Goal: Task Accomplishment & Management: Use online tool/utility

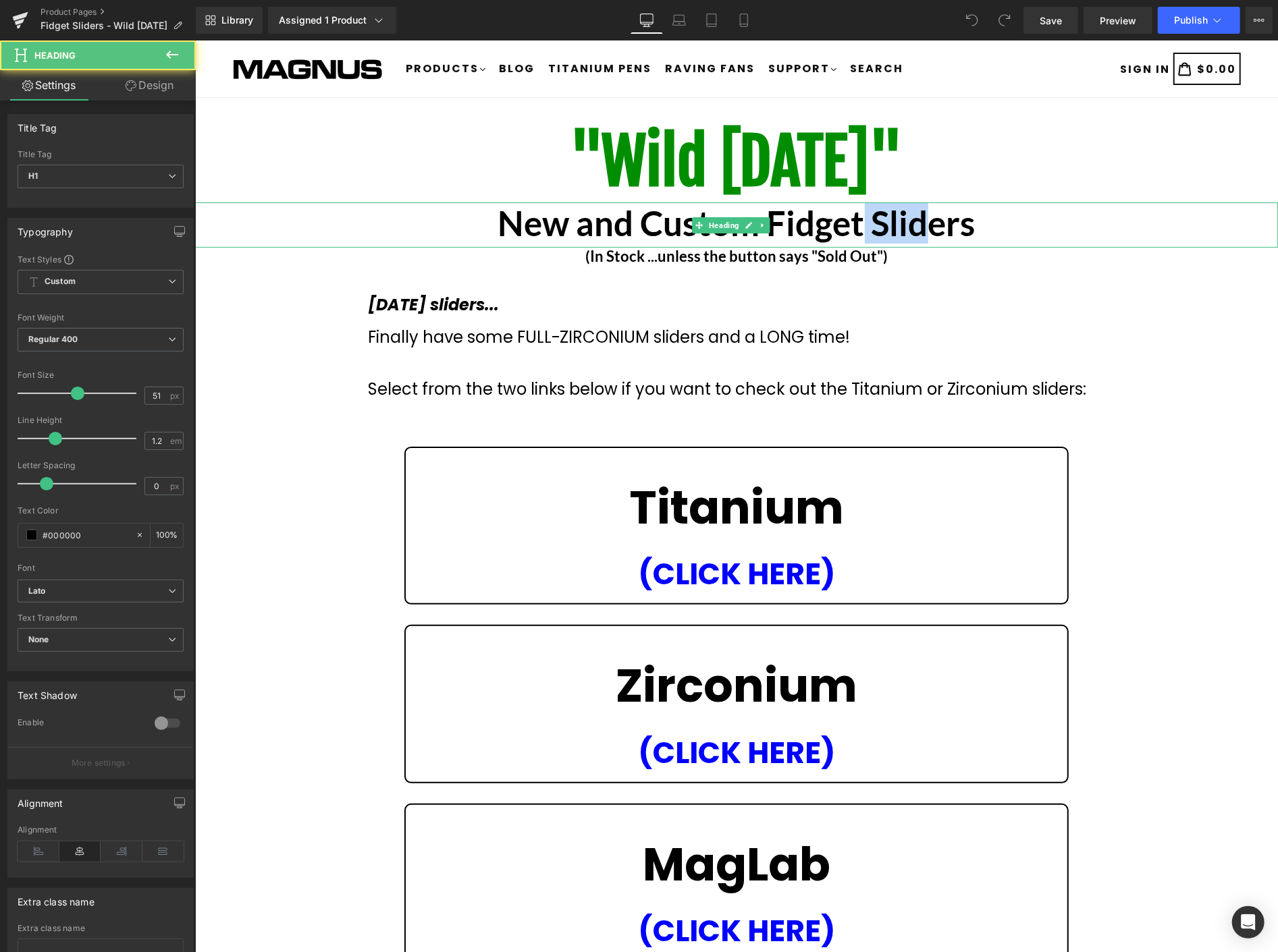
drag, startPoint x: 889, startPoint y: 229, endPoint x: 948, endPoint y: 236, distance: 59.4
click at [931, 233] on b "New and Custom Fidget Sliders" at bounding box center [736, 222] width 477 height 41
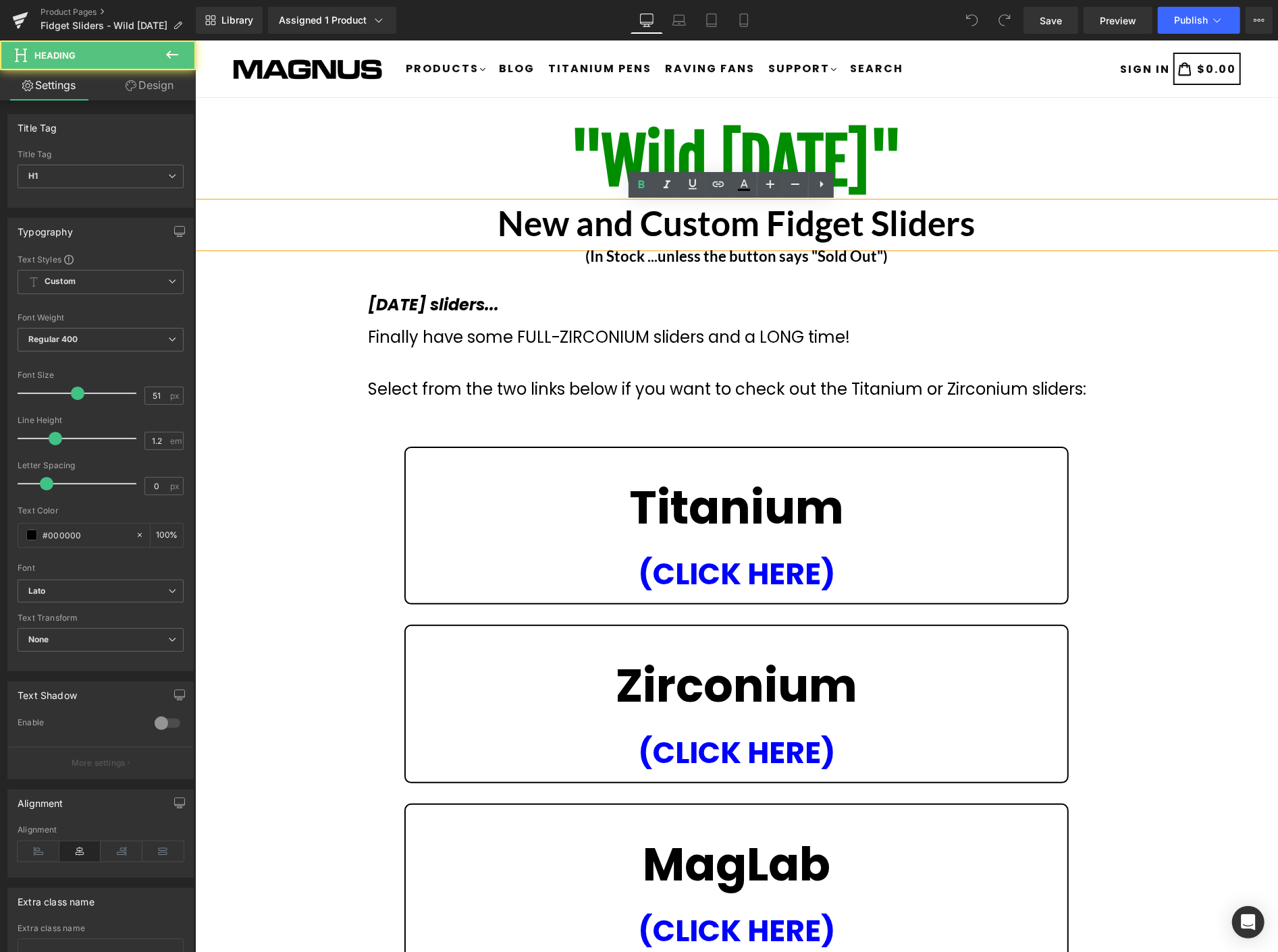
click at [995, 232] on h1 "New and Custom Fidget Sliders" at bounding box center [736, 222] width 1083 height 41
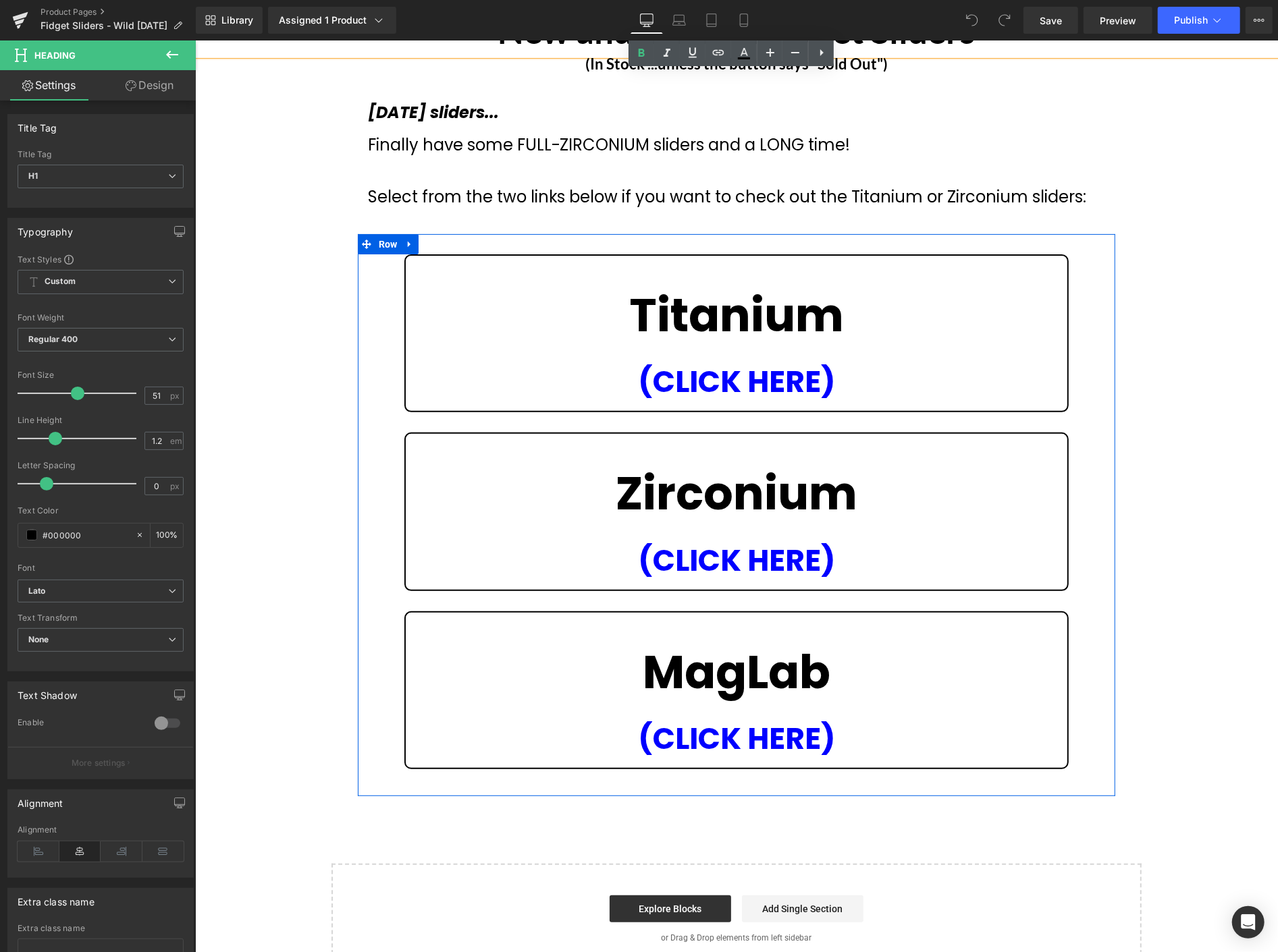
scroll to position [224, 0]
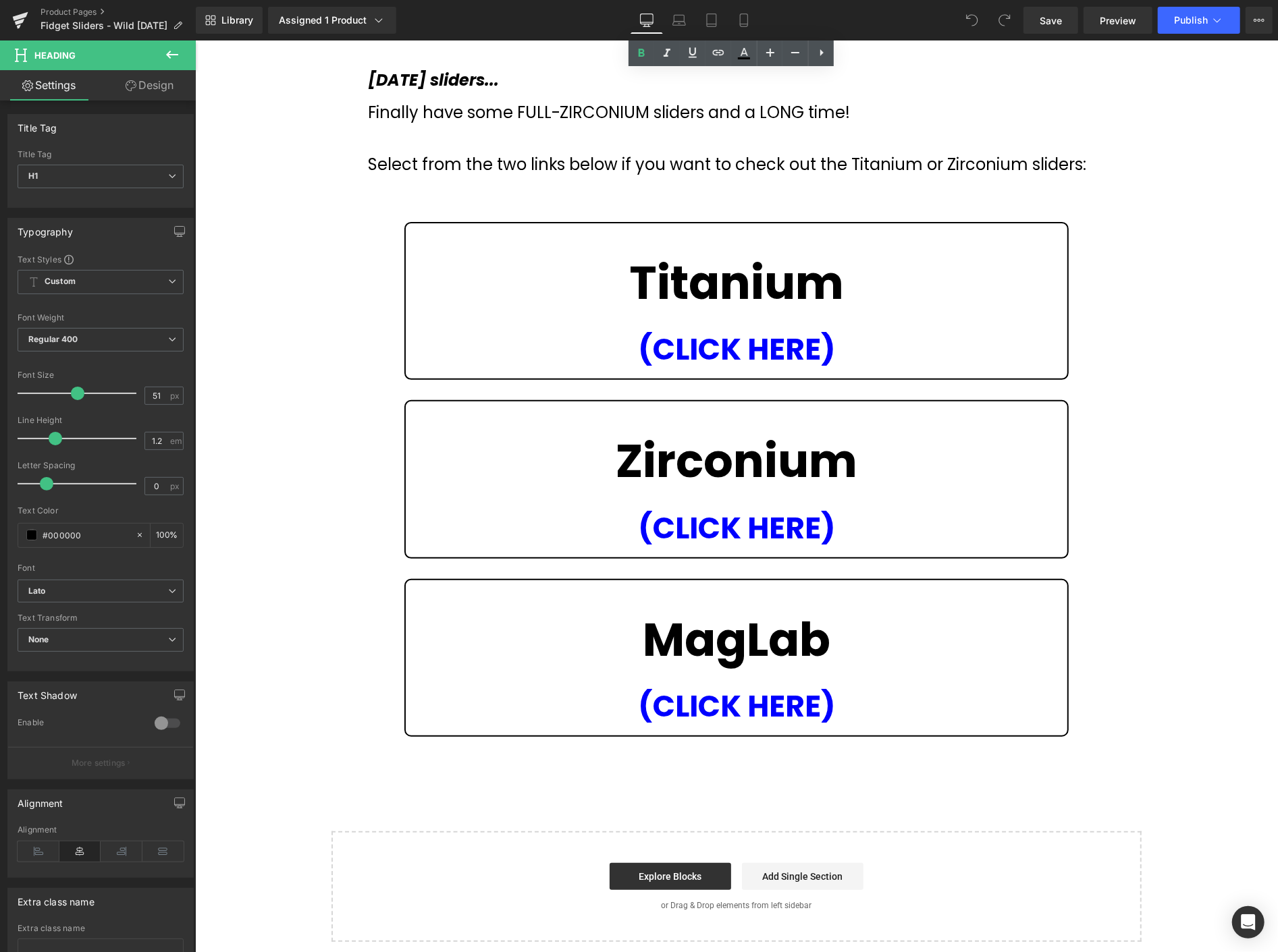
click at [499, 772] on div ""Wild [DATE]" Heading New and Custom Fidget Sliders Heading (In Stock ...unless…" at bounding box center [736, 417] width 1083 height 1049
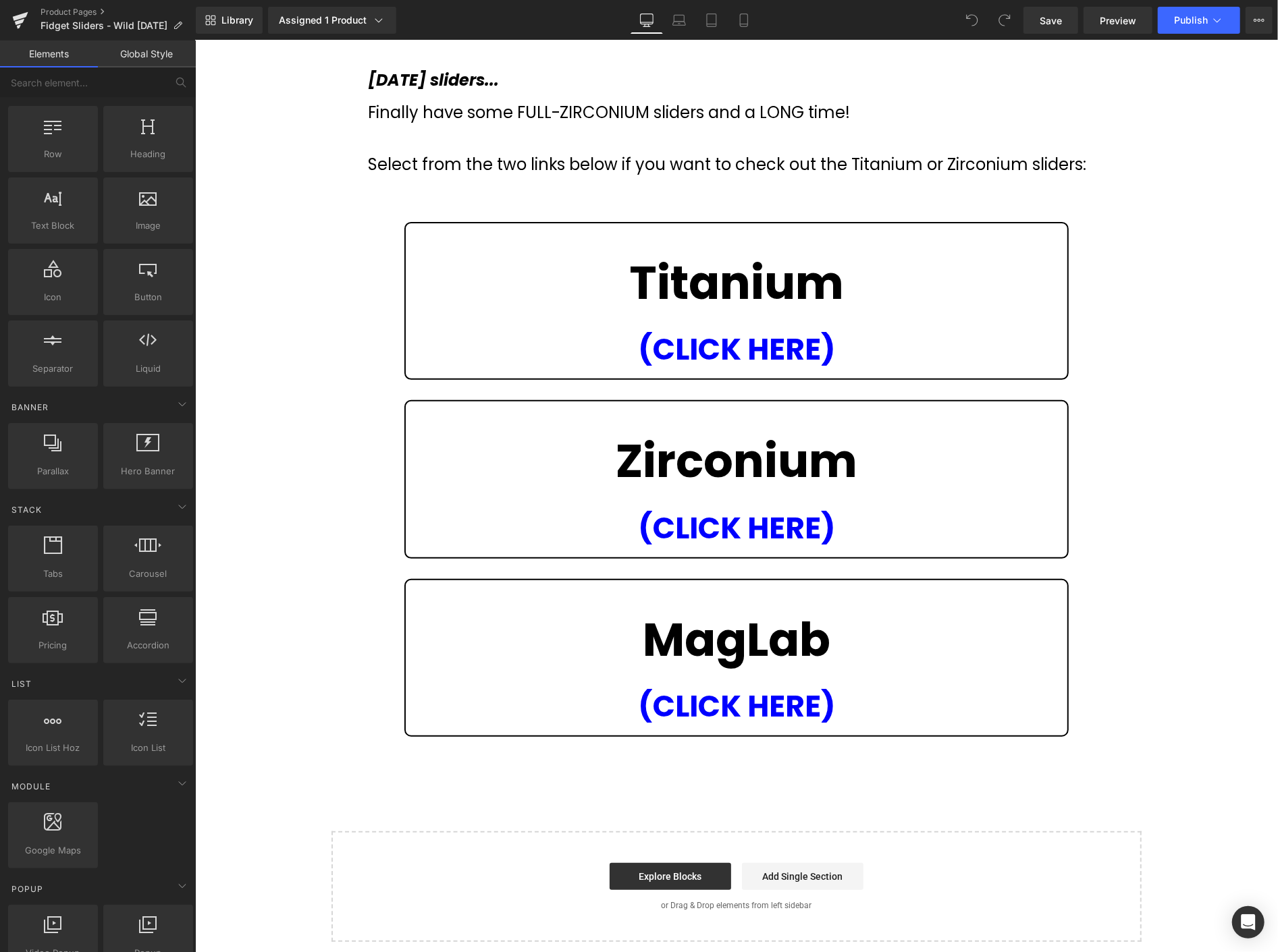
scroll to position [0, 0]
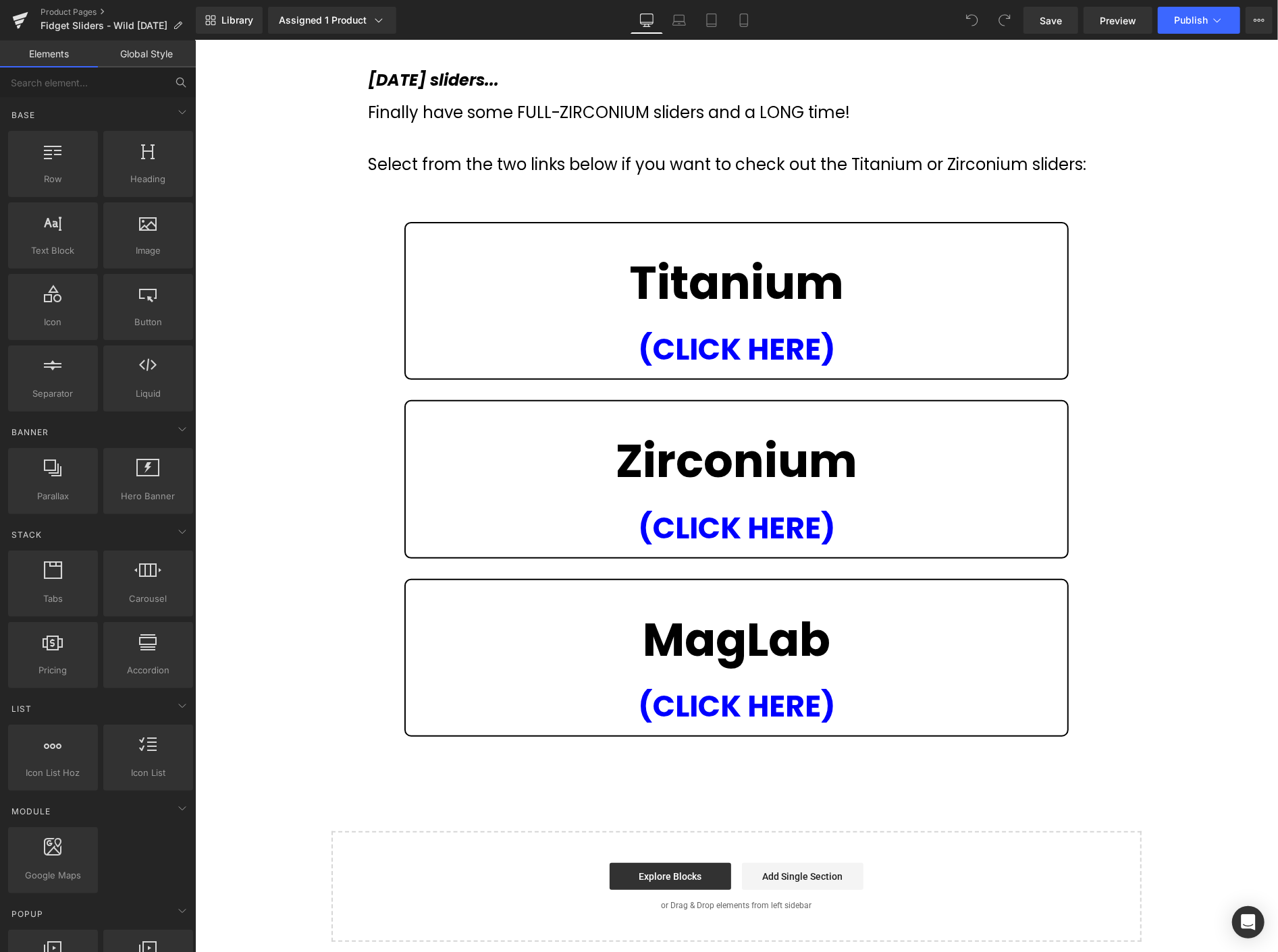
click at [177, 81] on icon at bounding box center [180, 82] width 12 height 12
click at [479, 777] on div ""Wild Wednesday" Heading New and Custom Fidget Sliders Heading (In Stock ...unl…" at bounding box center [736, 417] width 1083 height 1049
click at [512, 656] on h1 "MagLab" at bounding box center [736, 639] width 621 height 59
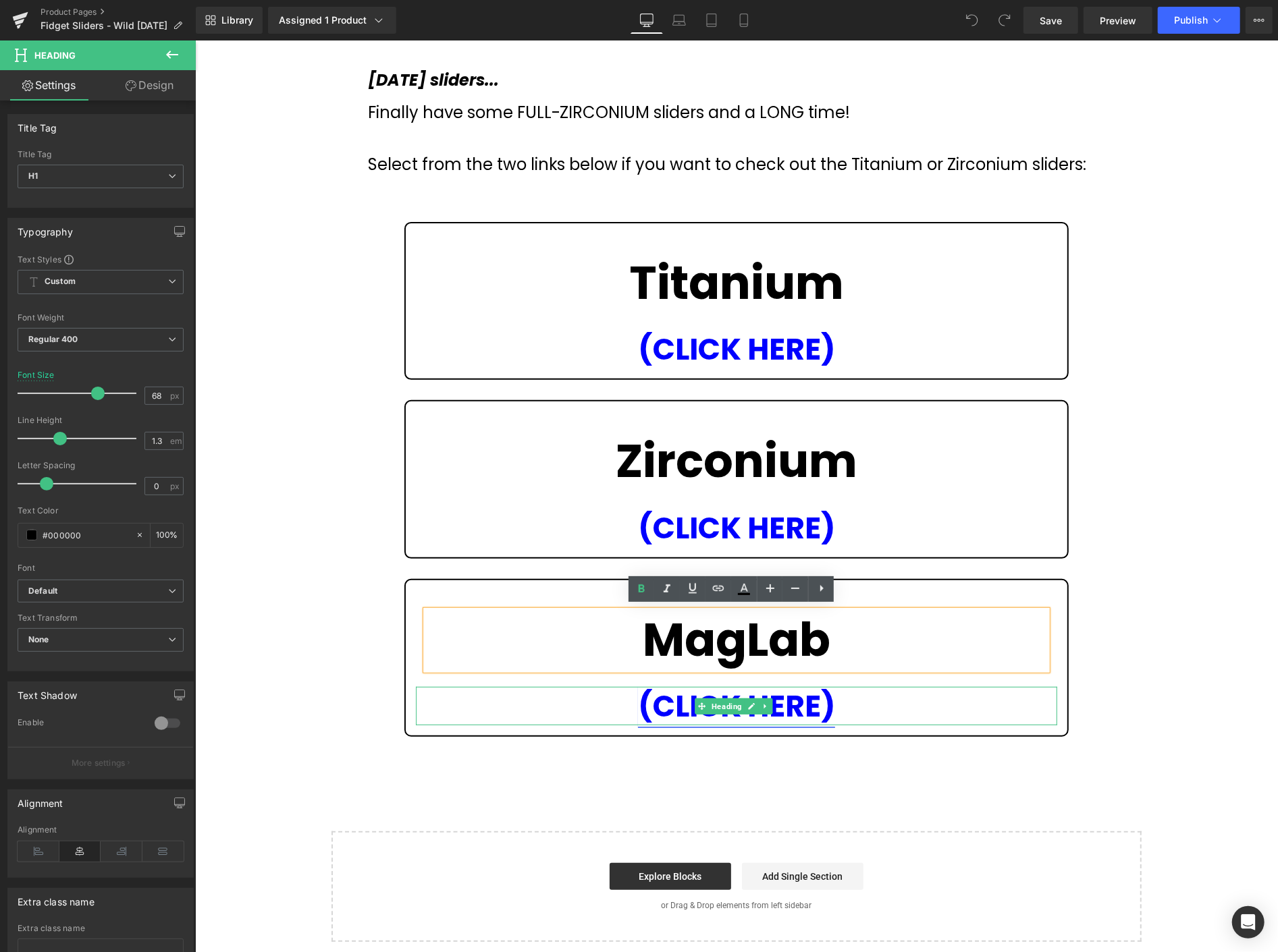
click at [669, 698] on span "(CLICK HERE)" at bounding box center [736, 705] width 197 height 41
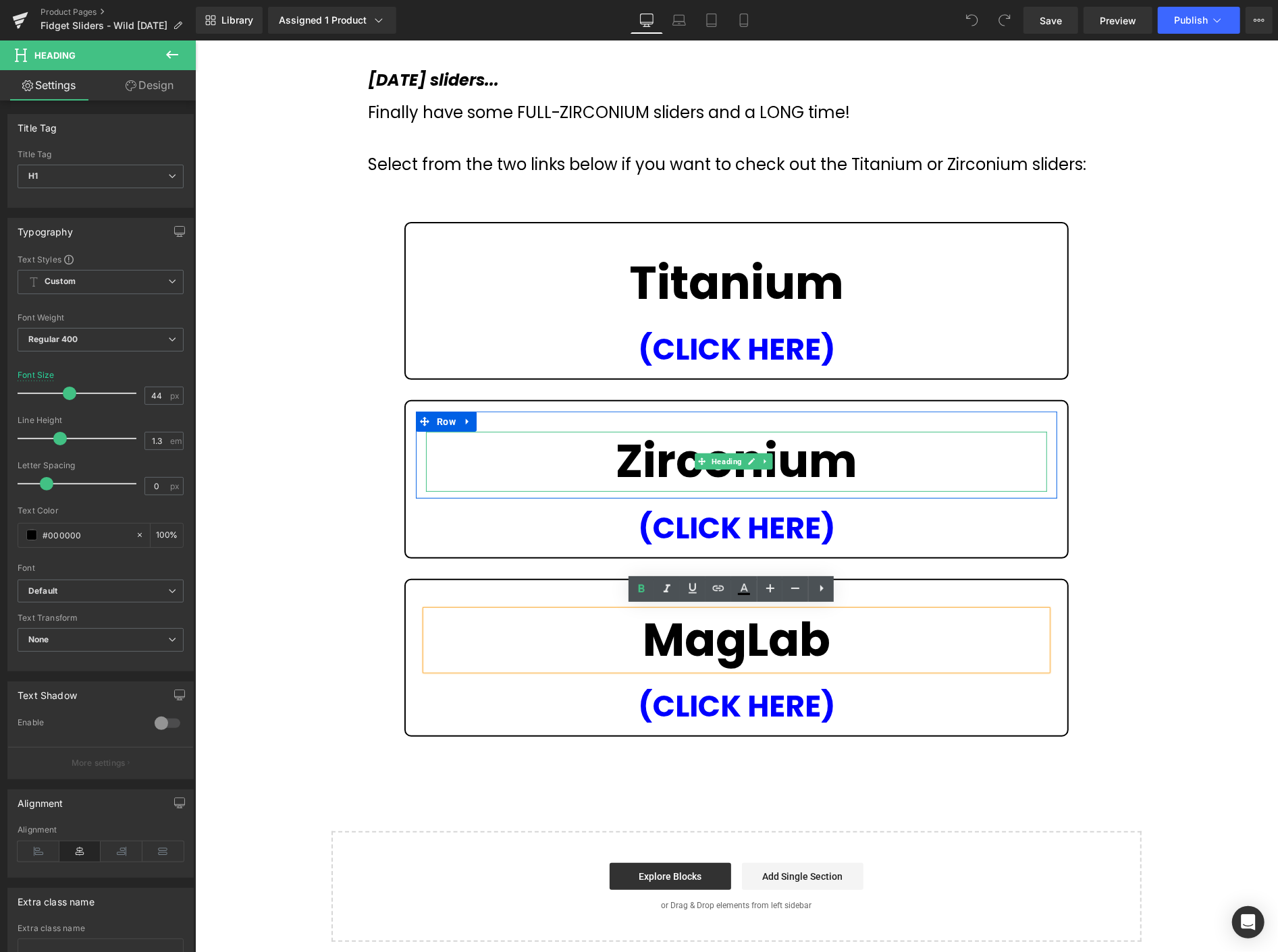
click at [542, 459] on h1 "Zirconium" at bounding box center [736, 461] width 621 height 59
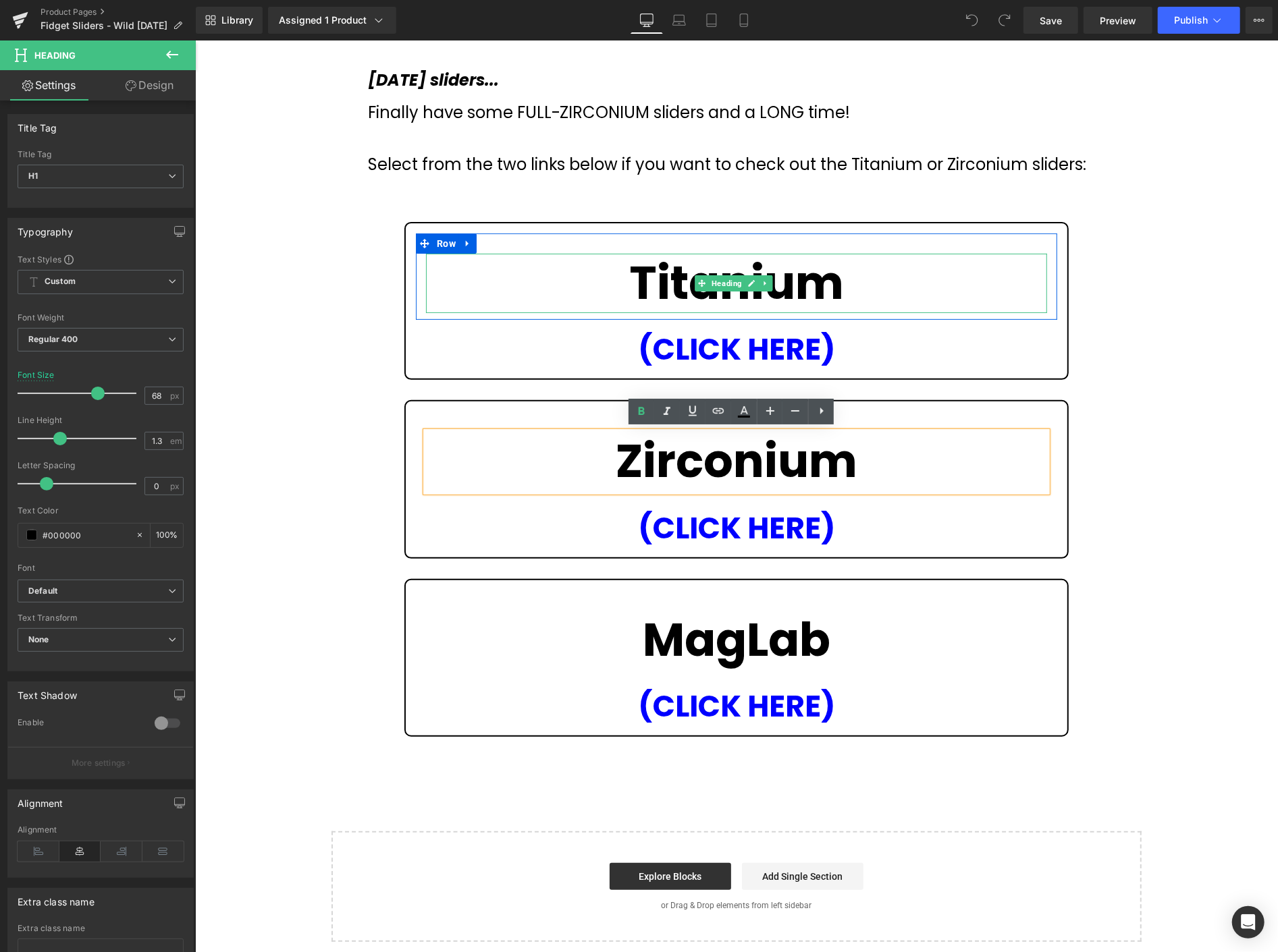
click at [586, 270] on h1 "Titanium" at bounding box center [736, 283] width 621 height 59
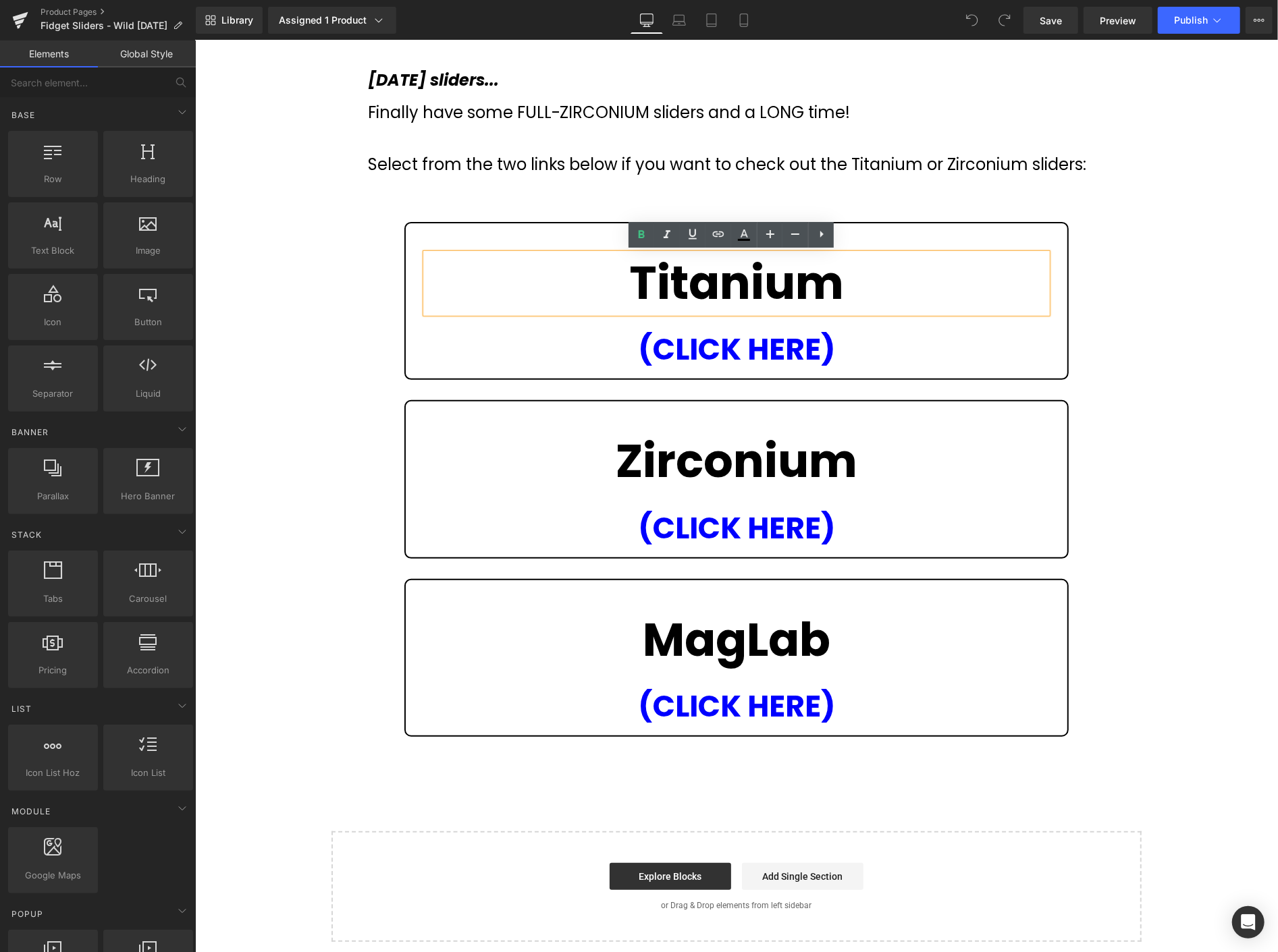
drag, startPoint x: 1187, startPoint y: 244, endPoint x: 1178, endPoint y: 251, distance: 11.4
click at [1186, 244] on div ""Wild Wednesday" Heading New and Custom Fidget Sliders Heading (In Stock ...unl…" at bounding box center [736, 417] width 1083 height 1049
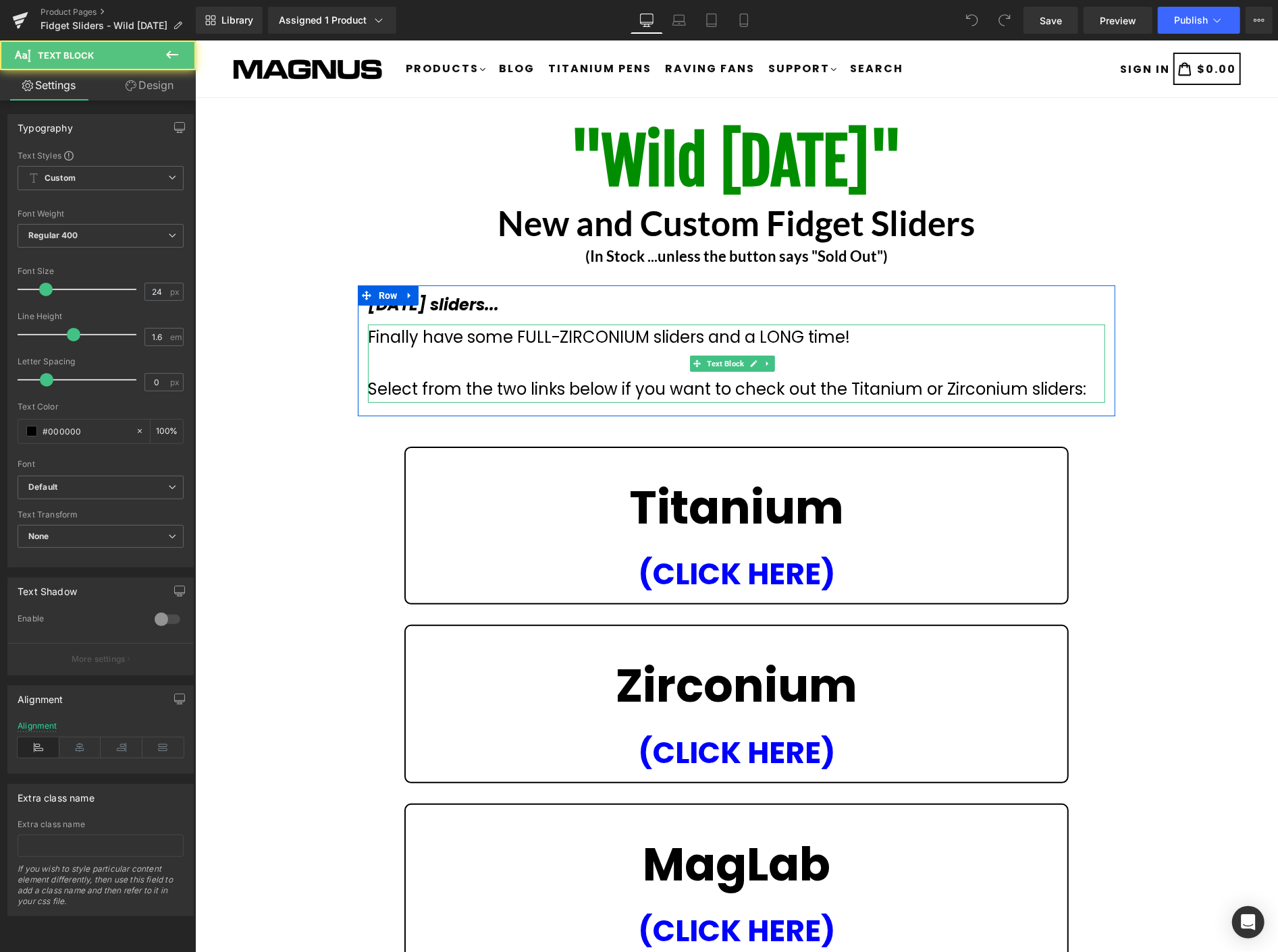
click at [855, 338] on div "Finally have some FULL-ZIRCONIUM sliders and a LONG time! Select from the two l…" at bounding box center [736, 362] width 738 height 78
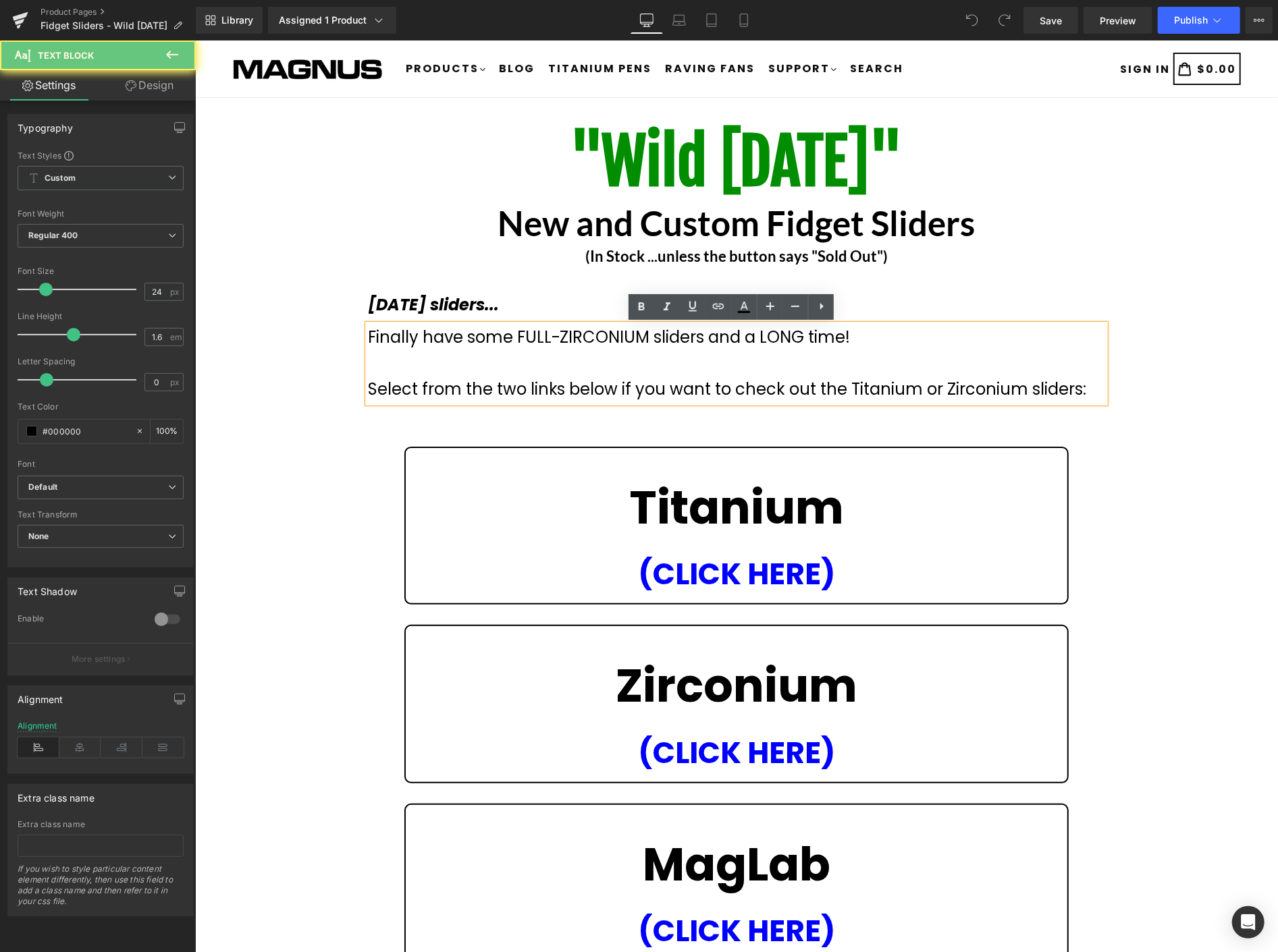
click at [849, 339] on div "Finally have some FULL-ZIRCONIUM sliders and a LONG time! Select from the two l…" at bounding box center [736, 362] width 738 height 78
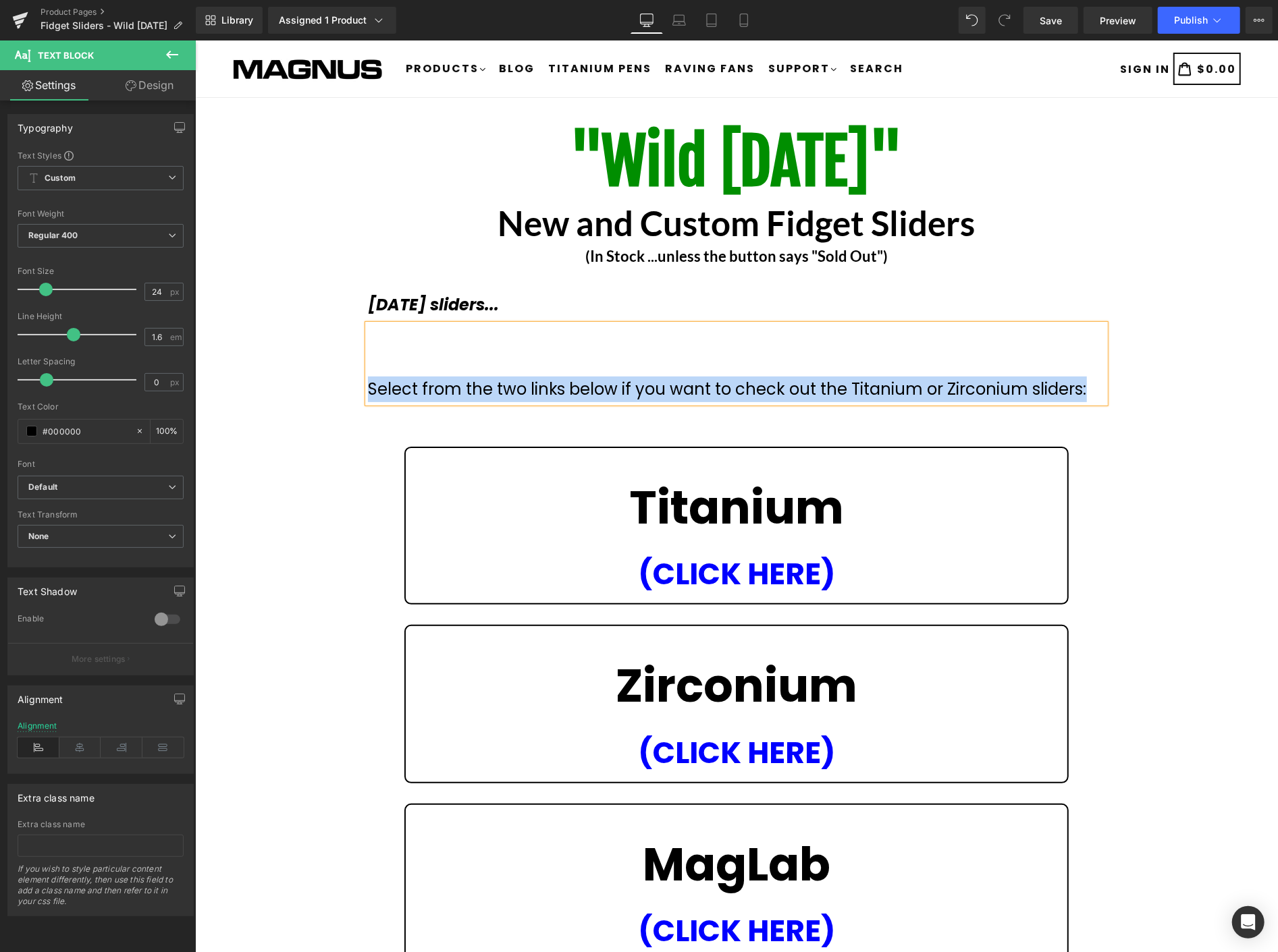
drag, startPoint x: 1090, startPoint y: 389, endPoint x: 366, endPoint y: 388, distance: 724.0
click at [367, 388] on div "Select from the two links below if you want to check out the Titanium or Zircon…" at bounding box center [736, 389] width 738 height 26
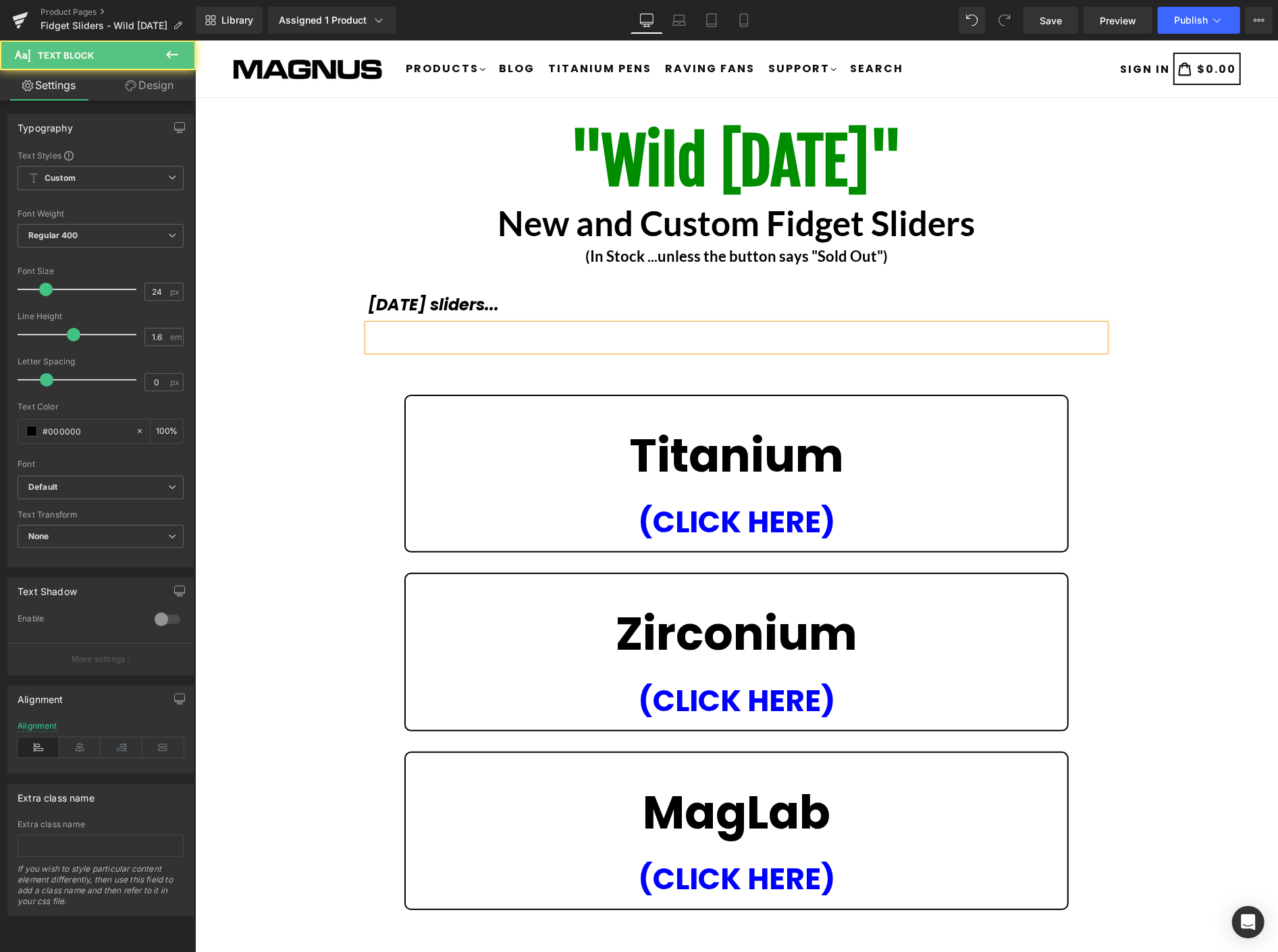
click at [406, 335] on div at bounding box center [736, 337] width 738 height 26
click at [811, 339] on div "A mixture of Titanium, Zirconium and even a couple of resin." at bounding box center [736, 337] width 738 height 26
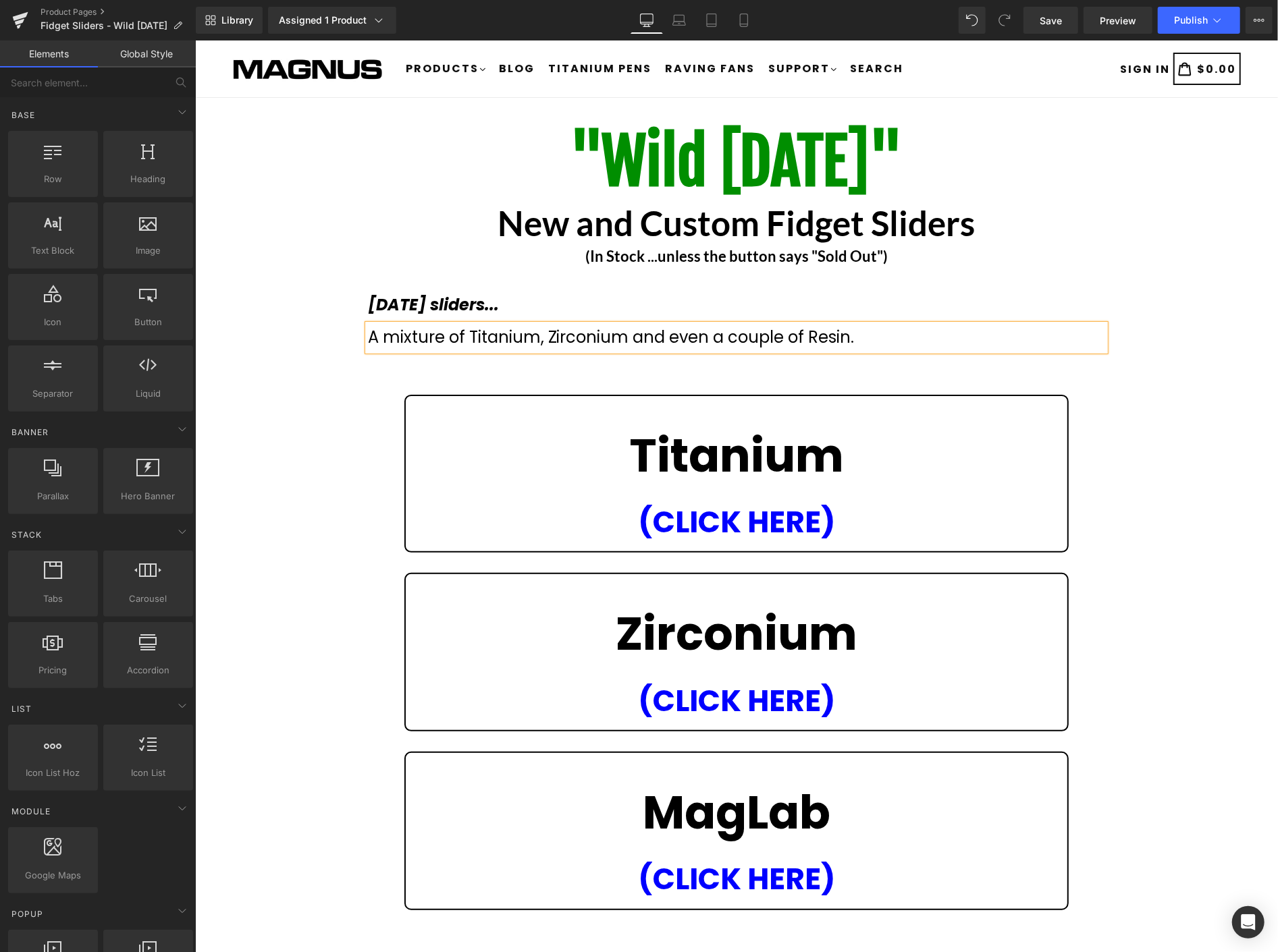
click at [1169, 516] on div ""Wild Wednesday" Heading New and Custom Fidget Sliders Heading (In Stock ...unl…" at bounding box center [736, 616] width 1083 height 998
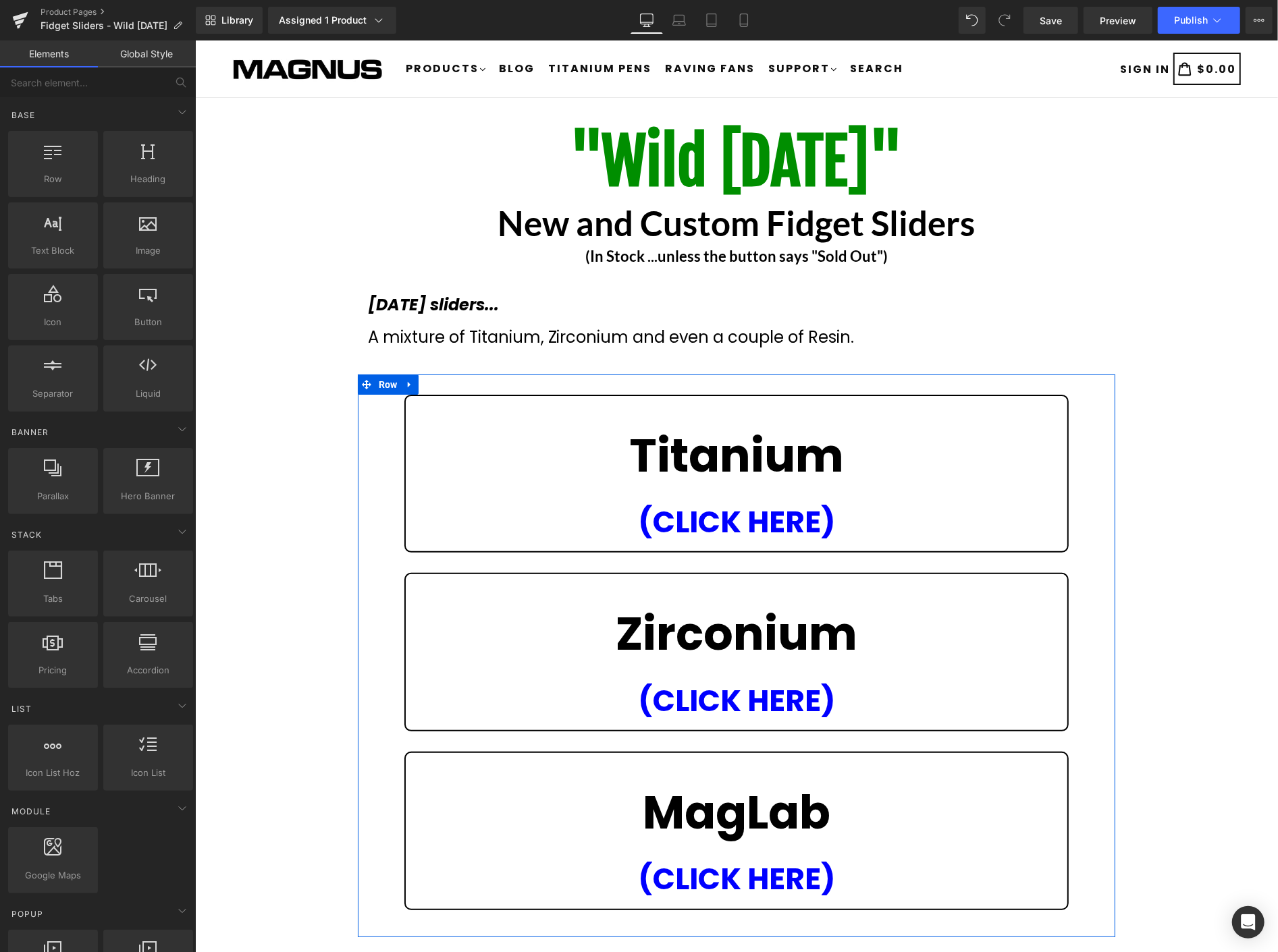
click at [407, 384] on icon at bounding box center [407, 385] width 2 height 6
click at [445, 381] on icon at bounding box center [444, 384] width 10 height 10
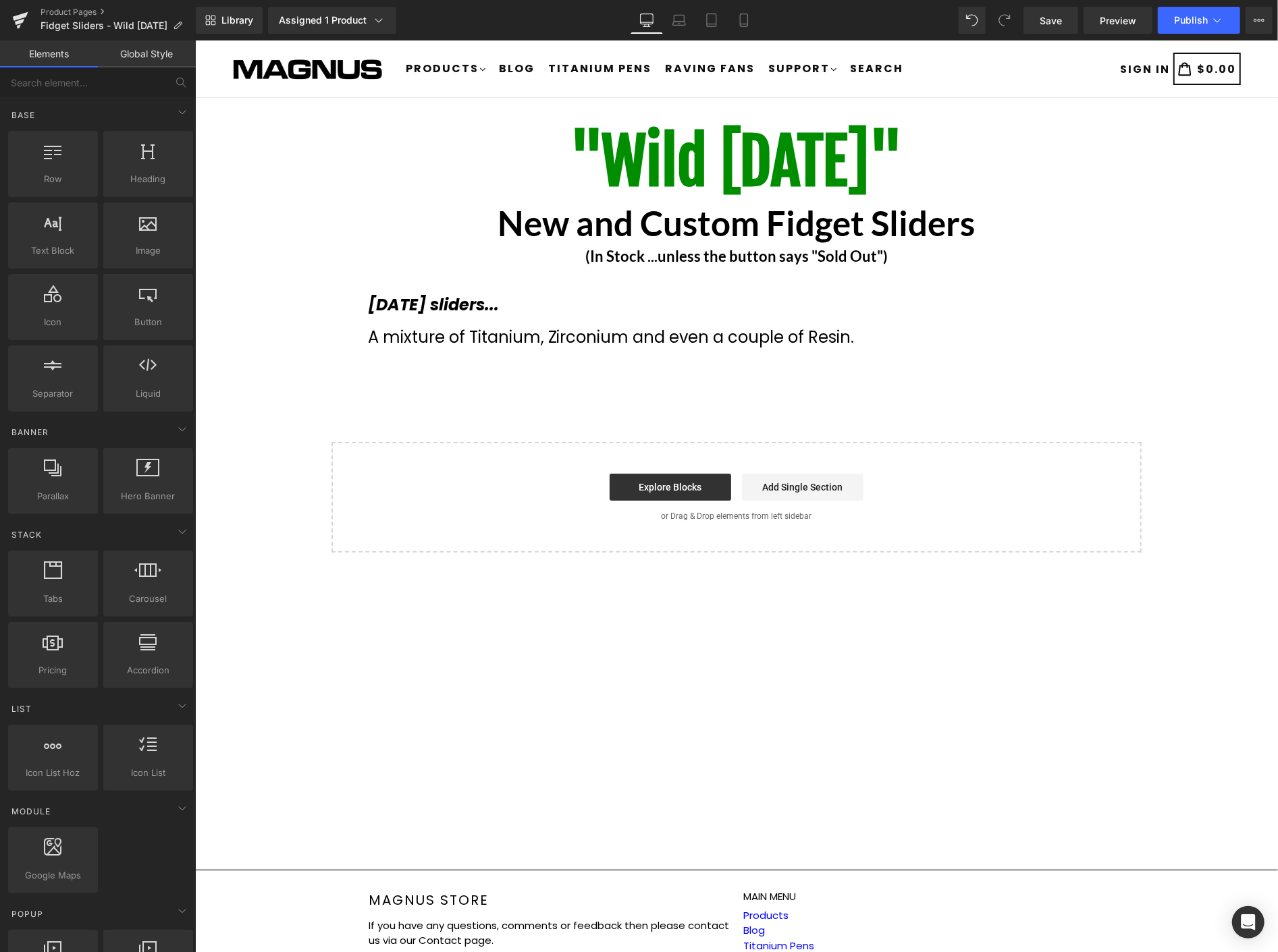
click at [506, 394] on div ""Wild Wednesday" Heading New and Custom Fidget Sliders Heading (In Stock ...unl…" at bounding box center [736, 335] width 1083 height 434
click at [160, 76] on input "text" at bounding box center [83, 82] width 166 height 30
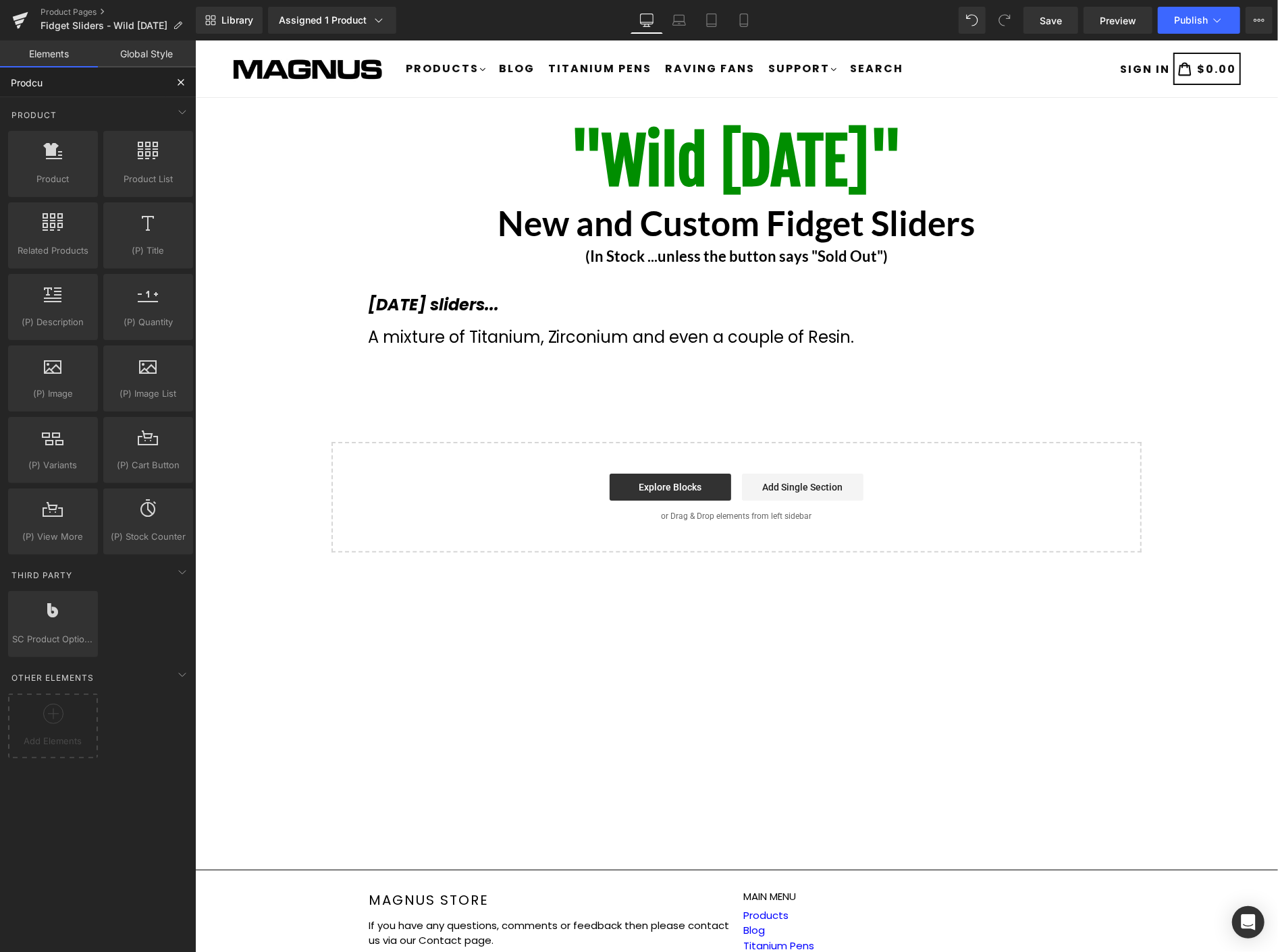
type input "Prodcut"
click at [144, 172] on span "Product List" at bounding box center [148, 180] width 82 height 14
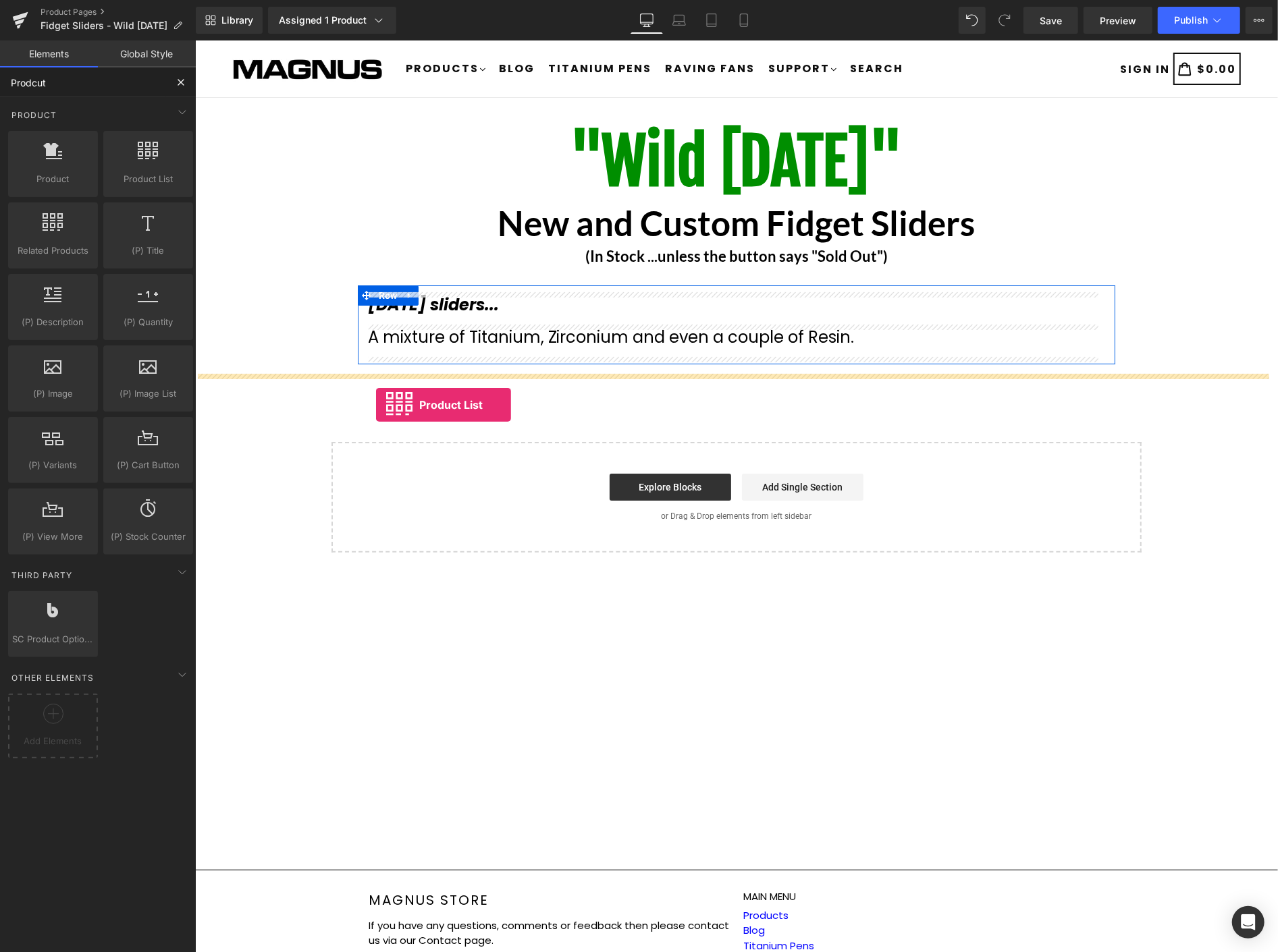
drag, startPoint x: 341, startPoint y: 212, endPoint x: 375, endPoint y: 405, distance: 196.0
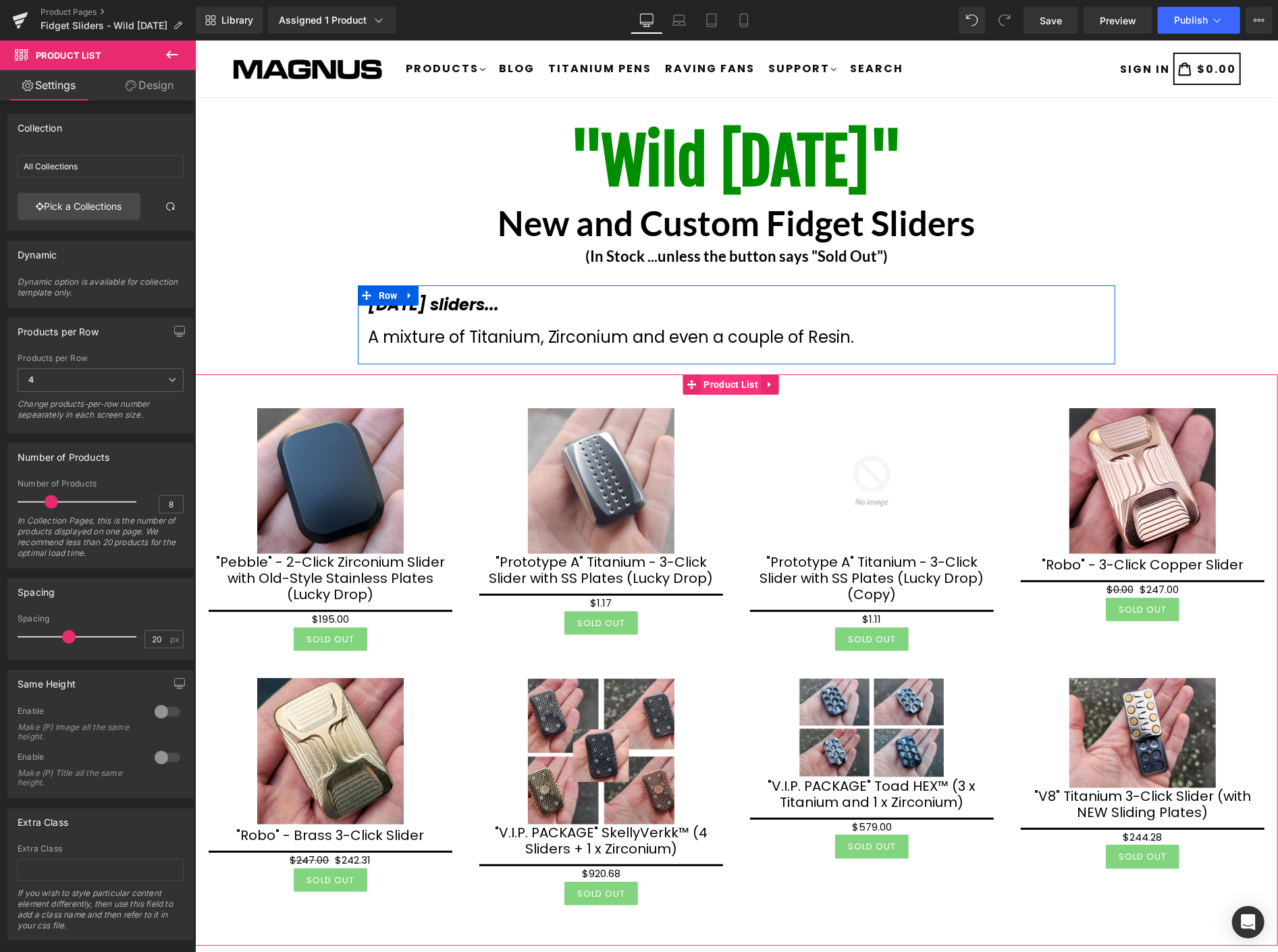
click at [726, 380] on span "Product List" at bounding box center [730, 384] width 62 height 20
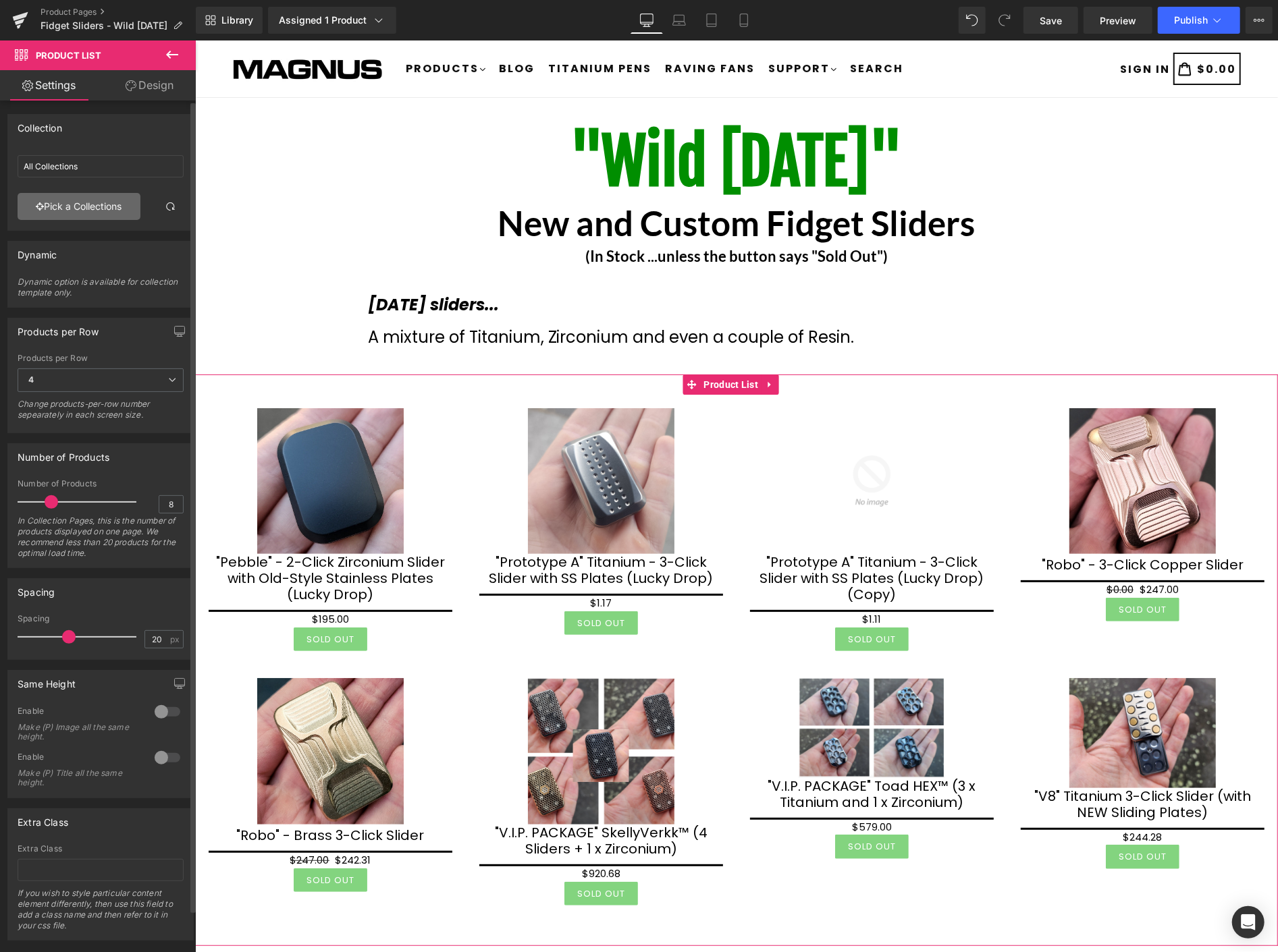
click at [87, 207] on link "Pick a Collections" at bounding box center [79, 207] width 123 height 27
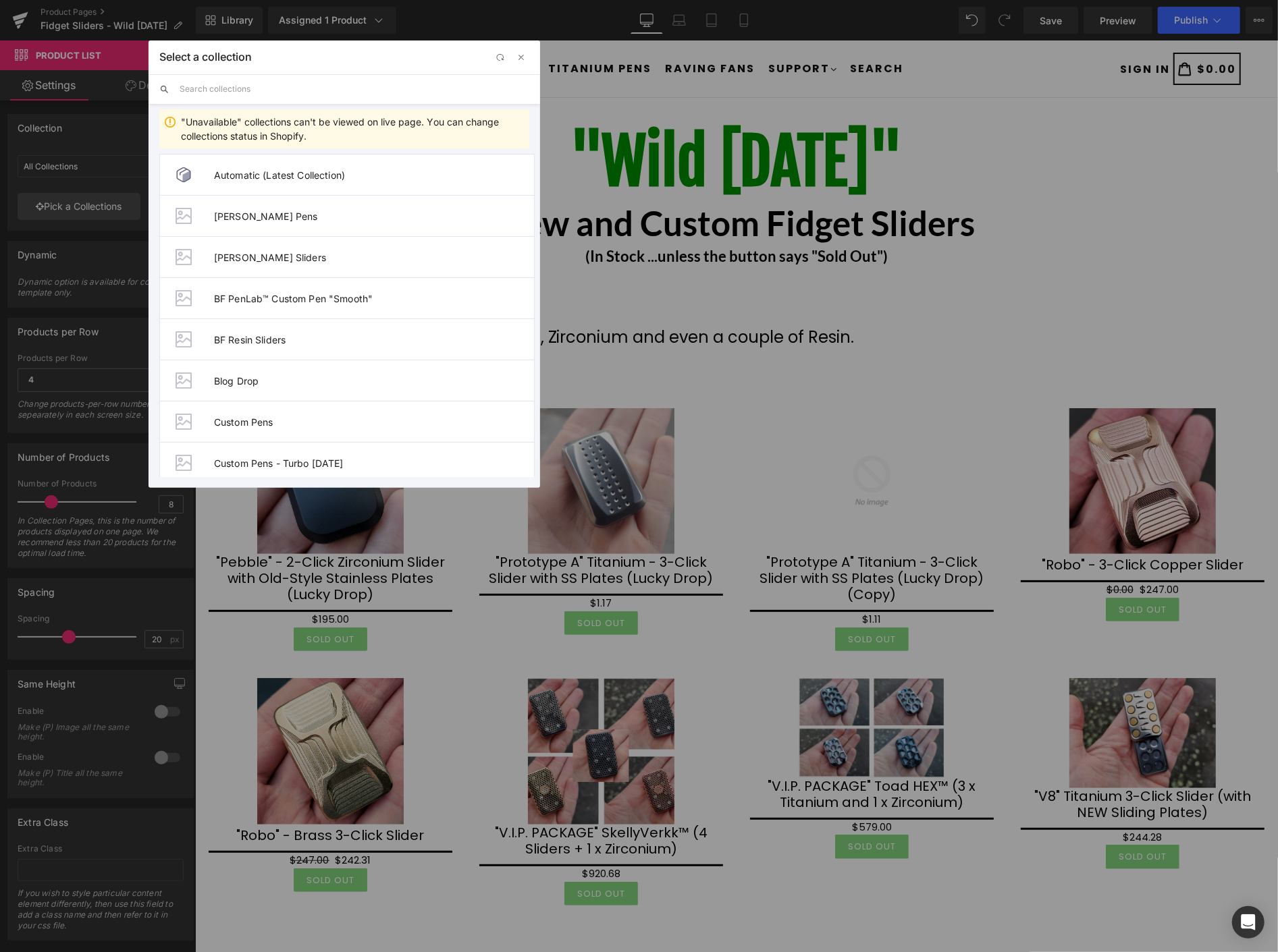
click at [259, 88] on input "text" at bounding box center [354, 89] width 350 height 30
click at [208, 92] on input "text" at bounding box center [354, 89] width 350 height 30
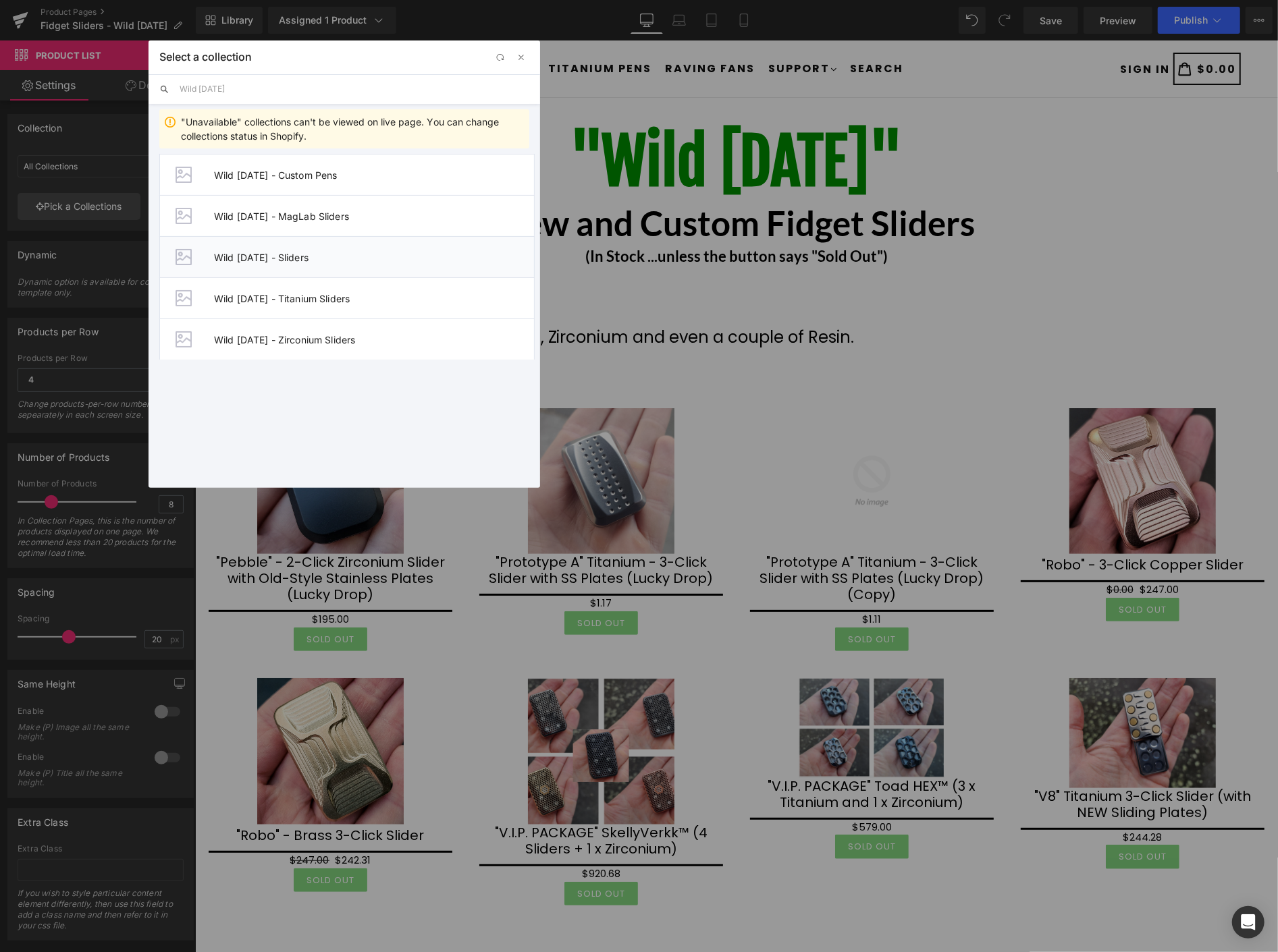
type input "Wild Wednesday"
click at [271, 258] on span "Wild Wednesday - Sliders" at bounding box center [374, 257] width 320 height 11
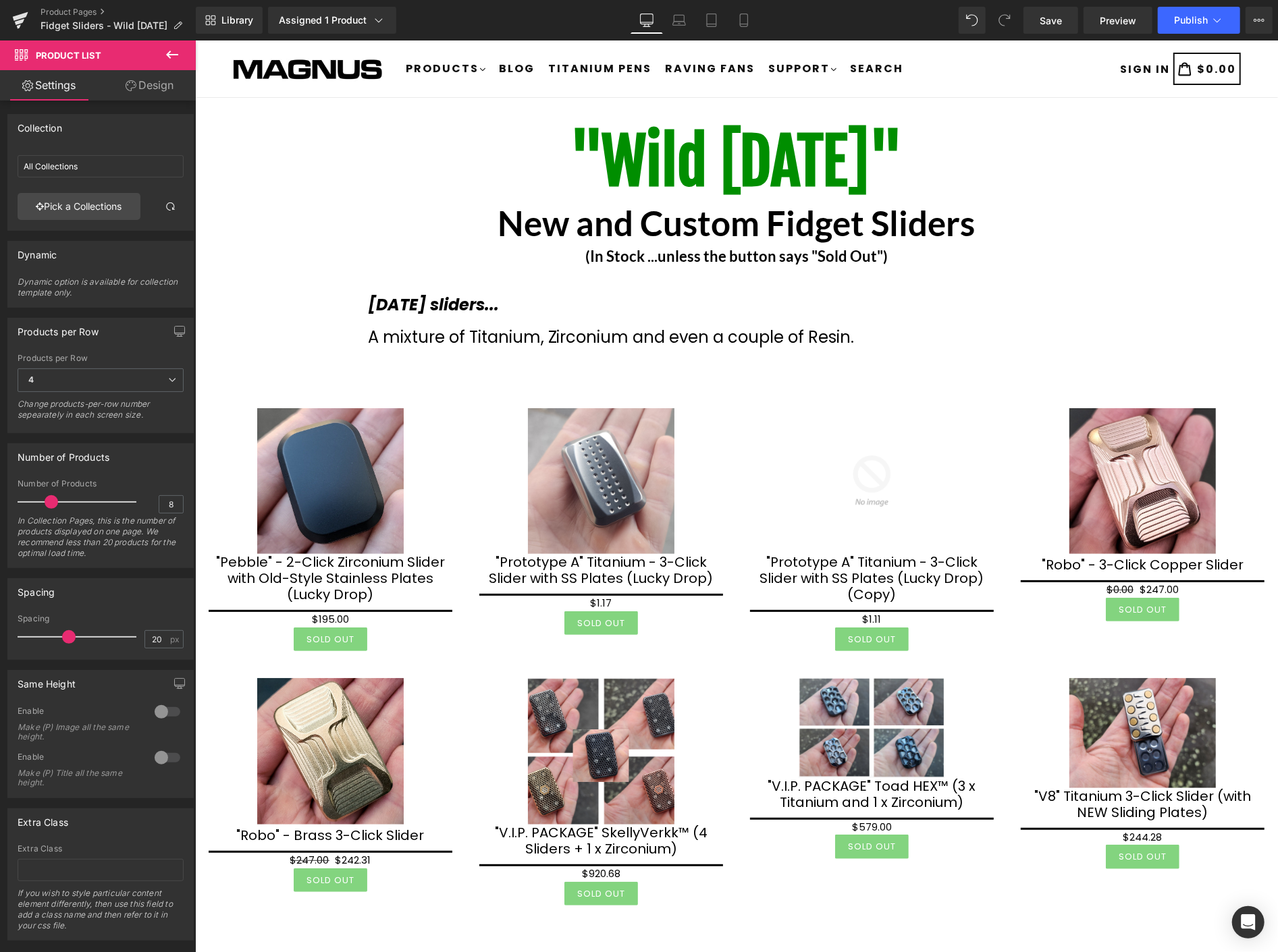
type input "Wild Wednesday - Sliders"
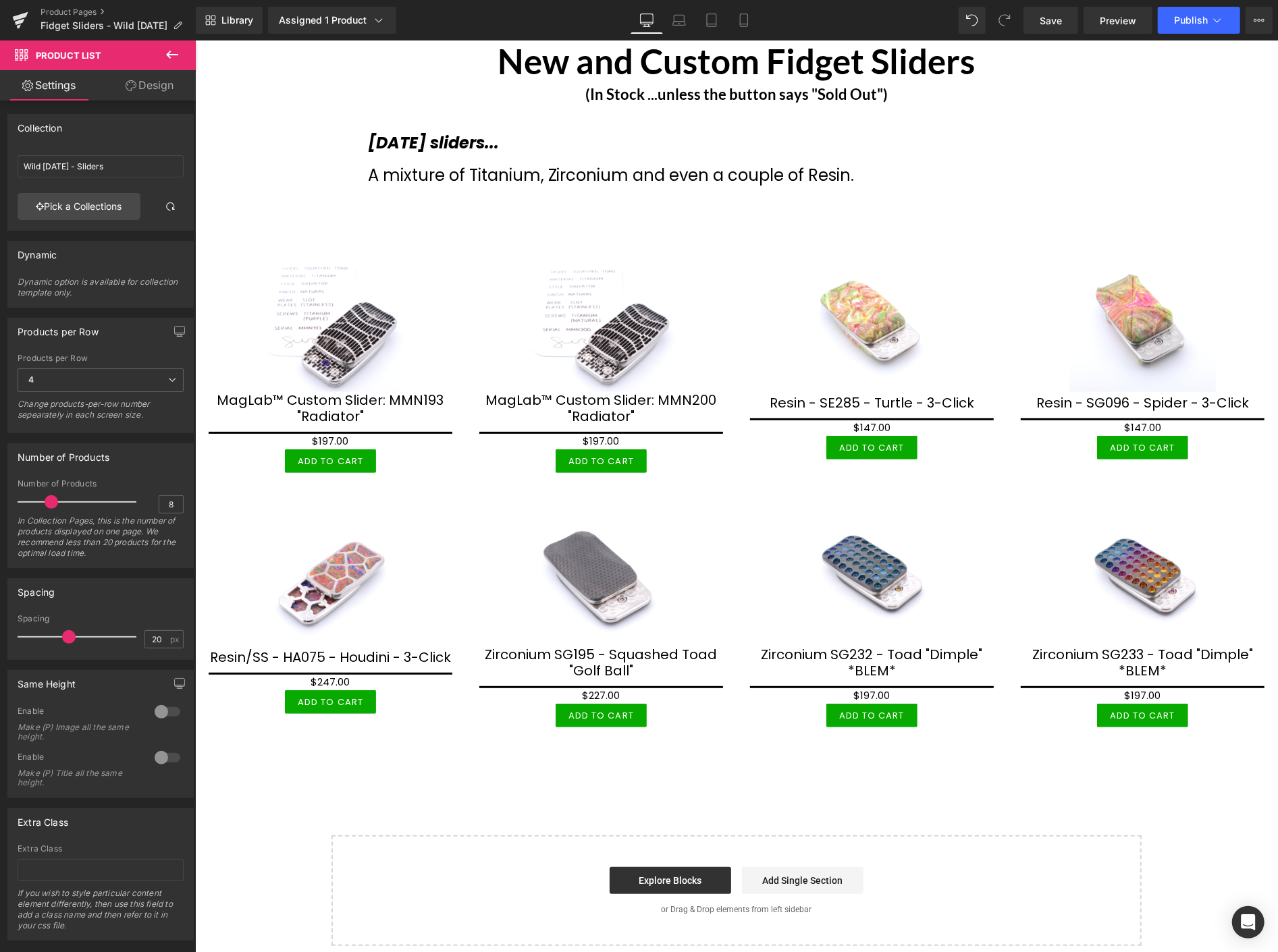
scroll to position [300, 0]
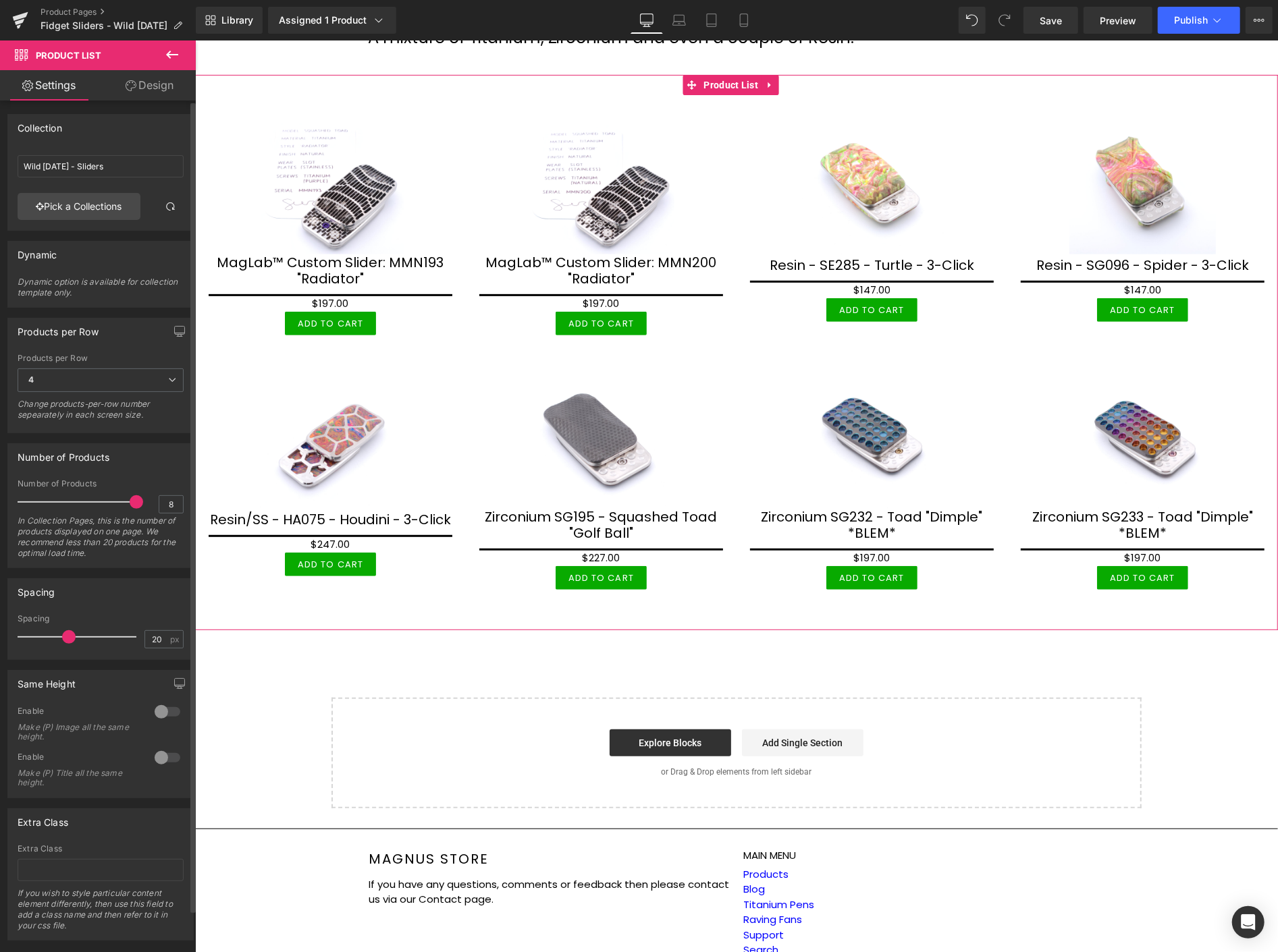
drag, startPoint x: 49, startPoint y: 502, endPoint x: 177, endPoint y: 515, distance: 128.7
click at [177, 515] on div "Number of Products 8 In Collection Pages, this is the number of products displa…" at bounding box center [100, 523] width 166 height 88
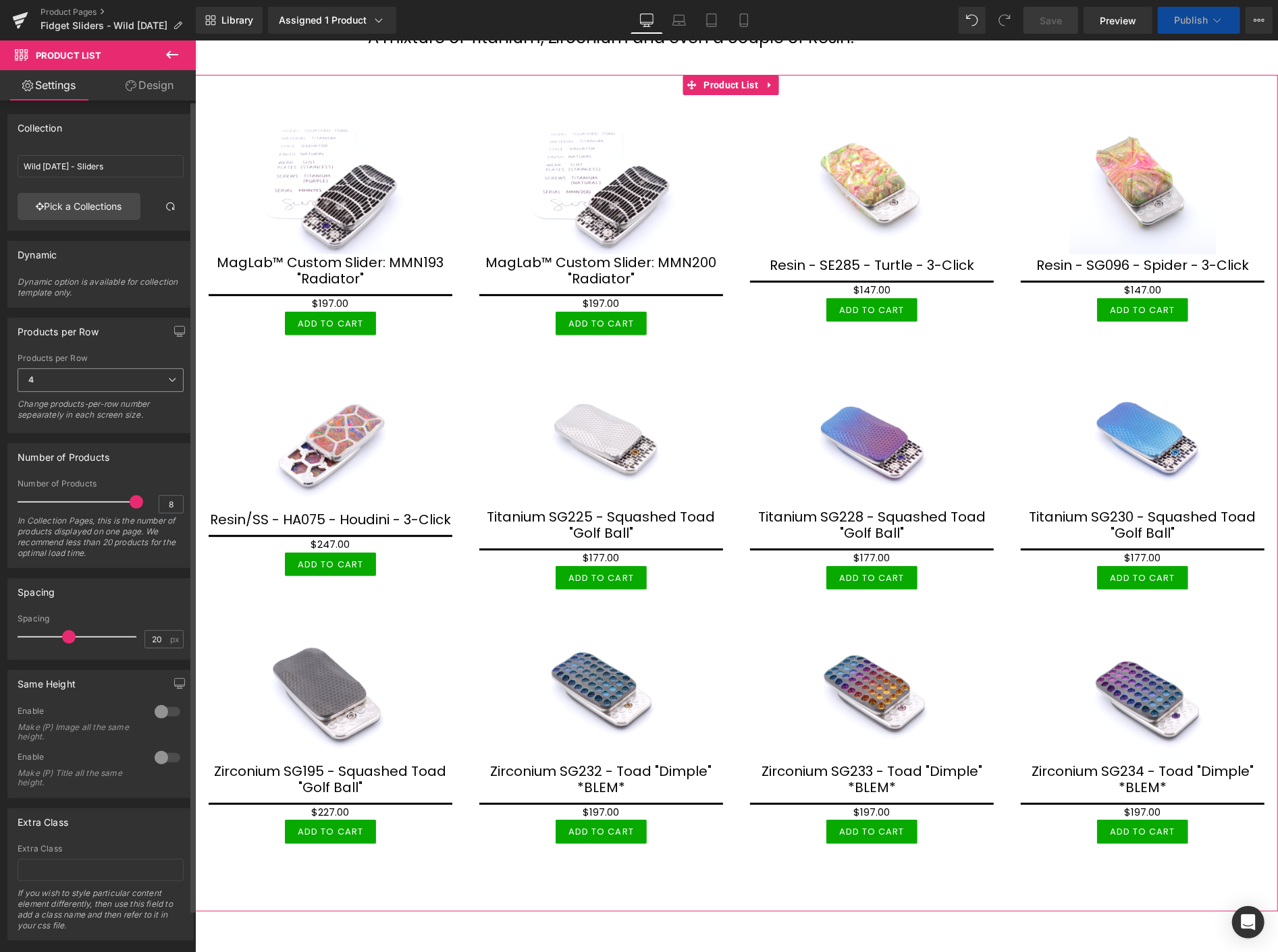
click at [154, 375] on span "4" at bounding box center [100, 380] width 166 height 23
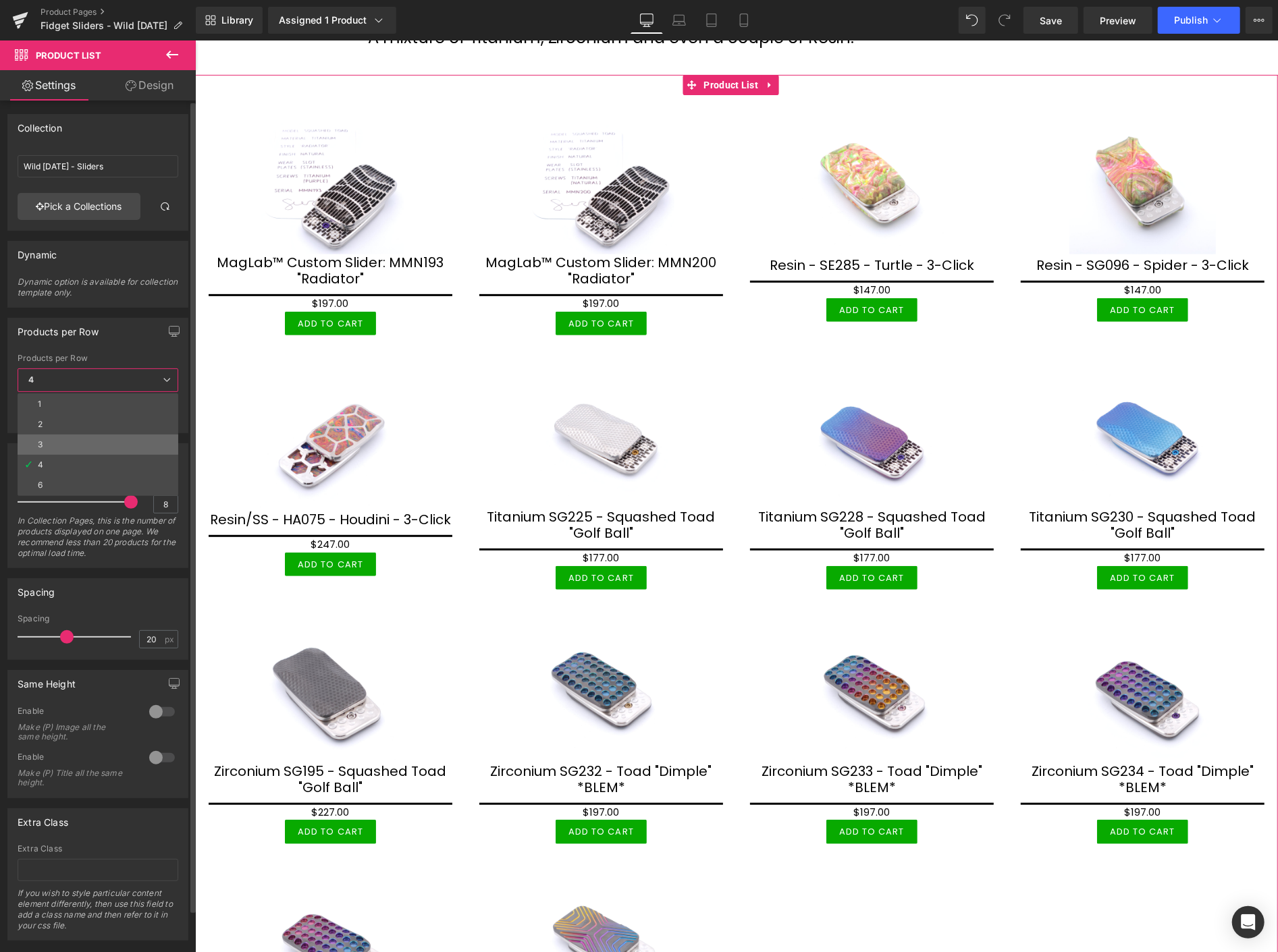
click at [54, 447] on li "3" at bounding box center [98, 444] width 160 height 20
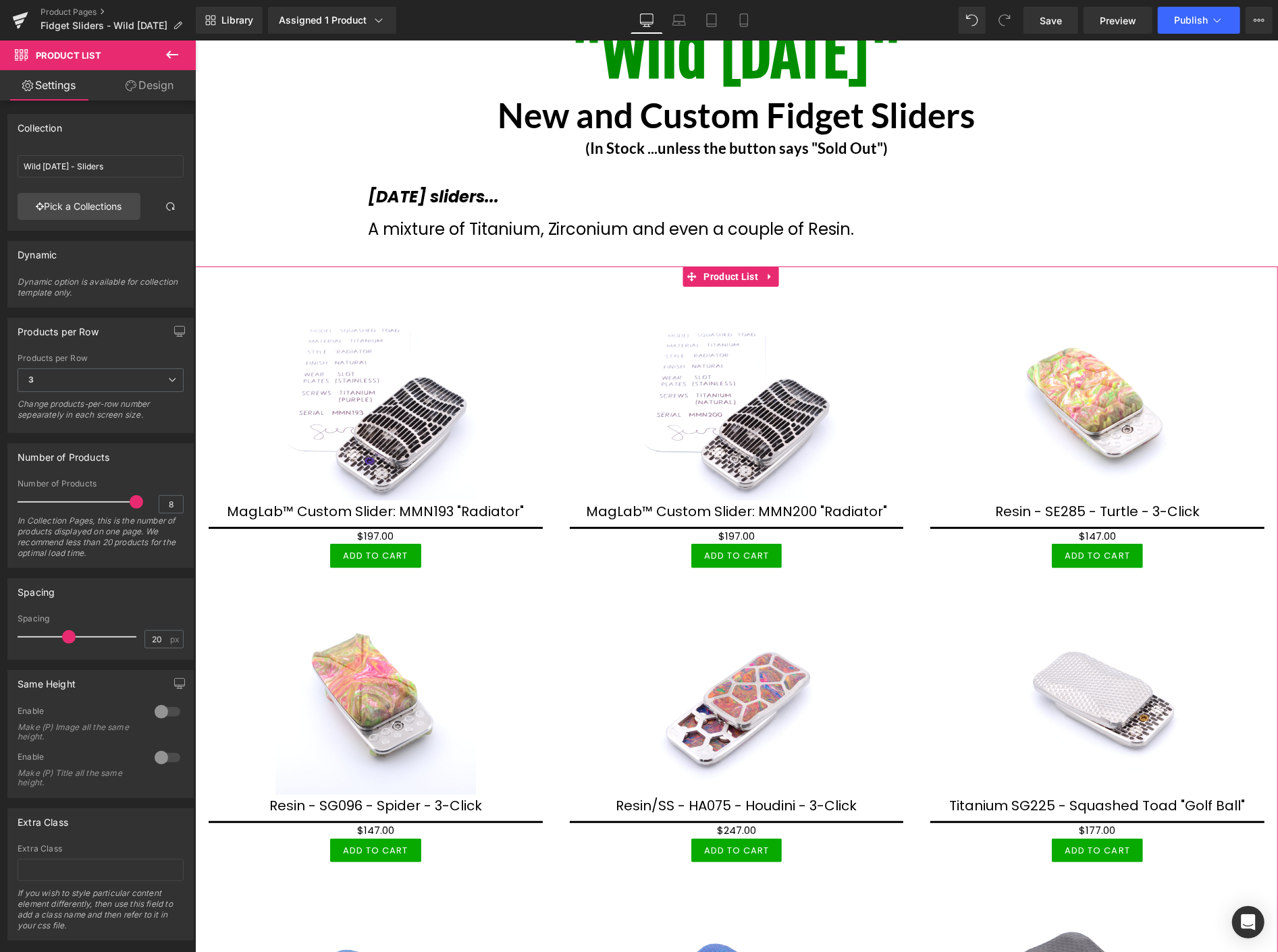
scroll to position [0, 0]
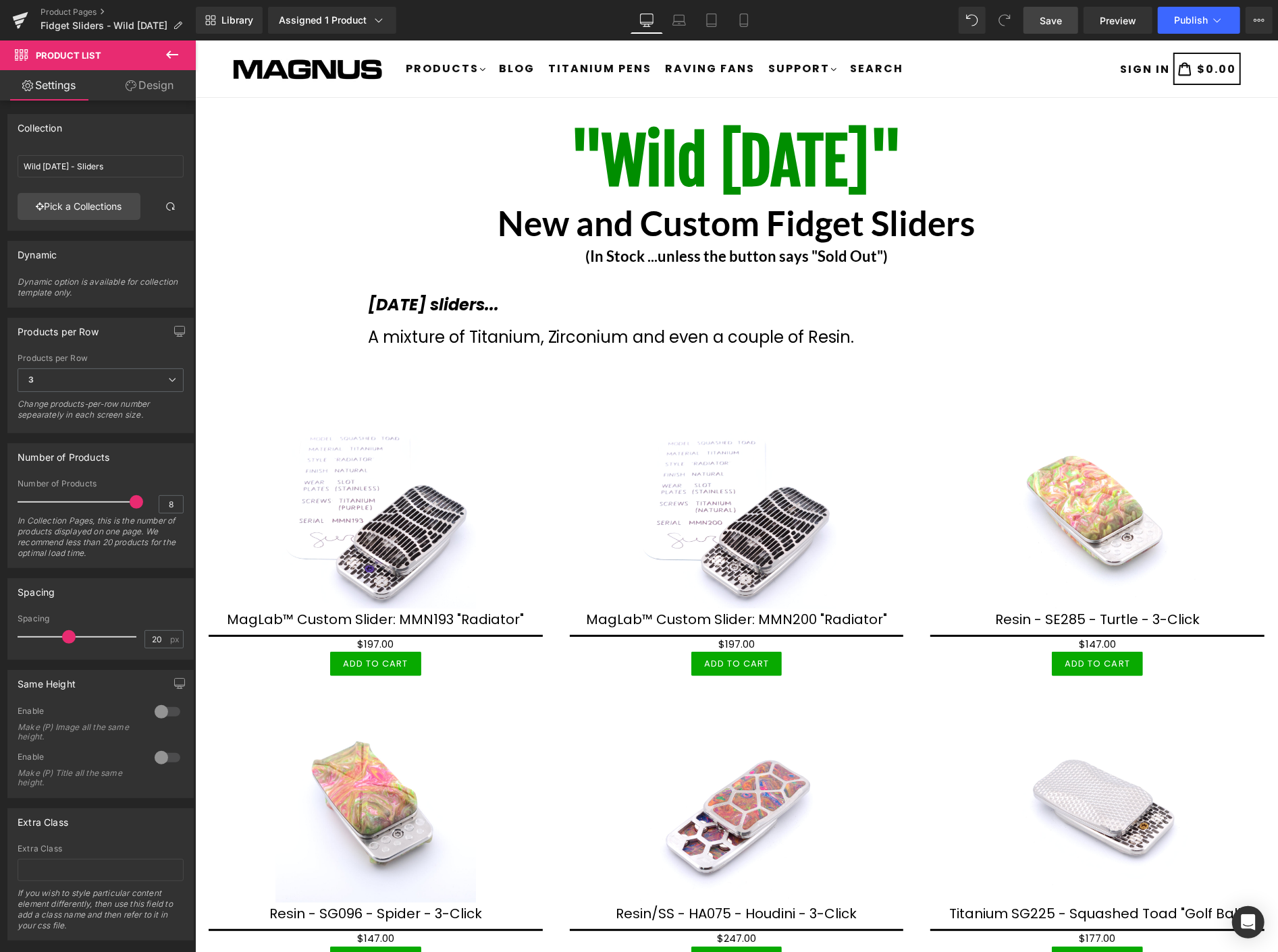
click at [1043, 17] on span "Save" at bounding box center [1051, 21] width 22 height 14
click at [1062, 17] on span "Save" at bounding box center [1051, 21] width 22 height 14
click at [79, 10] on link "Product Pages" at bounding box center [119, 11] width 156 height 10
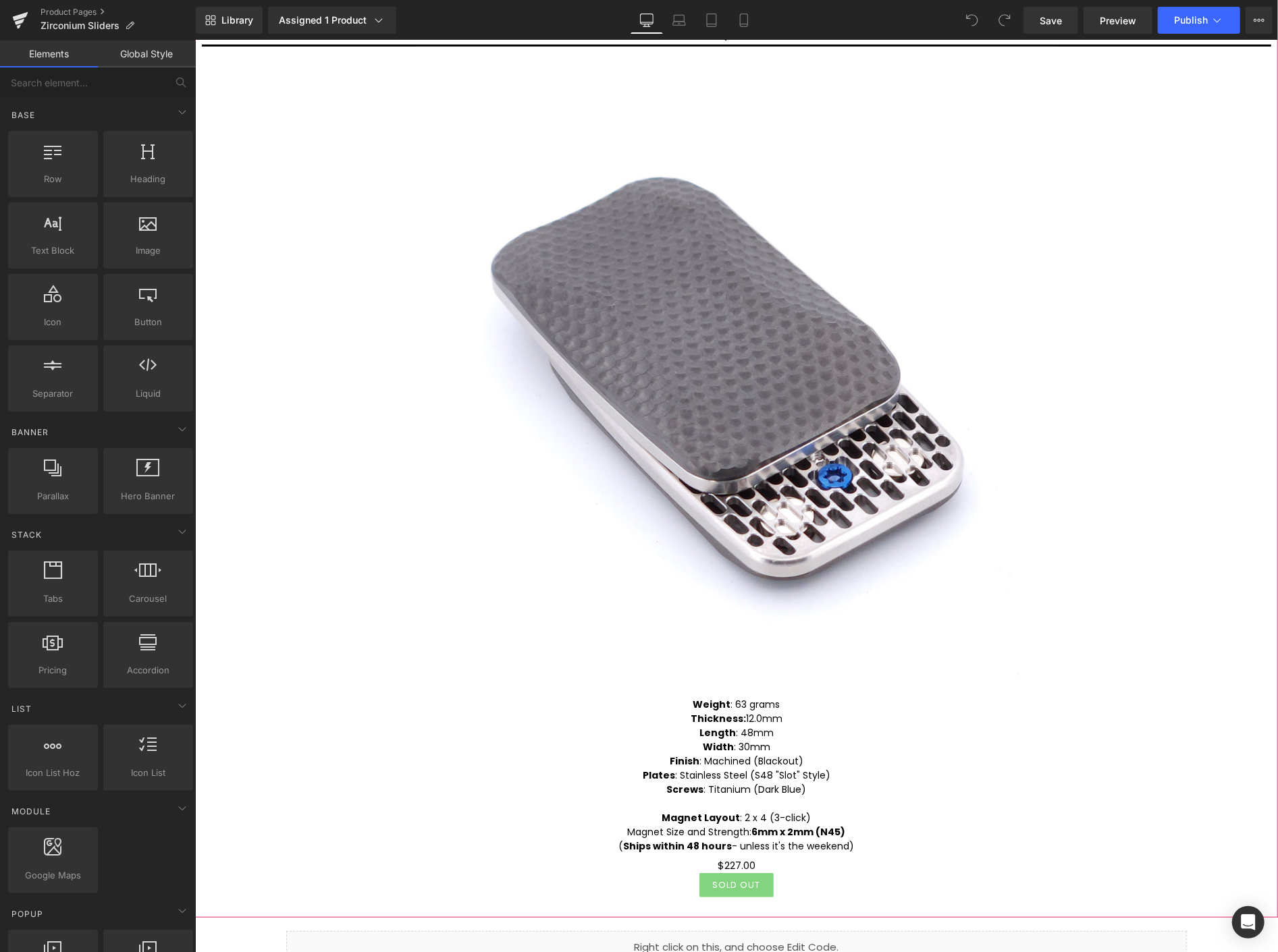
scroll to position [76, 0]
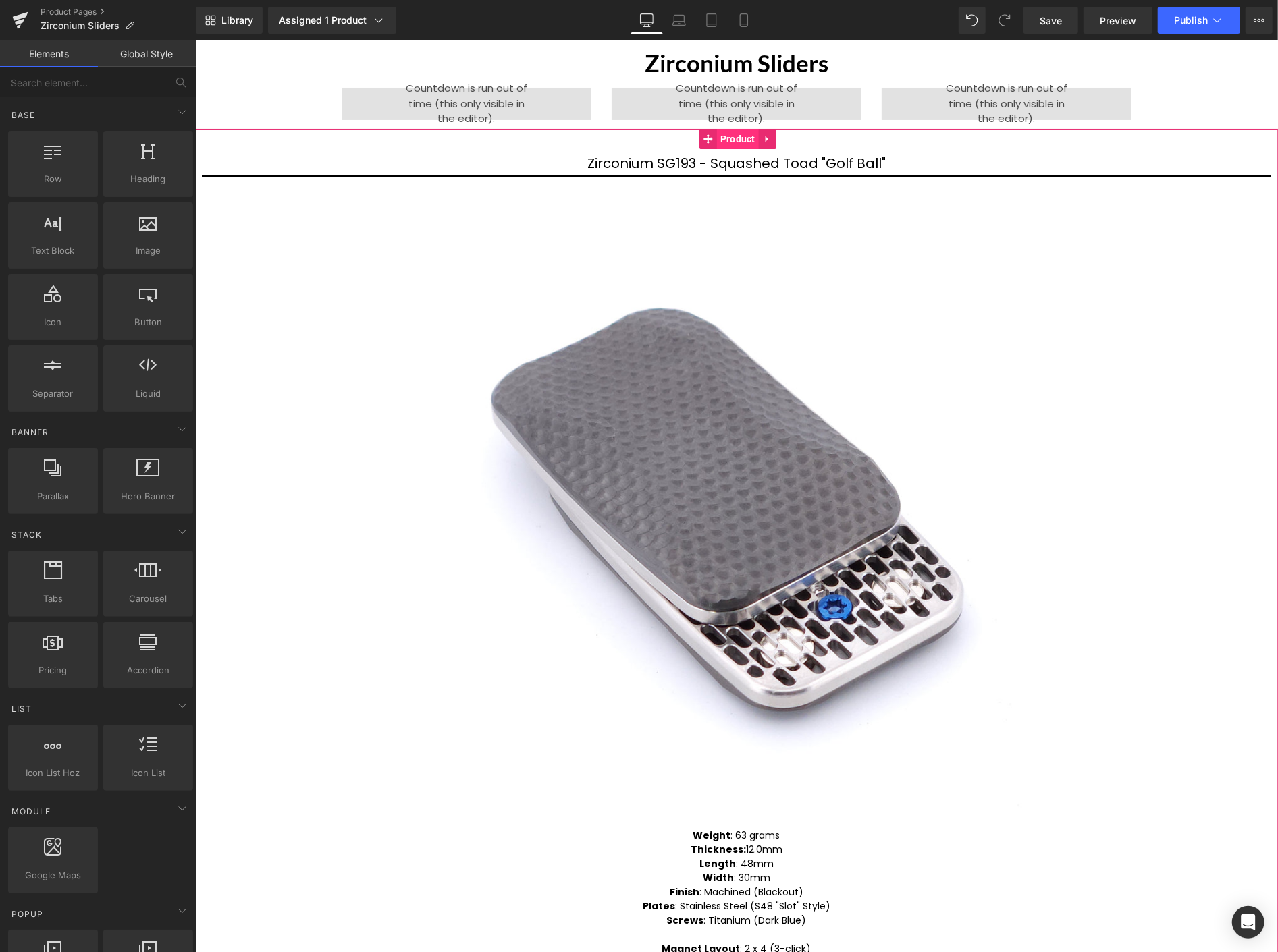
click at [727, 135] on span "Product" at bounding box center [738, 138] width 42 height 20
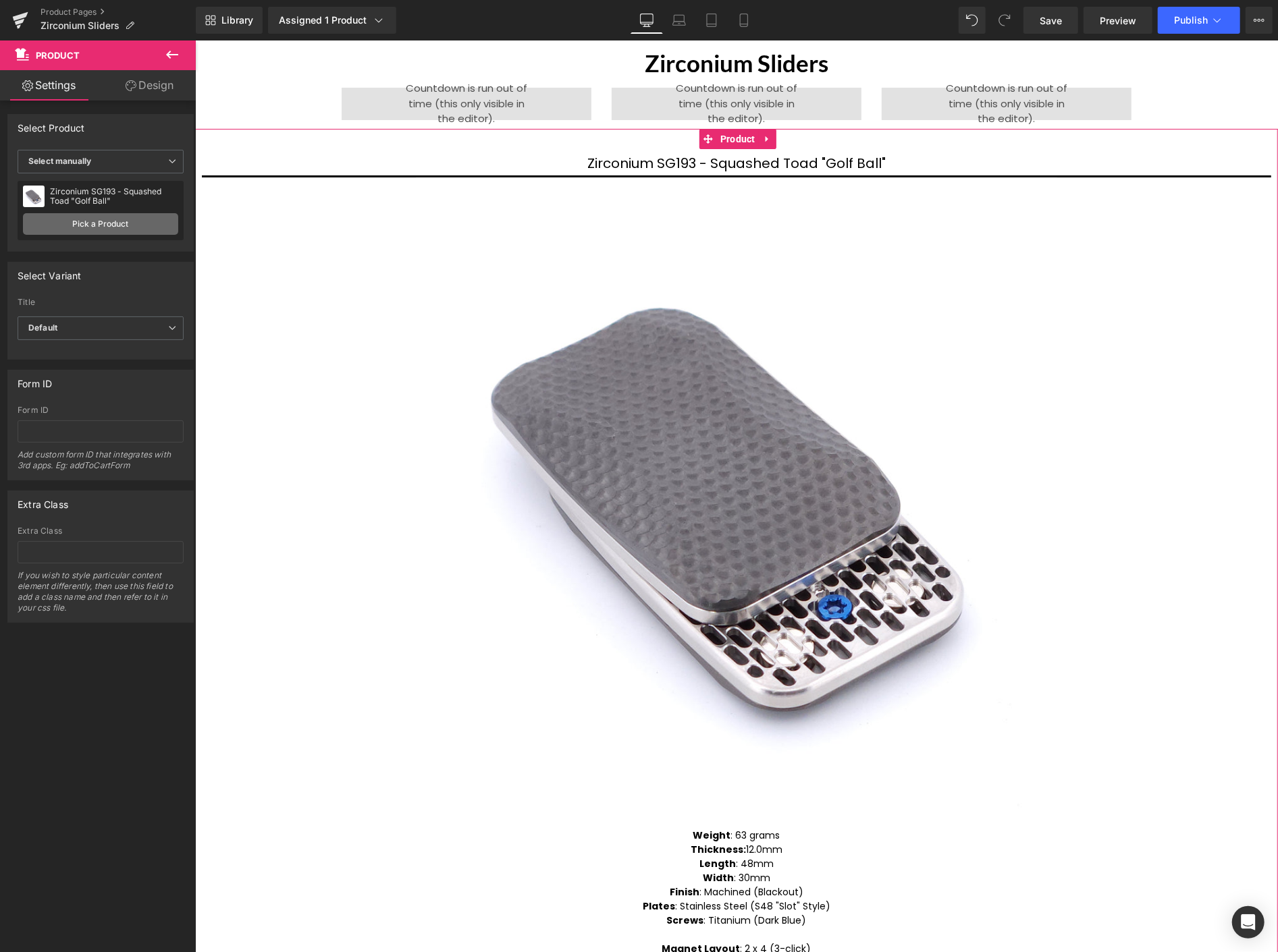
click at [103, 219] on link "Pick a Product" at bounding box center [101, 224] width 156 height 22
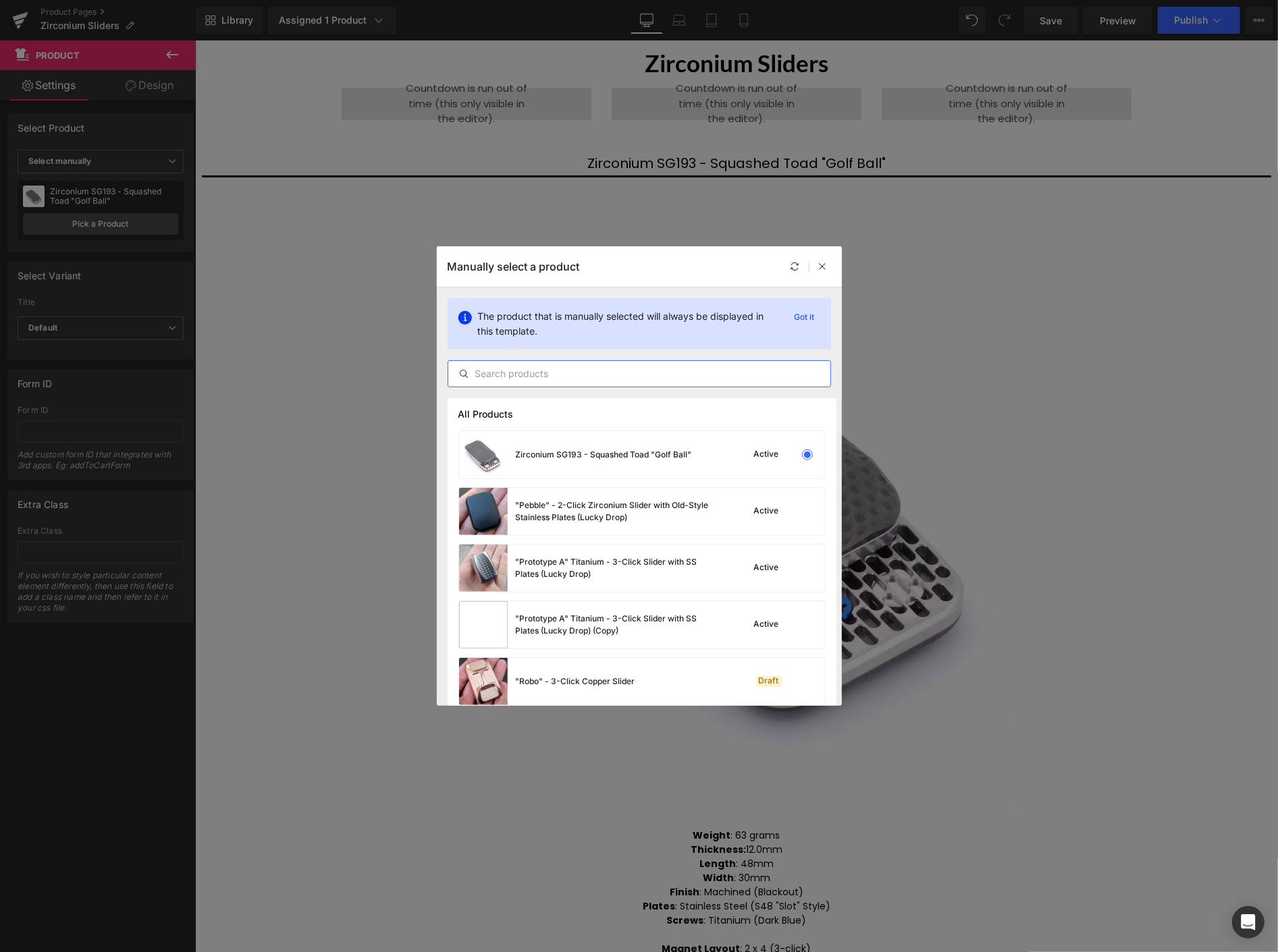
click at [529, 376] on input "text" at bounding box center [639, 374] width 382 height 16
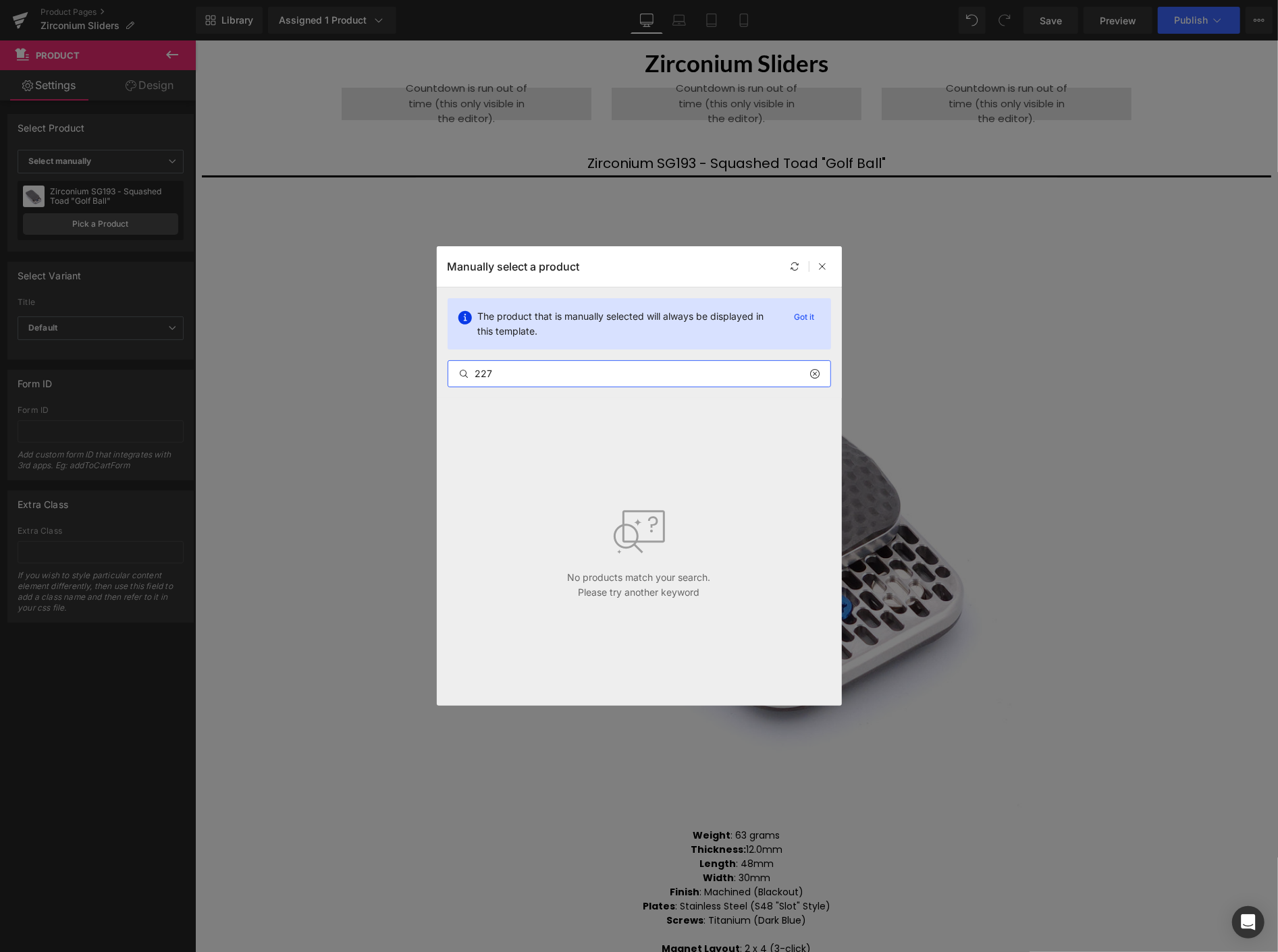
click at [474, 372] on input "227" at bounding box center [639, 374] width 382 height 16
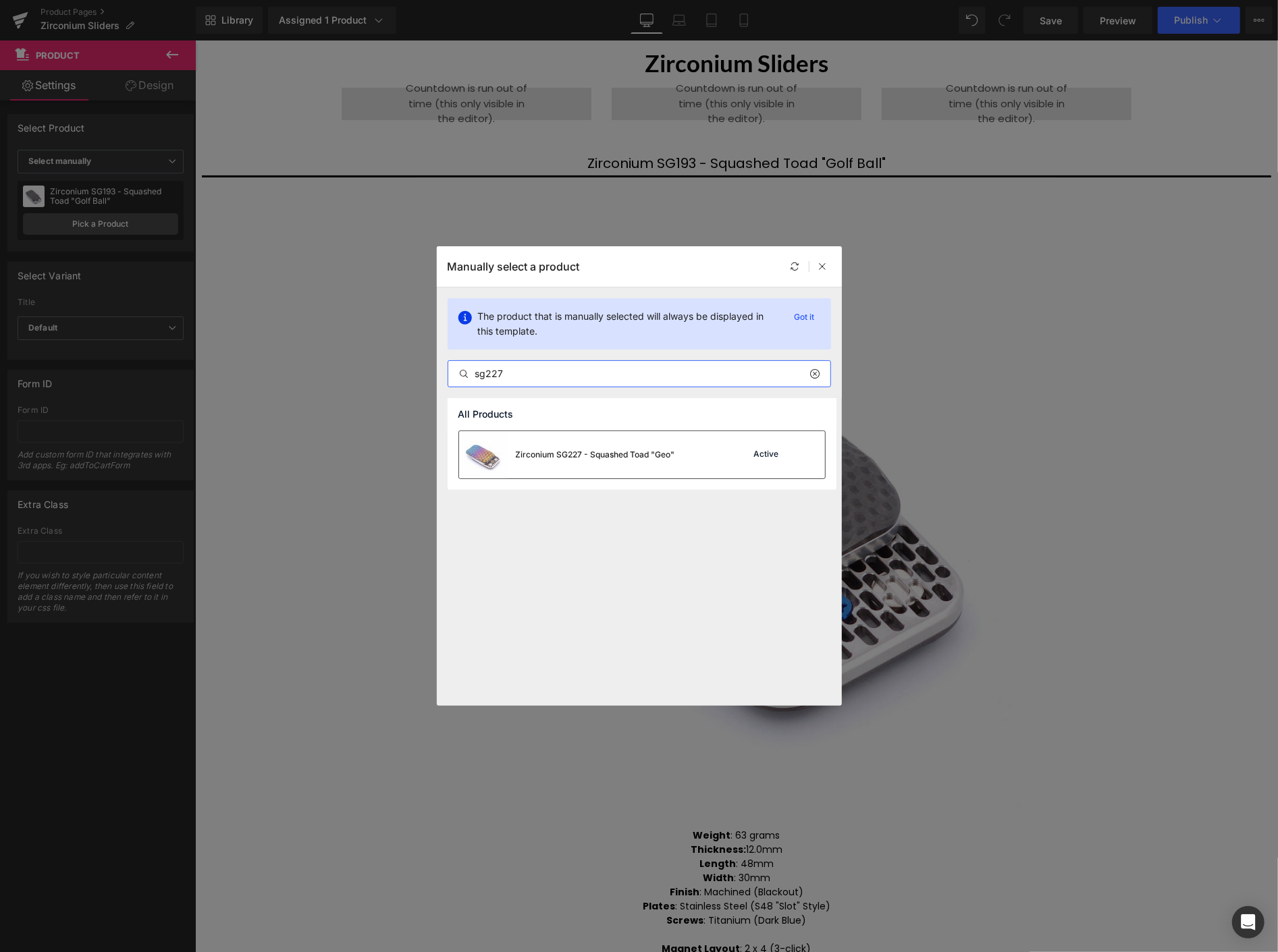
type input "sg227"
drag, startPoint x: 597, startPoint y: 450, endPoint x: 400, endPoint y: 409, distance: 201.2
click at [597, 450] on div "Zirconium SG227 - Squashed Toad "Geo"" at bounding box center [595, 454] width 160 height 12
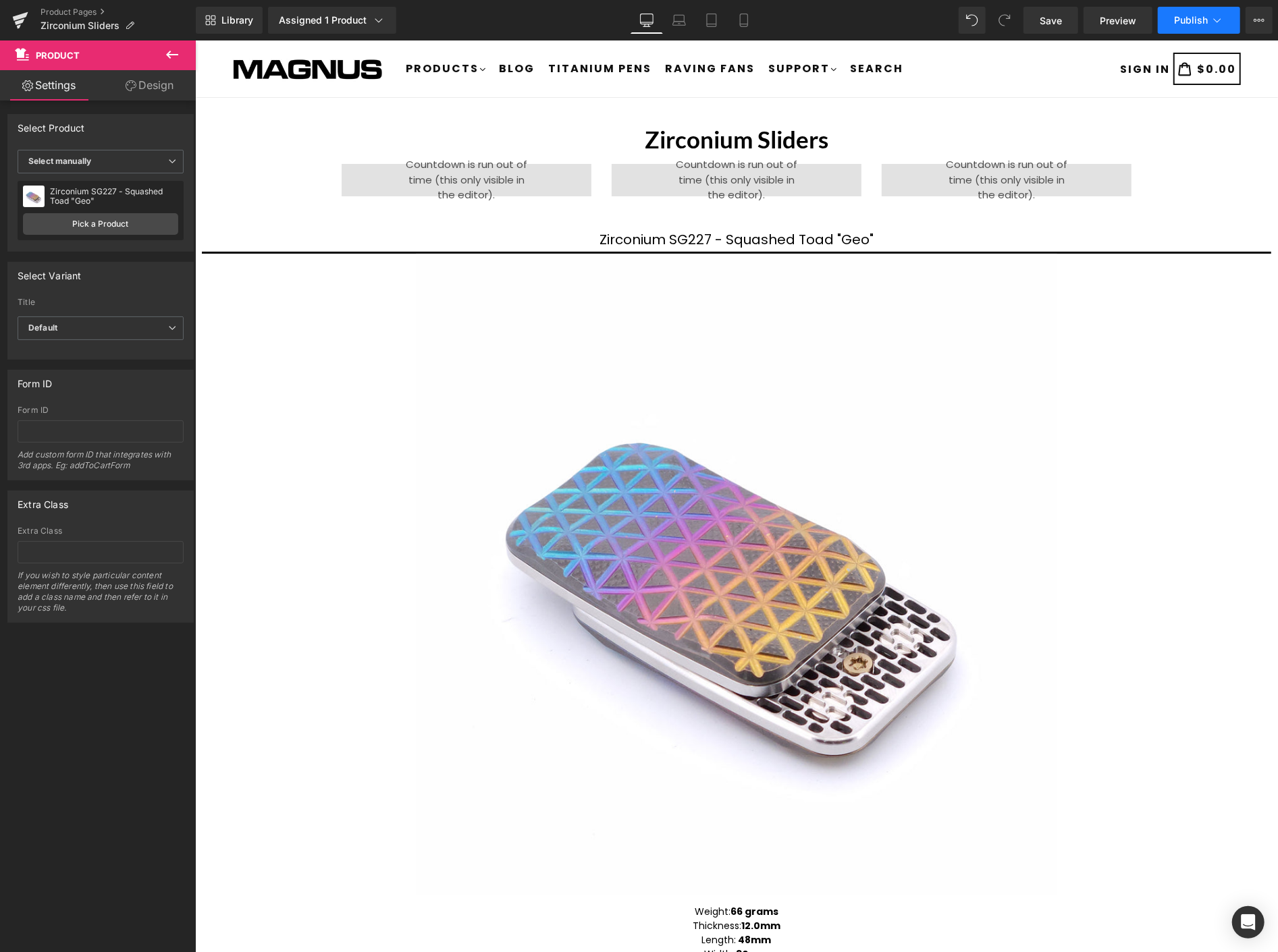
click at [1184, 24] on span "Publish" at bounding box center [1191, 20] width 34 height 10
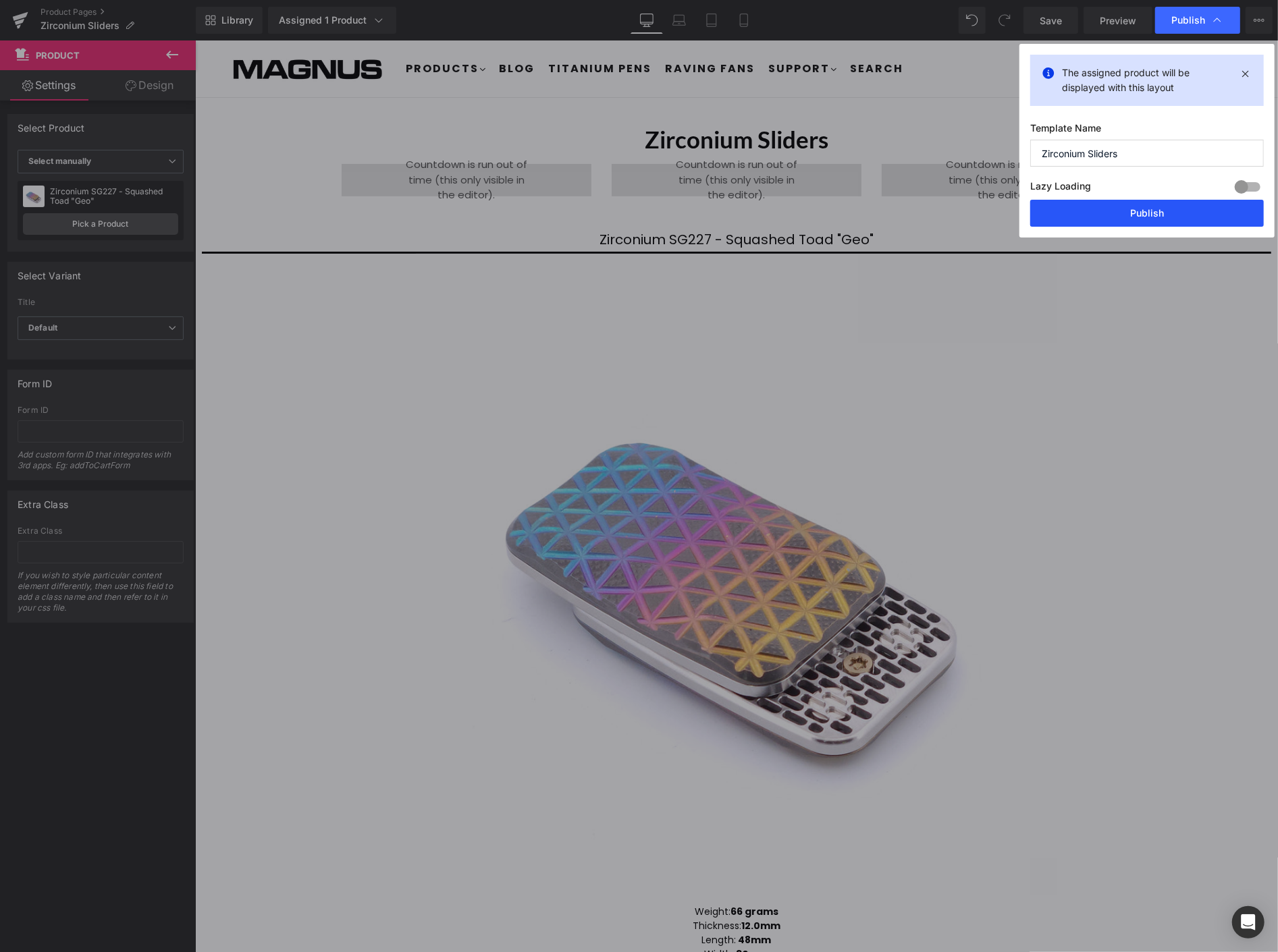
click at [1173, 209] on button "Publish" at bounding box center [1147, 213] width 233 height 27
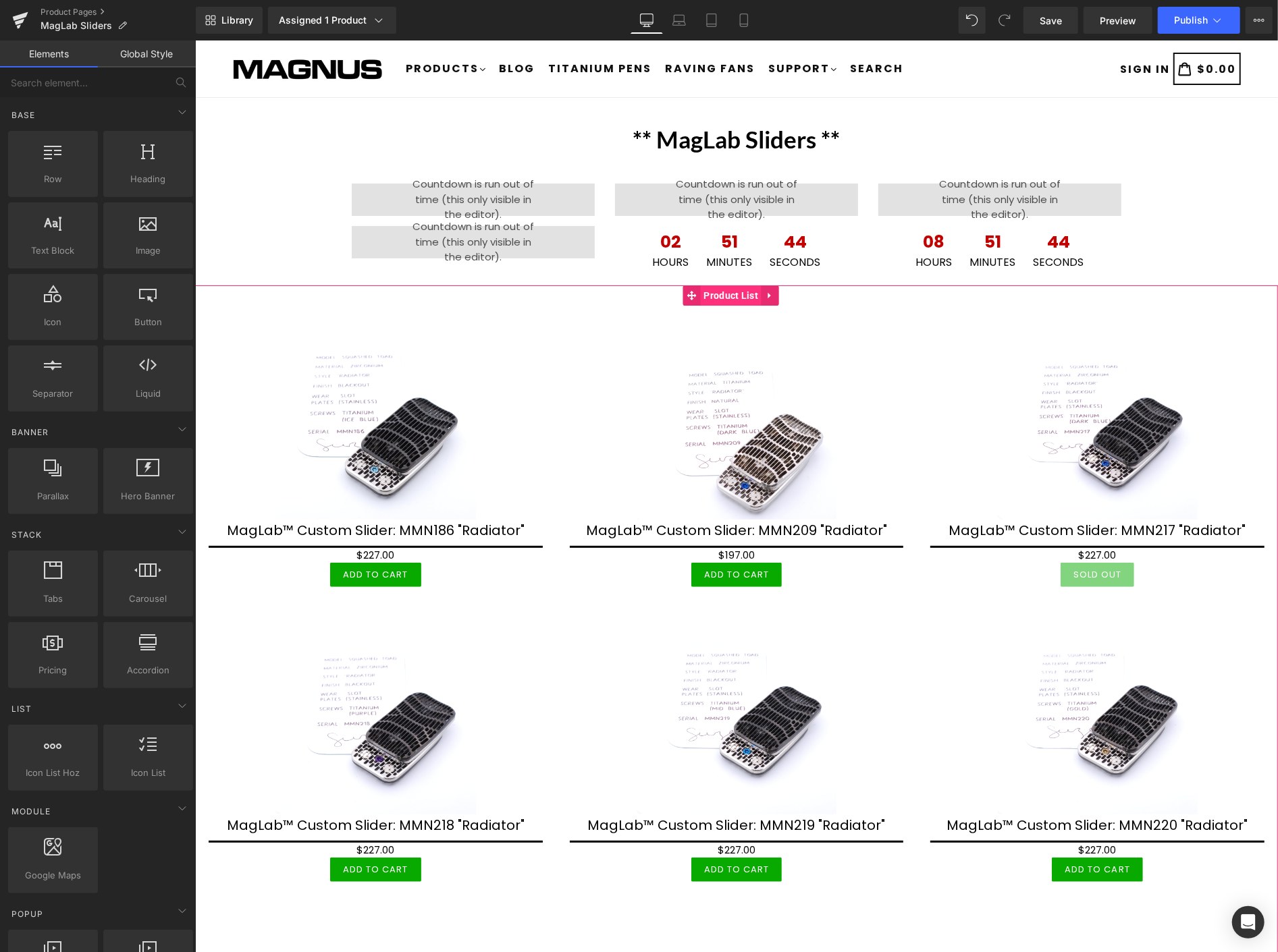
click at [722, 296] on span "Product List" at bounding box center [730, 294] width 62 height 20
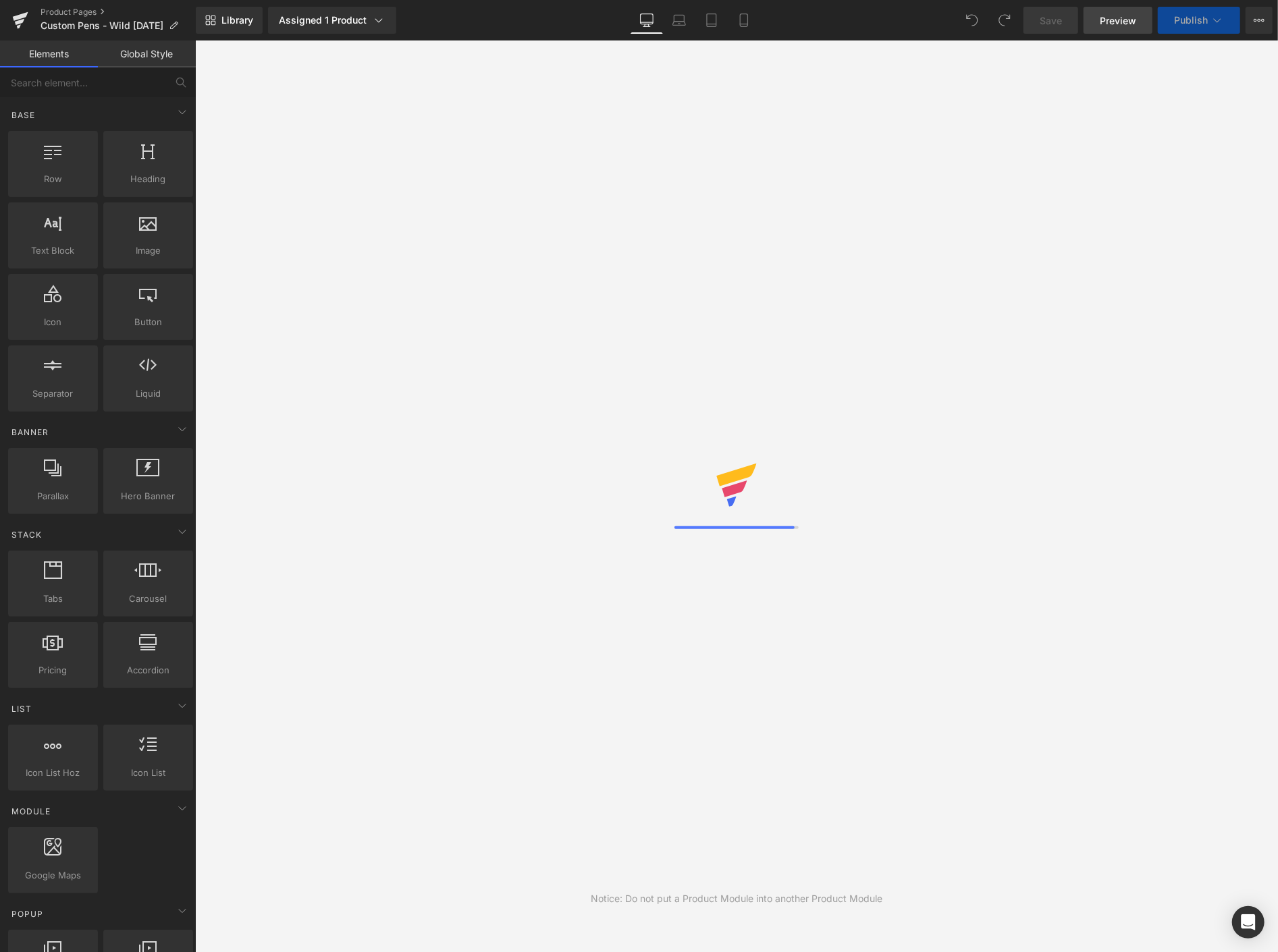
click at [1119, 19] on span "Preview" at bounding box center [1118, 21] width 36 height 14
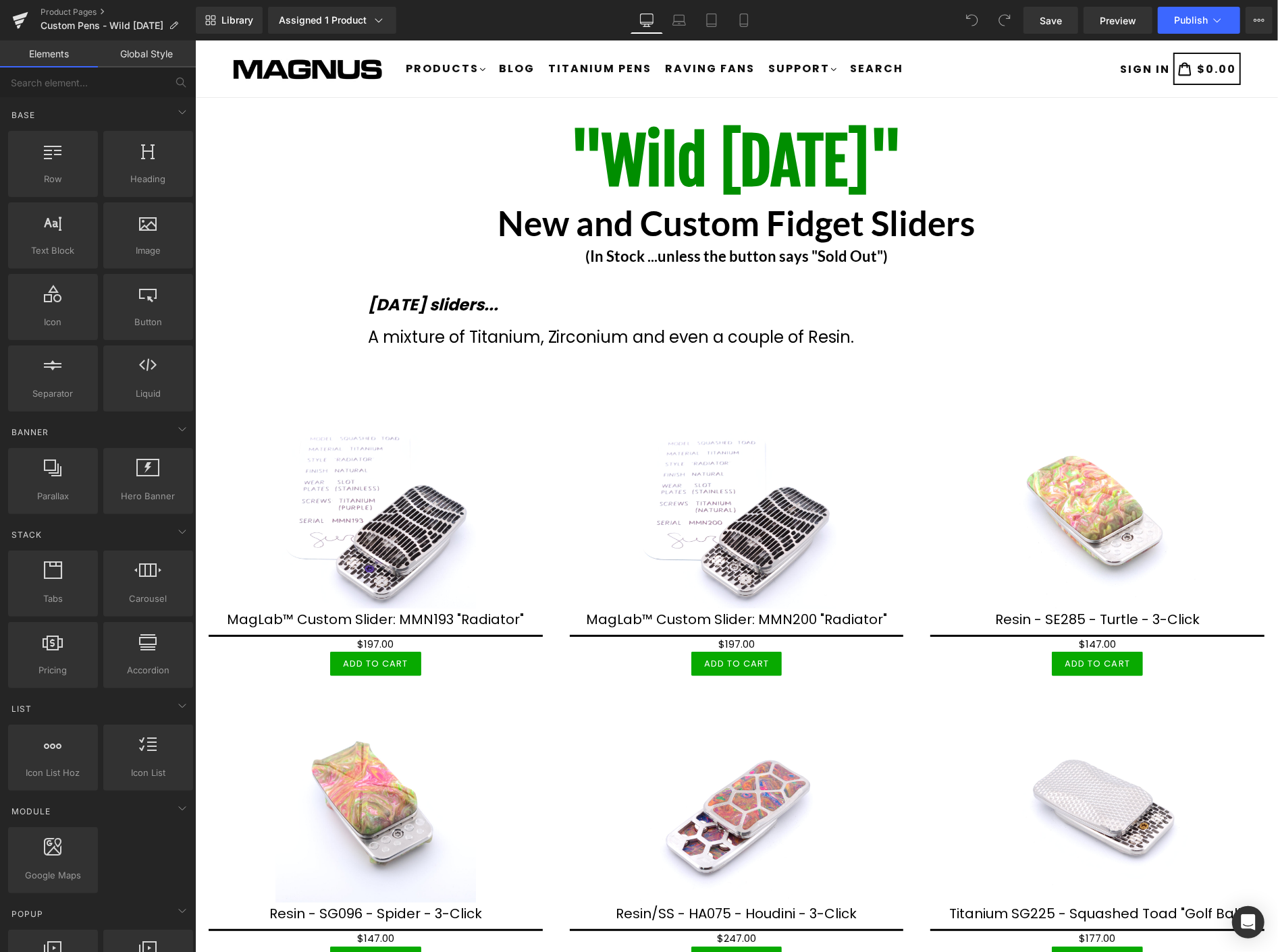
click at [83, 6] on div "Product Pages Custom Pens - Wild Wednesday" at bounding box center [98, 20] width 196 height 41
click at [89, 7] on link "Product Pages" at bounding box center [119, 11] width 156 height 10
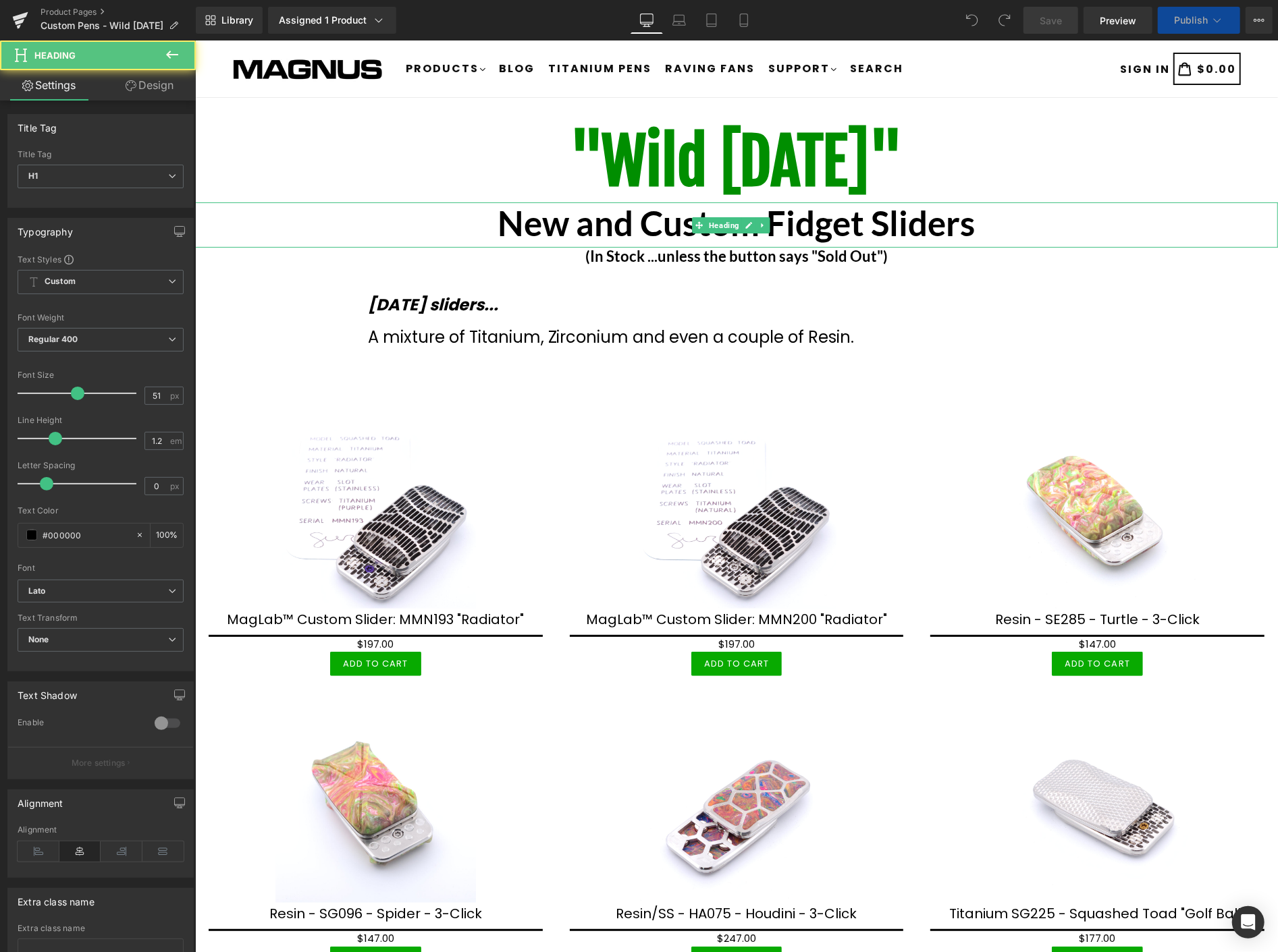
click at [970, 224] on h1 "New and Custom Fidget Sliders" at bounding box center [736, 222] width 1083 height 41
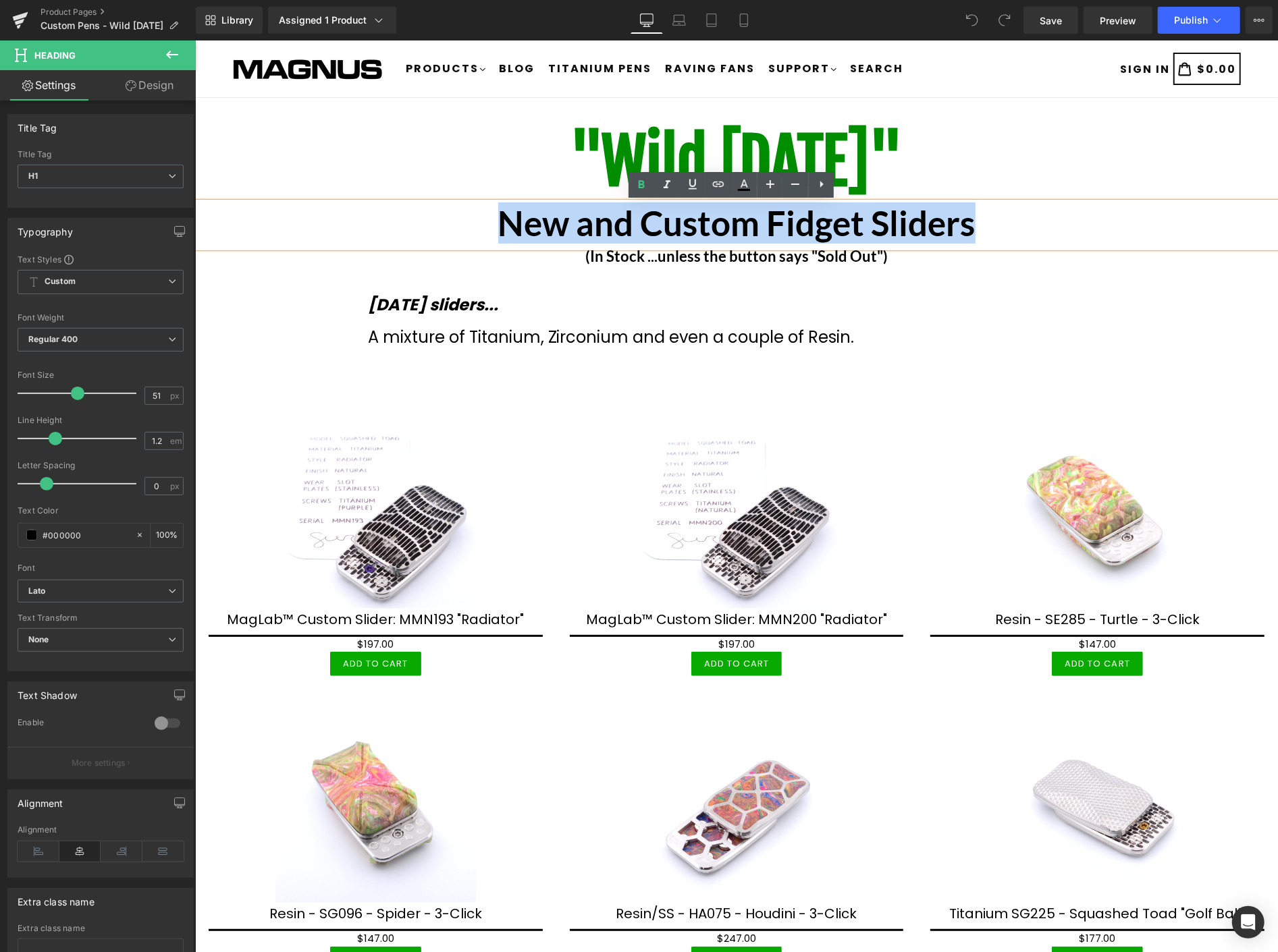
drag, startPoint x: 969, startPoint y: 227, endPoint x: 488, endPoint y: 207, distance: 481.4
click at [488, 207] on h1 "New and Custom Fidget Sliders" at bounding box center [736, 222] width 1083 height 41
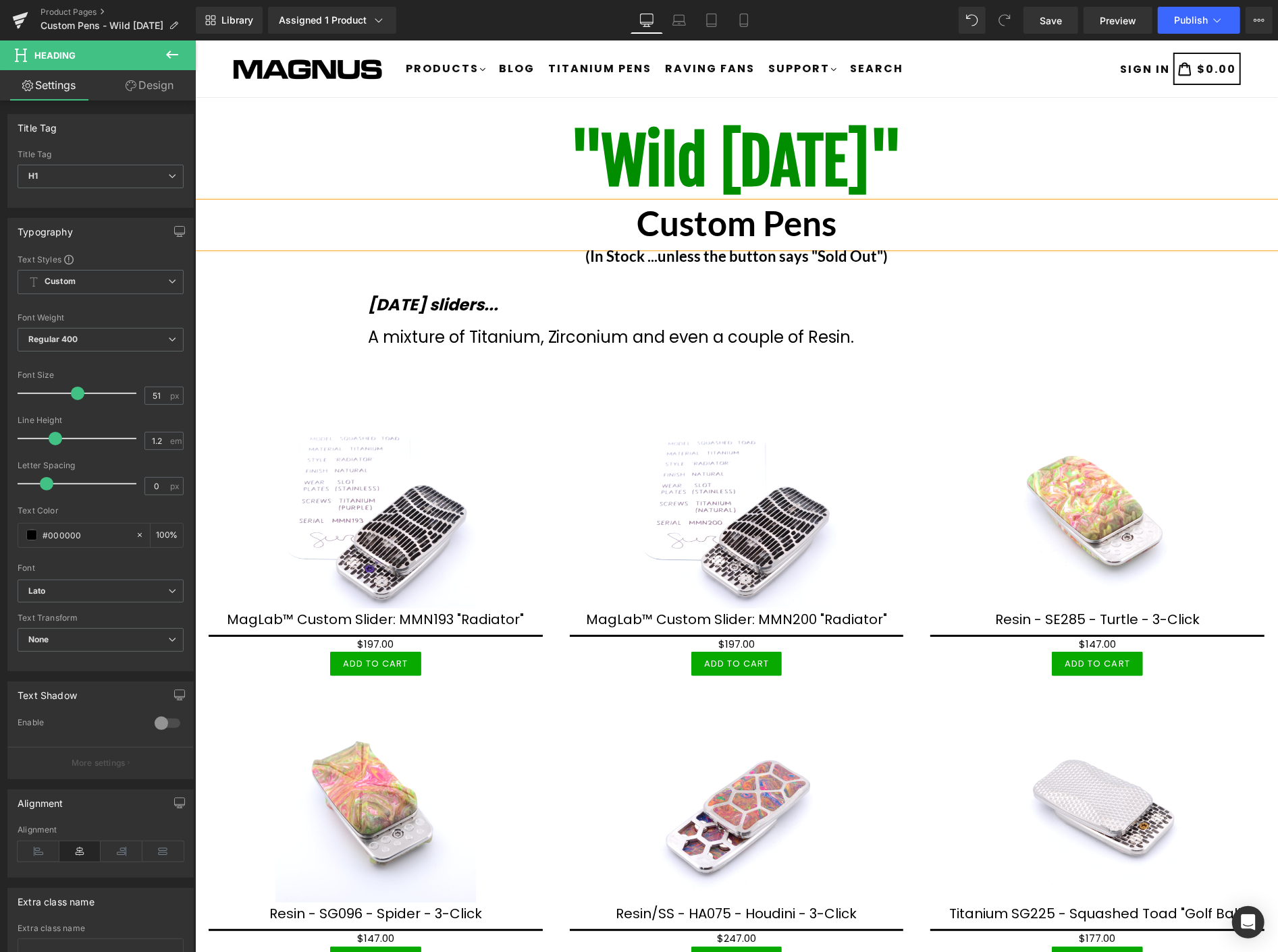
click at [761, 217] on b "Custom Pens" at bounding box center [735, 222] width 200 height 41
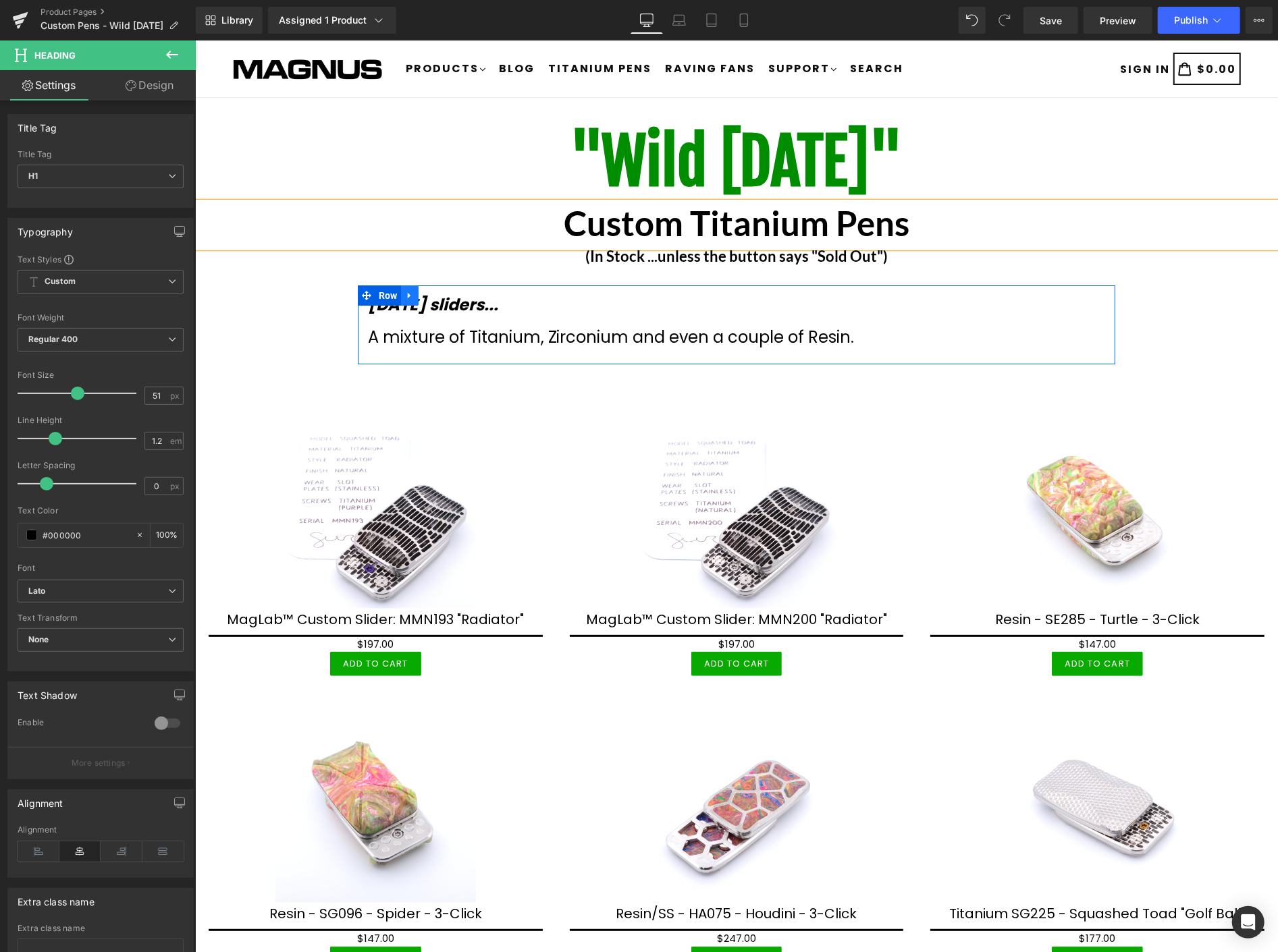
click at [408, 292] on icon at bounding box center [410, 295] width 10 height 10
click at [439, 295] on icon at bounding box center [444, 295] width 10 height 10
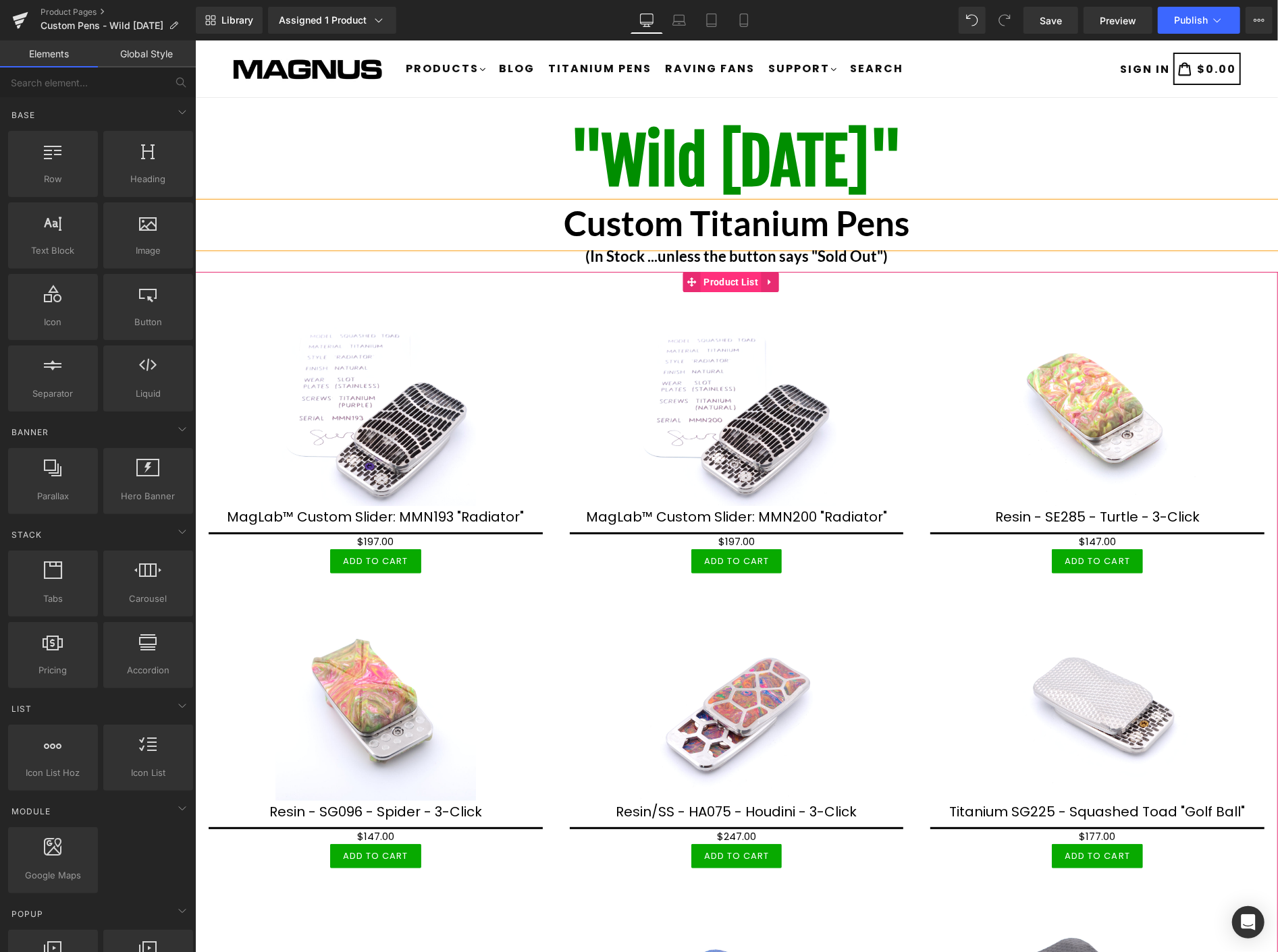
click at [726, 280] on span "Product List" at bounding box center [730, 281] width 62 height 20
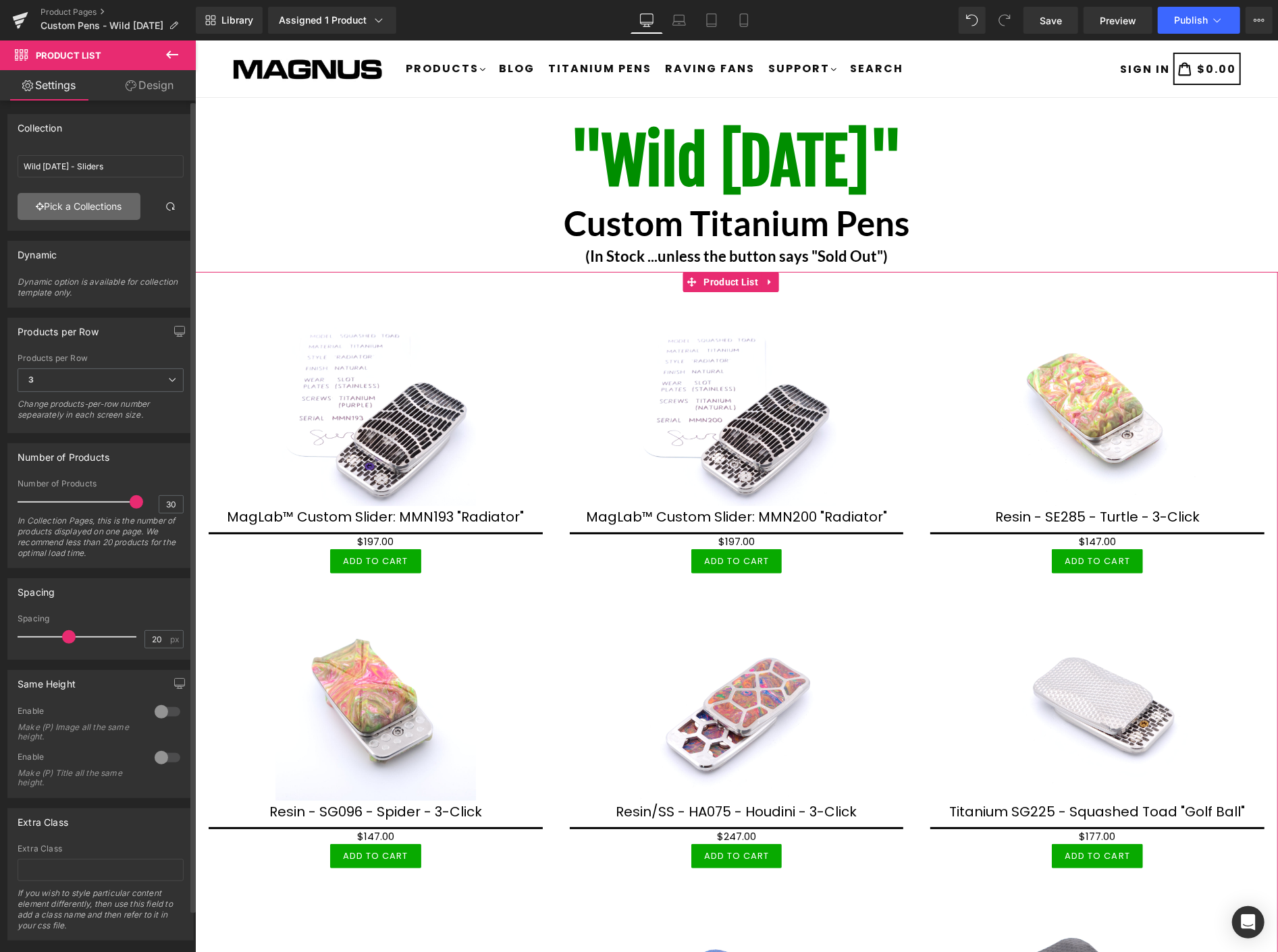
click at [91, 211] on link "Pick a Collections" at bounding box center [79, 207] width 123 height 27
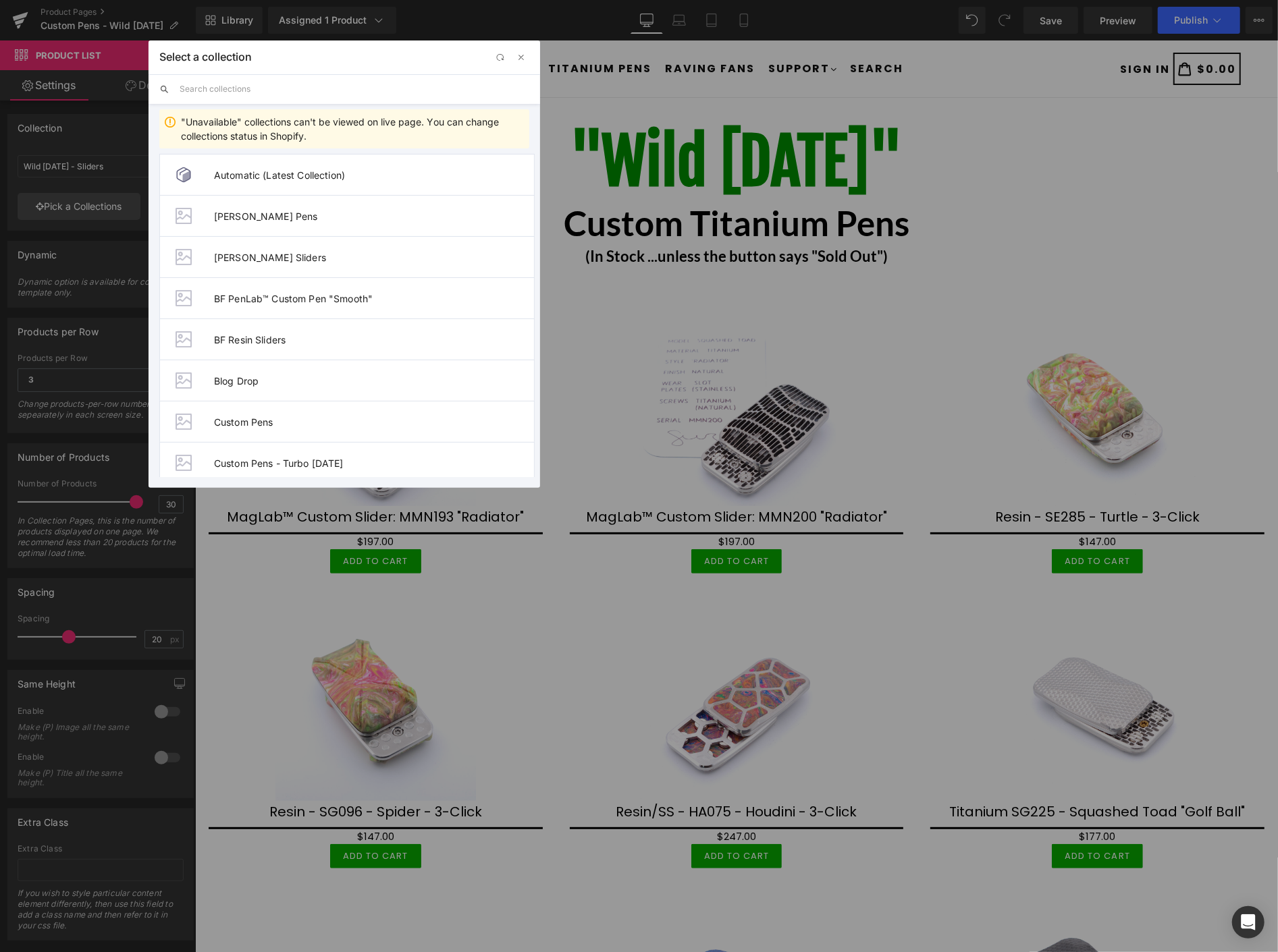
click at [286, 92] on input "text" at bounding box center [354, 89] width 350 height 30
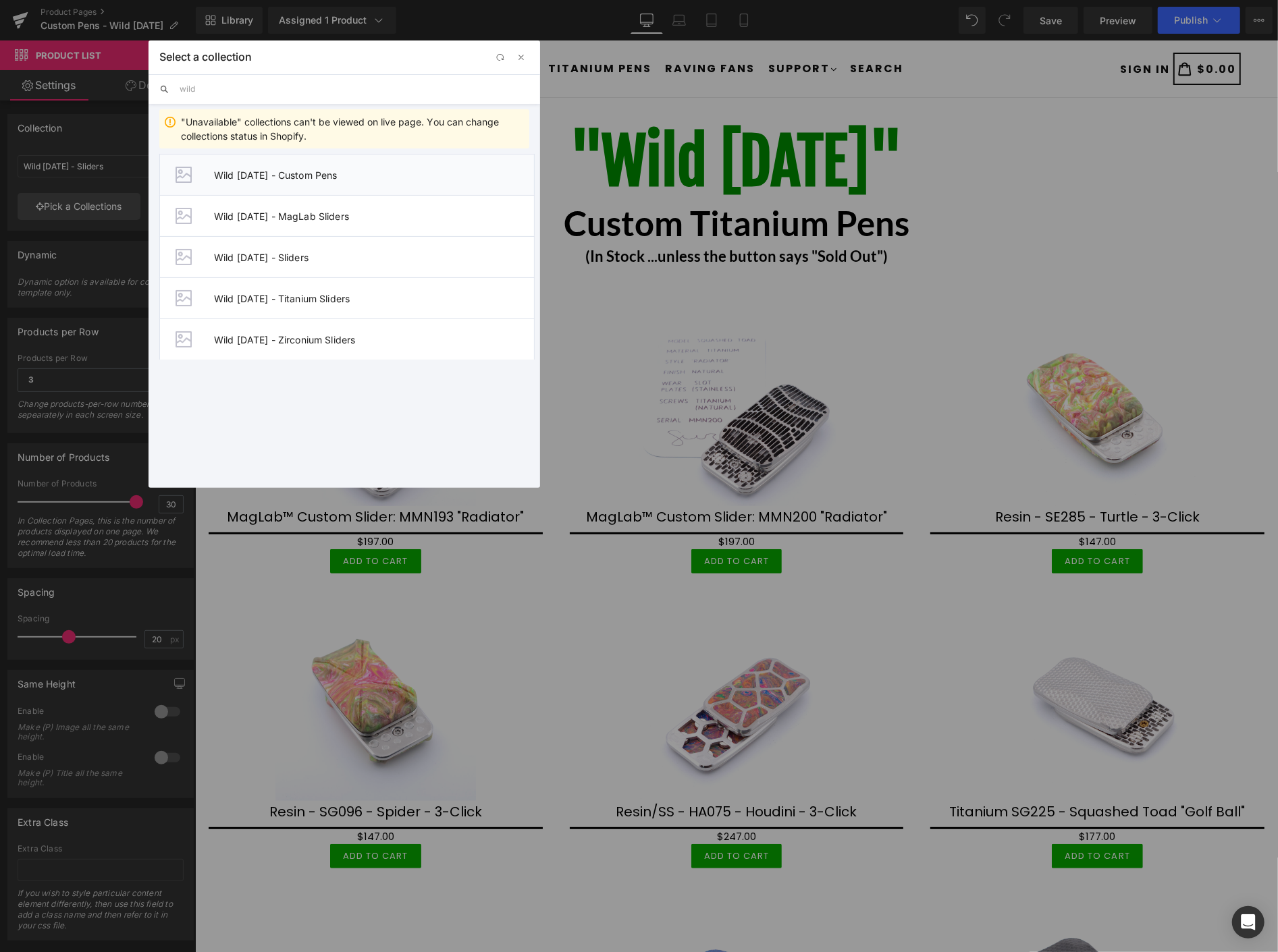
type input "wild"
click at [410, 184] on li "Wild Wednesday - Custom Pens" at bounding box center [347, 174] width 375 height 41
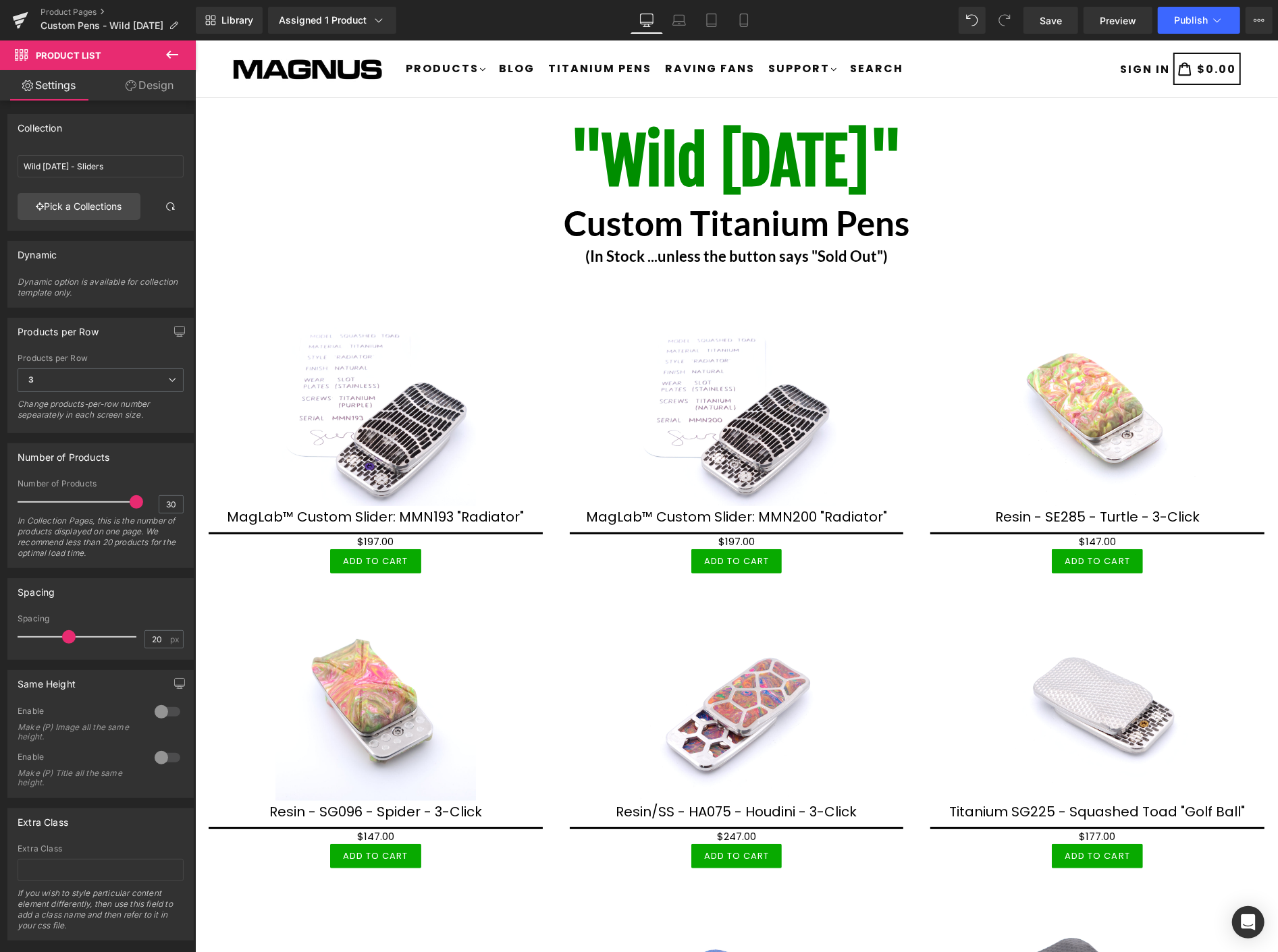
type input "Wild Wednesday - Custom Pens"
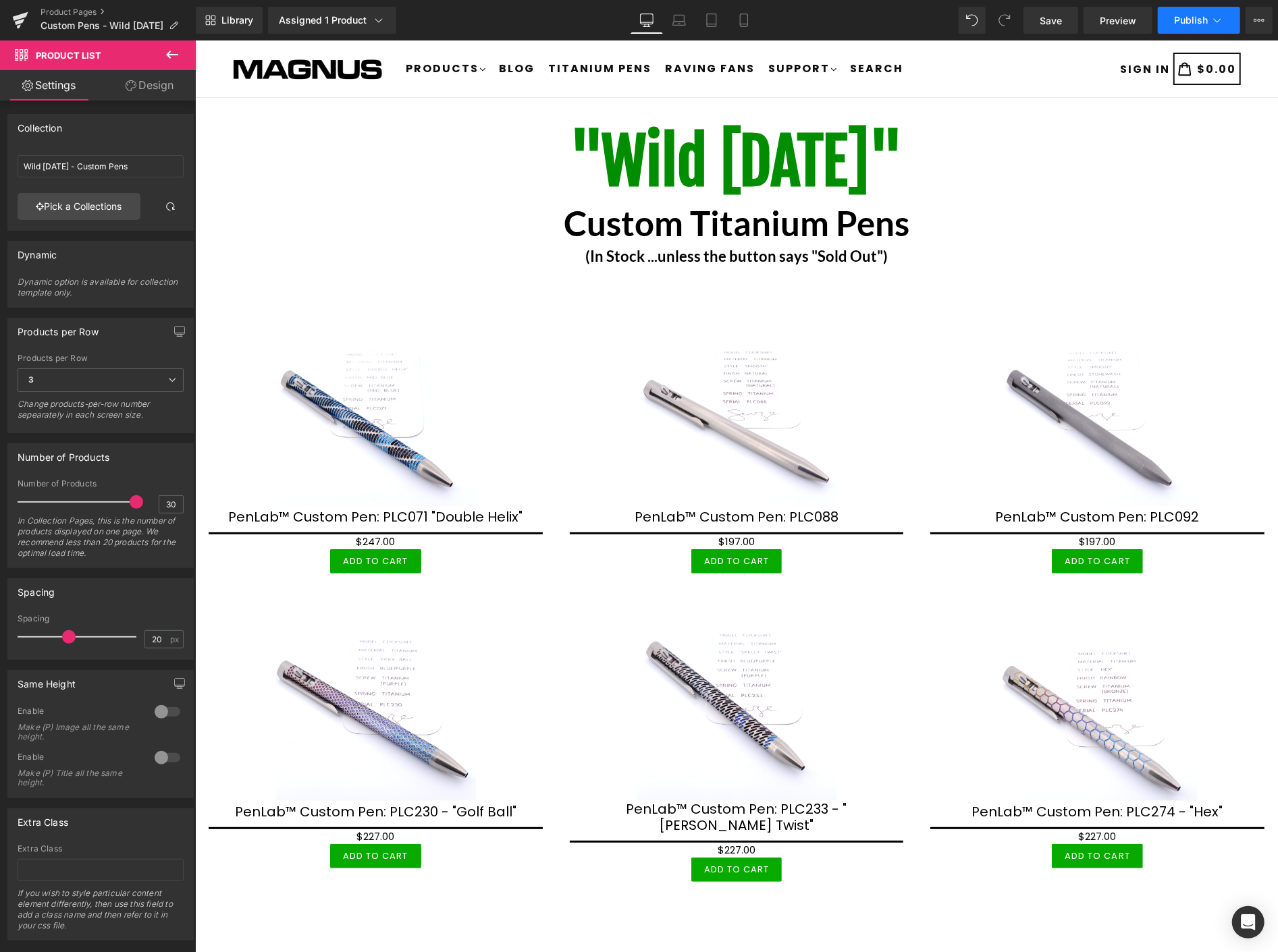
click at [1227, 24] on button "Publish" at bounding box center [1199, 20] width 83 height 27
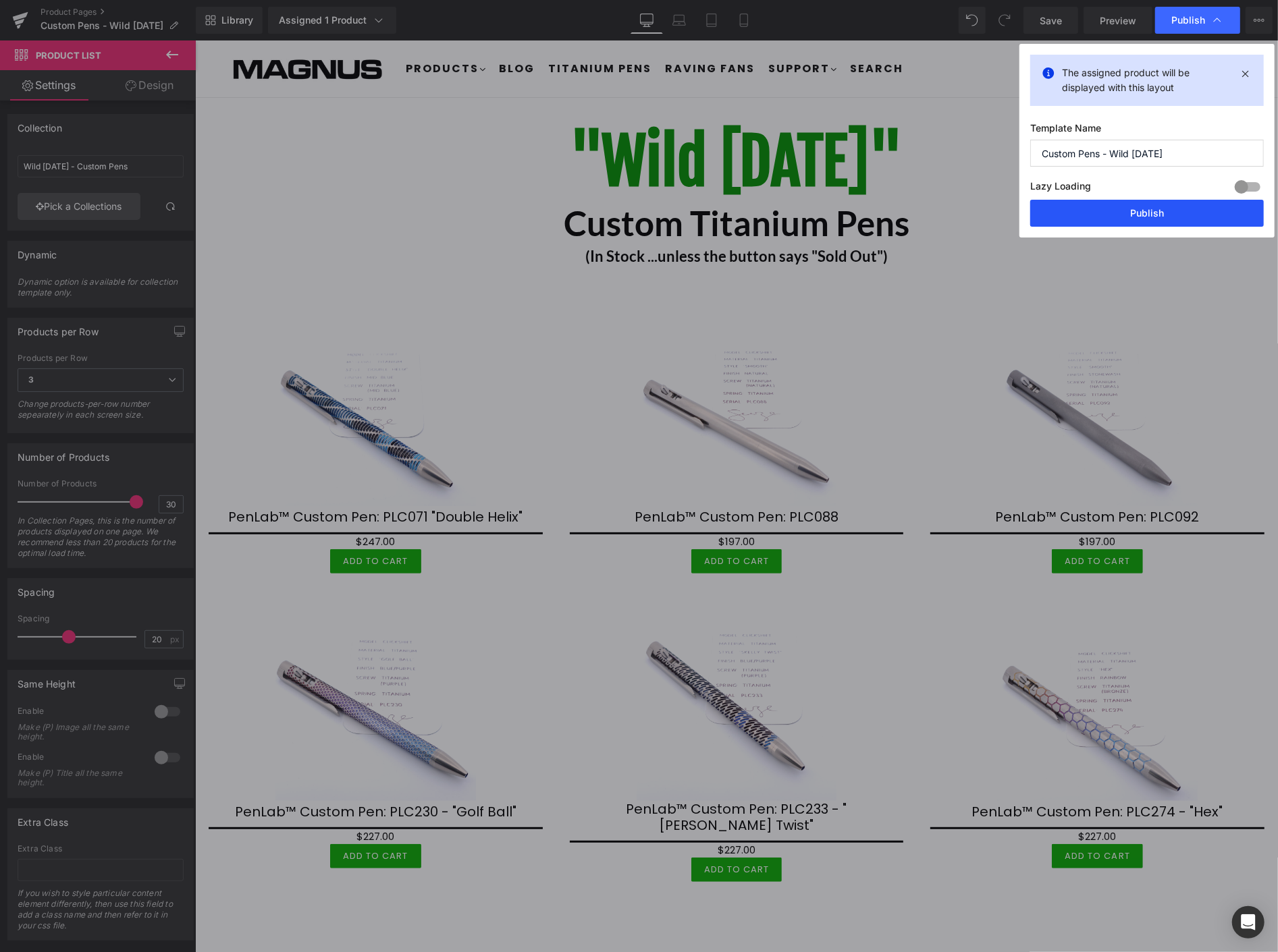
click at [1146, 214] on button "Publish" at bounding box center [1147, 213] width 233 height 27
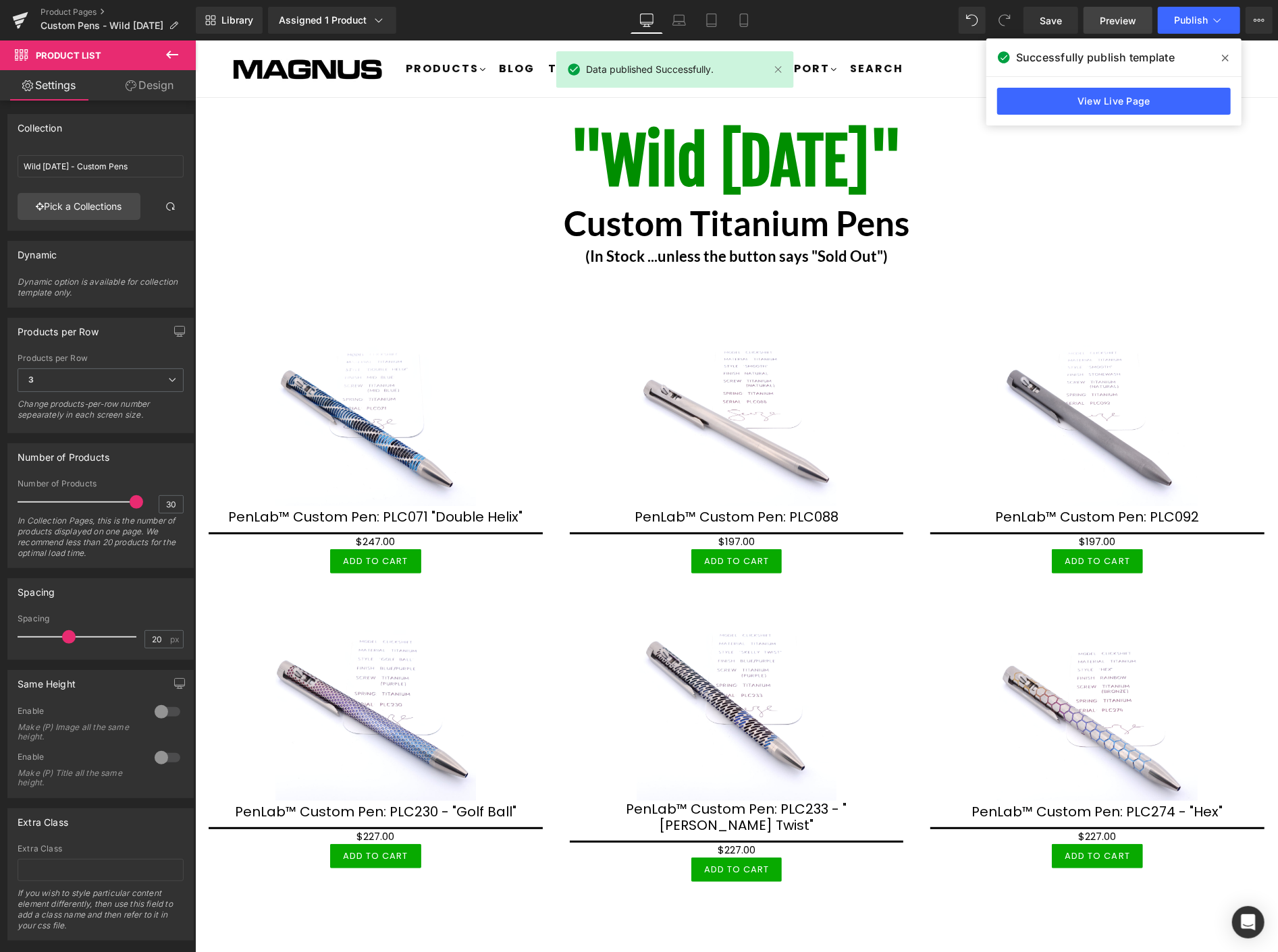
click at [1122, 19] on span "Preview" at bounding box center [1118, 21] width 36 height 14
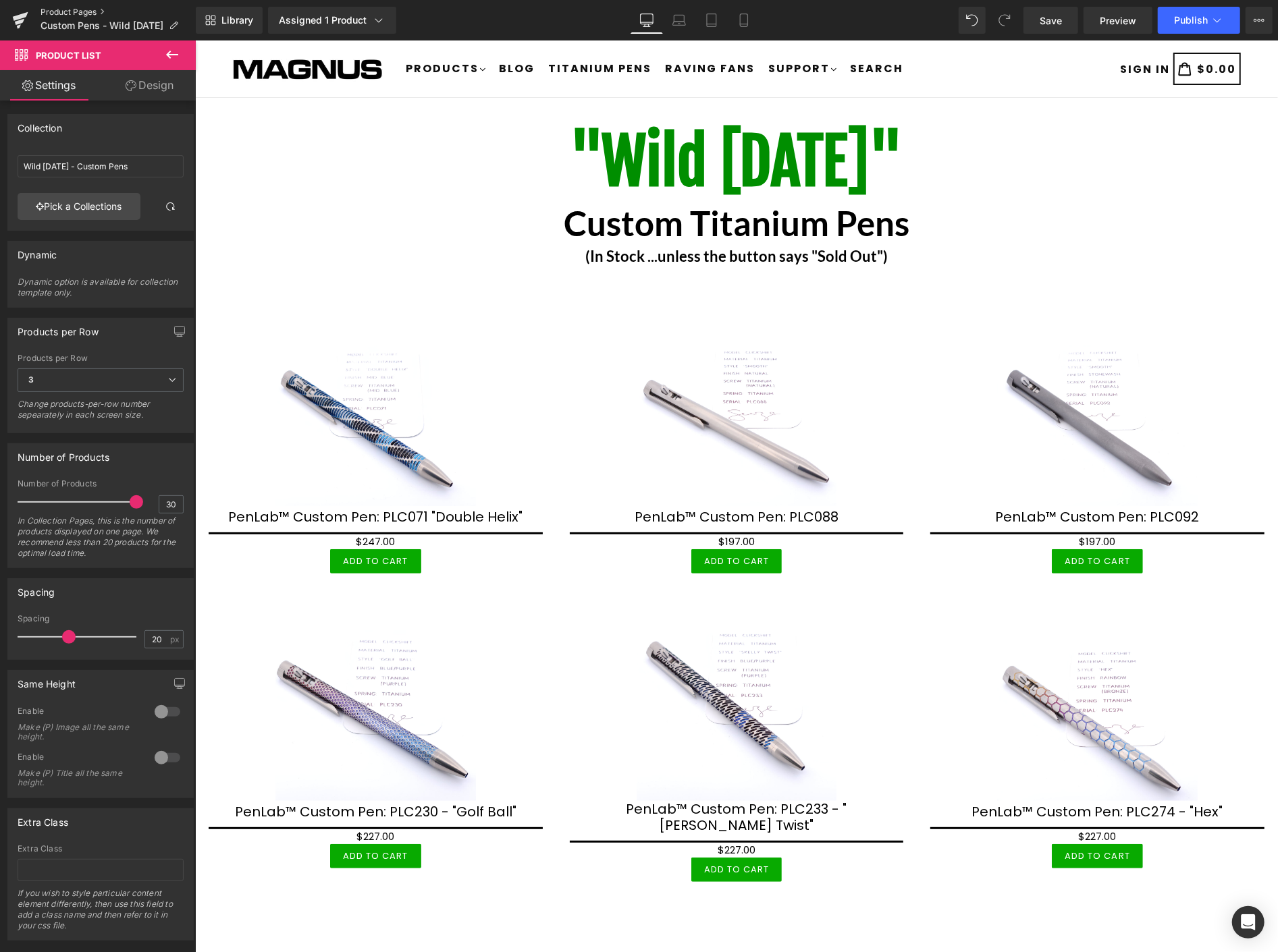
click at [71, 6] on link "Product Pages" at bounding box center [119, 11] width 156 height 10
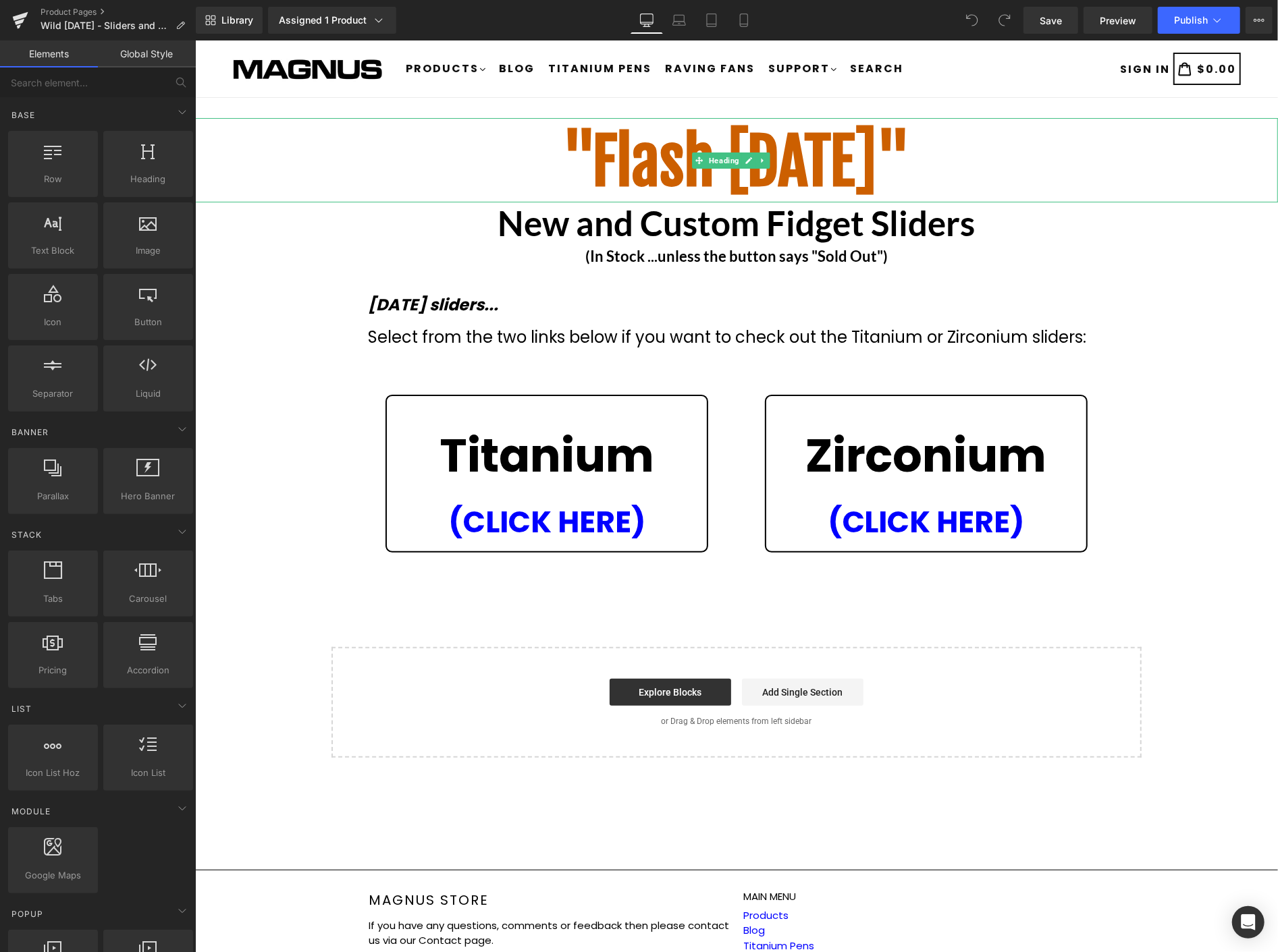
drag, startPoint x: 821, startPoint y: 178, endPoint x: 884, endPoint y: 155, distance: 67.1
click at [821, 178] on span ""Flash Friday"" at bounding box center [737, 161] width 348 height 79
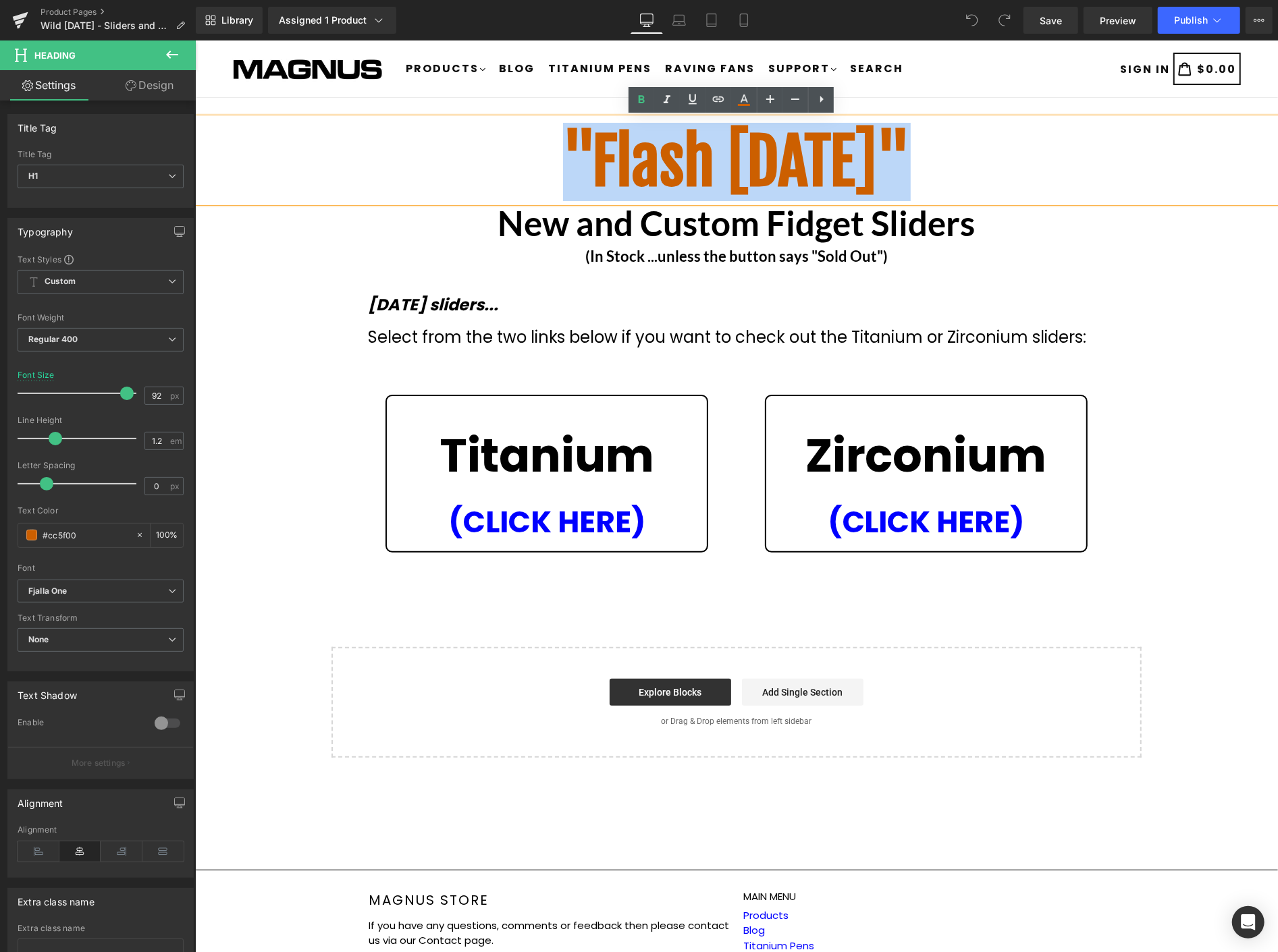
drag, startPoint x: 910, startPoint y: 151, endPoint x: 528, endPoint y: 175, distance: 382.8
click at [528, 175] on h1 ""Flash Friday"" at bounding box center [736, 161] width 1083 height 75
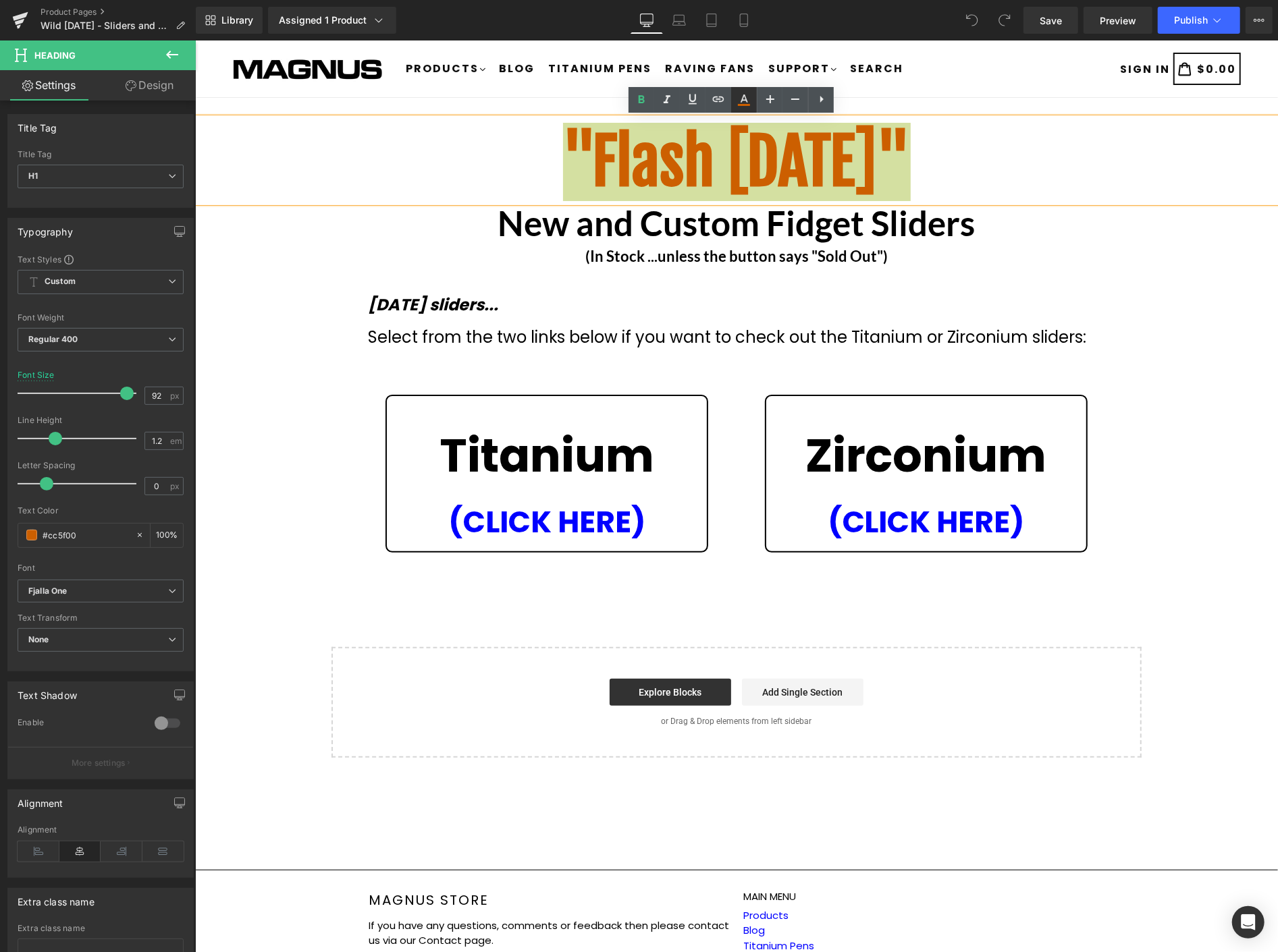
click at [747, 98] on icon at bounding box center [744, 100] width 16 height 16
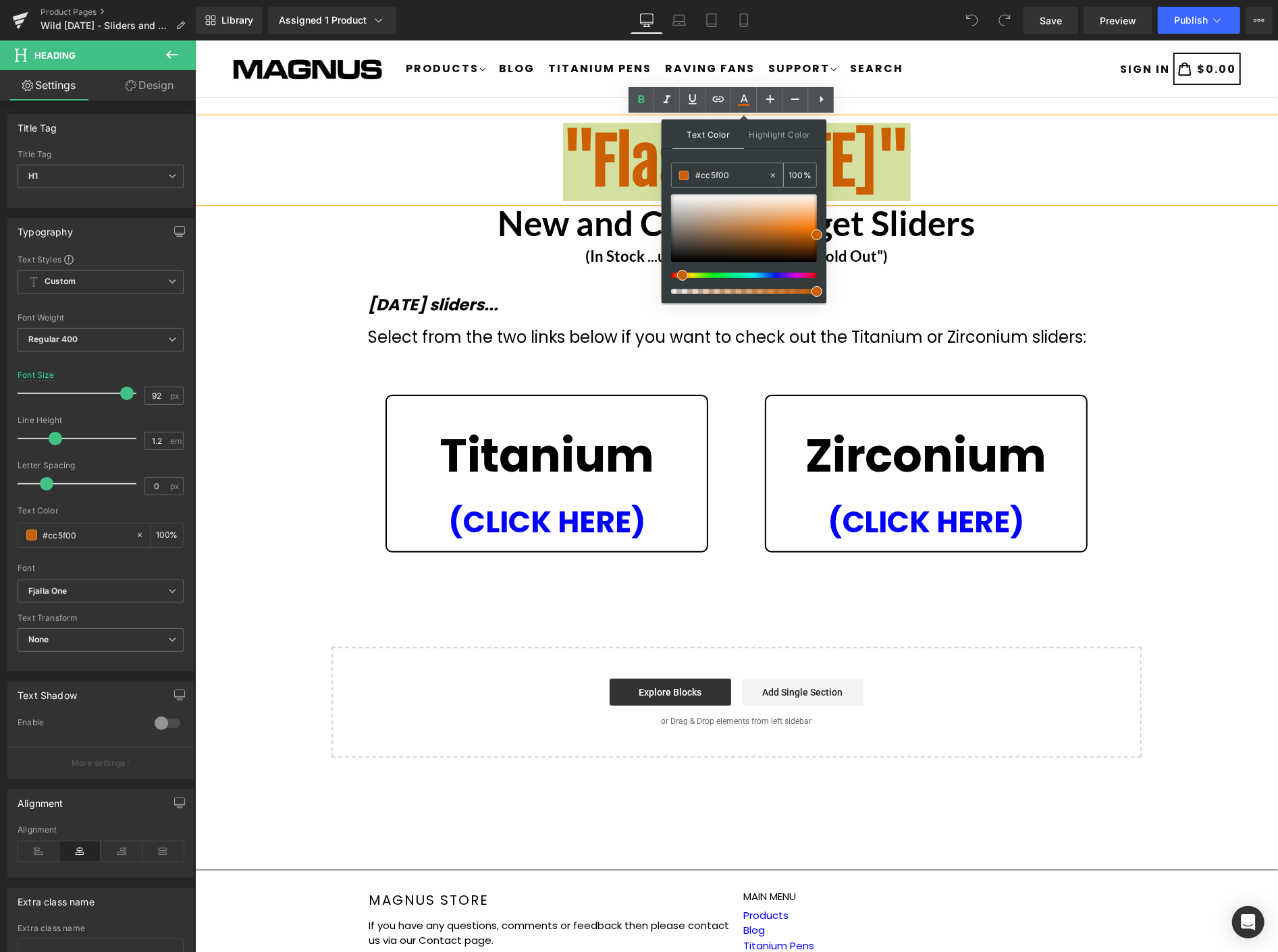
click at [726, 175] on input "#cc5f00" at bounding box center [732, 175] width 73 height 15
paste input "008e"
type input "#008e00"
click at [815, 240] on span at bounding box center [816, 242] width 10 height 10
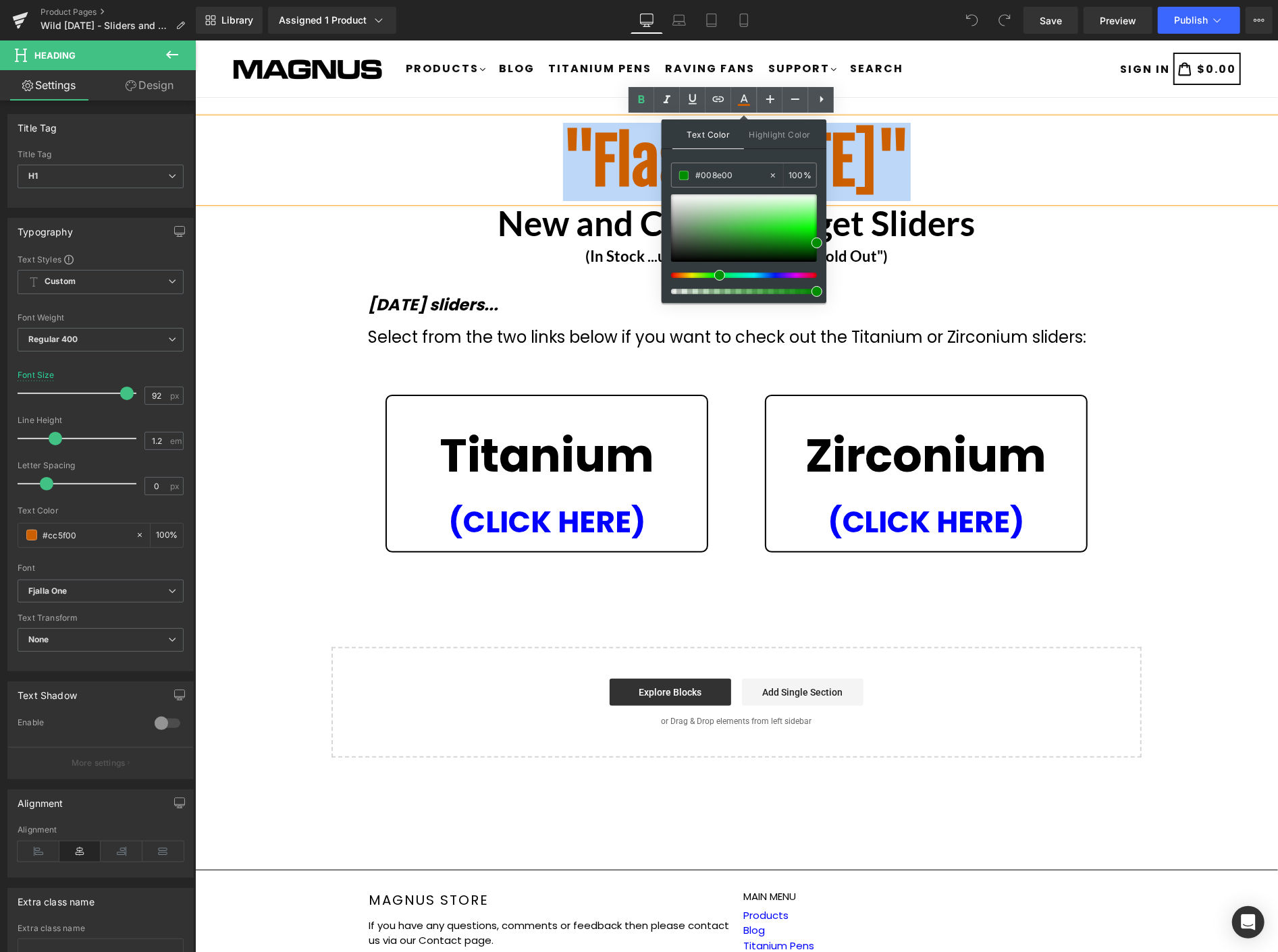
click at [1202, 265] on div "(In Stock ...unless the button says "Sold Out")" at bounding box center [736, 259] width 1083 height 24
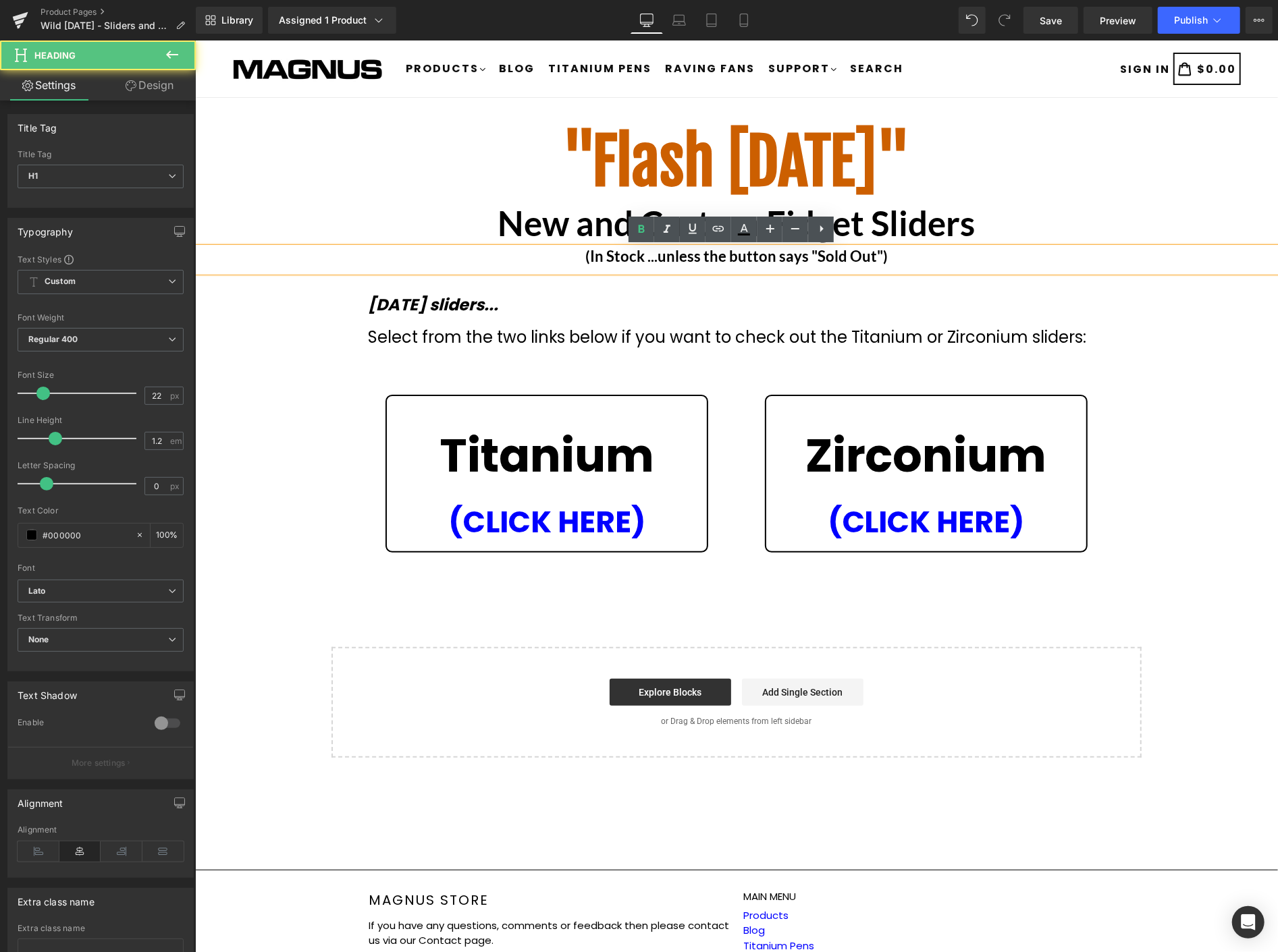
click at [827, 135] on span ""Flash Friday"" at bounding box center [737, 161] width 348 height 79
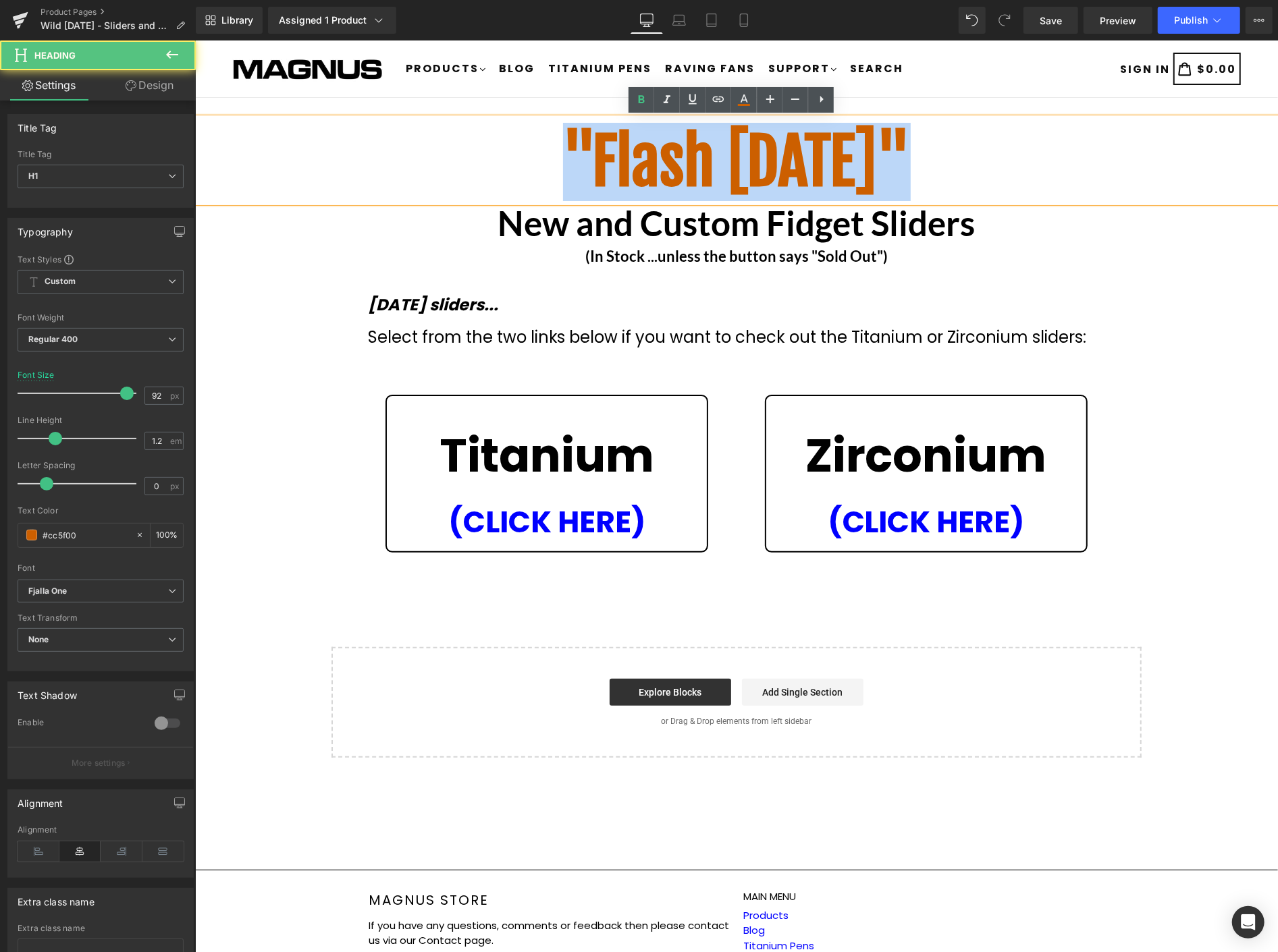
drag, startPoint x: 915, startPoint y: 147, endPoint x: 349, endPoint y: 171, distance: 566.5
click at [349, 171] on h1 ""Flash Friday"" at bounding box center [736, 161] width 1083 height 75
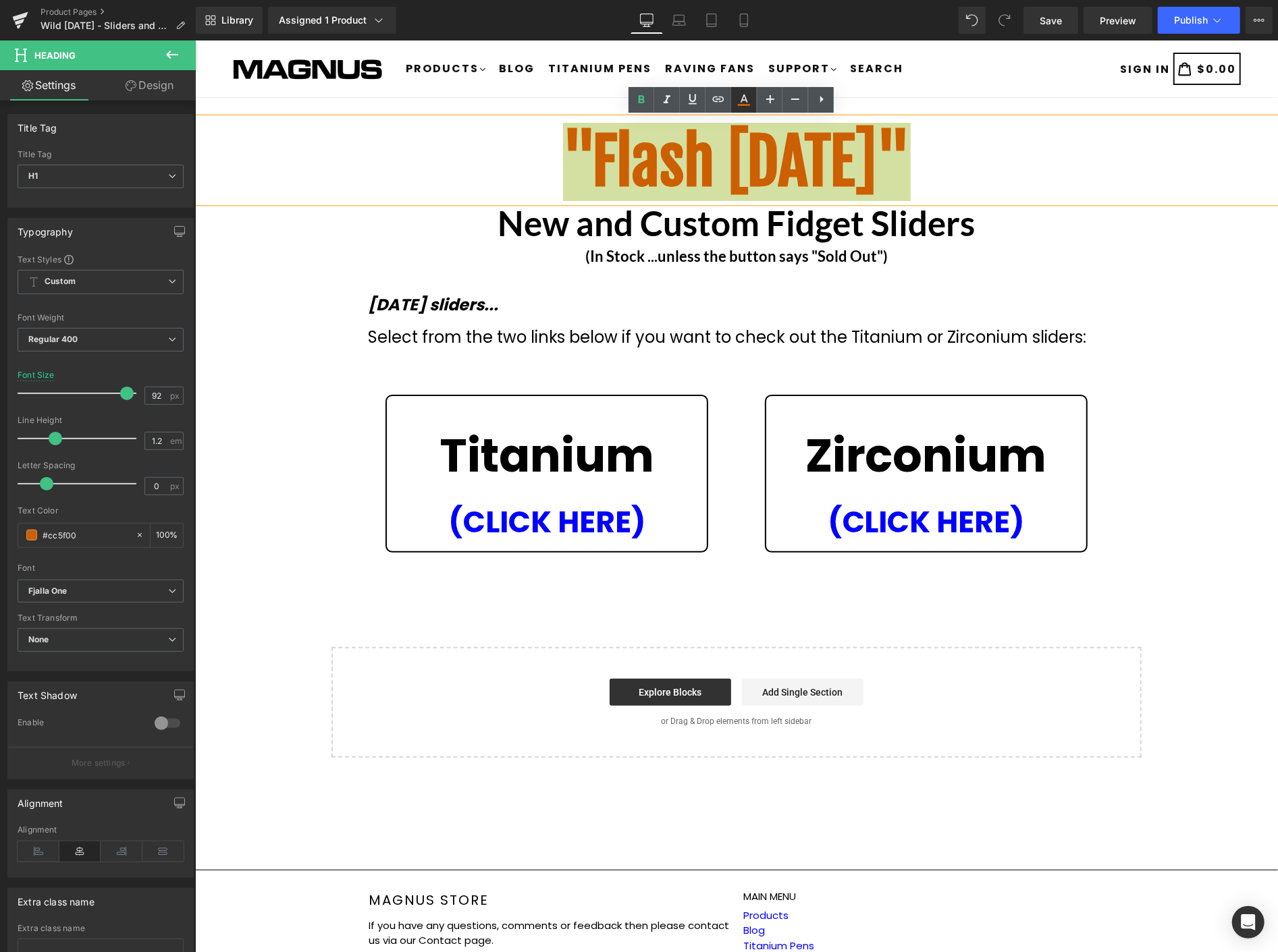
click at [737, 107] on icon at bounding box center [744, 100] width 16 height 16
type input "#cc5f00"
type input "100"
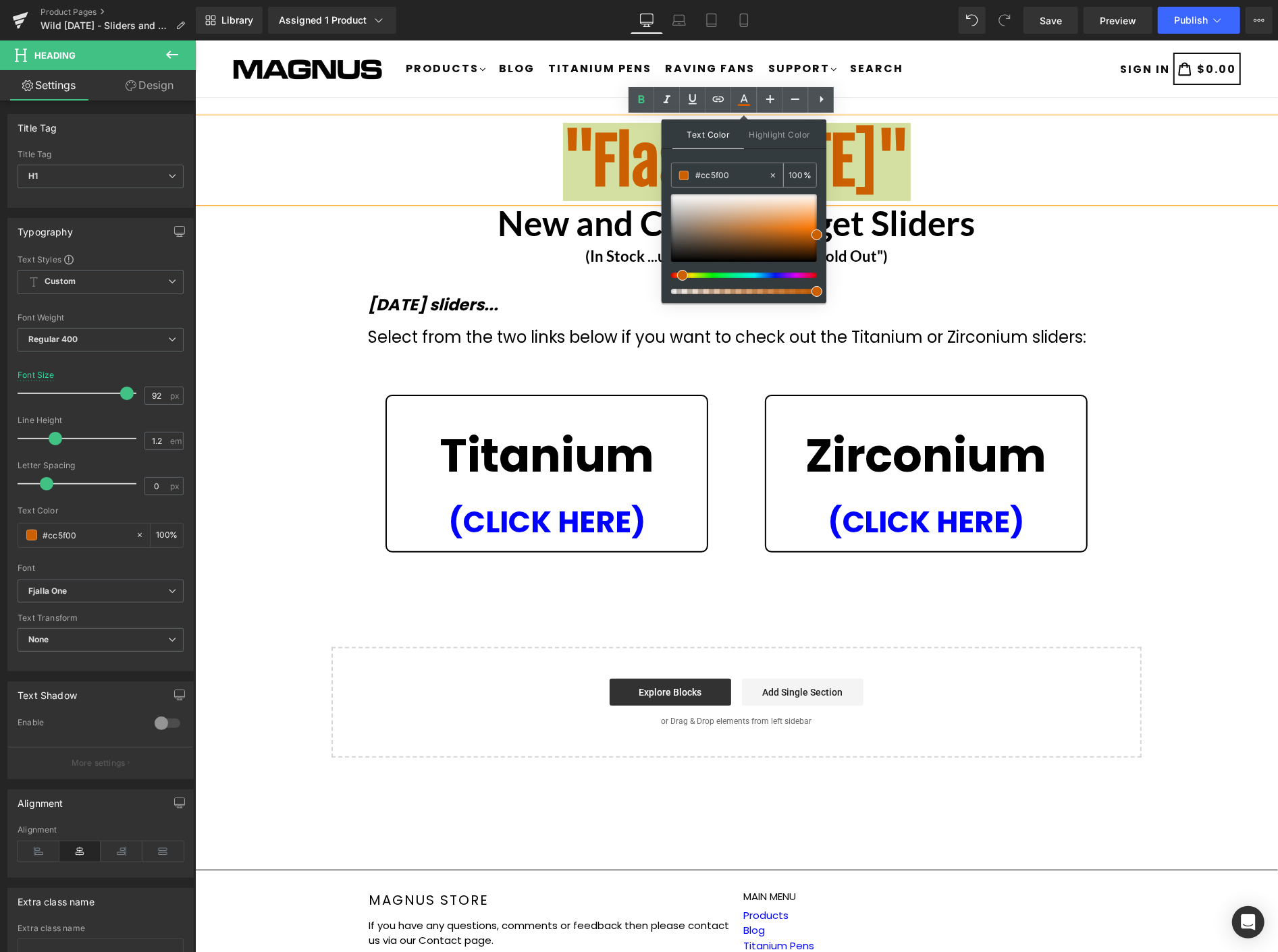
click at [742, 176] on input "#cc5f00" at bounding box center [732, 175] width 73 height 15
paste input "008e"
type input "#008e00"
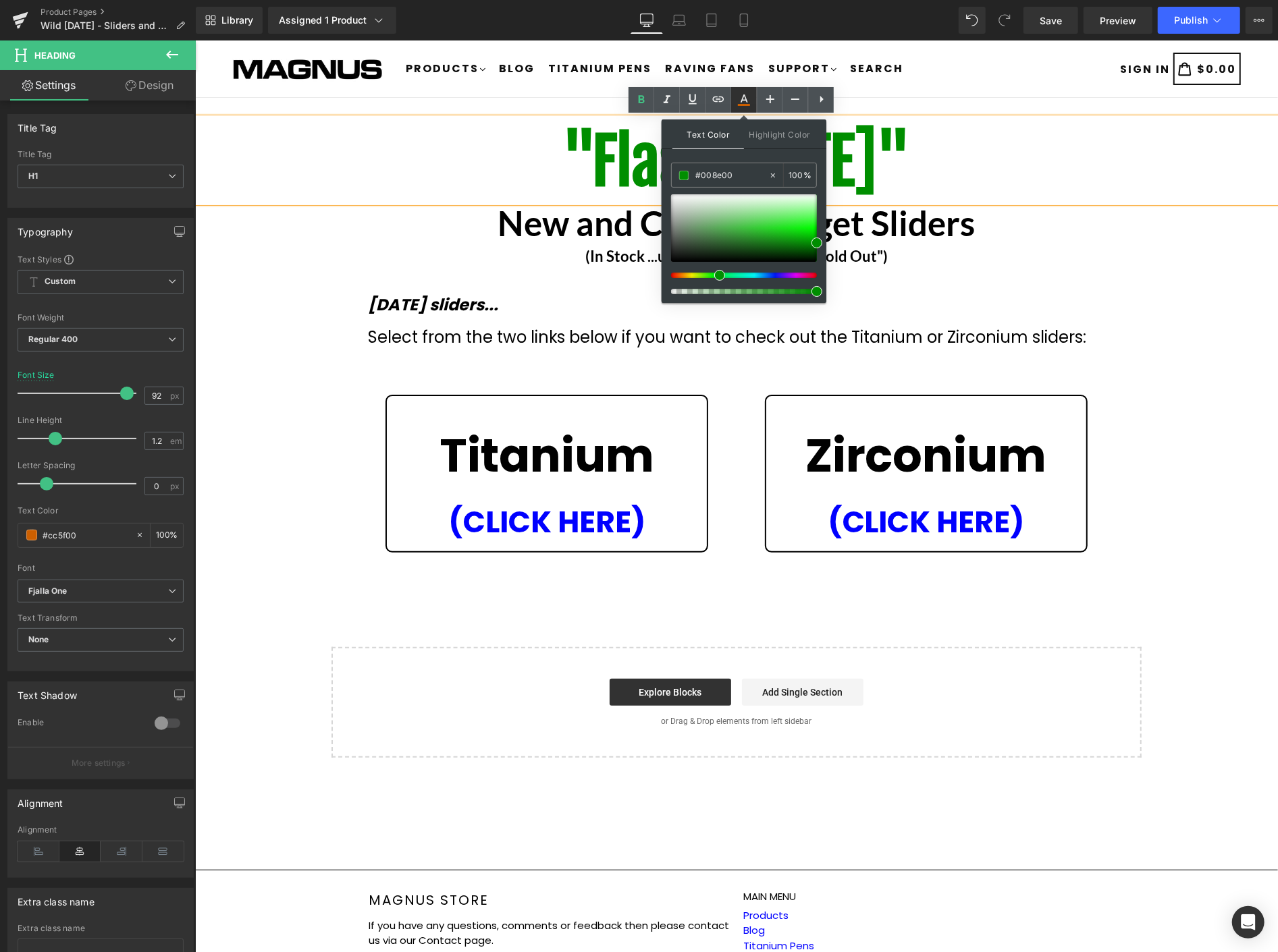
click at [746, 95] on icon at bounding box center [744, 100] width 16 height 16
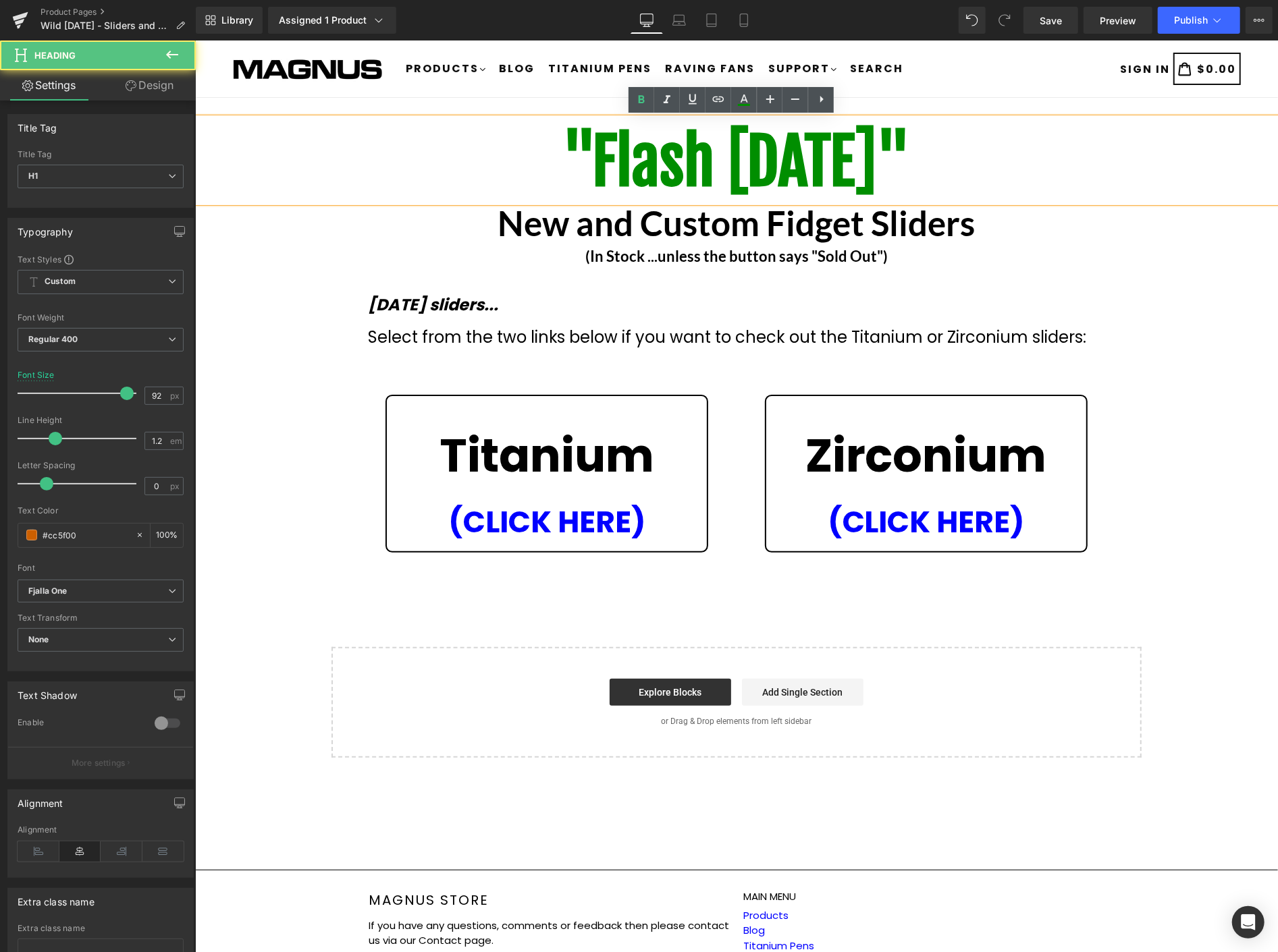
click at [916, 157] on h1 ""Flash Friday"" at bounding box center [736, 161] width 1083 height 75
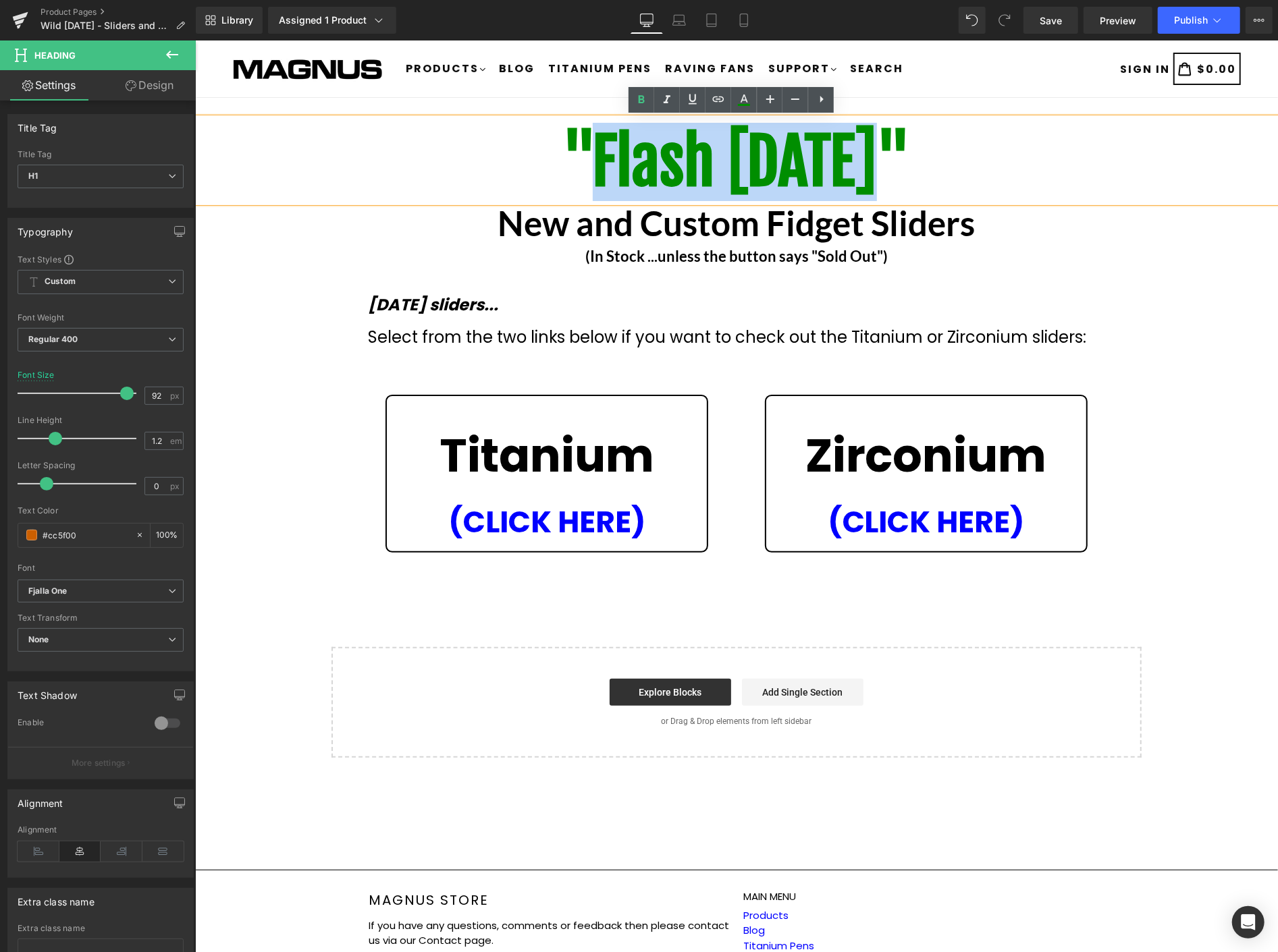
drag, startPoint x: 876, startPoint y: 152, endPoint x: 601, endPoint y: 189, distance: 277.5
click at [601, 189] on span ""Flash Friday"" at bounding box center [737, 161] width 348 height 79
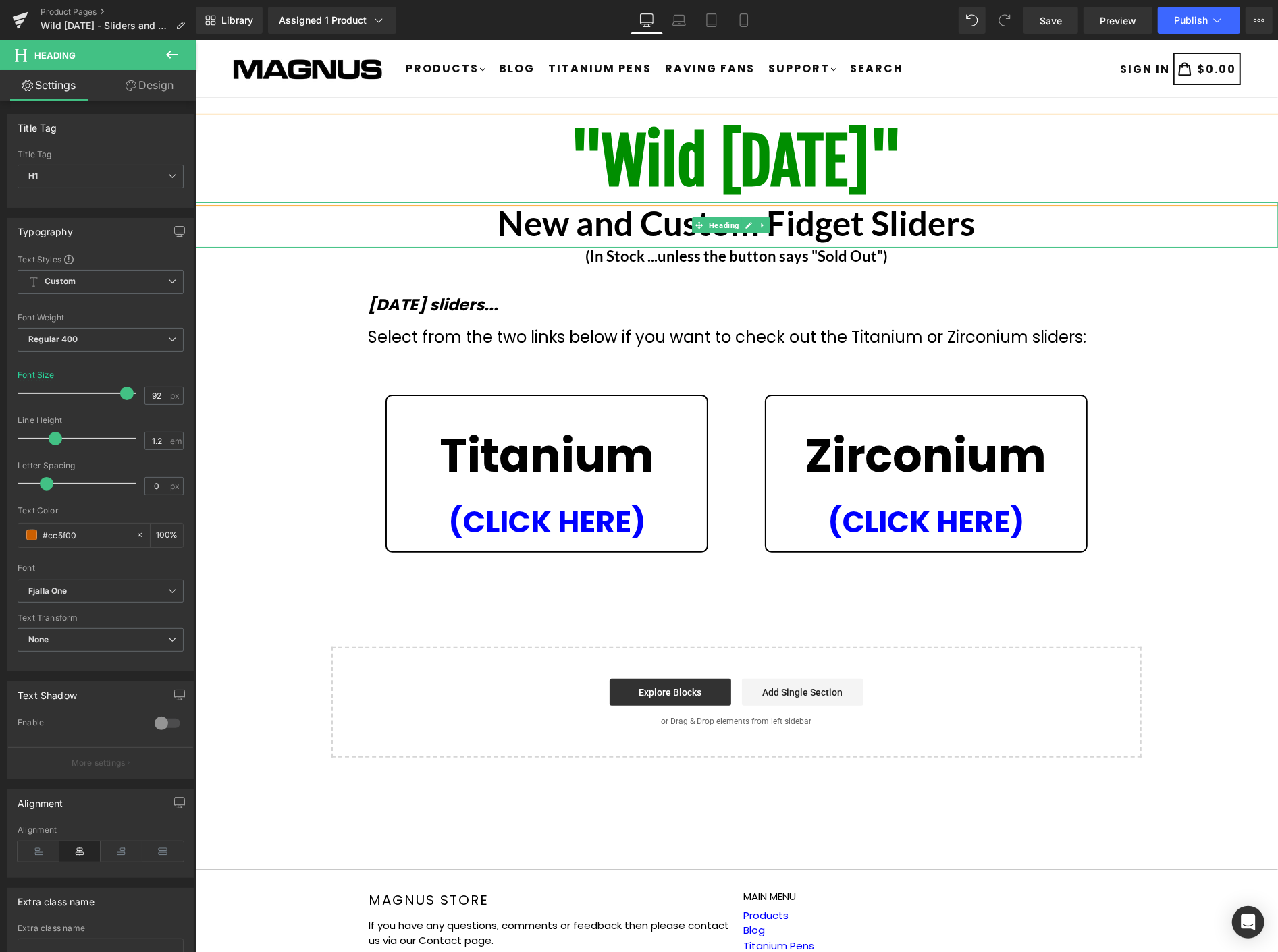
click at [859, 223] on b "New and Custom Fidget Sliders" at bounding box center [736, 222] width 477 height 41
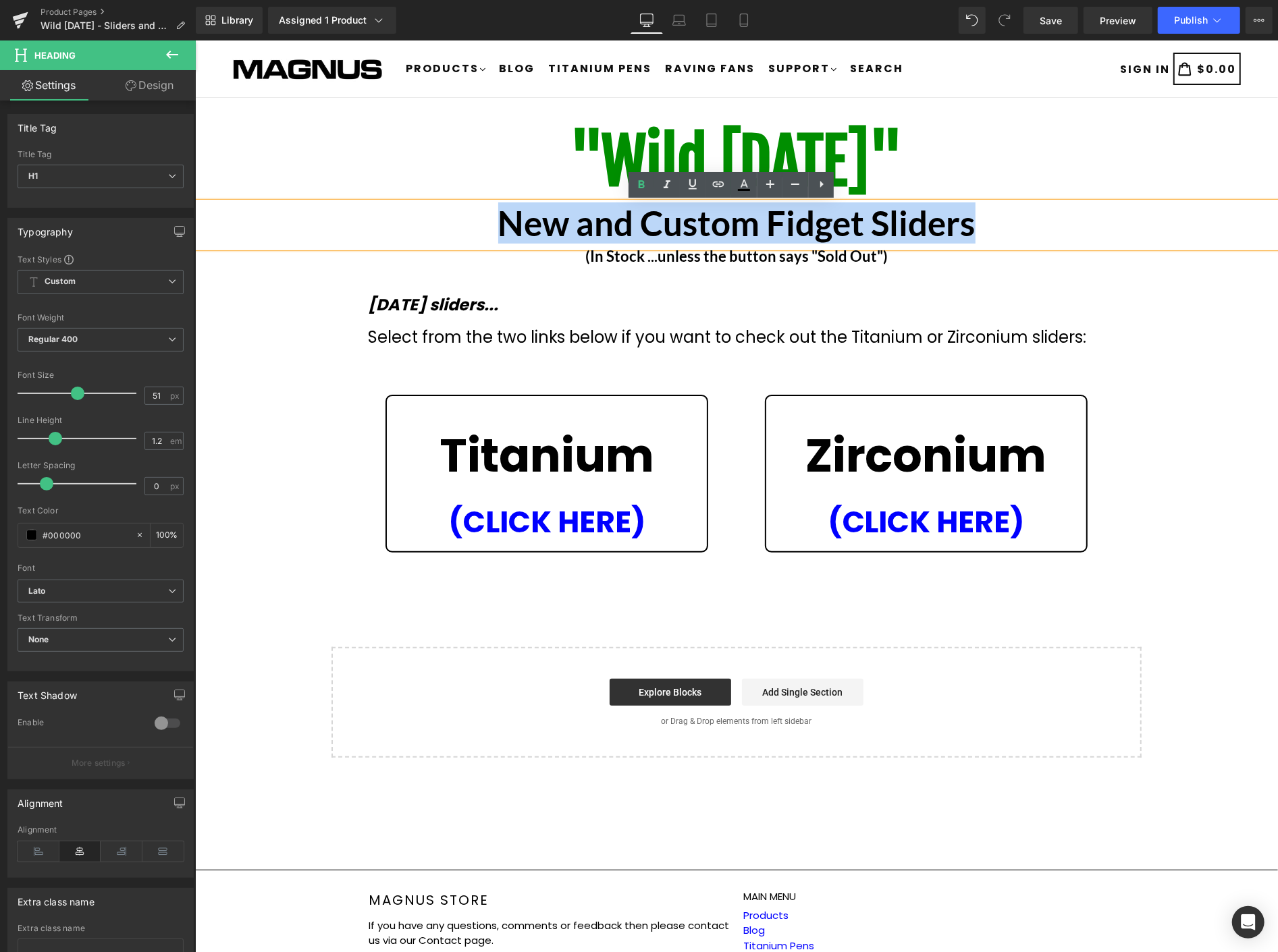
drag, startPoint x: 980, startPoint y: 227, endPoint x: 480, endPoint y: 231, distance: 500.0
click at [480, 231] on h1 "New and Custom Fidget Sliders" at bounding box center [736, 222] width 1083 height 41
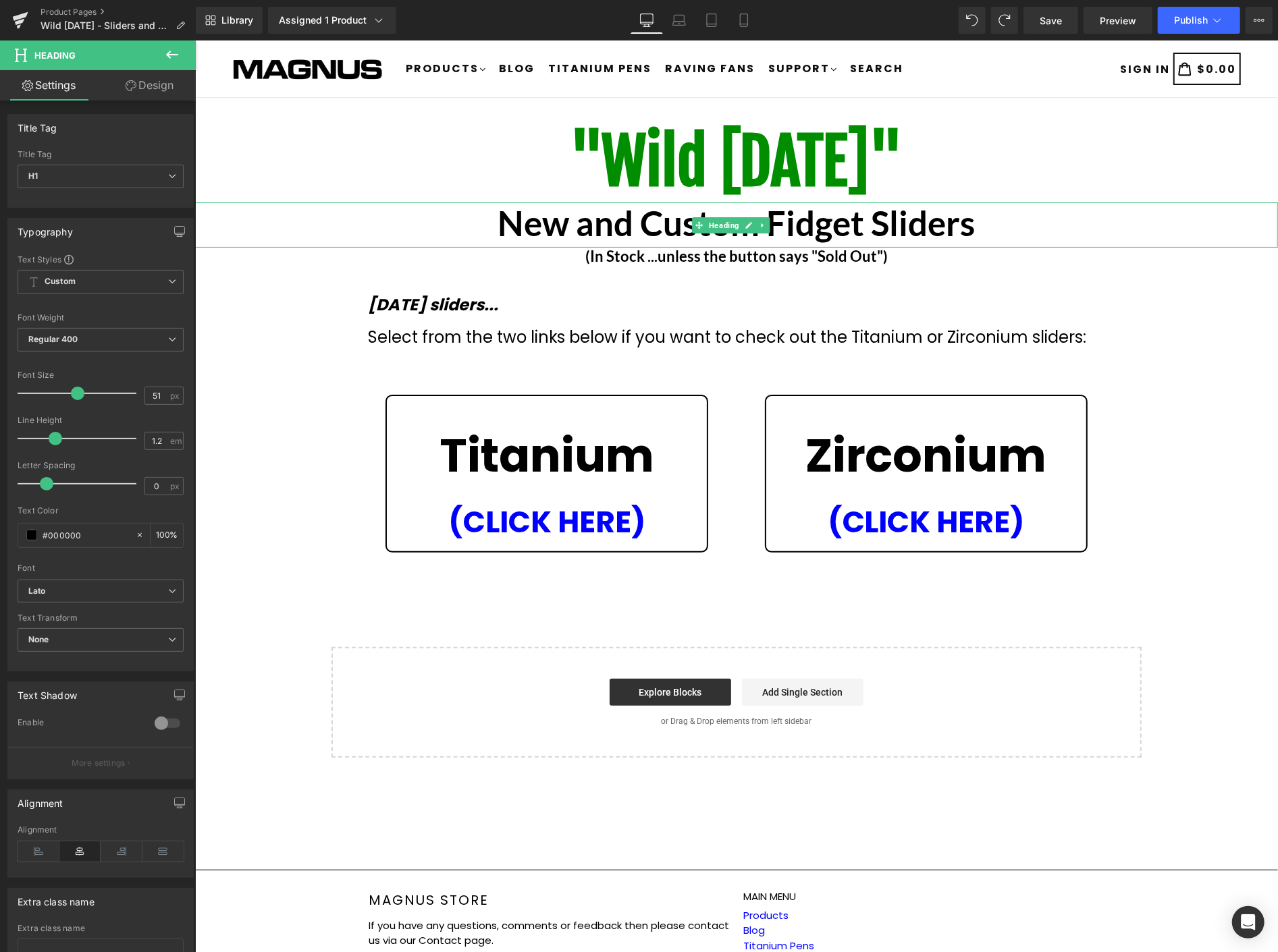
click at [915, 212] on b "New and Custom Fidget Sliders" at bounding box center [736, 222] width 477 height 41
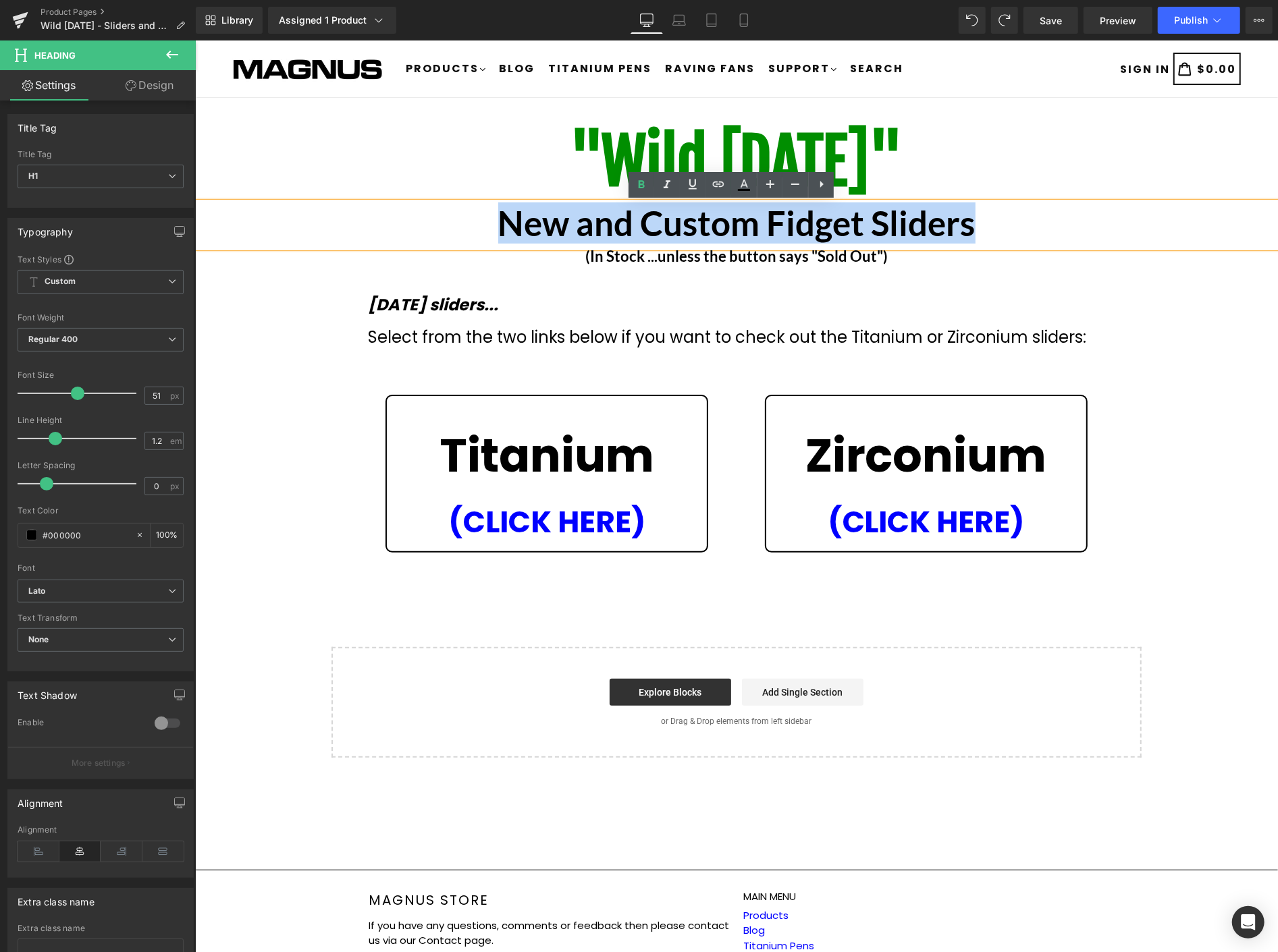
drag, startPoint x: 975, startPoint y: 224, endPoint x: 496, endPoint y: 231, distance: 479.1
click at [496, 231] on h1 "New and Custom Fidget Sliders" at bounding box center [736, 222] width 1083 height 41
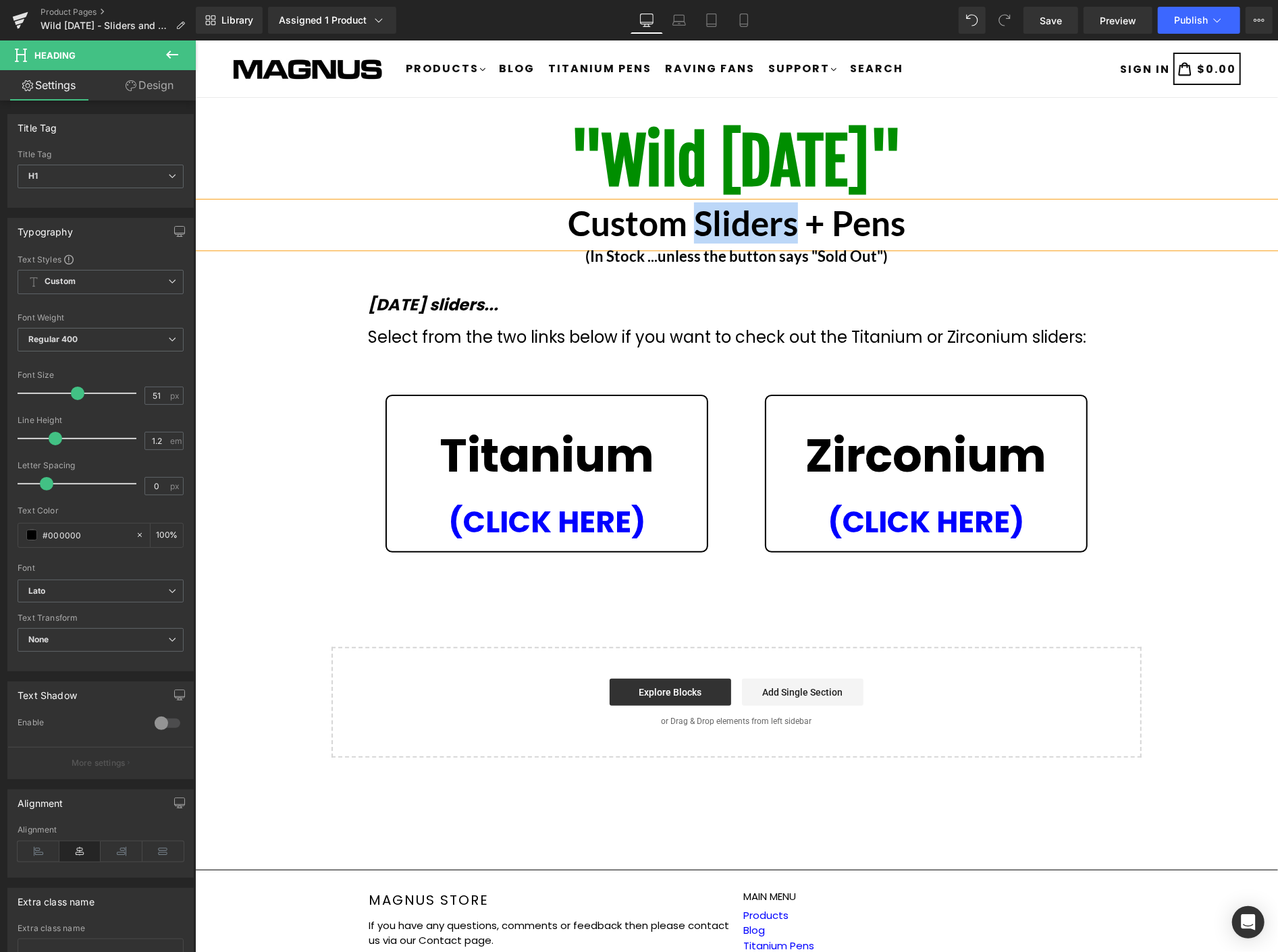
drag, startPoint x: 690, startPoint y: 220, endPoint x: 789, endPoint y: 218, distance: 99.0
click at [789, 218] on b "Custom Sliders + Pens" at bounding box center [736, 222] width 338 height 41
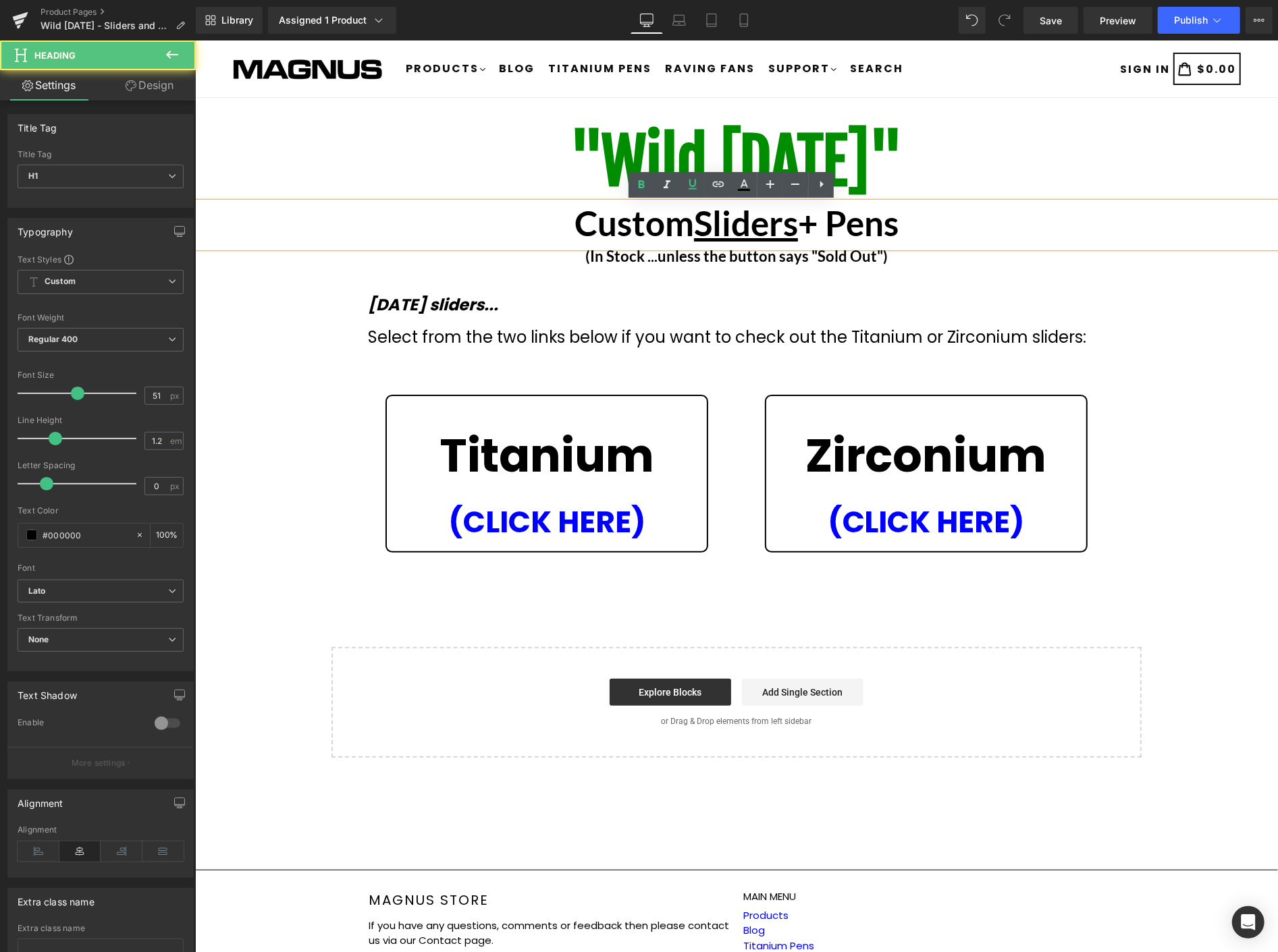
drag, startPoint x: 828, startPoint y: 224, endPoint x: 897, endPoint y: 222, distance: 69.0
click at [897, 222] on b "Custom Sliders + Pens" at bounding box center [736, 222] width 324 height 41
click at [1219, 347] on div ""Wild Wednesday" Heading Custom Sliders + Pens Heading (In Stock ...unless the …" at bounding box center [736, 438] width 1083 height 639
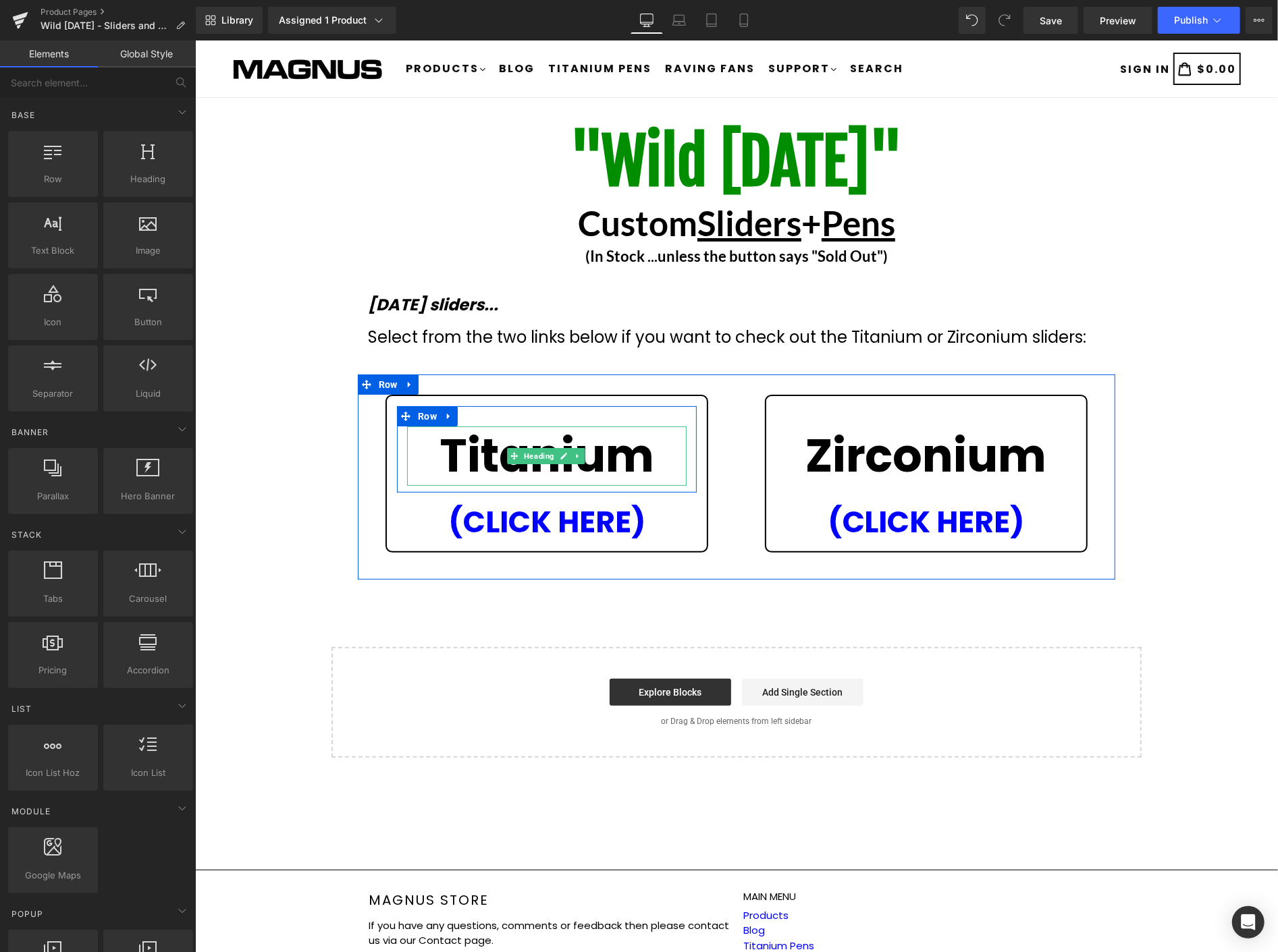
click at [625, 457] on strong "Titanium" at bounding box center [546, 455] width 215 height 64
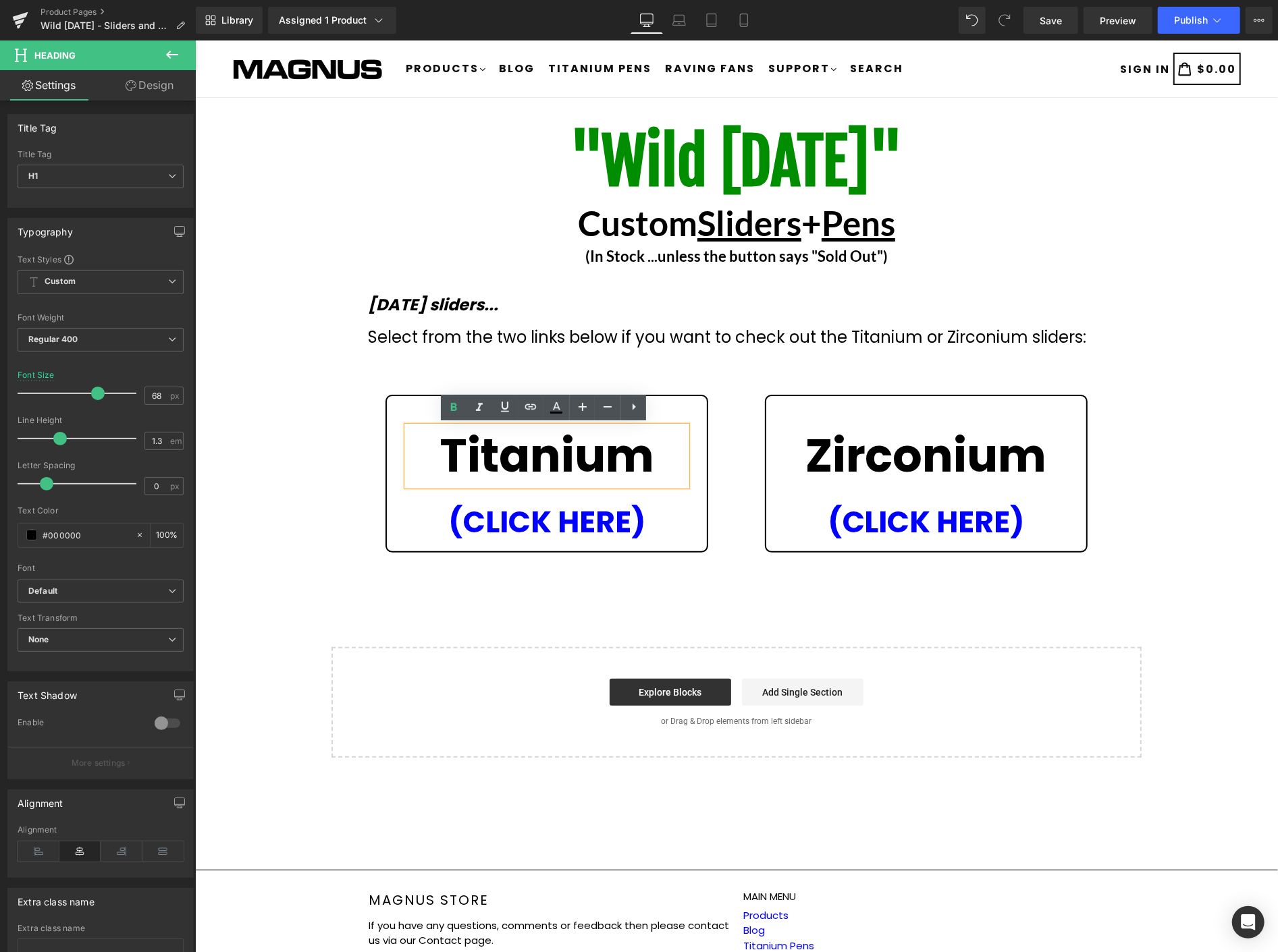
drag, startPoint x: 669, startPoint y: 447, endPoint x: 400, endPoint y: 462, distance: 269.4
click at [406, 462] on div "Titanium" at bounding box center [546, 455] width 280 height 59
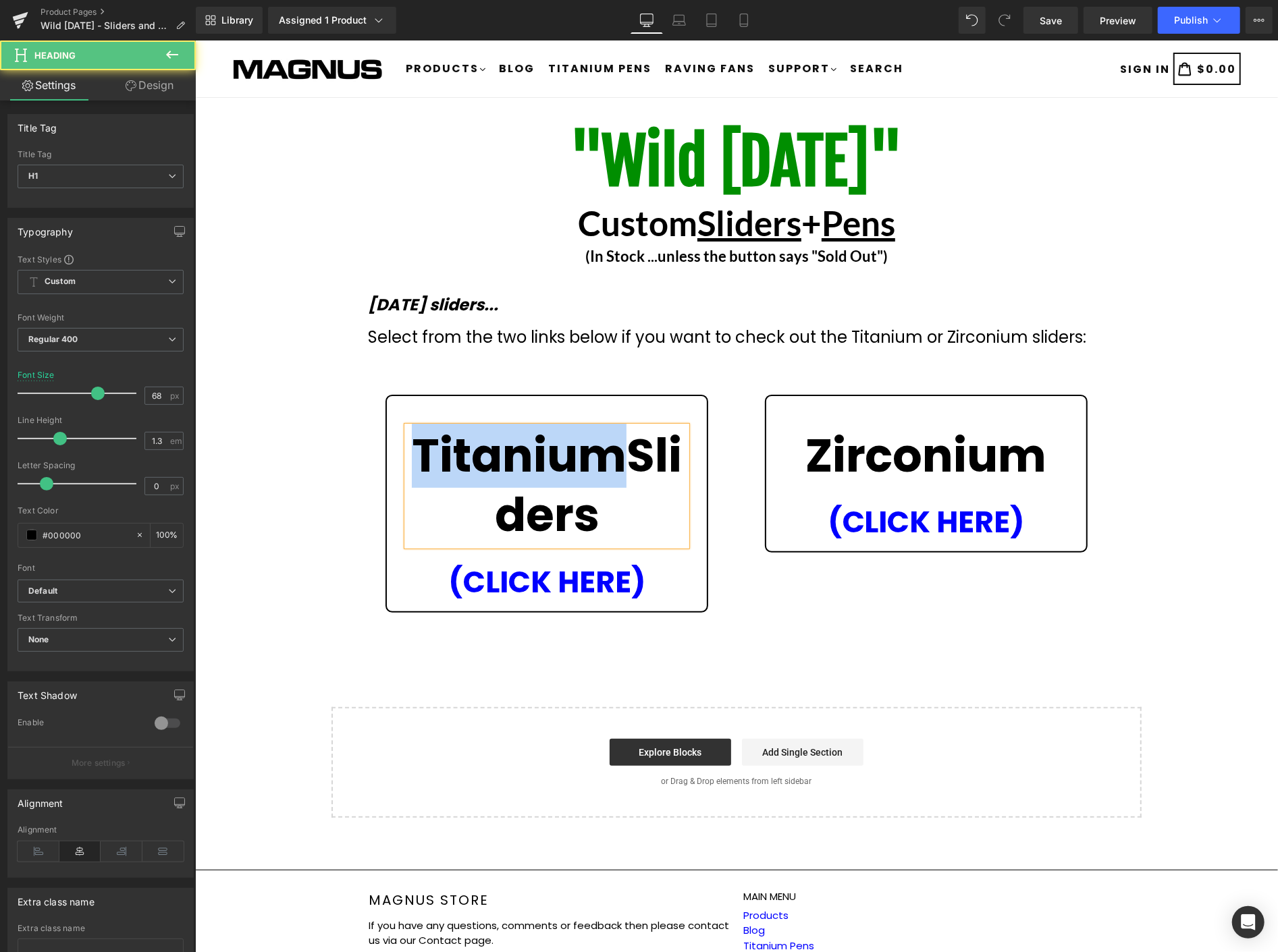
drag, startPoint x: 624, startPoint y: 456, endPoint x: 418, endPoint y: 452, distance: 206.0
click at [418, 452] on strong "TitaniumSliders" at bounding box center [546, 485] width 270 height 123
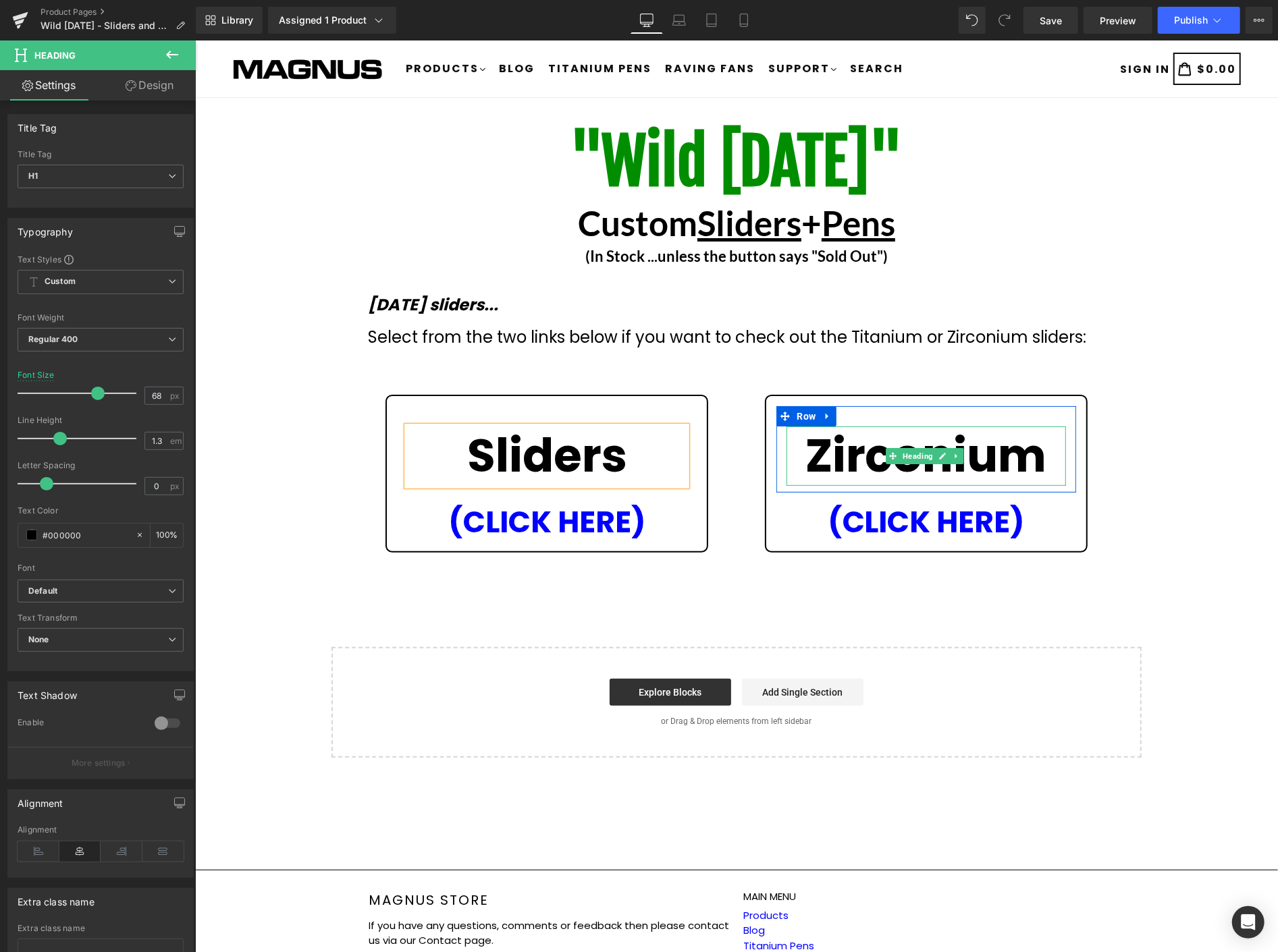
click at [982, 453] on strong "Zirconium" at bounding box center [926, 455] width 242 height 64
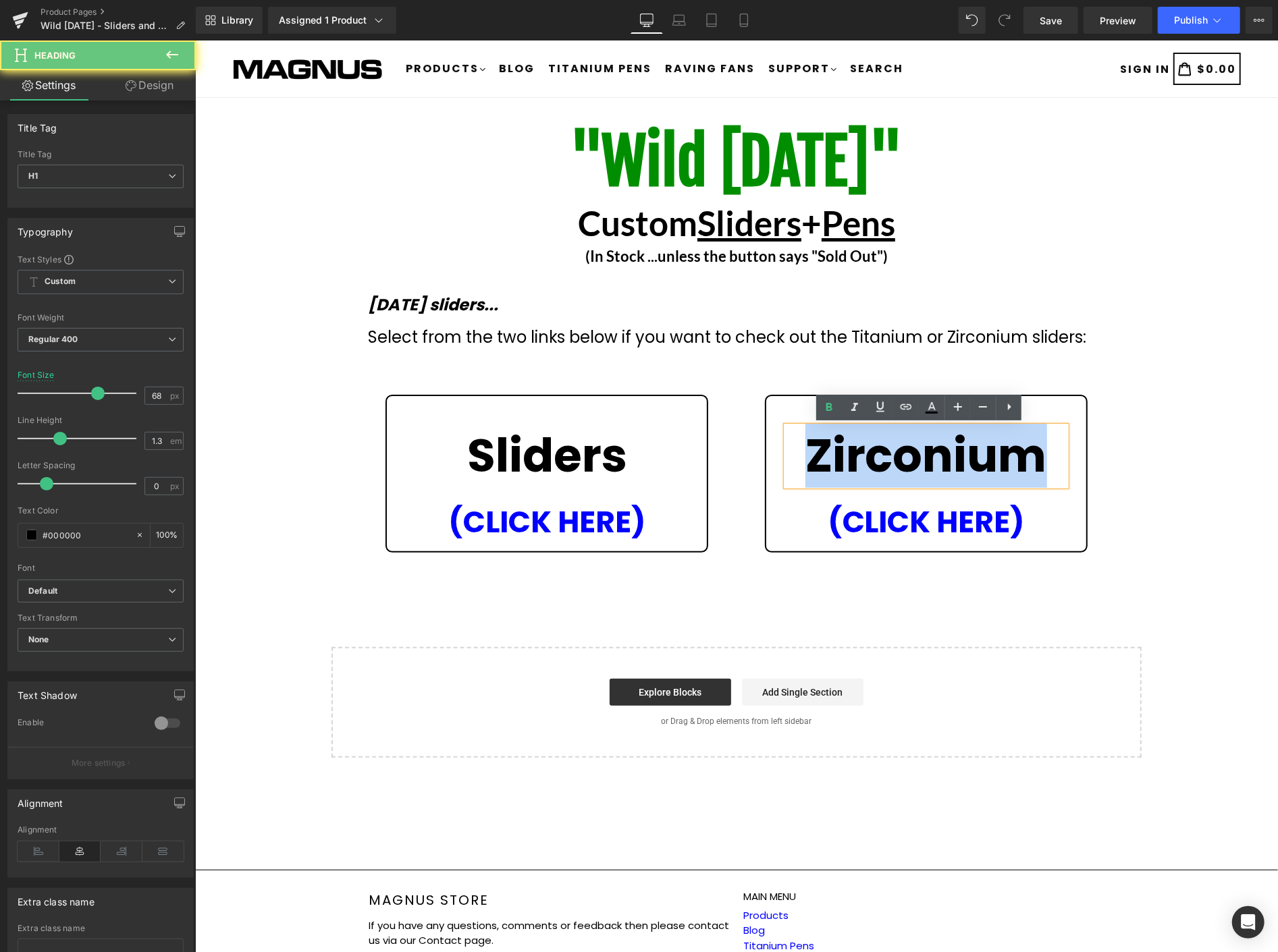
click at [982, 453] on strong "Zirconium" at bounding box center [926, 455] width 242 height 64
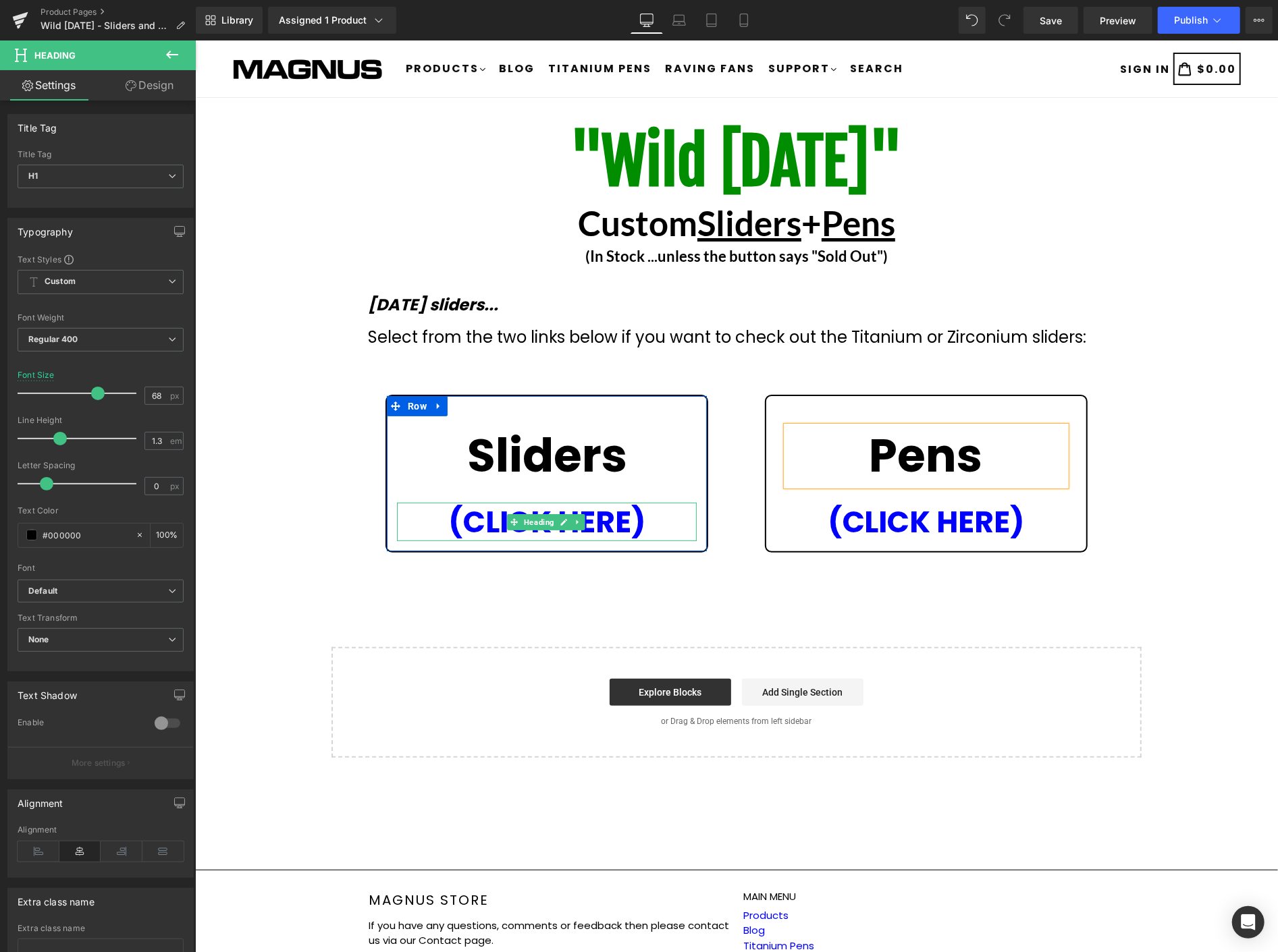
click at [646, 518] on h1 "(CLICK HERE)" at bounding box center [546, 522] width 300 height 38
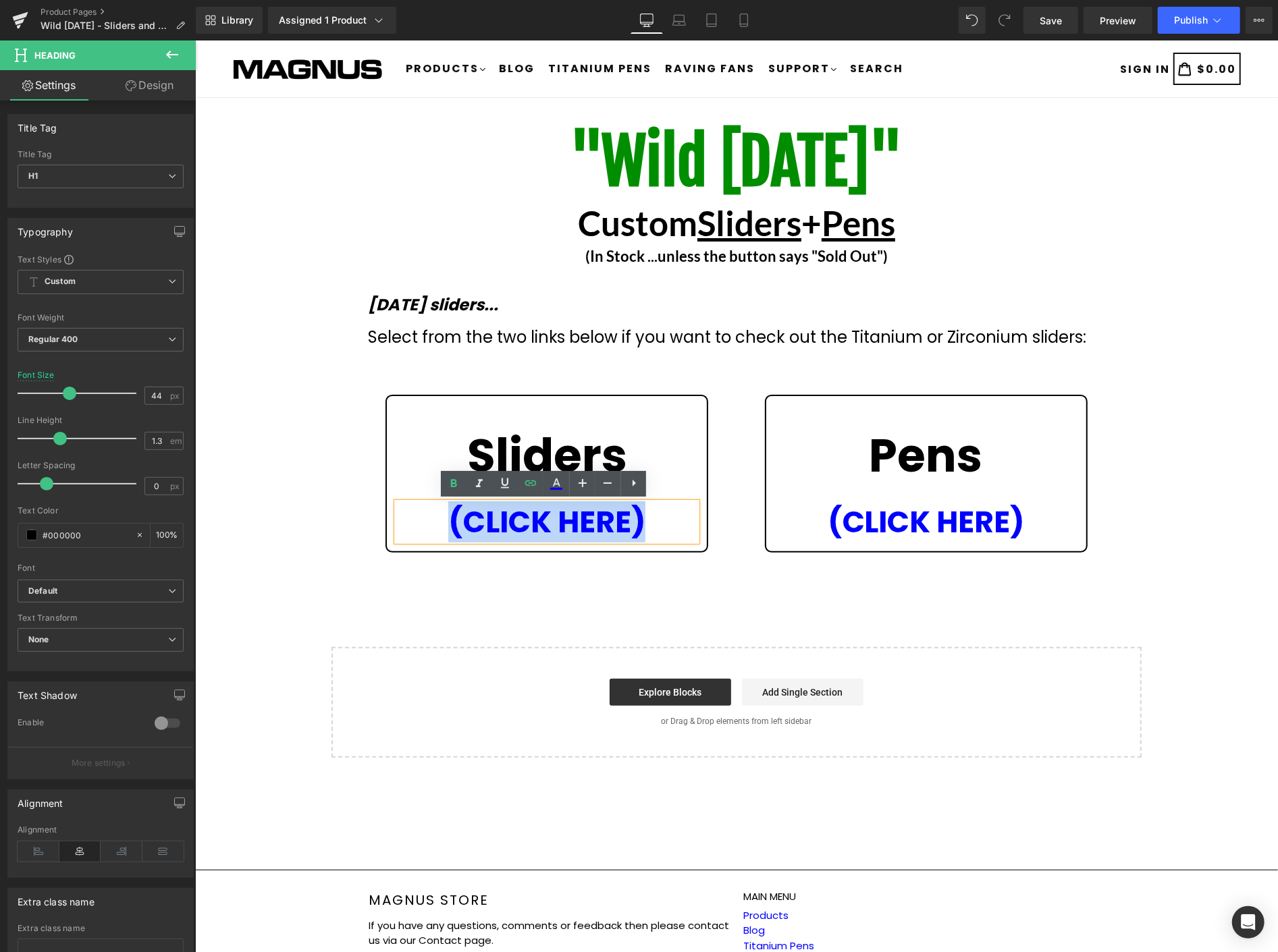
drag, startPoint x: 661, startPoint y: 519, endPoint x: 409, endPoint y: 504, distance: 252.4
click at [409, 504] on h1 "(CLICK HERE)" at bounding box center [546, 522] width 300 height 38
click at [538, 482] on icon at bounding box center [531, 483] width 16 height 16
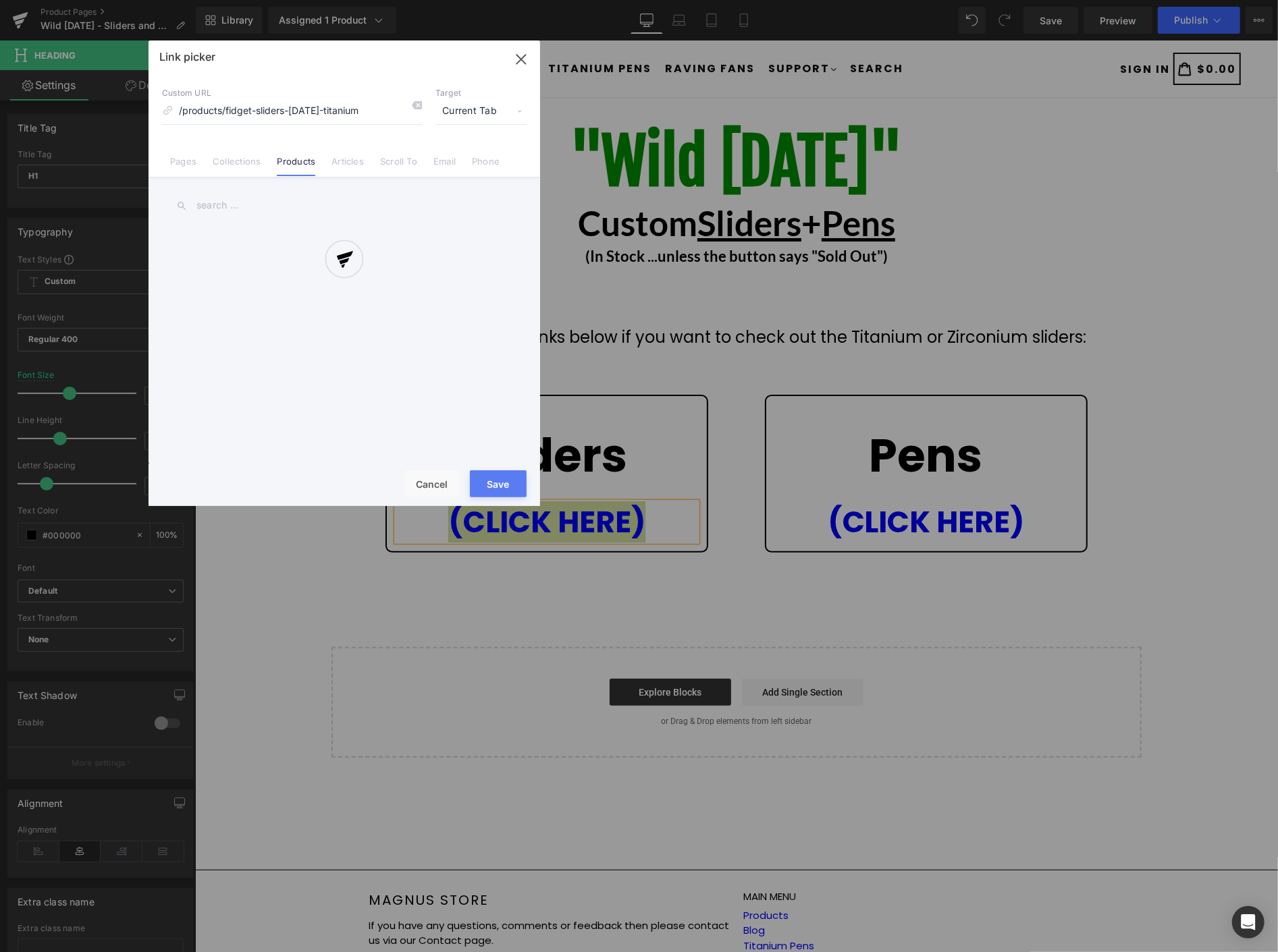
click at [670, 0] on div "Text Color Highlight Color rgba(0, 142, 0, 1) #008e00 100 % none 0 % Edit or re…" at bounding box center [639, 0] width 1278 height 0
click at [238, 205] on div at bounding box center [344, 273] width 392 height 466
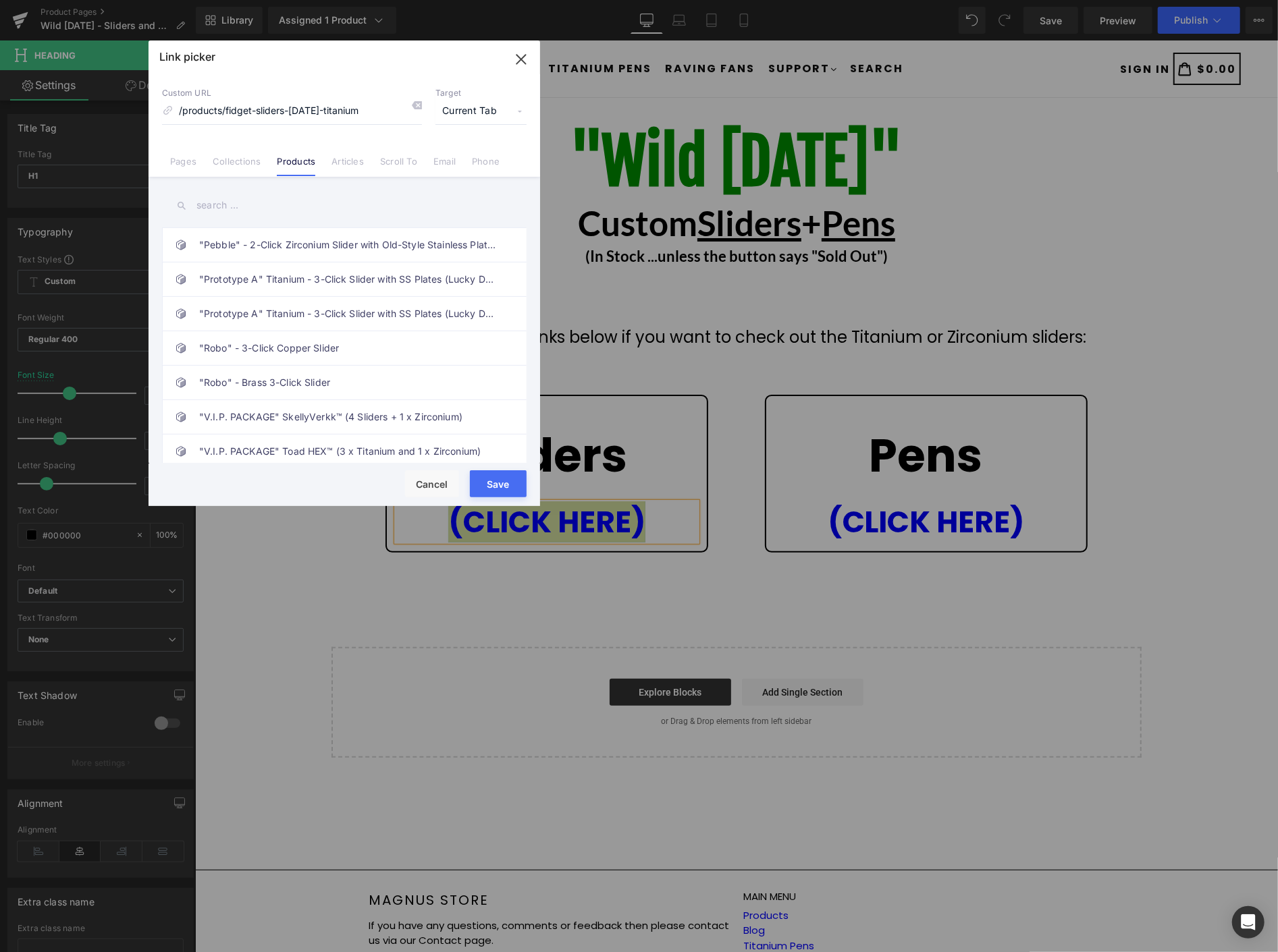
click at [249, 208] on input "text" at bounding box center [344, 206] width 365 height 30
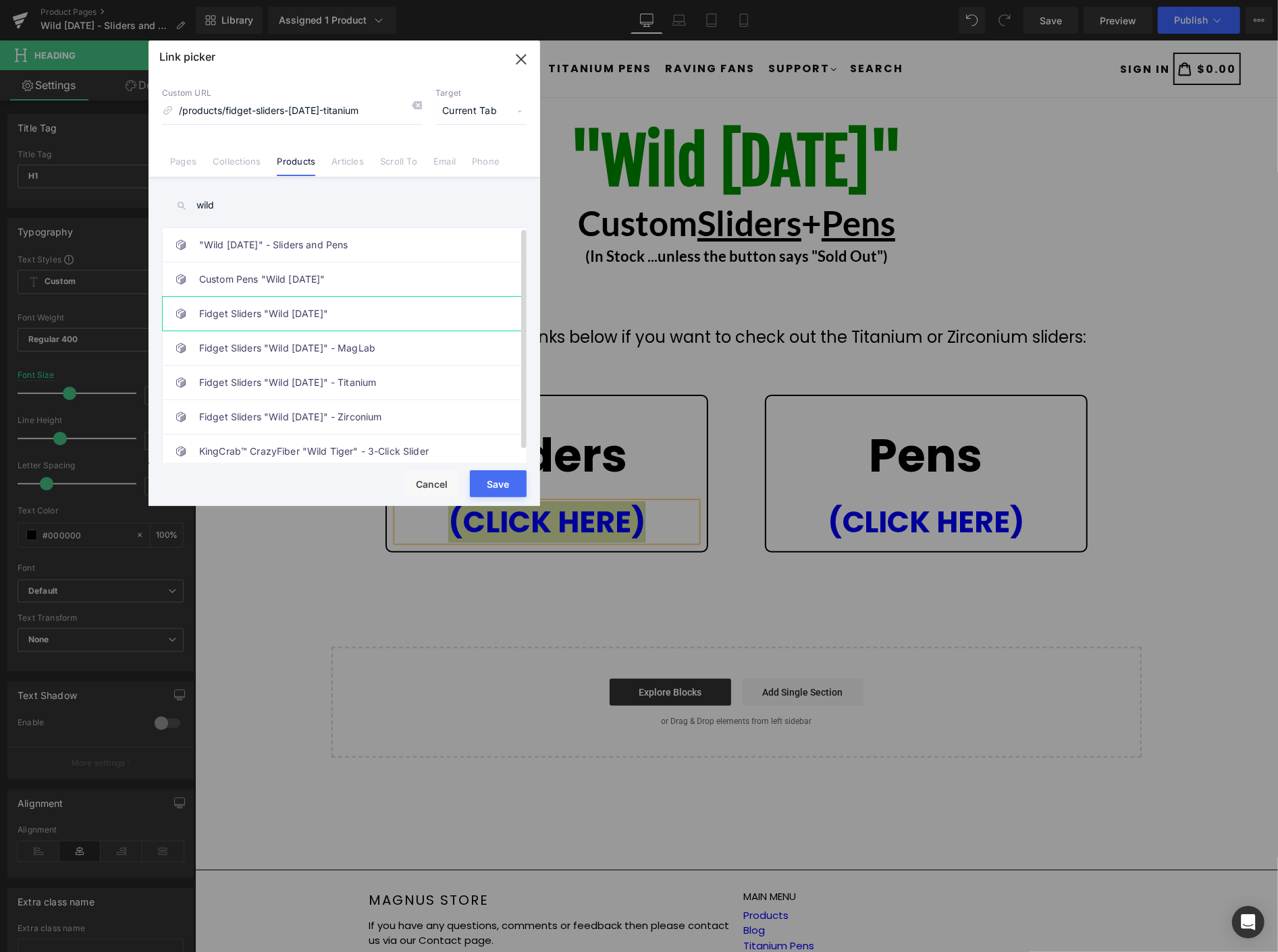
type input "wild"
click at [307, 311] on link "Fidget Sliders "Wild Wednesday"" at bounding box center [347, 314] width 297 height 34
type input "/products/fidget-sliders-wednesday"
click at [495, 482] on button "Save" at bounding box center [498, 484] width 57 height 27
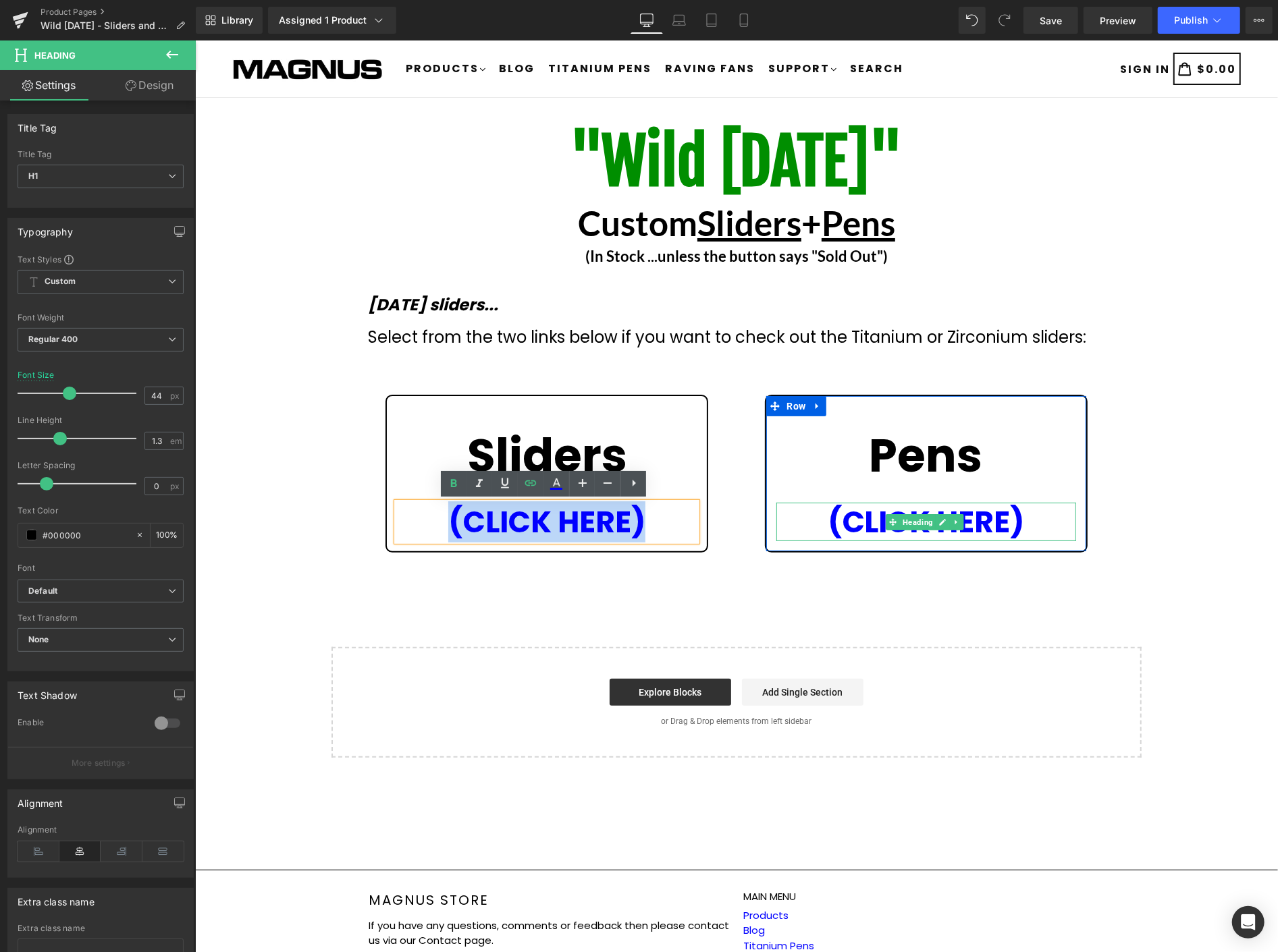
click at [1037, 522] on h1 "(CLICK HERE)" at bounding box center [926, 522] width 300 height 38
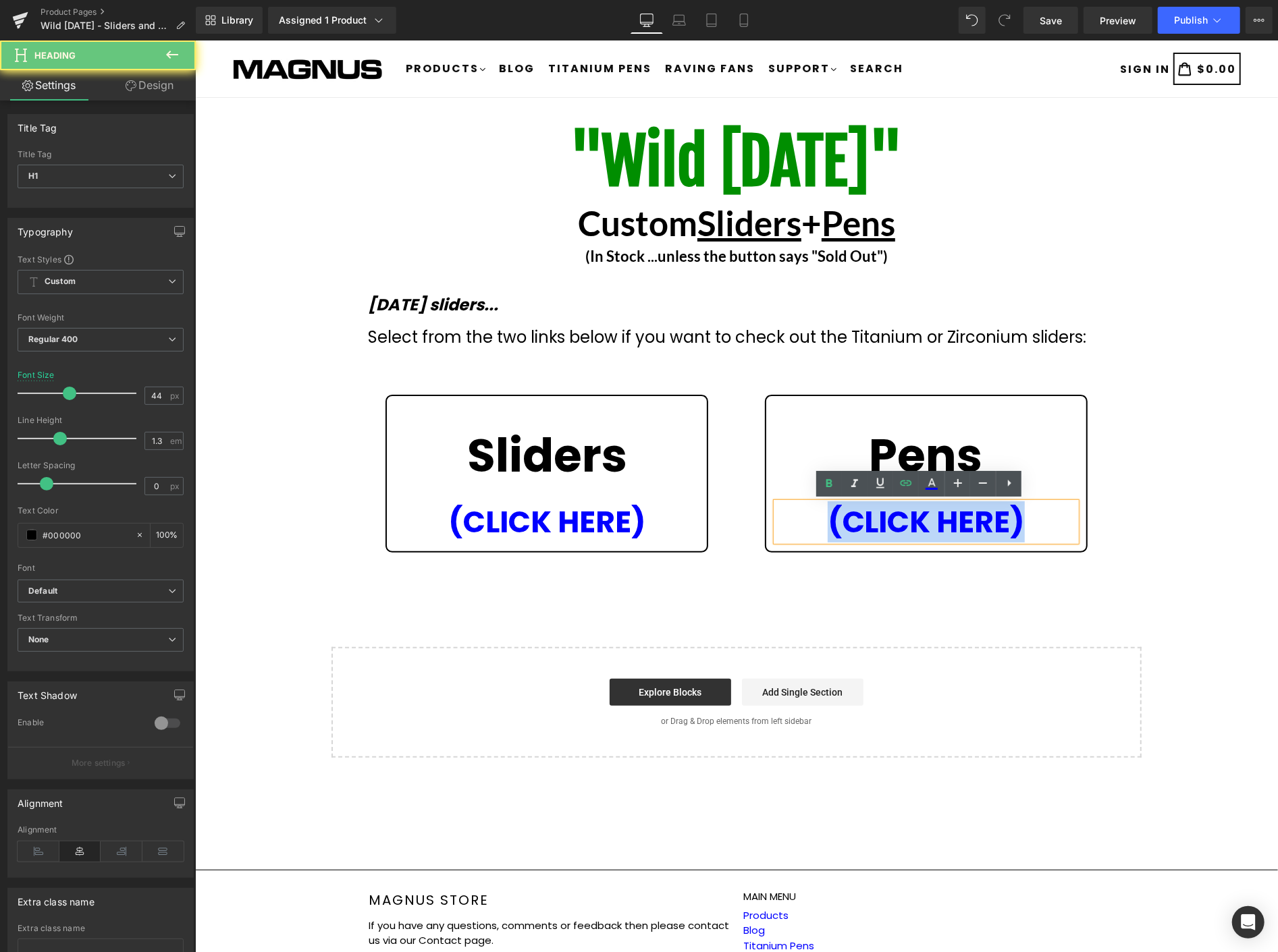
drag, startPoint x: 1042, startPoint y: 524, endPoint x: 782, endPoint y: 509, distance: 260.4
click at [782, 509] on h1 "(CLICK HERE)" at bounding box center [926, 522] width 300 height 38
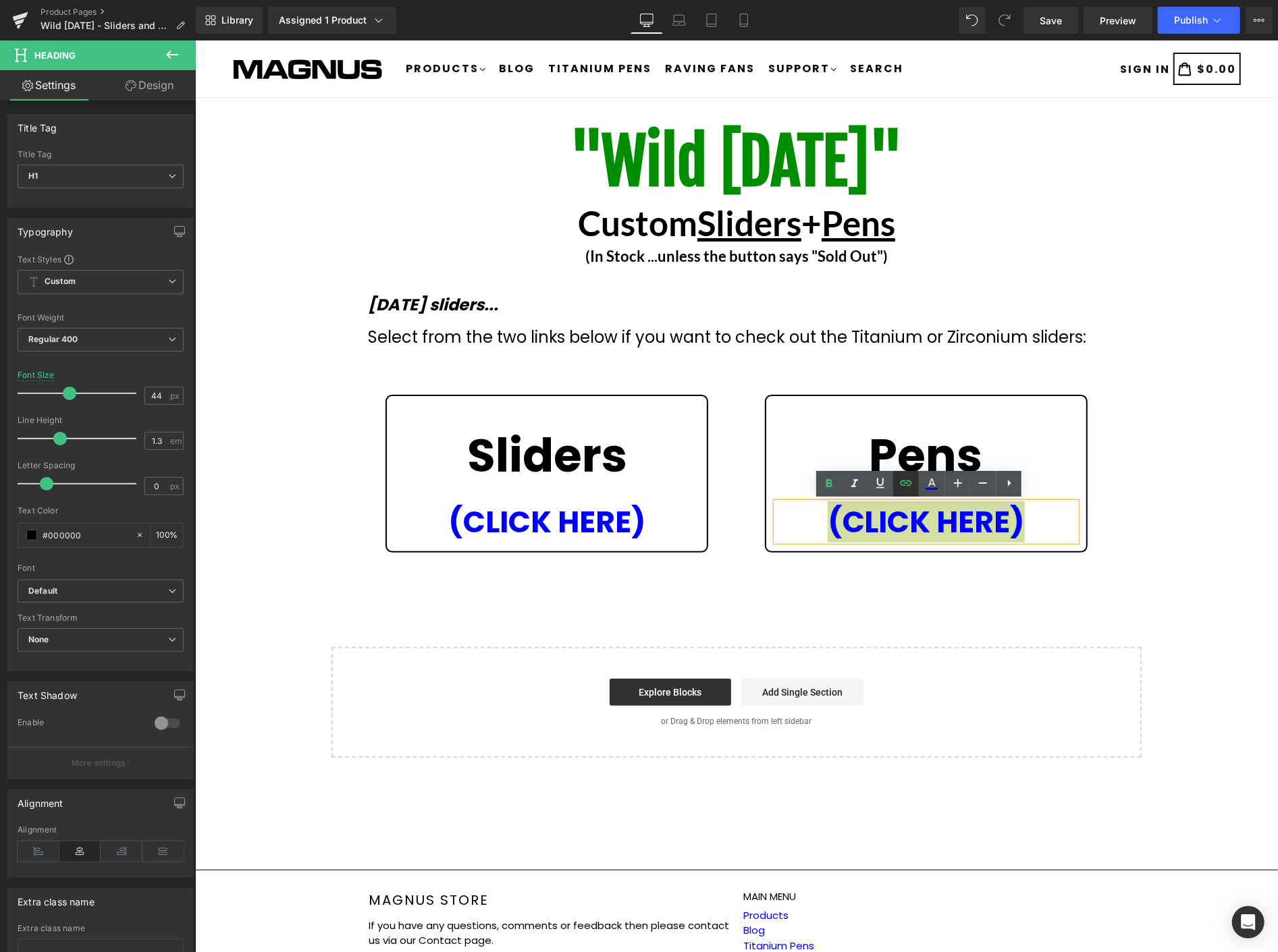
click at [901, 482] on icon at bounding box center [906, 483] width 16 height 16
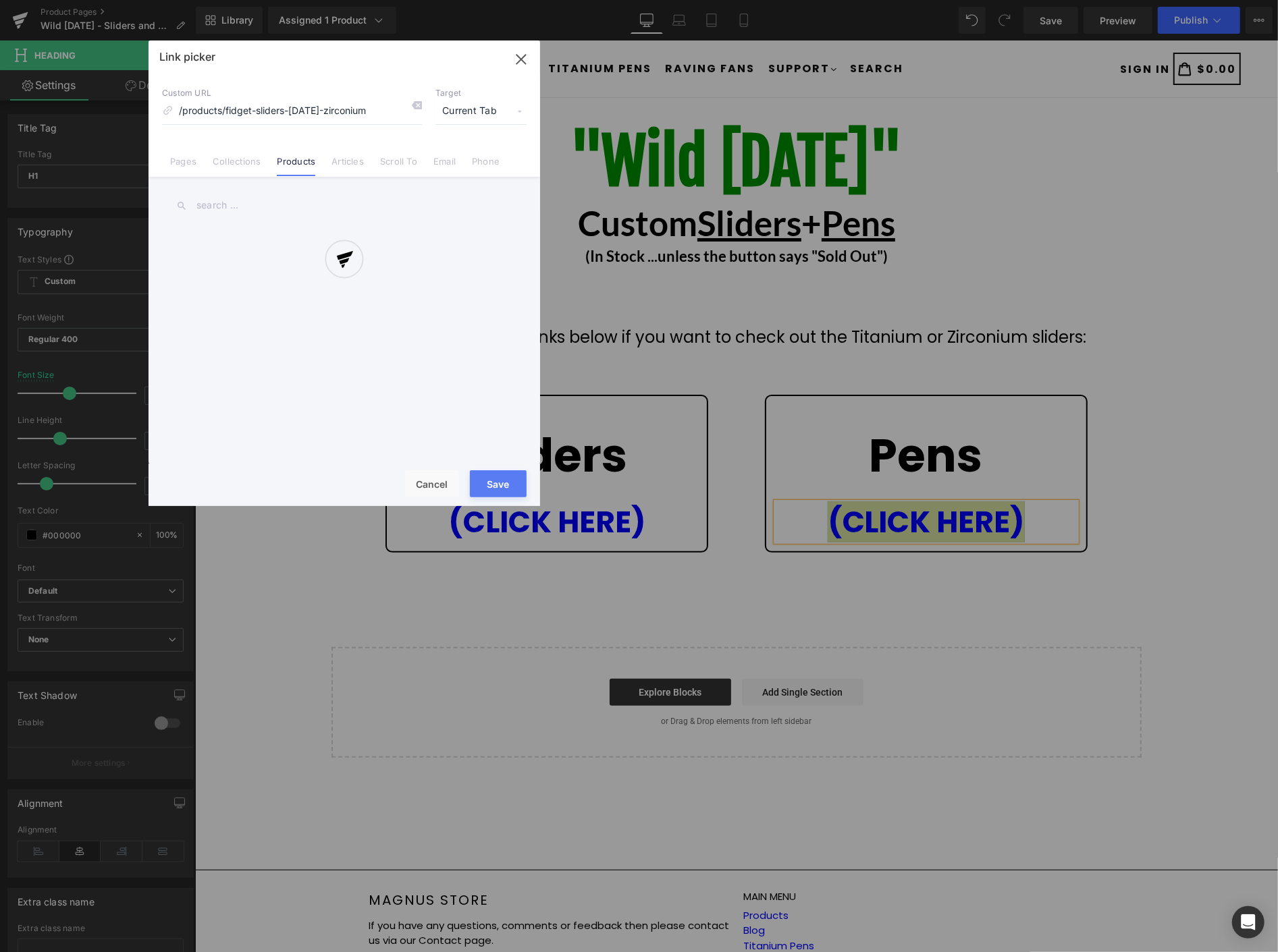
click at [1049, 0] on div "Text Color Highlight Color rgba(0, 142, 0, 1) #008e00 100 % none 0 % Edit or re…" at bounding box center [639, 0] width 1278 height 0
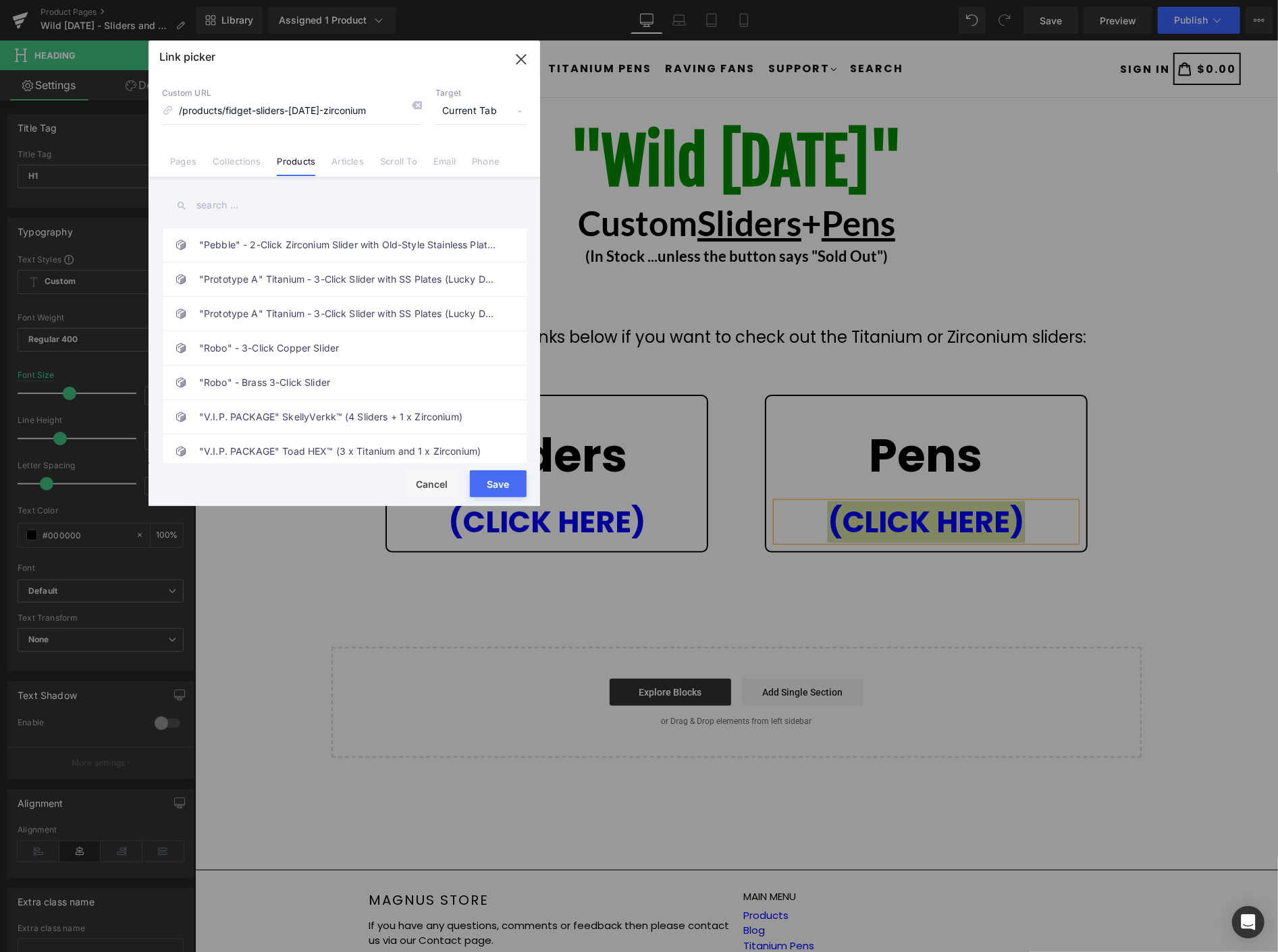
click at [253, 201] on input "text" at bounding box center [344, 206] width 365 height 30
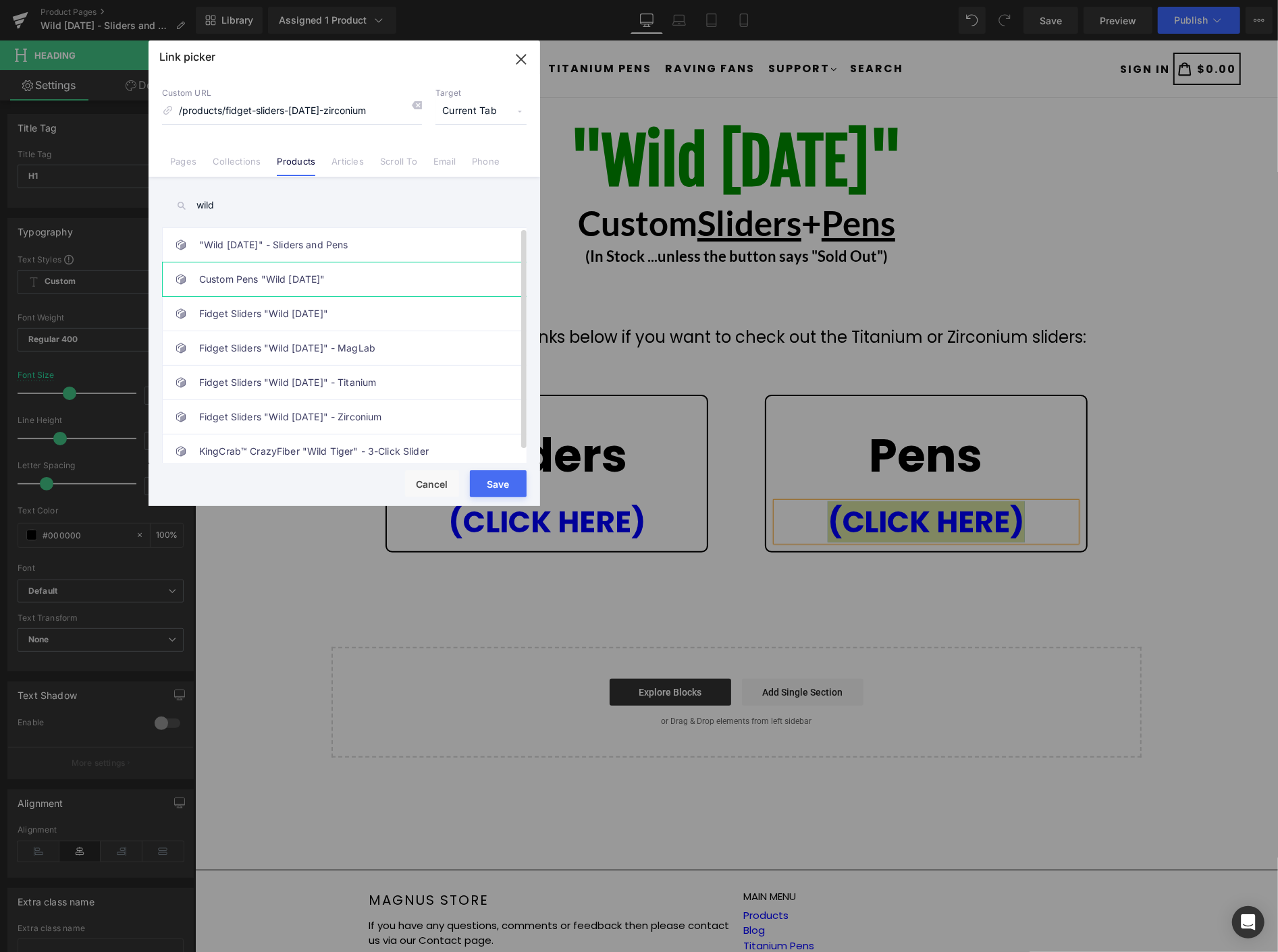
type input "wild"
click at [272, 280] on link "Custom Pens "Wild [DATE]"" at bounding box center [347, 280] width 297 height 34
type input "/products/custom-pens-wednesday"
click at [497, 483] on button "Save" at bounding box center [498, 484] width 57 height 27
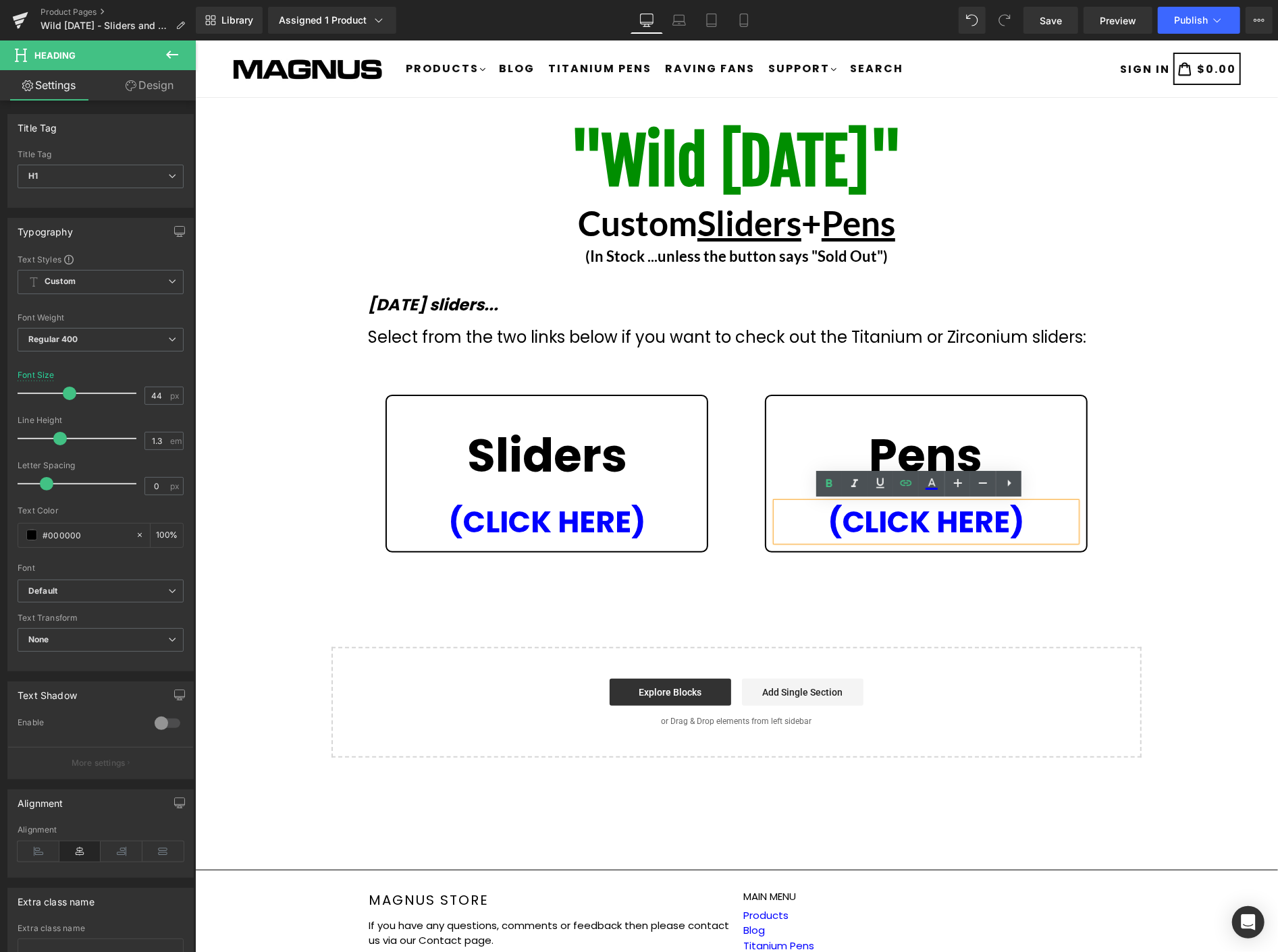
click at [1192, 403] on div ""Wild Wednesday" Heading Custom Sliders + Pens Heading (In Stock ...unless the …" at bounding box center [736, 438] width 1083 height 639
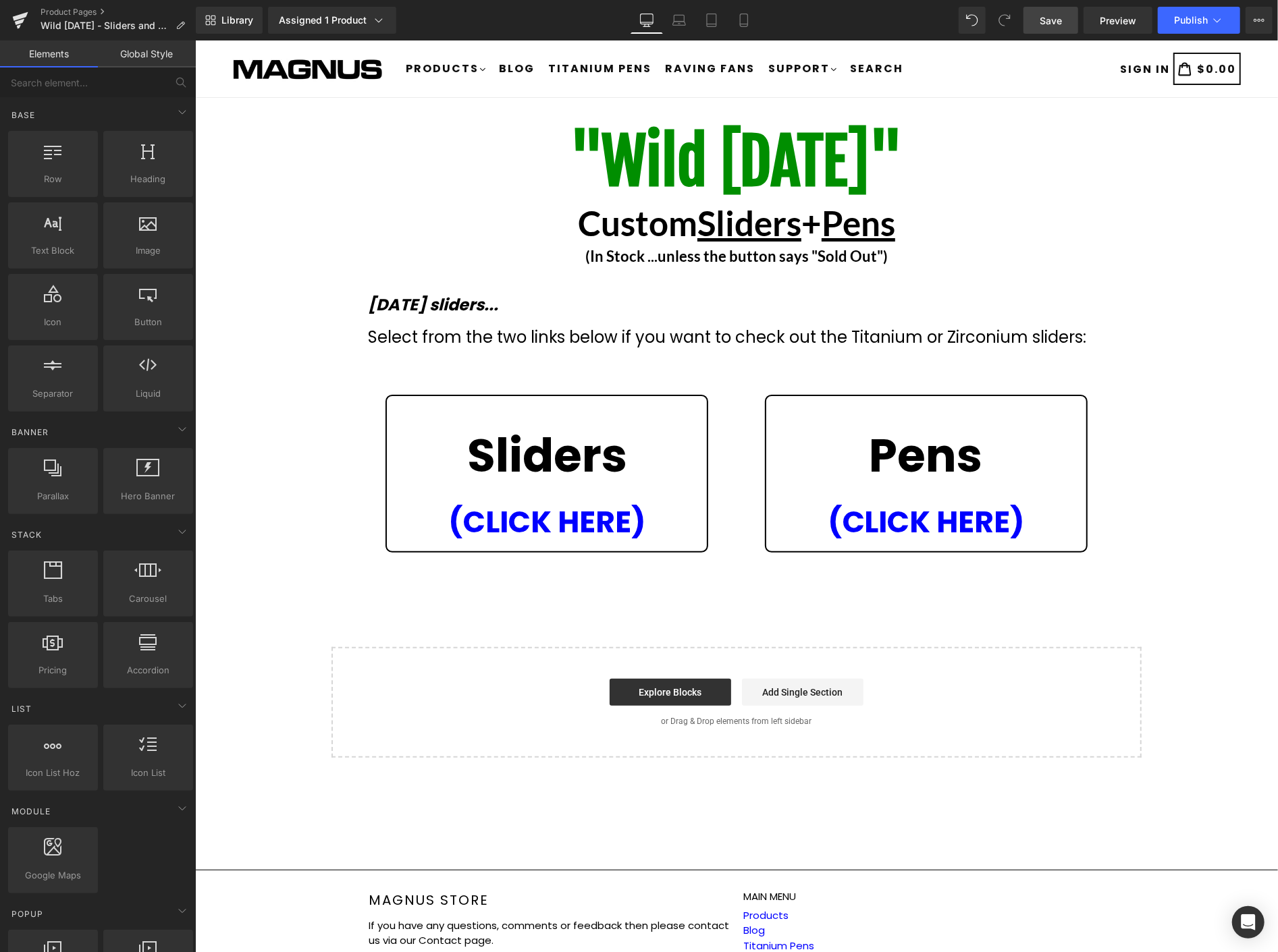
click at [1068, 16] on link "Save" at bounding box center [1051, 20] width 55 height 27
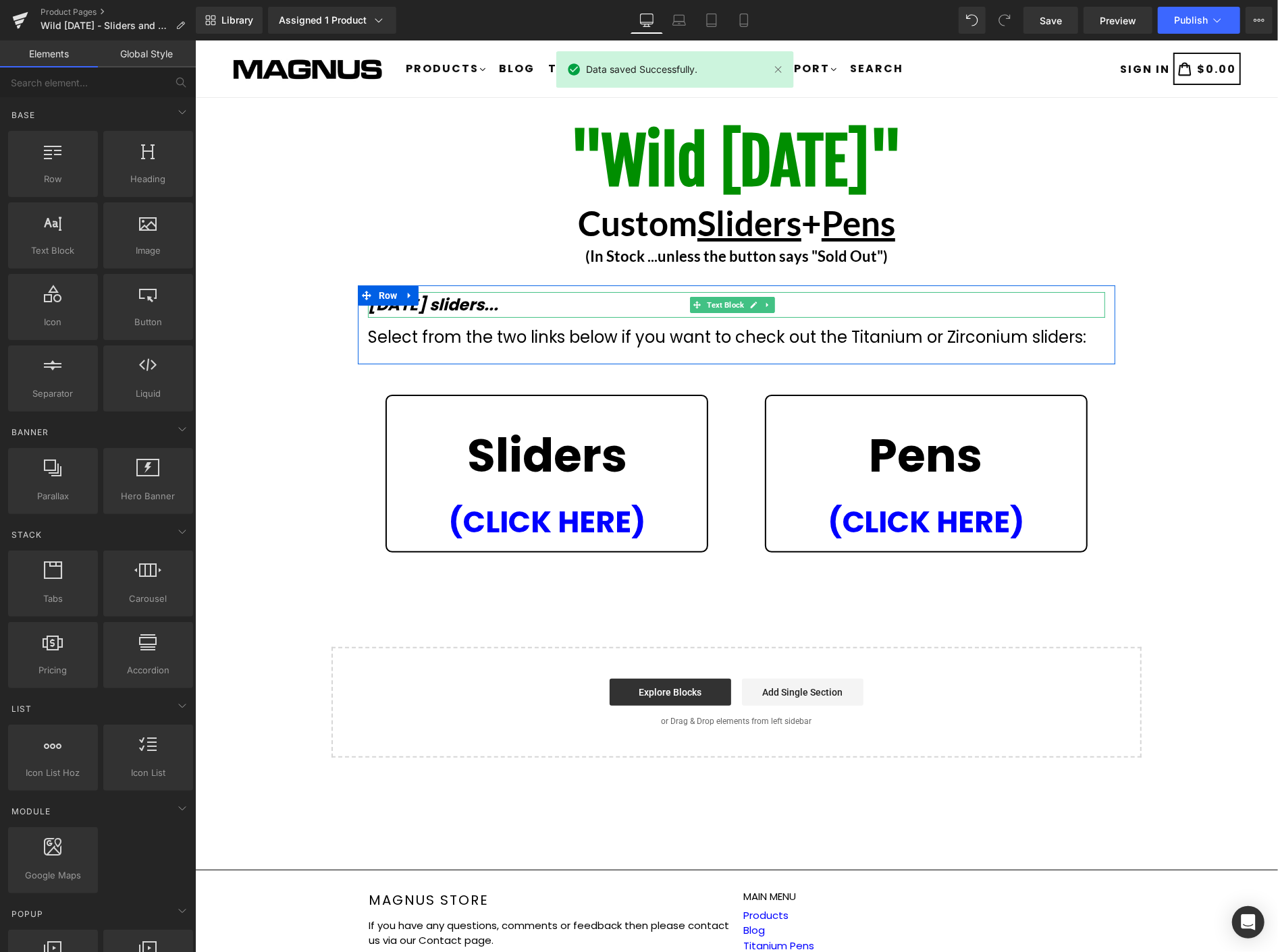
click at [485, 305] on strong "[DATE] sliders..." at bounding box center [432, 305] width 131 height 22
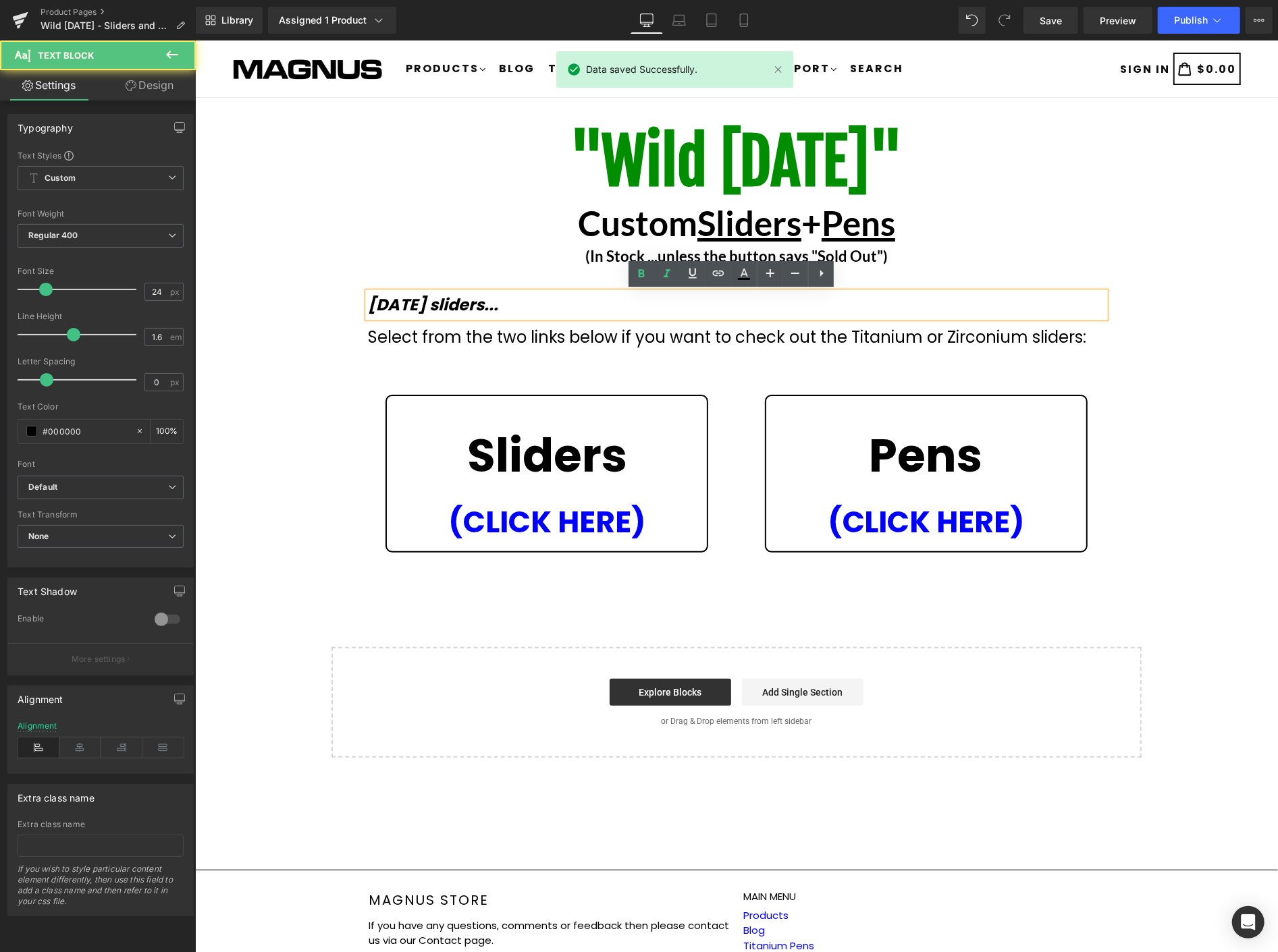
click at [486, 303] on strong "[DATE] sliders..." at bounding box center [432, 305] width 131 height 22
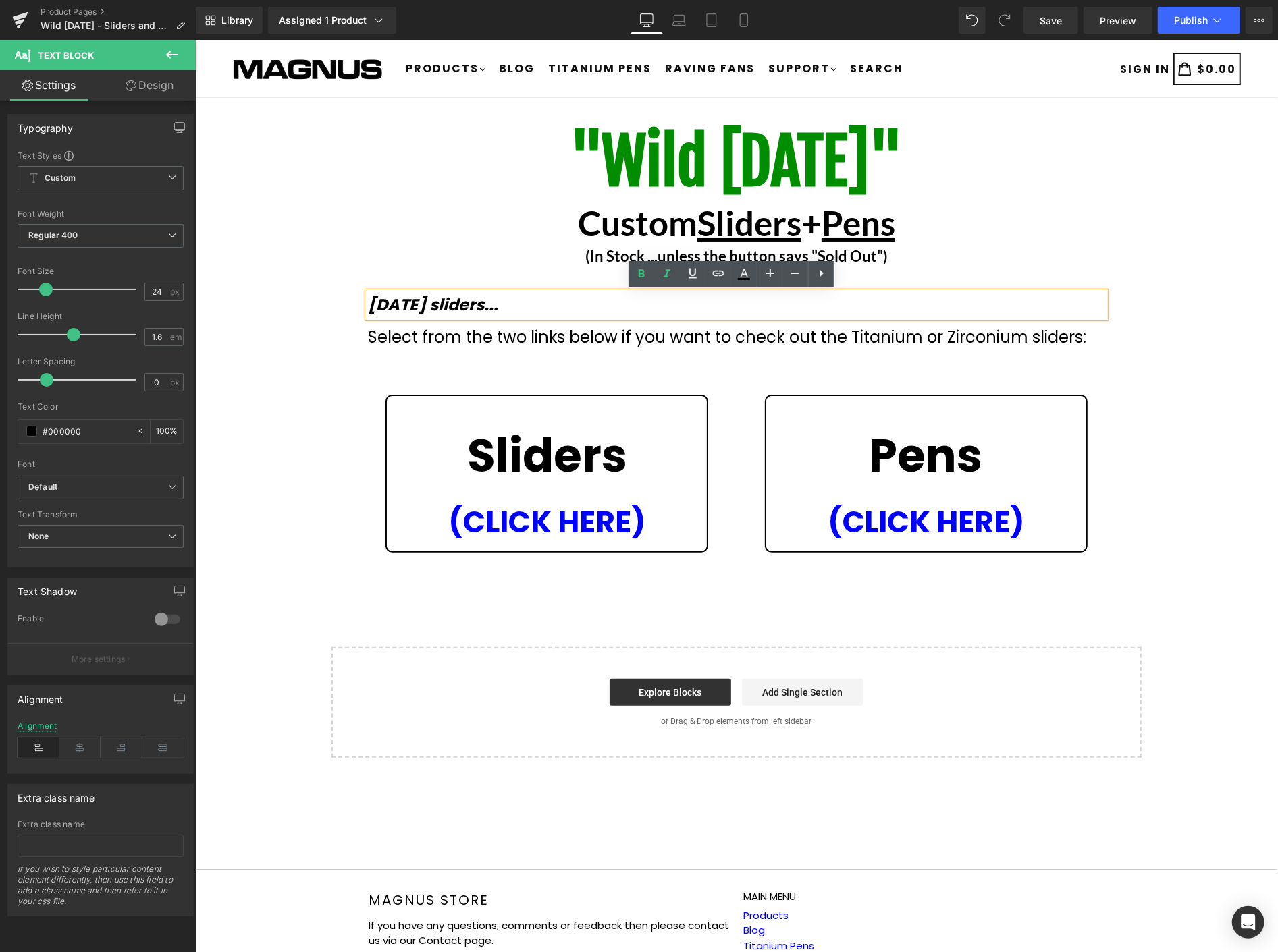
click at [442, 301] on strong "[DATE] sliders..." at bounding box center [432, 305] width 131 height 22
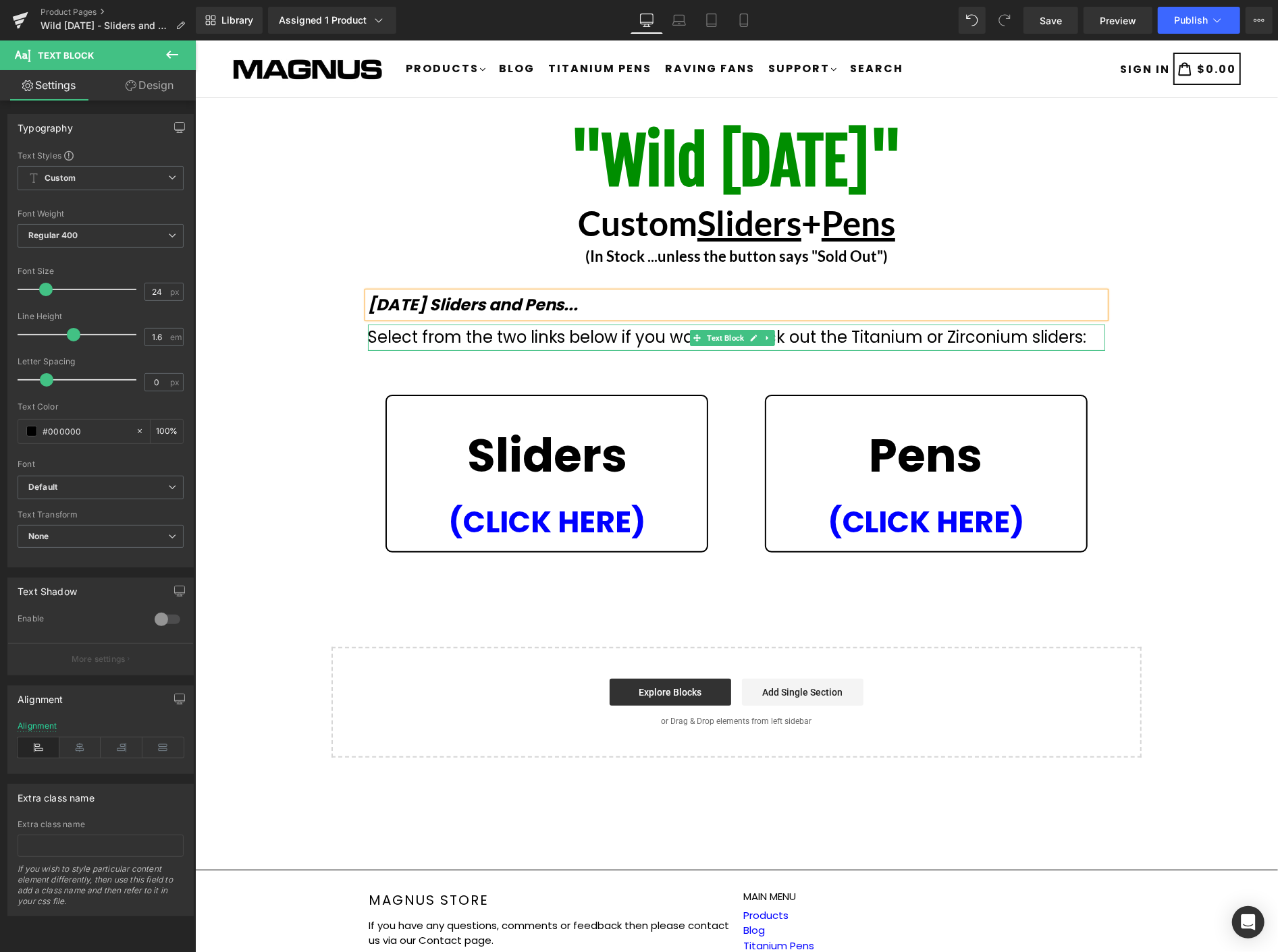
drag, startPoint x: 1004, startPoint y: 333, endPoint x: 1047, endPoint y: 328, distance: 43.3
click at [1007, 333] on span "Select from the two links below if you want to check out the Titanium or Zircon…" at bounding box center [726, 337] width 719 height 22
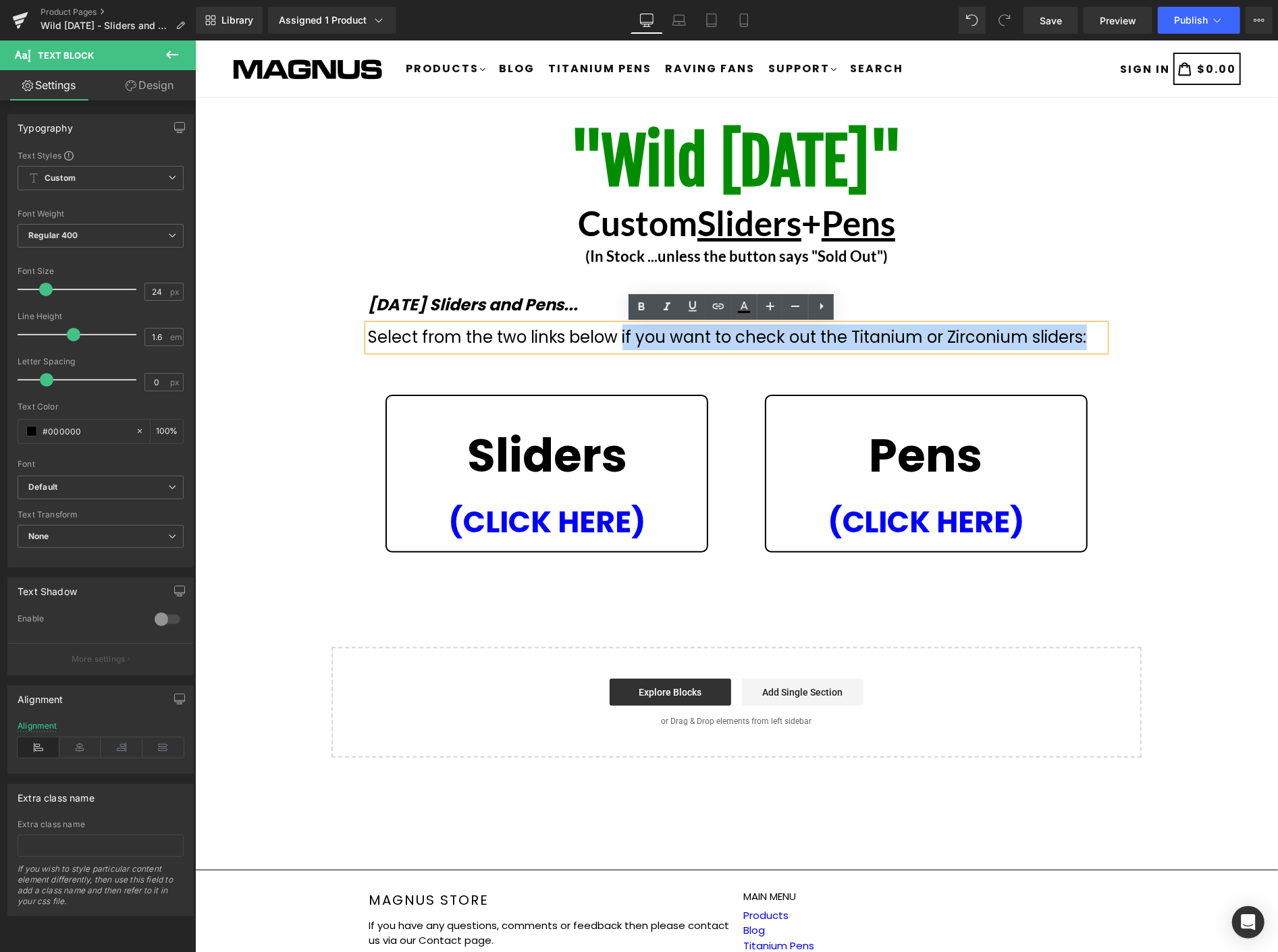
drag, startPoint x: 1087, startPoint y: 341, endPoint x: 619, endPoint y: 335, distance: 468.0
click at [619, 335] on div "Select from the two links below if you want to check out the Titanium or Zircon…" at bounding box center [736, 337] width 738 height 26
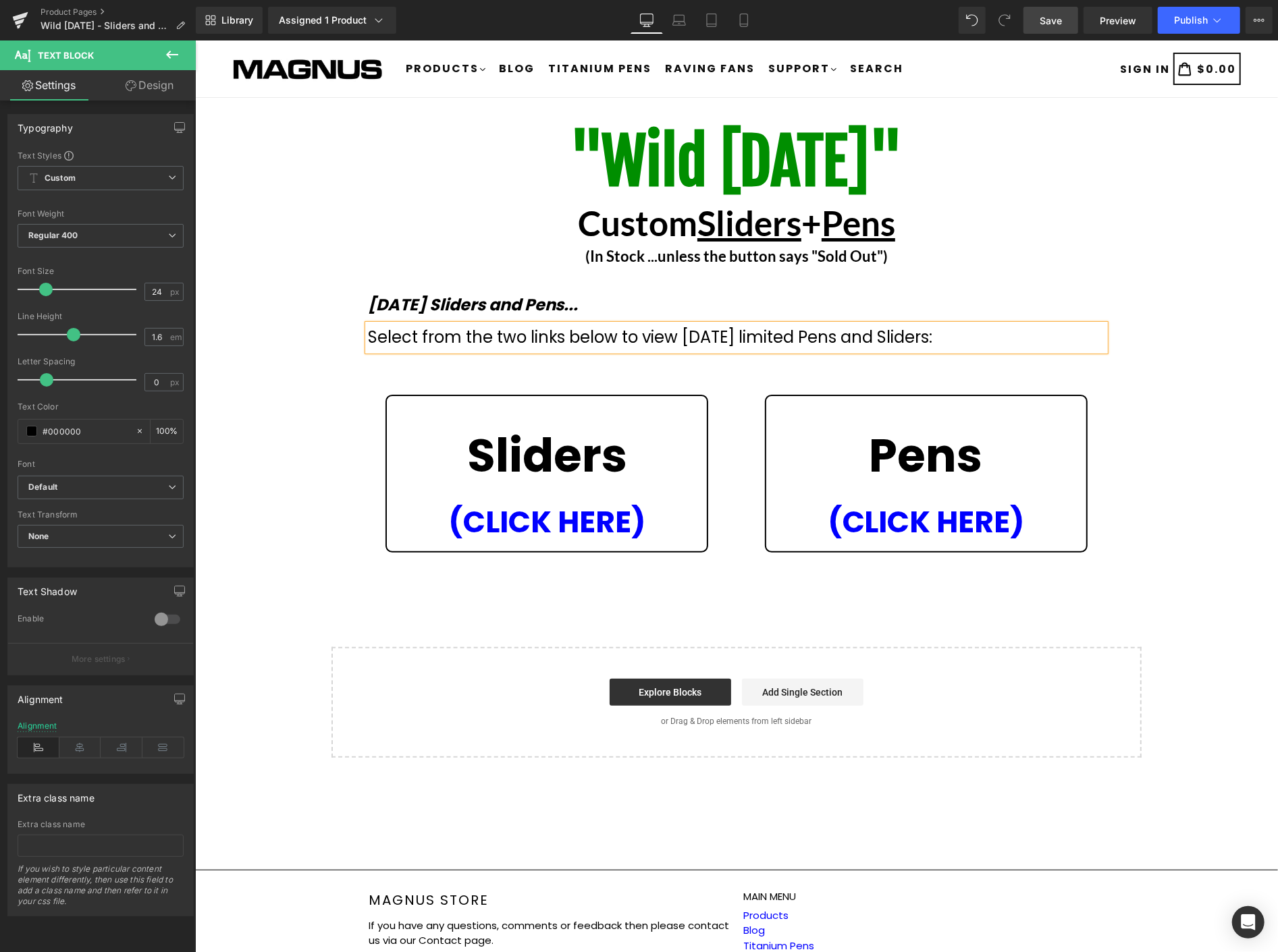
click at [1043, 16] on span "Save" at bounding box center [1051, 21] width 22 height 14
click at [1119, 9] on link "Preview" at bounding box center [1118, 20] width 69 height 27
click at [169, 49] on icon at bounding box center [172, 54] width 16 height 16
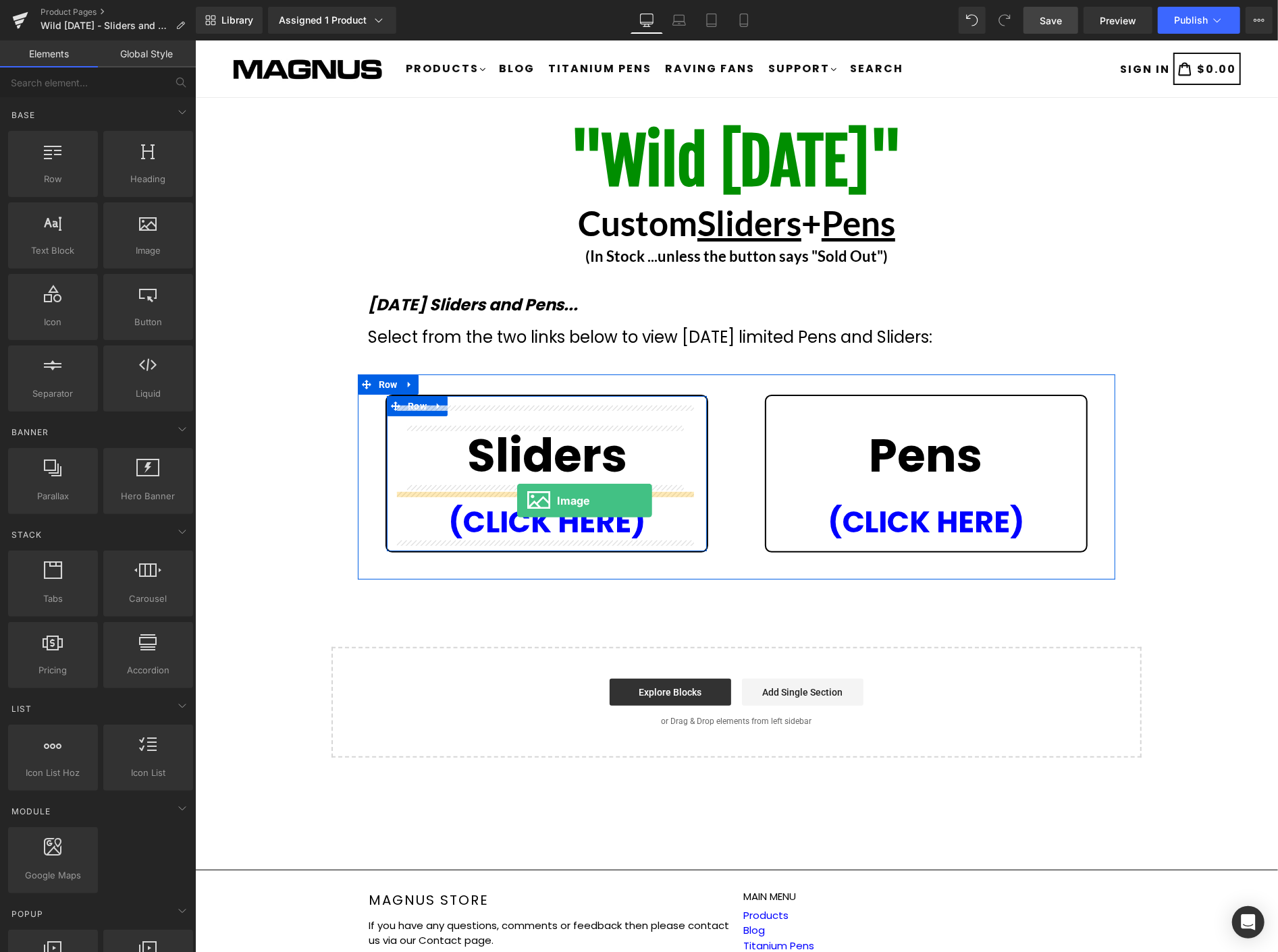
drag, startPoint x: 335, startPoint y: 278, endPoint x: 517, endPoint y: 498, distance: 285.5
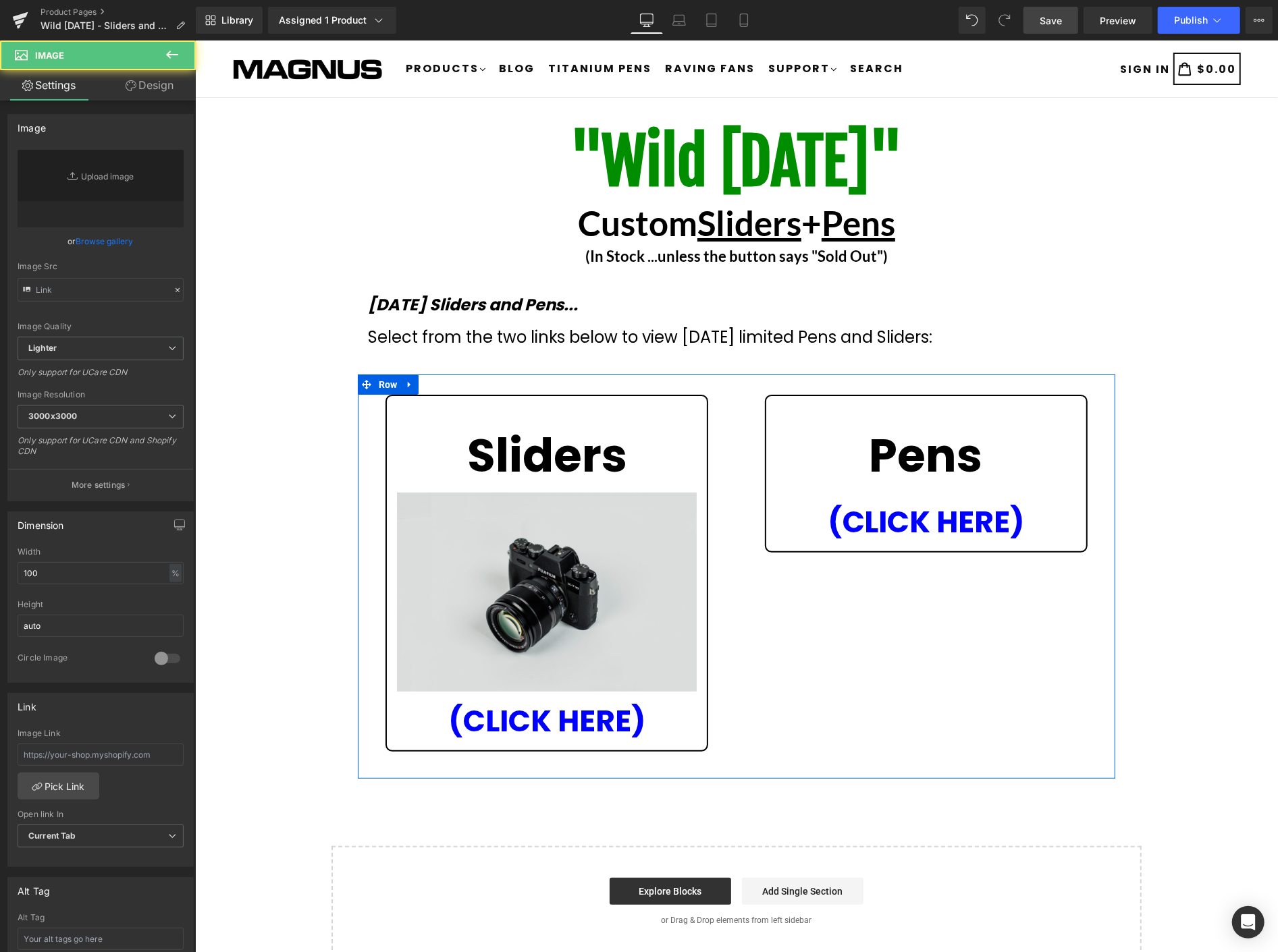
type input "//d1um8515vdn9kb.cloudfront.net/images/parallax.jpg"
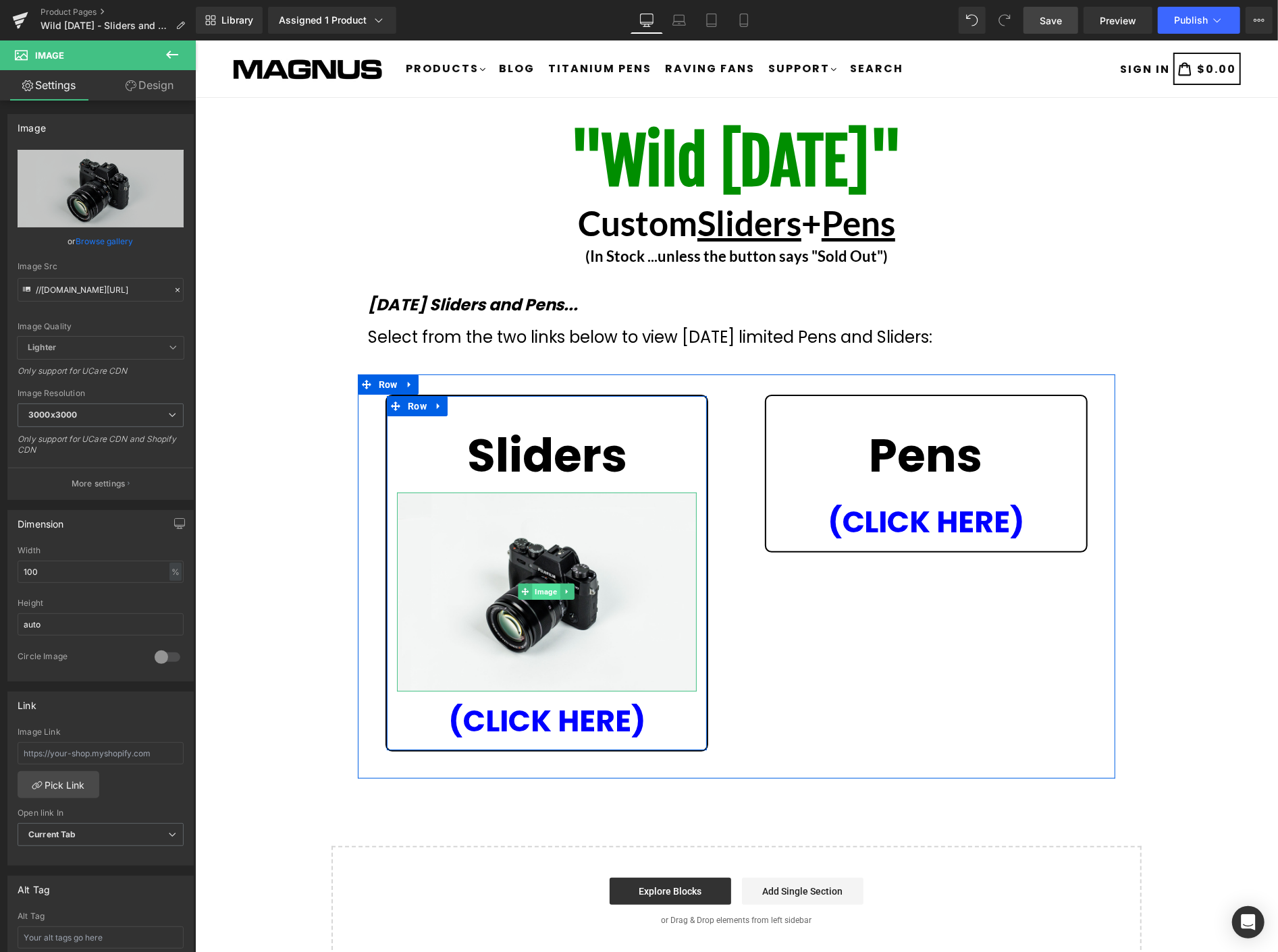
click at [543, 585] on span "Image" at bounding box center [545, 591] width 28 height 16
click at [542, 590] on span "Image" at bounding box center [545, 592] width 28 height 16
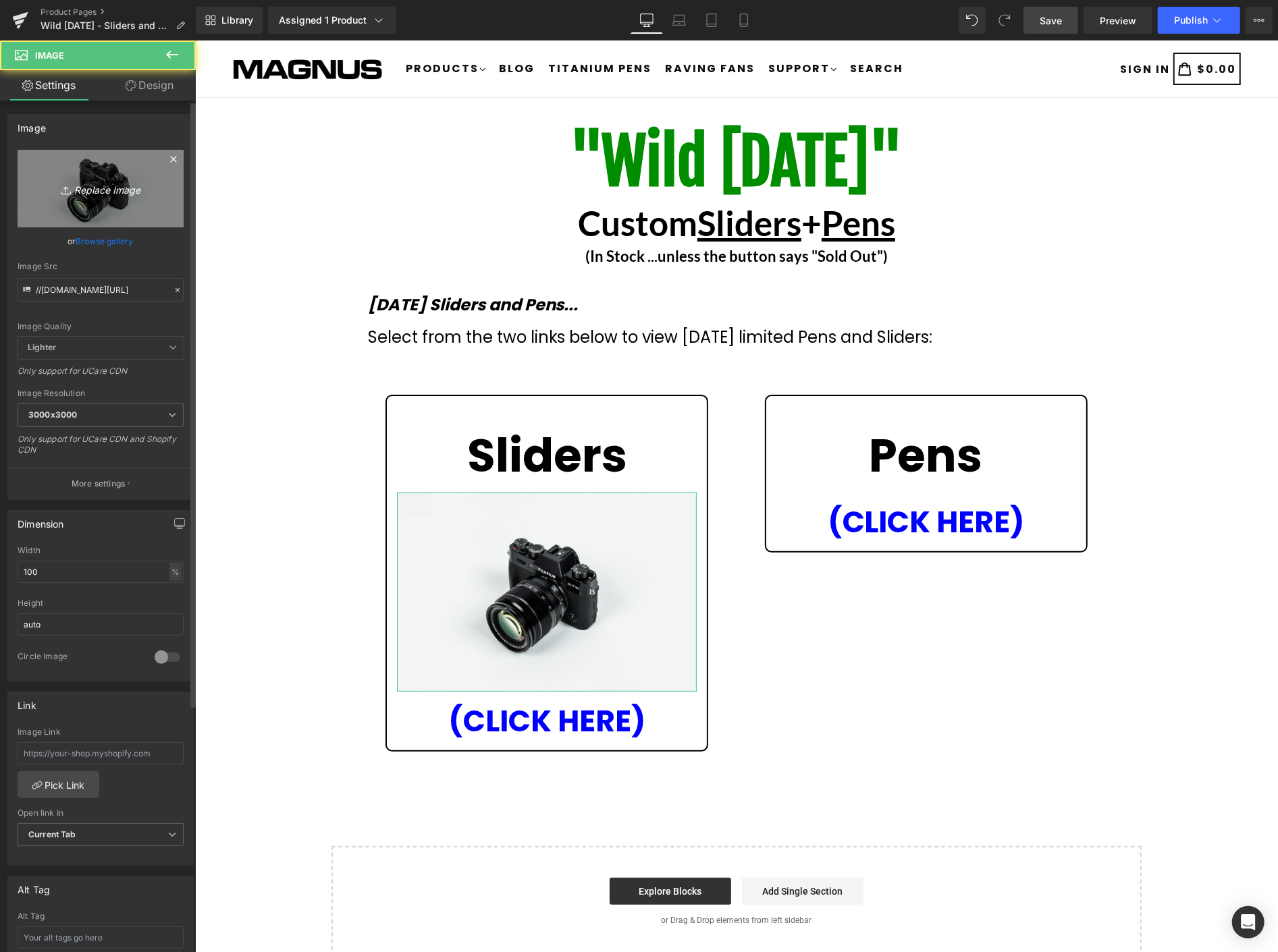
click at [105, 186] on icon "Replace Image" at bounding box center [100, 188] width 108 height 17
type input "C:\fakepath\sliders.png"
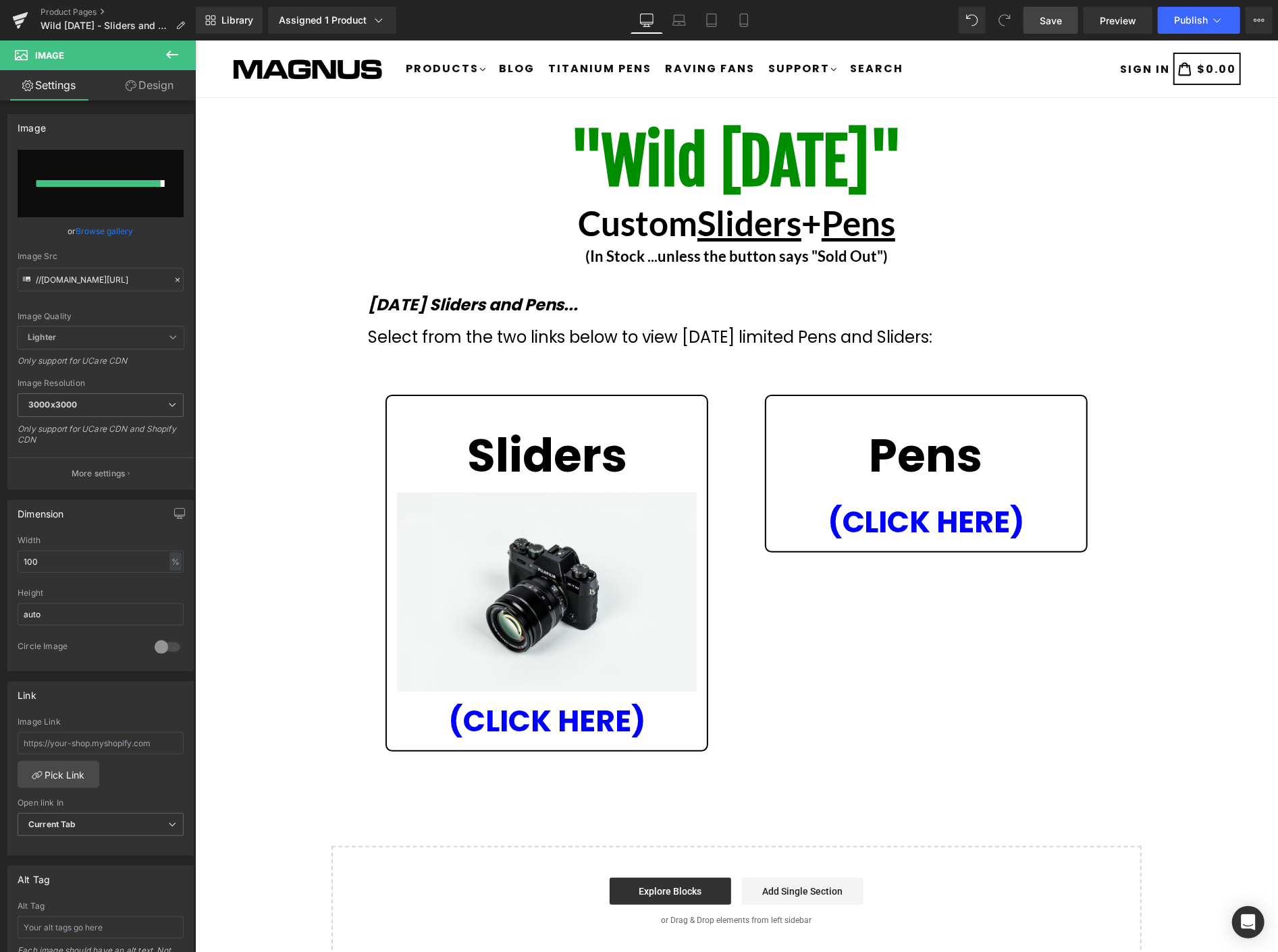
type input "https://ucarecdn.com/d832f702-f60a-4bdb-b15b-739511978962/-/format/auto/-/previ…"
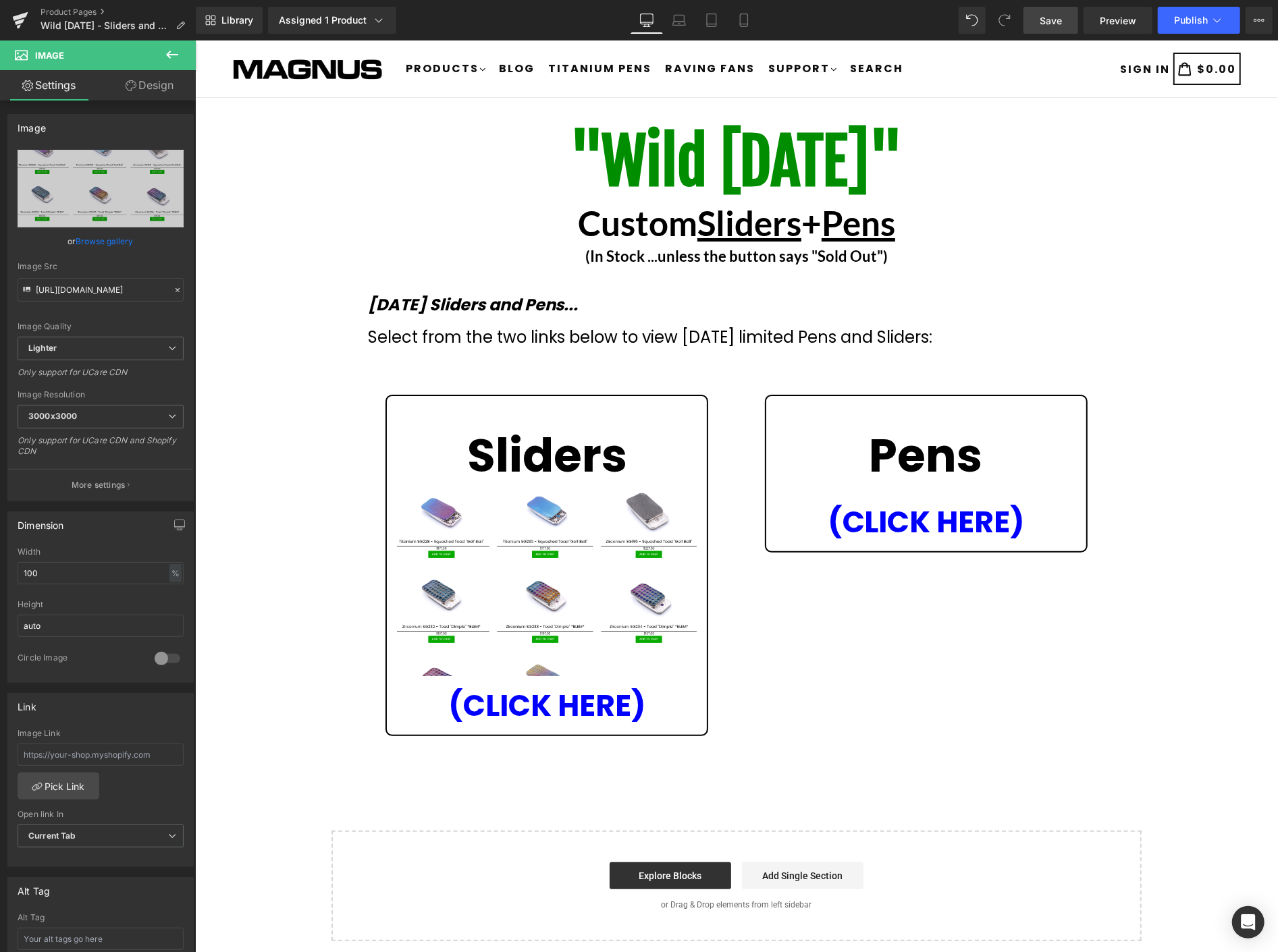
click at [176, 50] on icon at bounding box center [172, 54] width 16 height 16
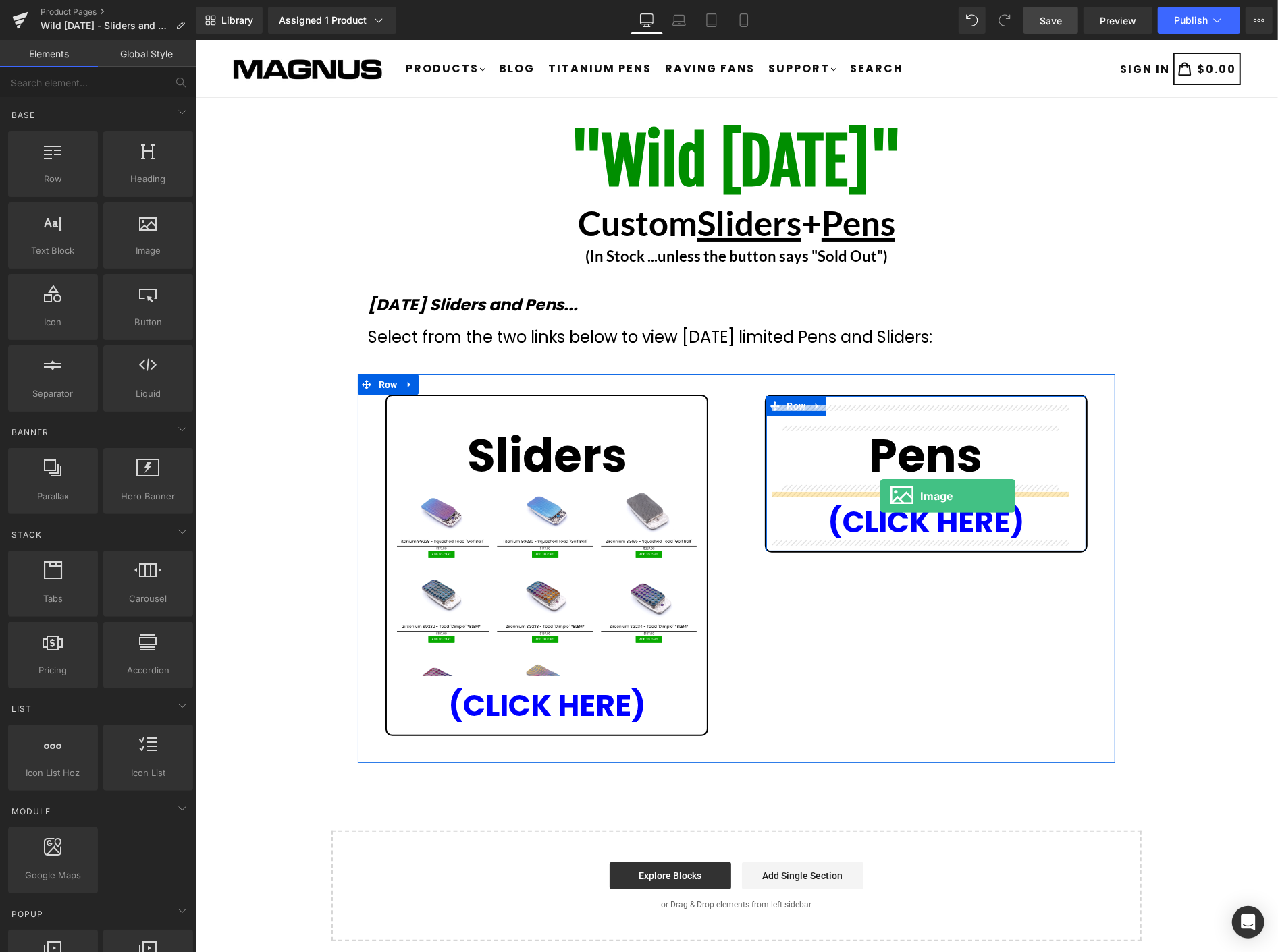
drag, startPoint x: 345, startPoint y: 280, endPoint x: 880, endPoint y: 495, distance: 576.6
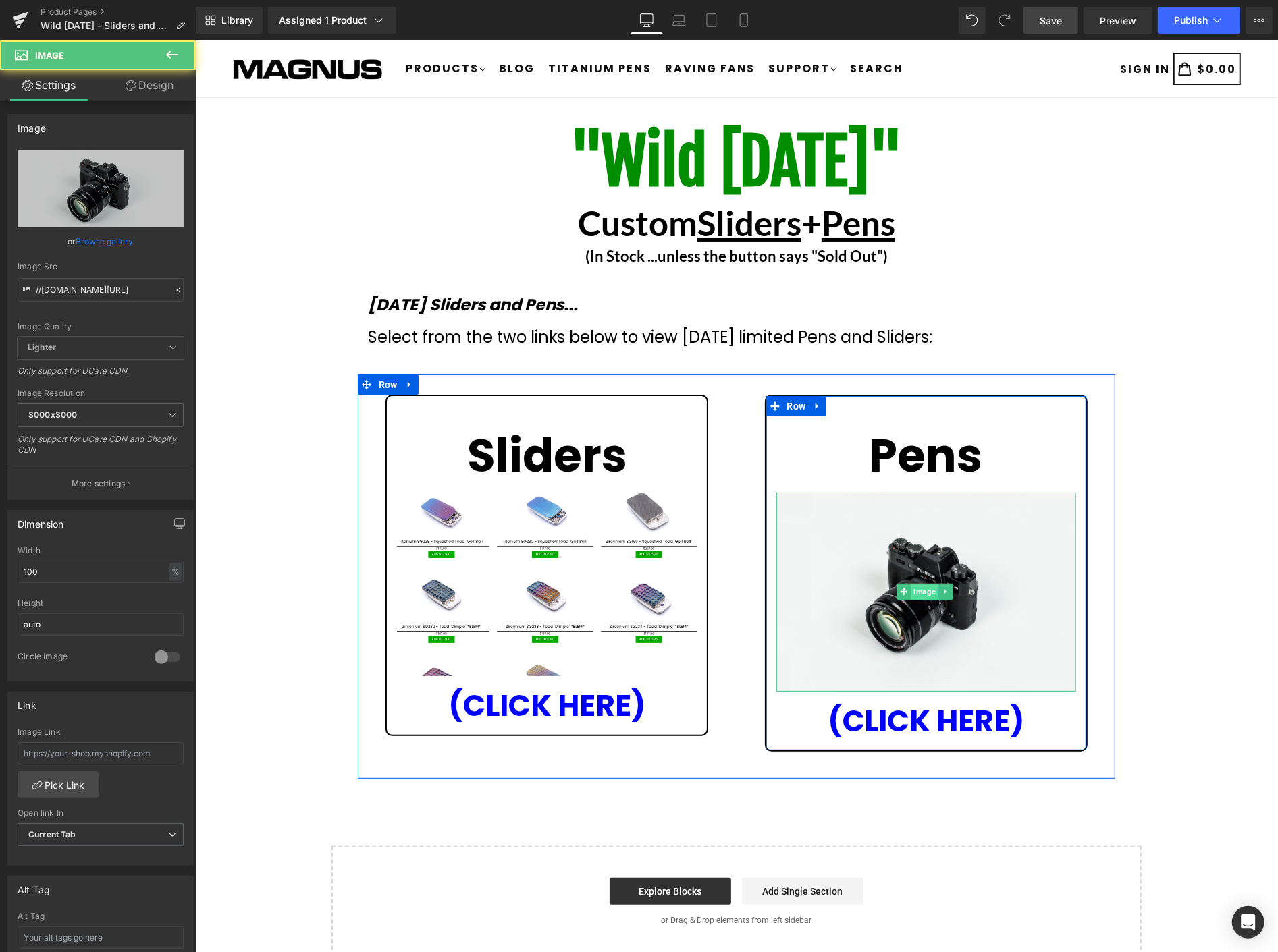
click at [917, 589] on span "Image" at bounding box center [924, 591] width 28 height 16
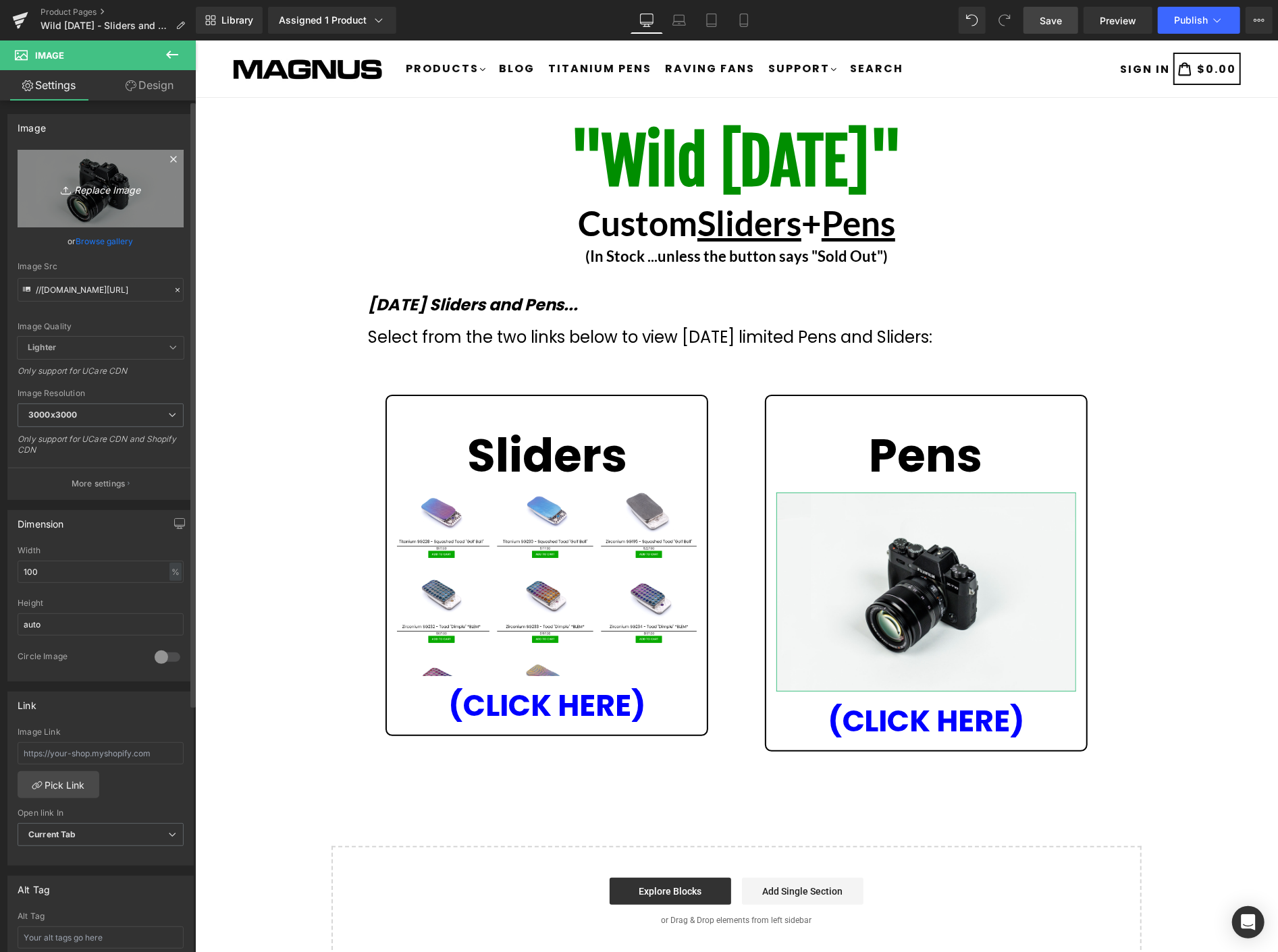
click at [120, 186] on icon "Replace Image" at bounding box center [100, 188] width 108 height 17
type input "C:\fakepath\pens.png"
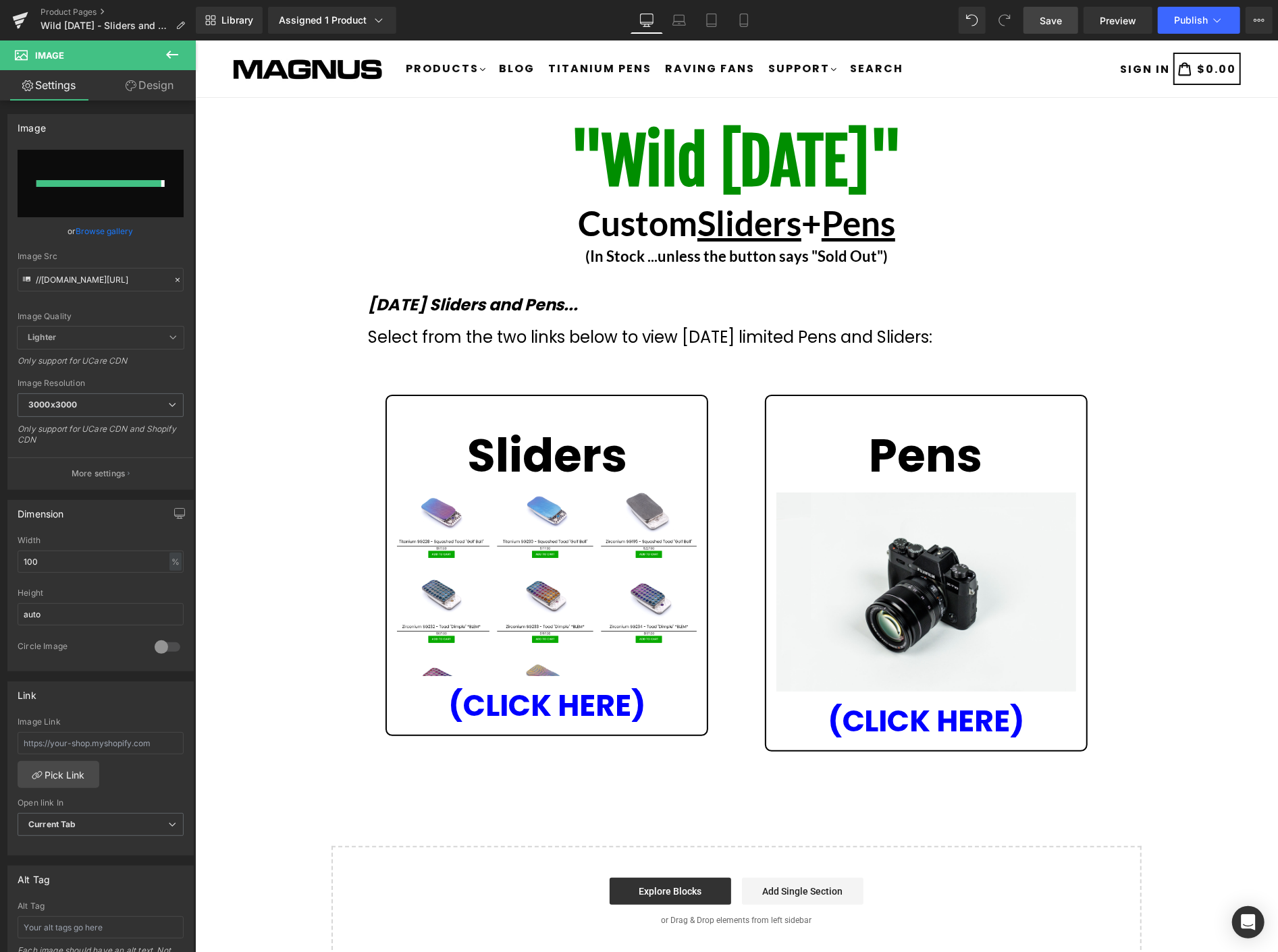
type input "https://ucarecdn.com/a46f3966-5714-4850-b924-dcb3810be587/-/format/auto/-/previ…"
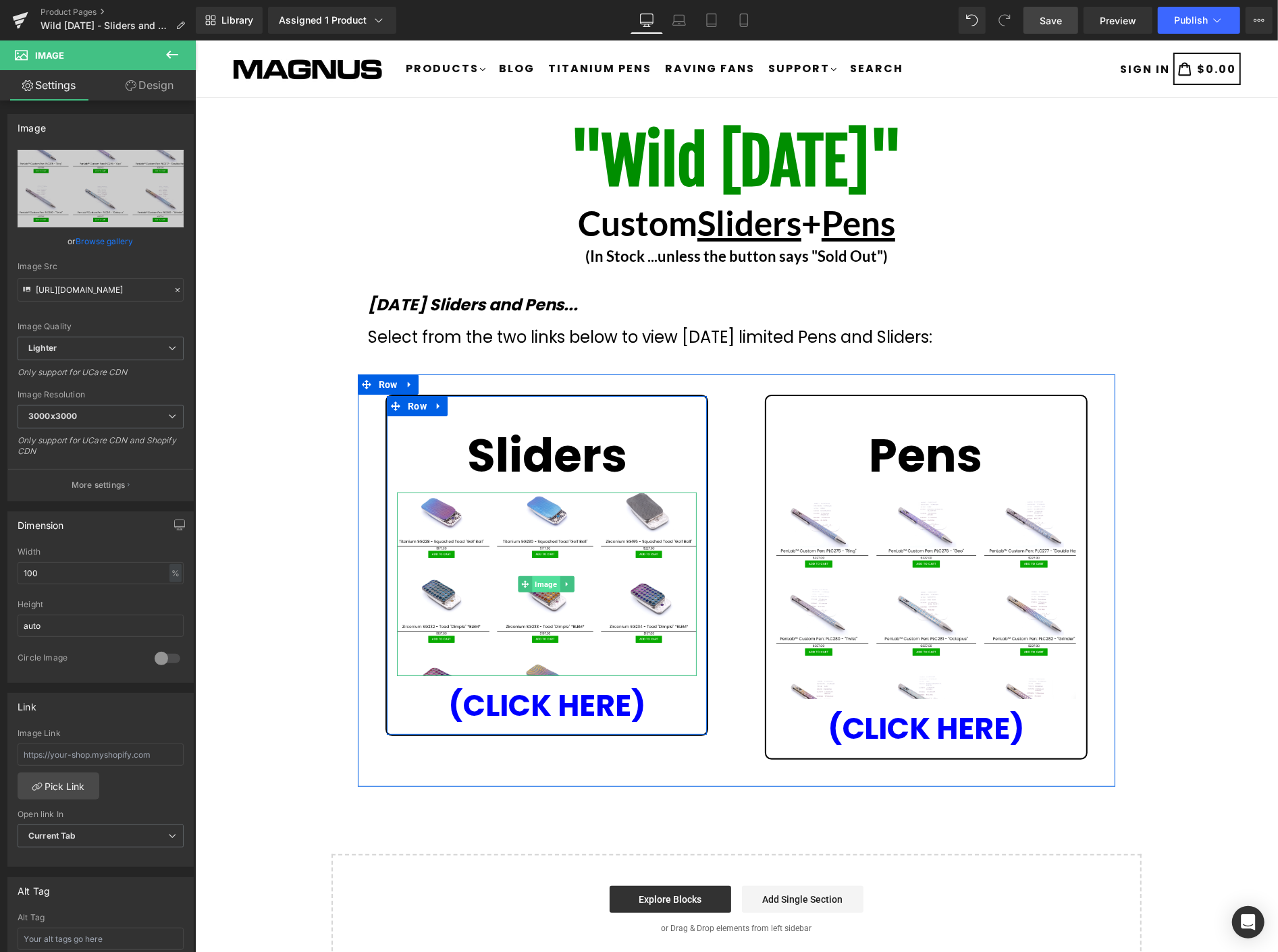
click at [540, 584] on span "Image" at bounding box center [545, 583] width 28 height 16
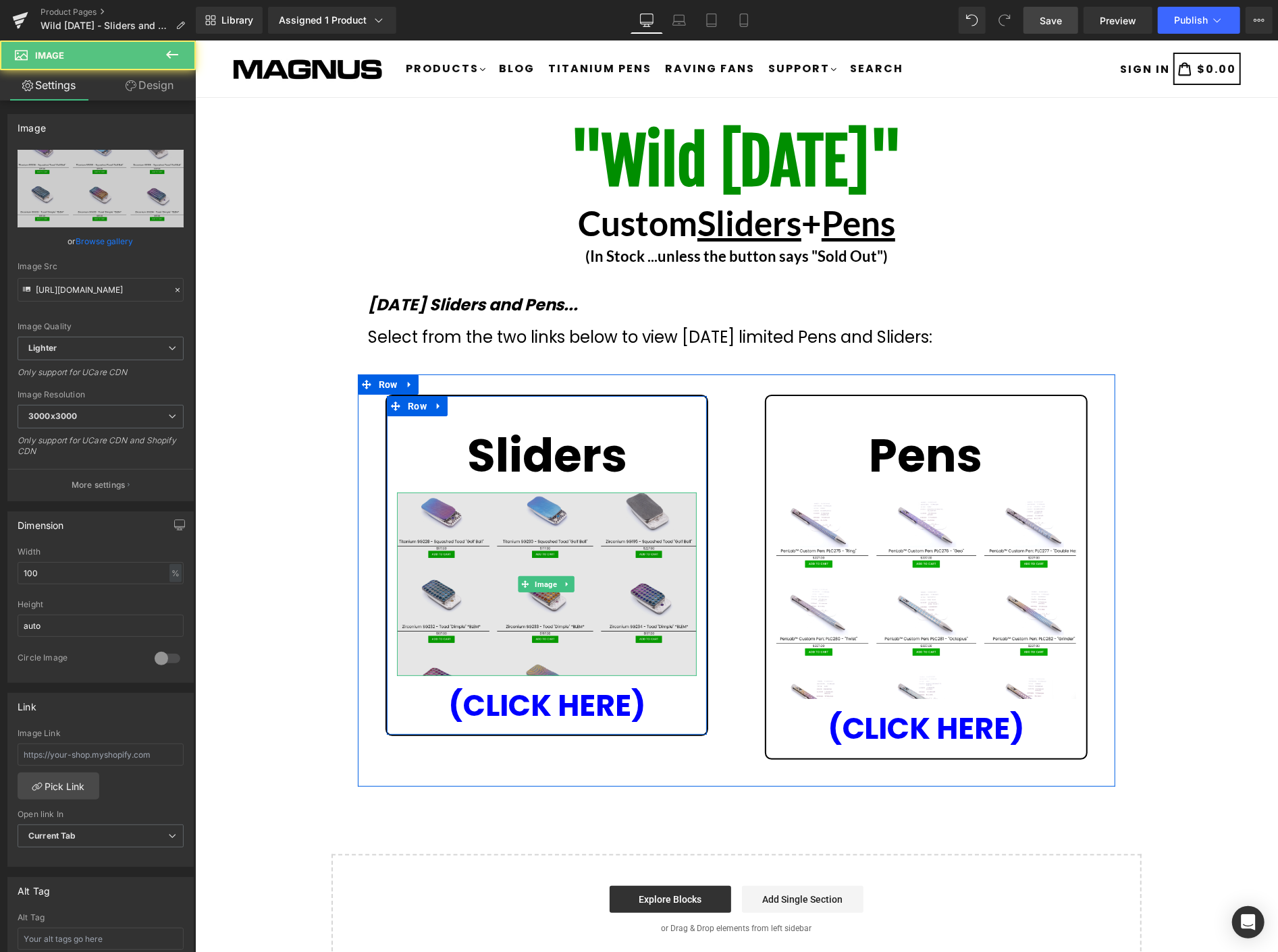
click at [614, 598] on img at bounding box center [546, 583] width 300 height 184
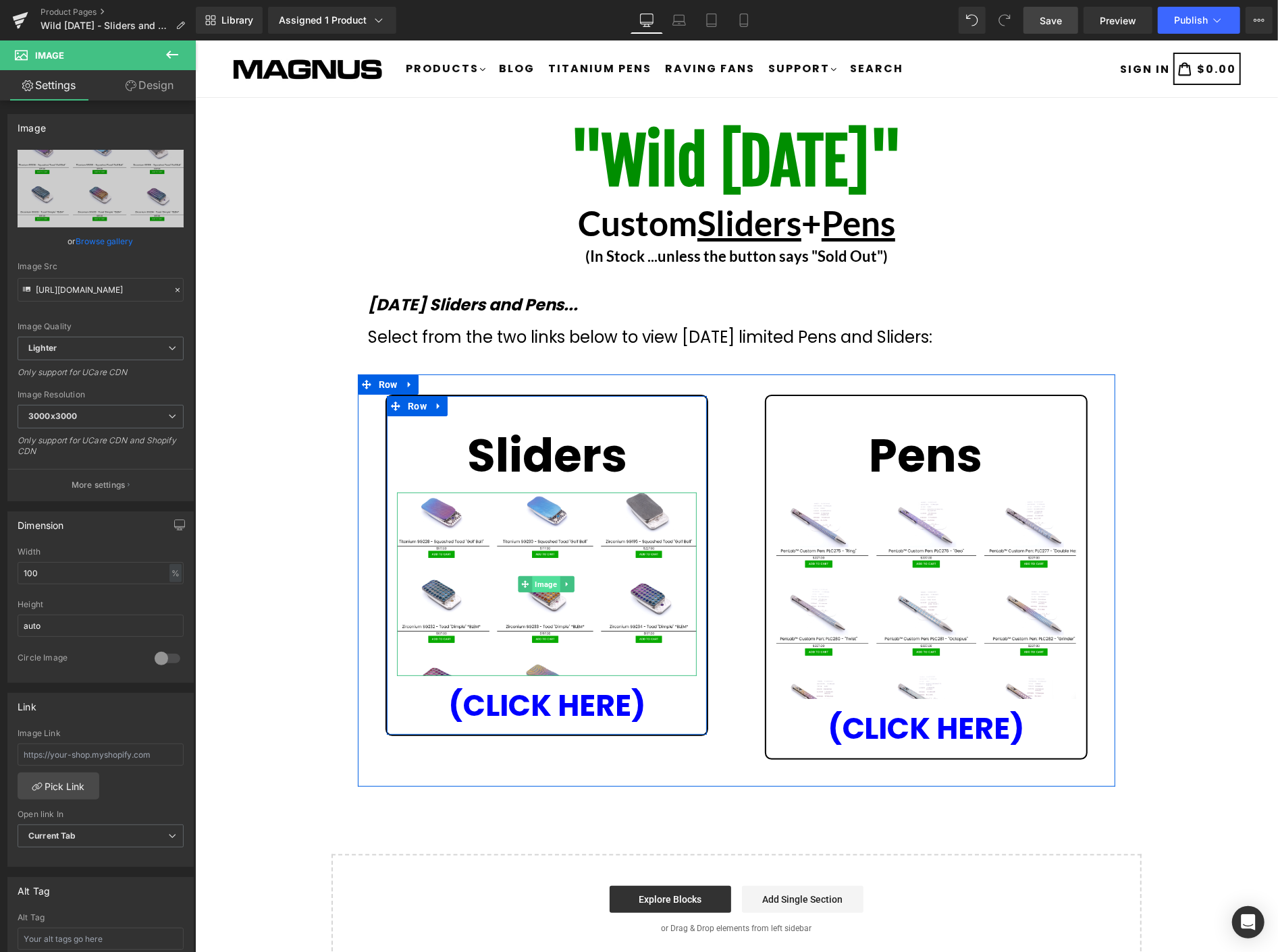
click at [541, 584] on span "Image" at bounding box center [545, 583] width 28 height 16
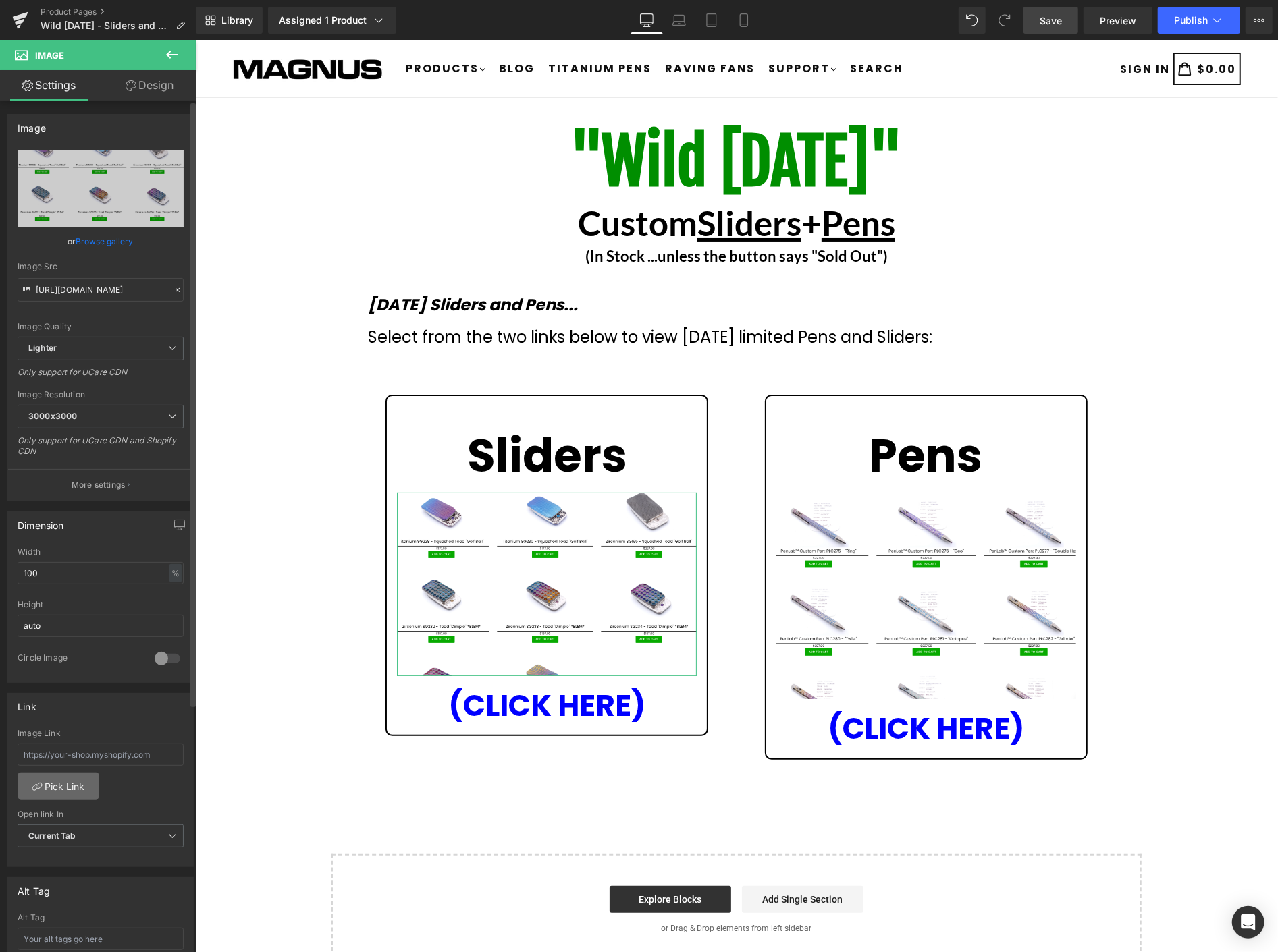
click at [70, 789] on link "Pick Link" at bounding box center [59, 786] width 82 height 27
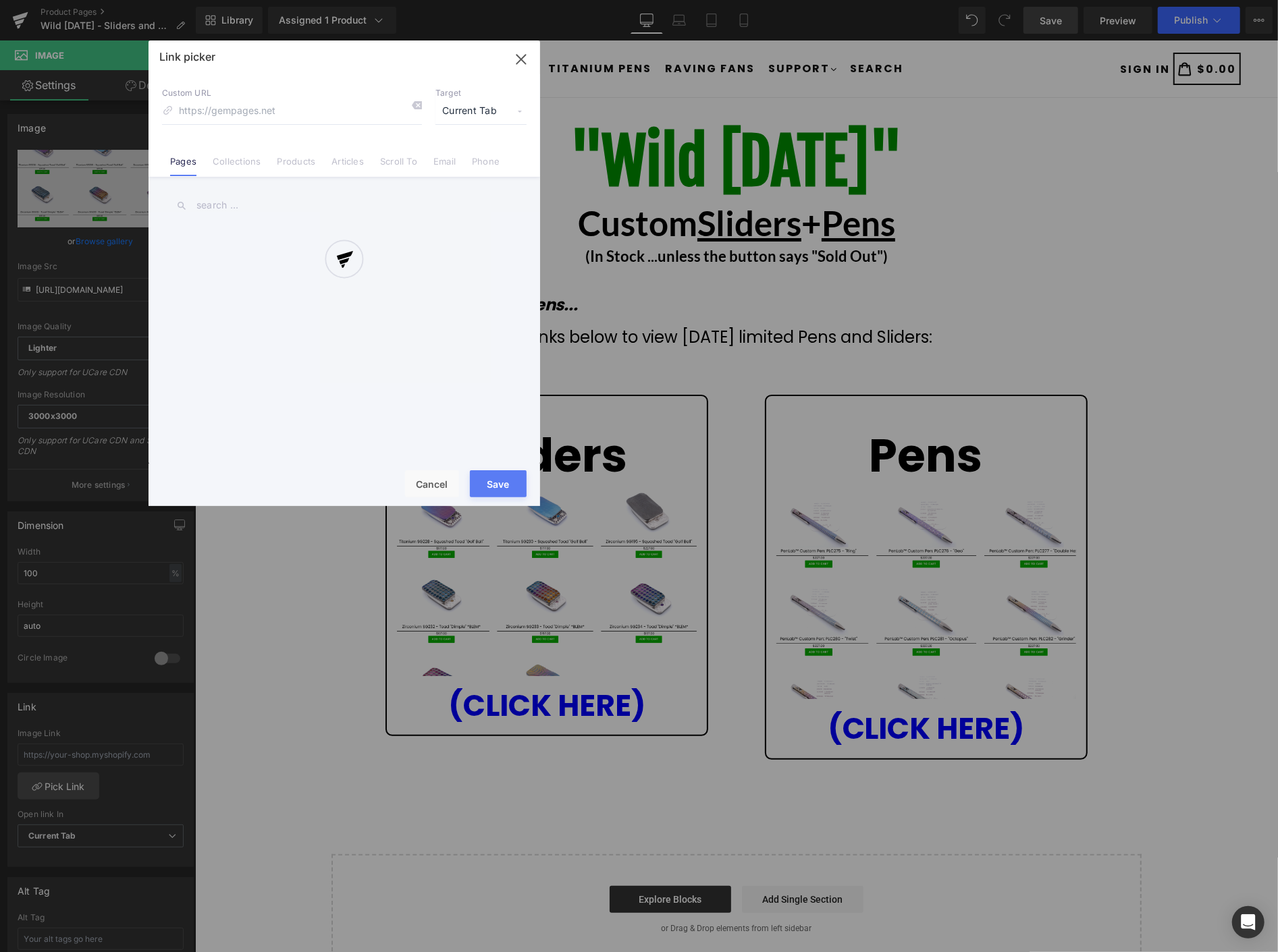
click at [292, 156] on div at bounding box center [344, 273] width 392 height 466
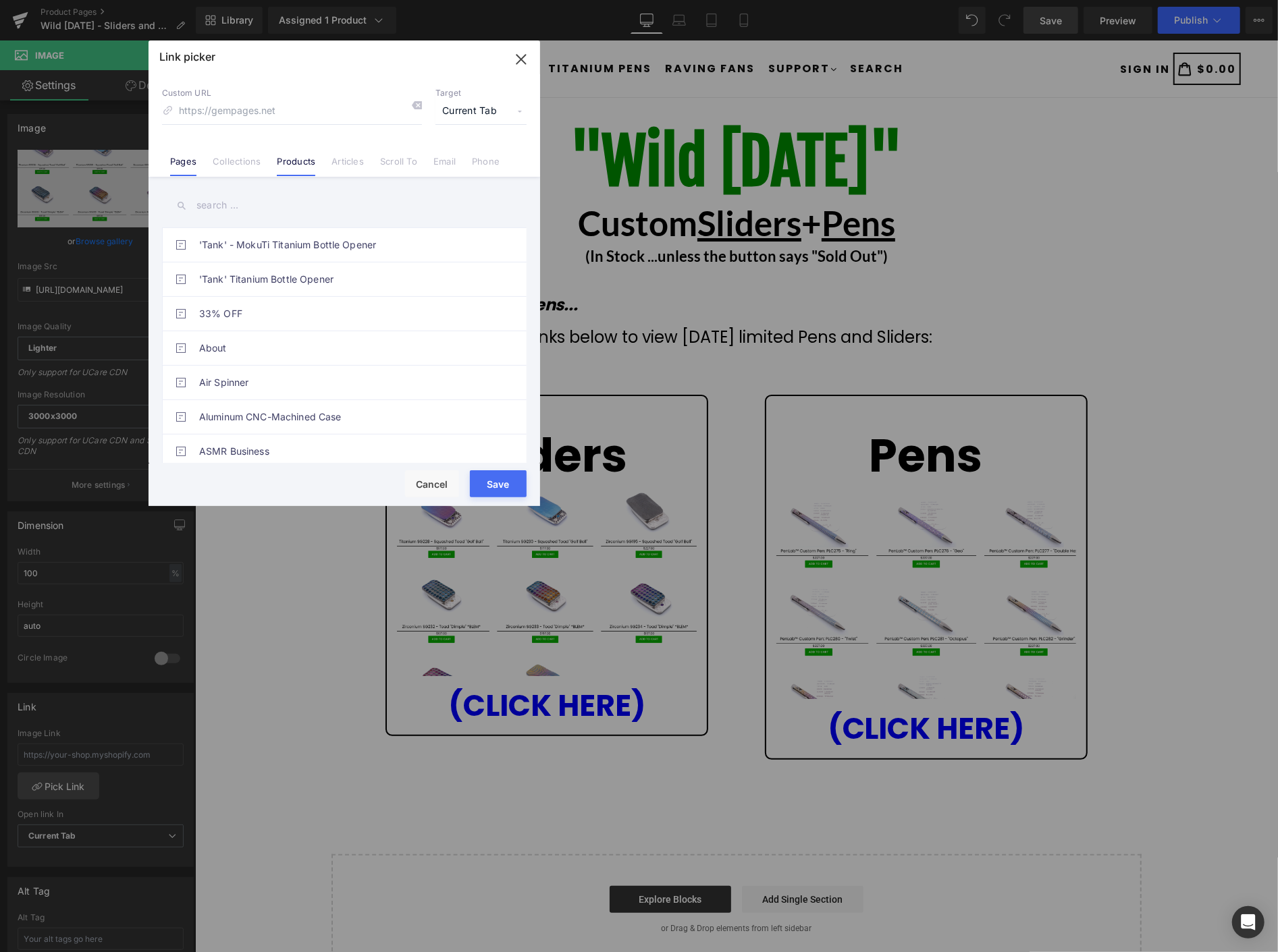
click at [300, 163] on link "Products" at bounding box center [296, 166] width 38 height 20
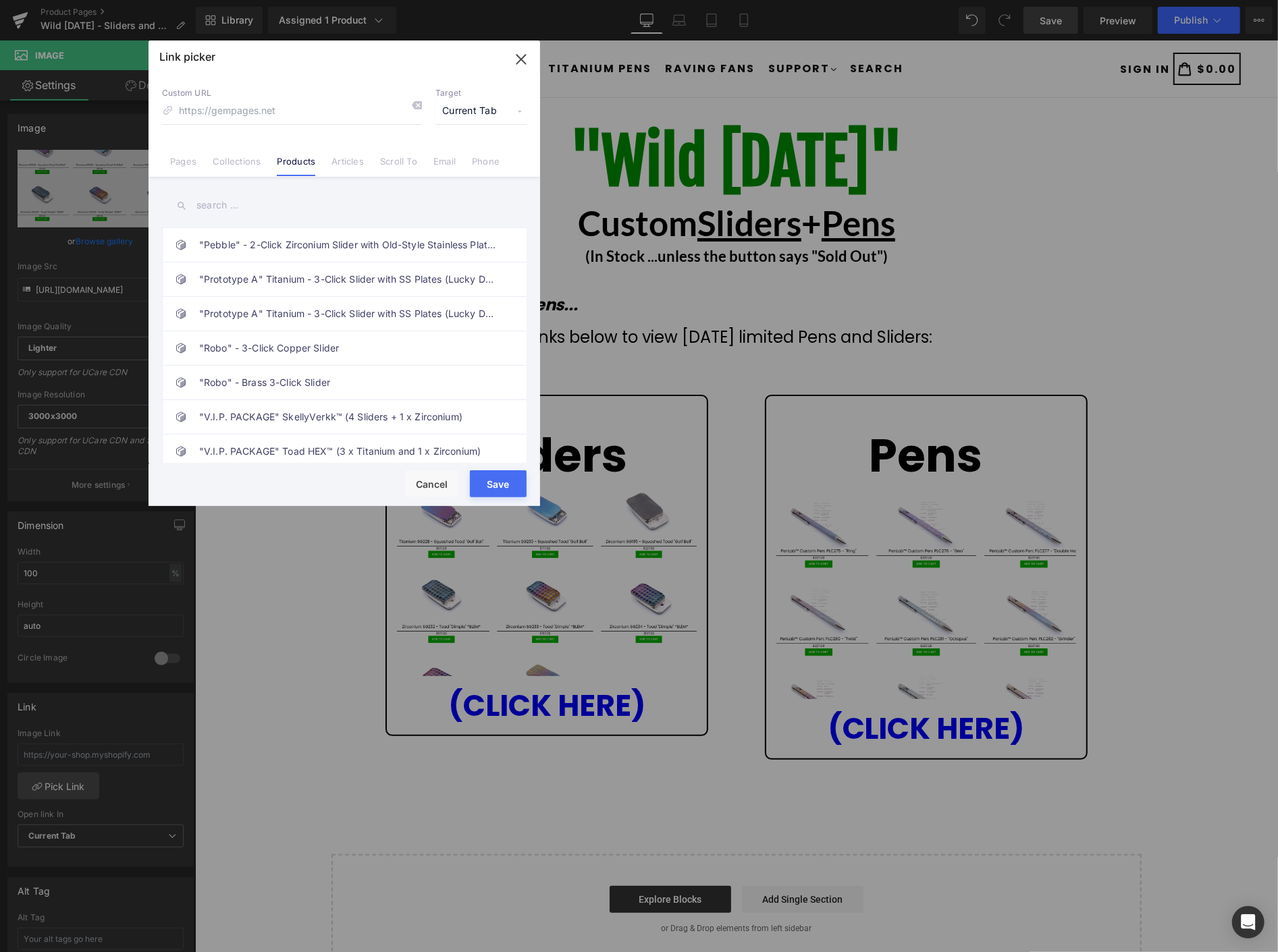
click at [242, 206] on input "text" at bounding box center [344, 206] width 365 height 30
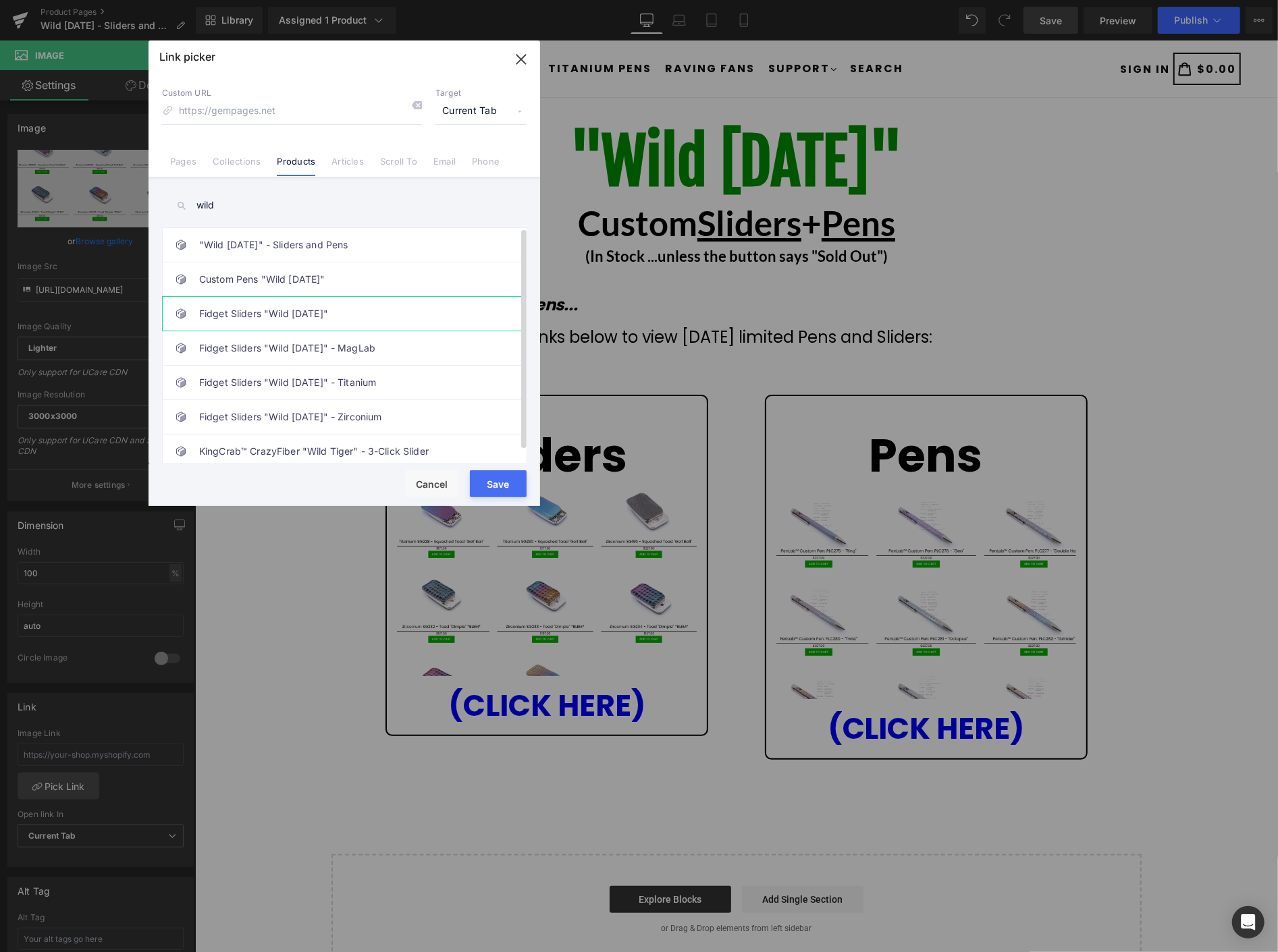
type input "wild"
click at [323, 315] on link "Fidget Sliders "Wild [DATE]"" at bounding box center [347, 314] width 297 height 34
type input "/products/fidget-sliders-wednesday"
click at [489, 486] on button "Save" at bounding box center [498, 484] width 57 height 27
type input "/products/fidget-sliders-wednesday"
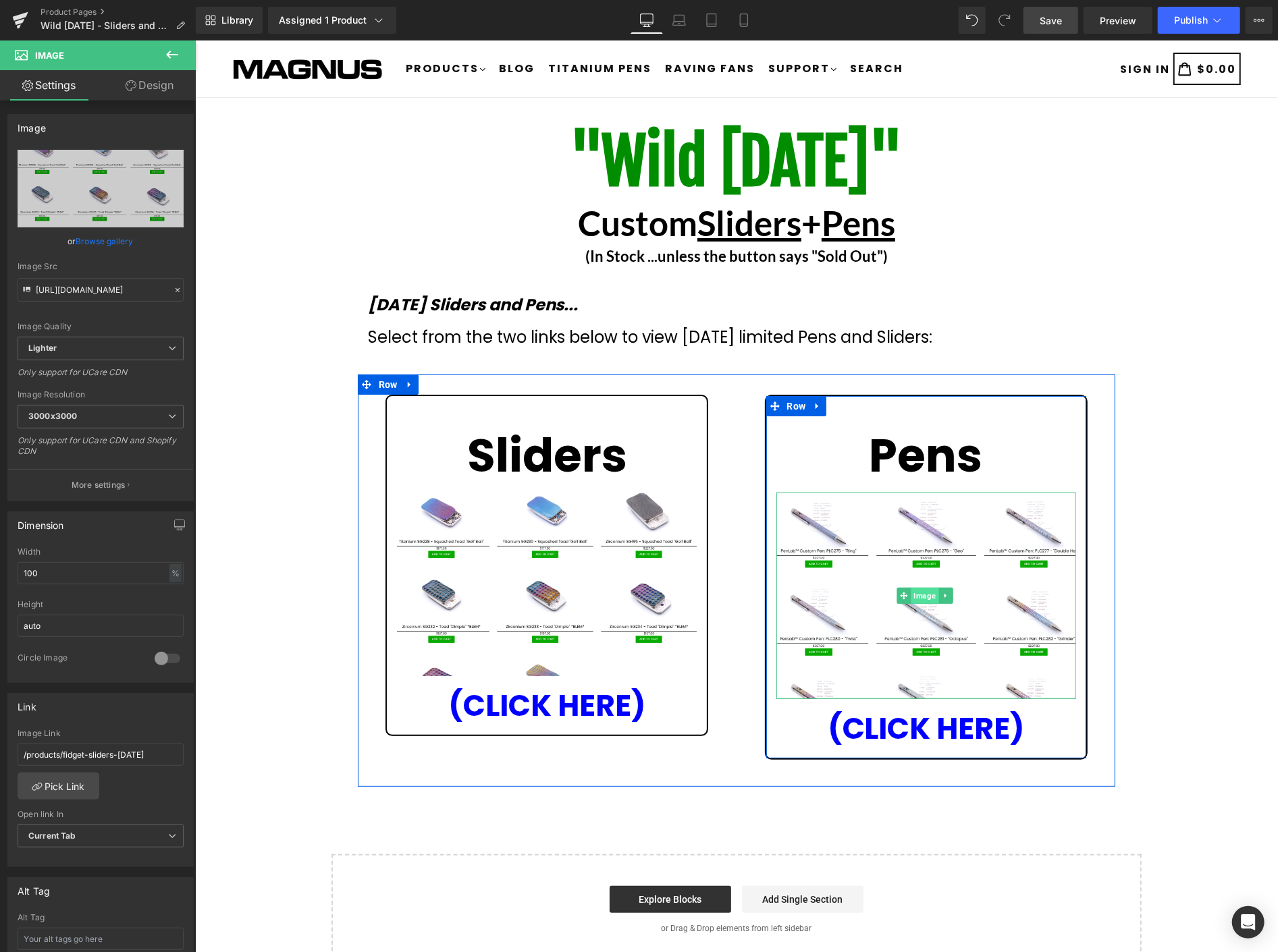
click at [917, 597] on span "Image" at bounding box center [924, 595] width 28 height 16
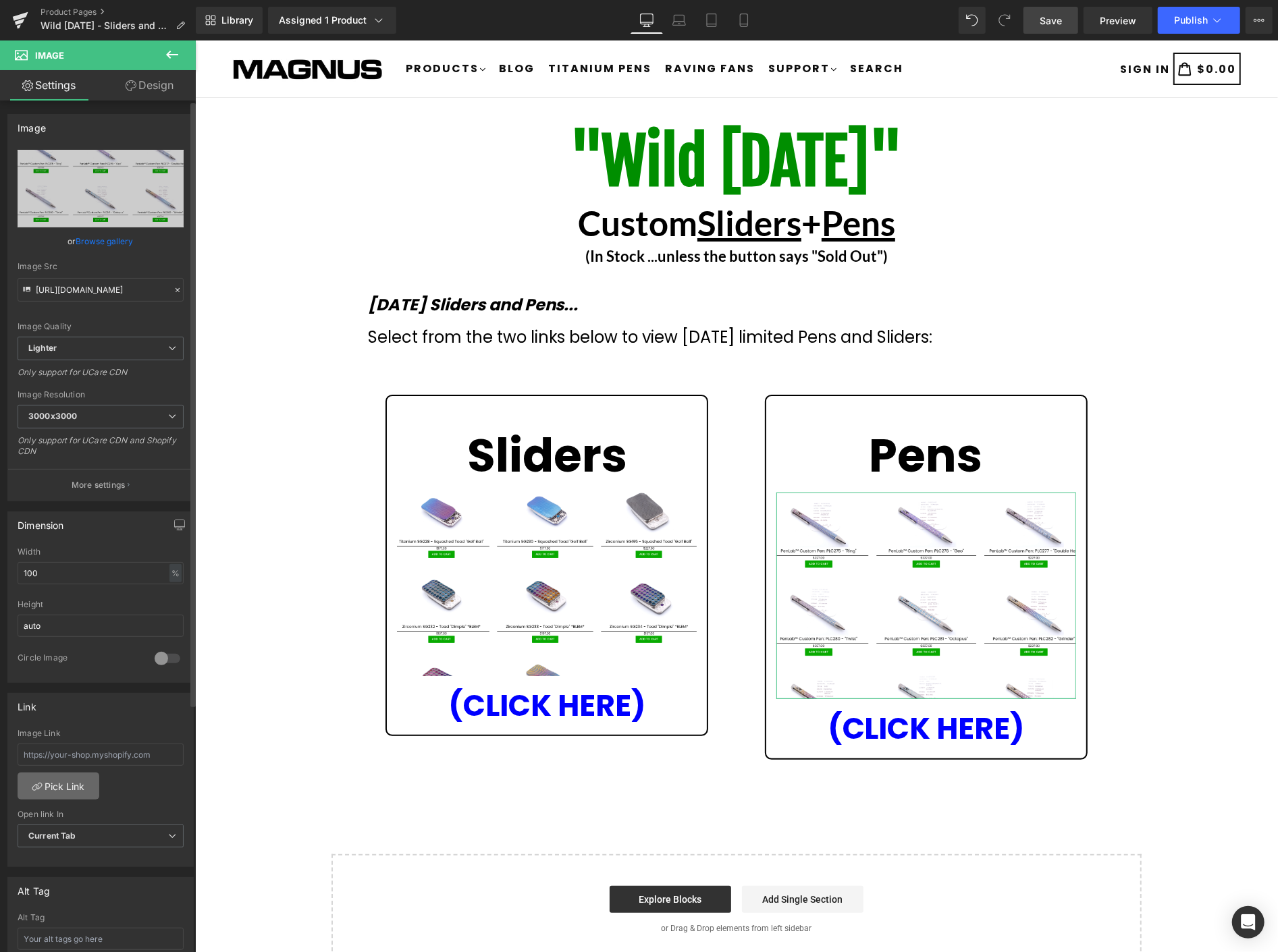
click at [75, 785] on link "Pick Link" at bounding box center [59, 786] width 82 height 27
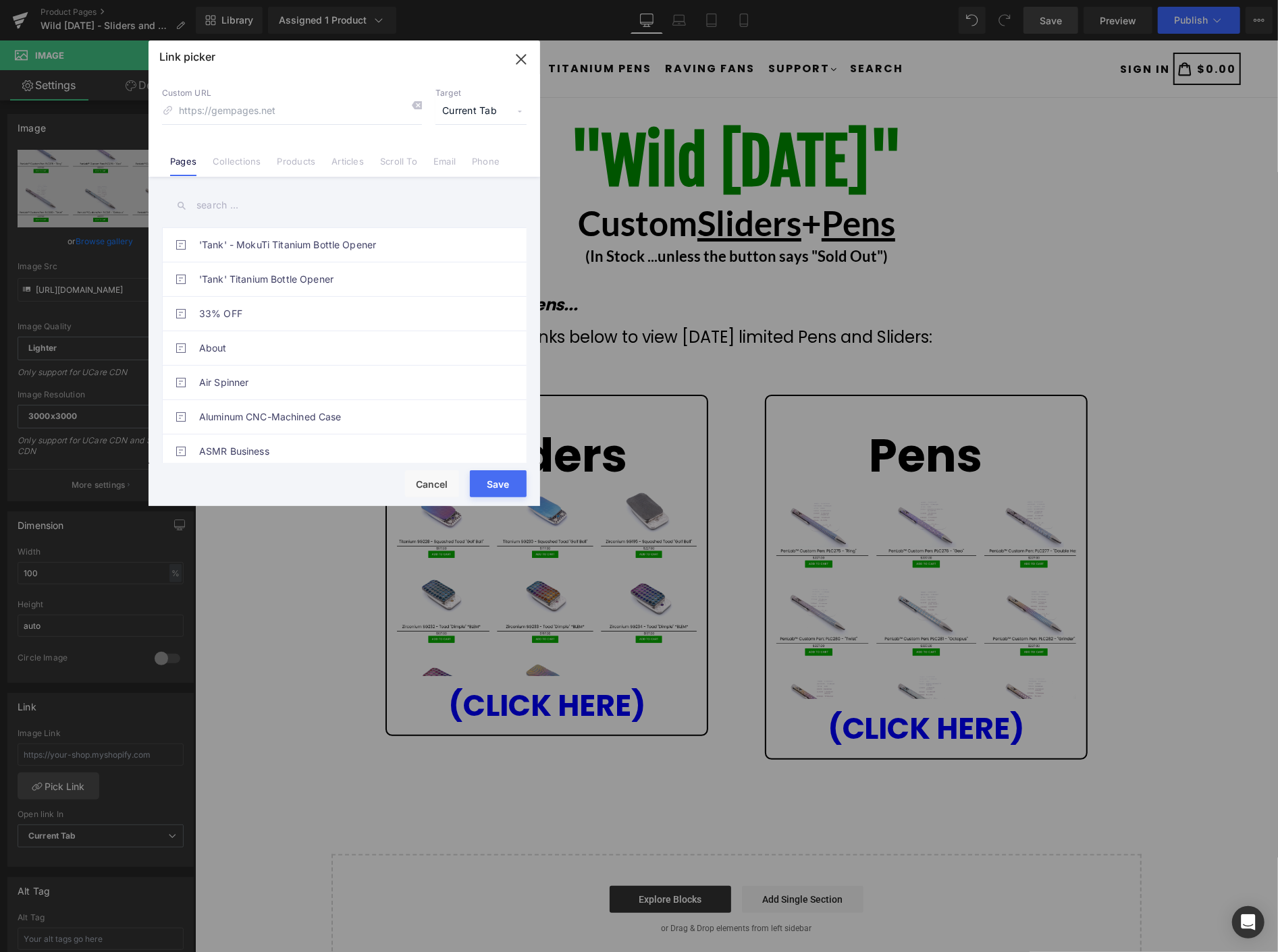
click at [260, 196] on input "text" at bounding box center [344, 206] width 365 height 30
click at [298, 162] on link "Products" at bounding box center [296, 166] width 38 height 20
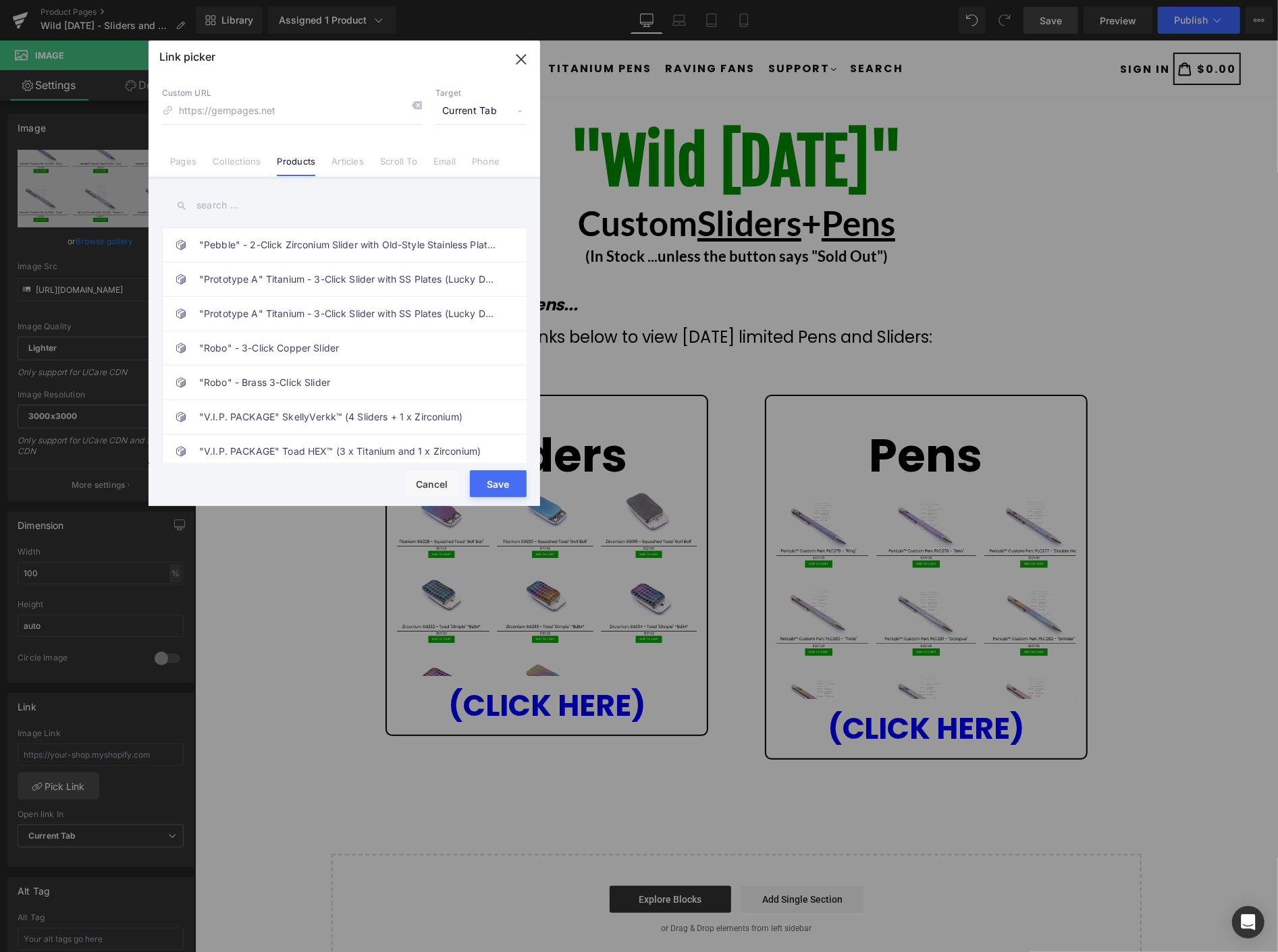
click at [233, 206] on input "text" at bounding box center [344, 206] width 365 height 30
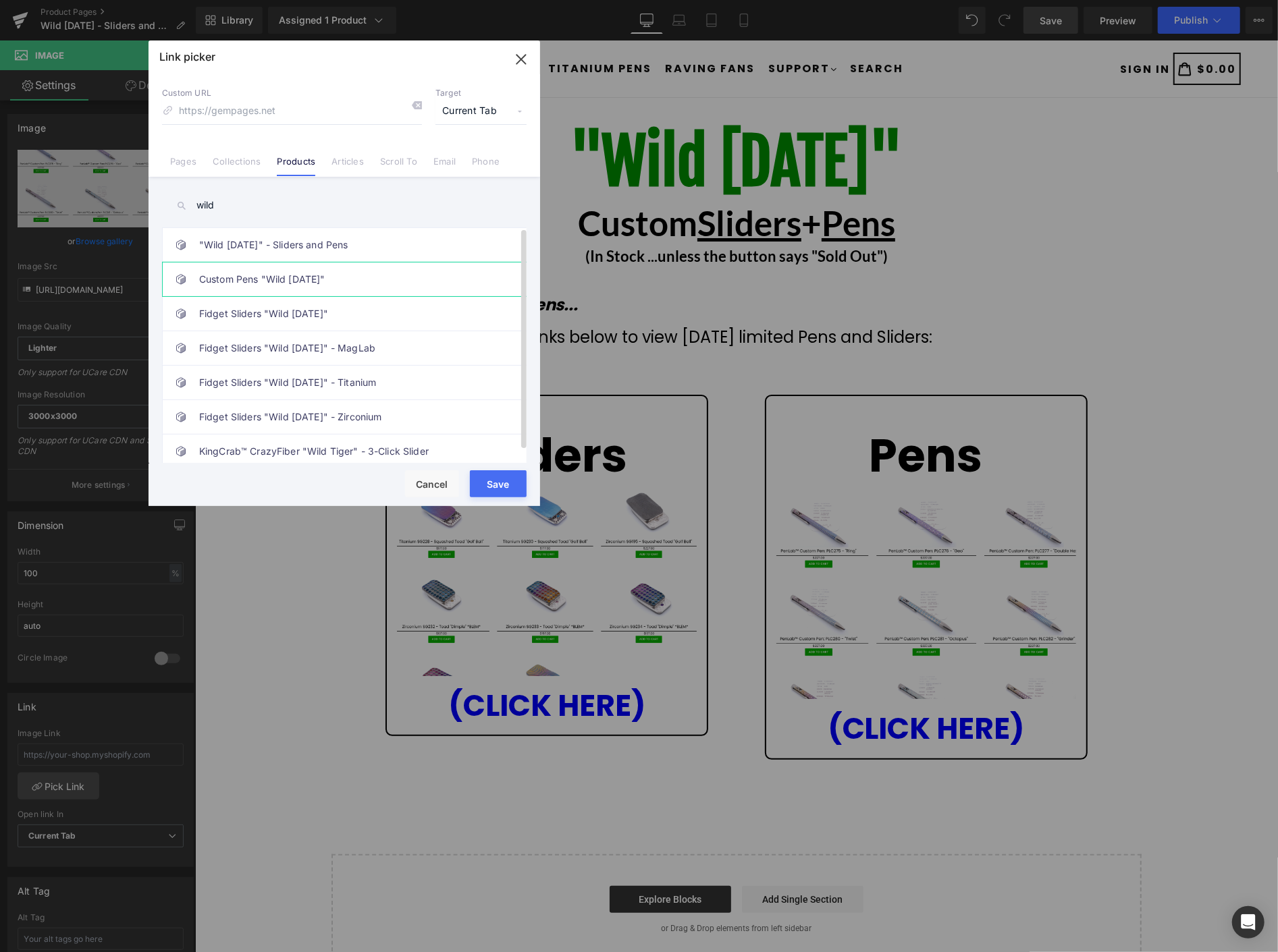
type input "wild"
click at [354, 276] on link "Custom Pens "Wild Wednesday"" at bounding box center [347, 280] width 297 height 34
type input "/products/custom-pens-wednesday"
click at [491, 486] on button "Save" at bounding box center [498, 484] width 57 height 27
type input "/products/custom-pens-wednesday"
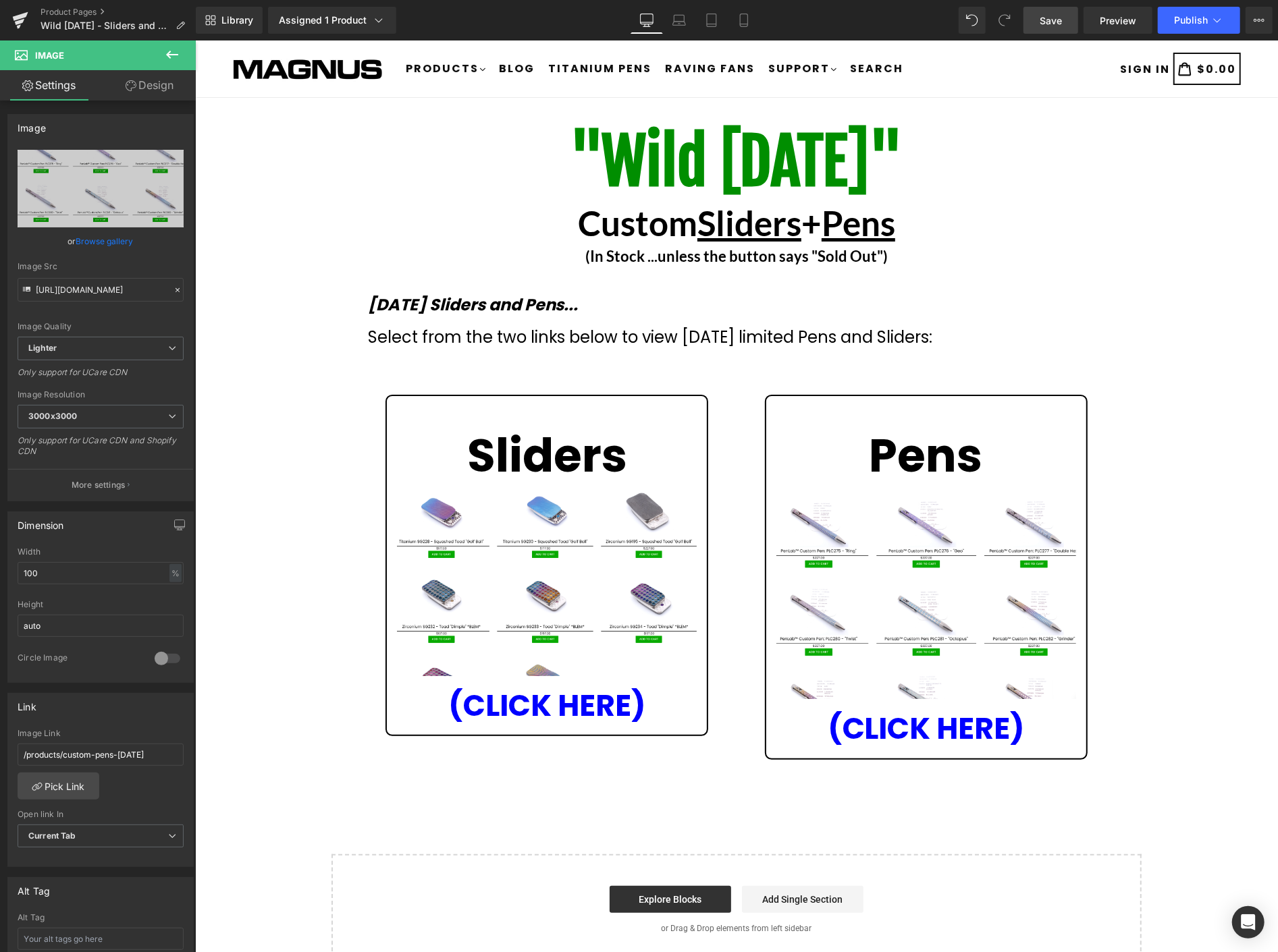
click at [1059, 11] on link "Save" at bounding box center [1051, 20] width 55 height 27
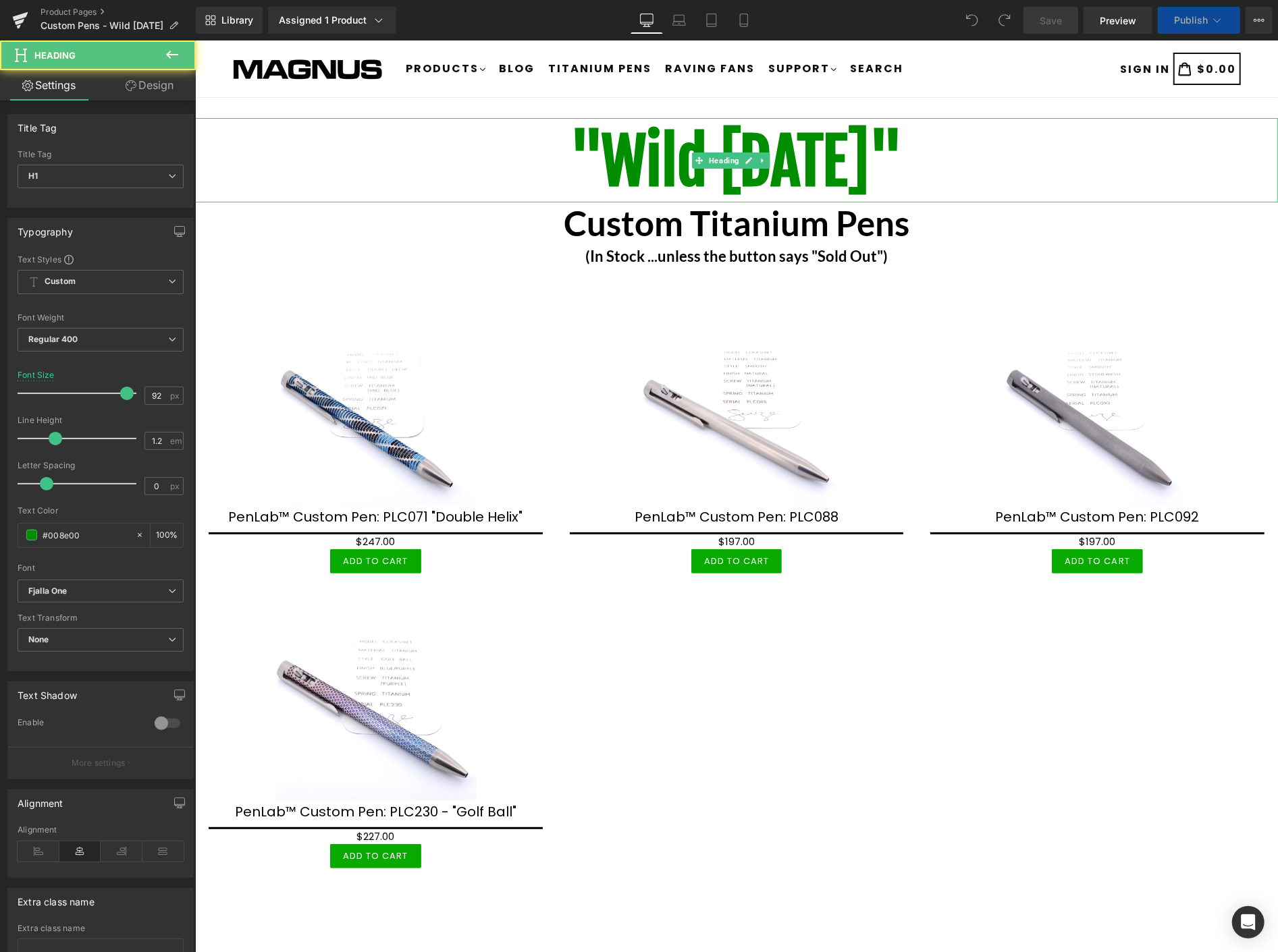
click at [957, 152] on h1 ""Wild [DATE]"" at bounding box center [736, 161] width 1083 height 75
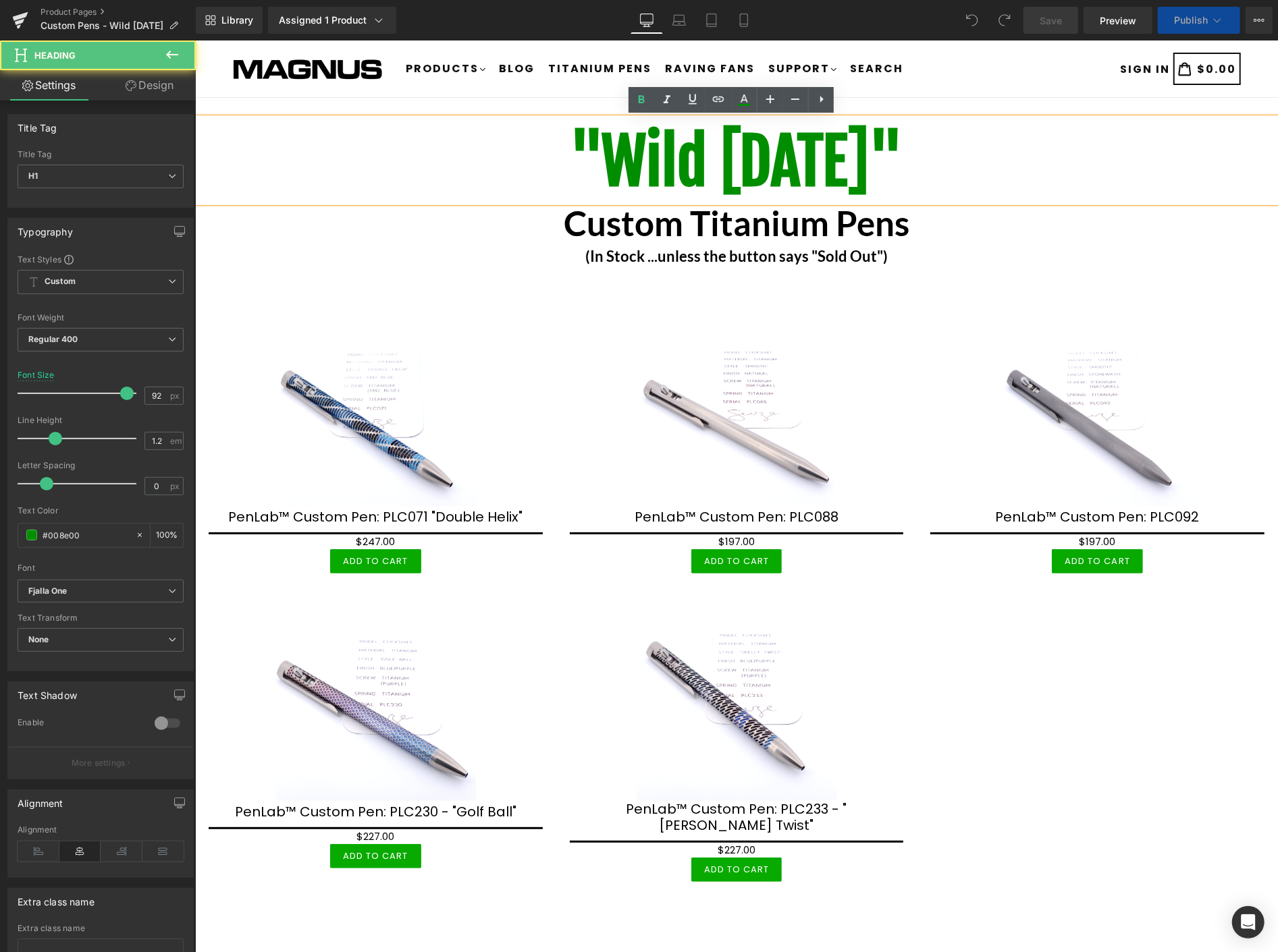
click at [903, 159] on b ""Wild [DATE]"" at bounding box center [736, 161] width 333 height 79
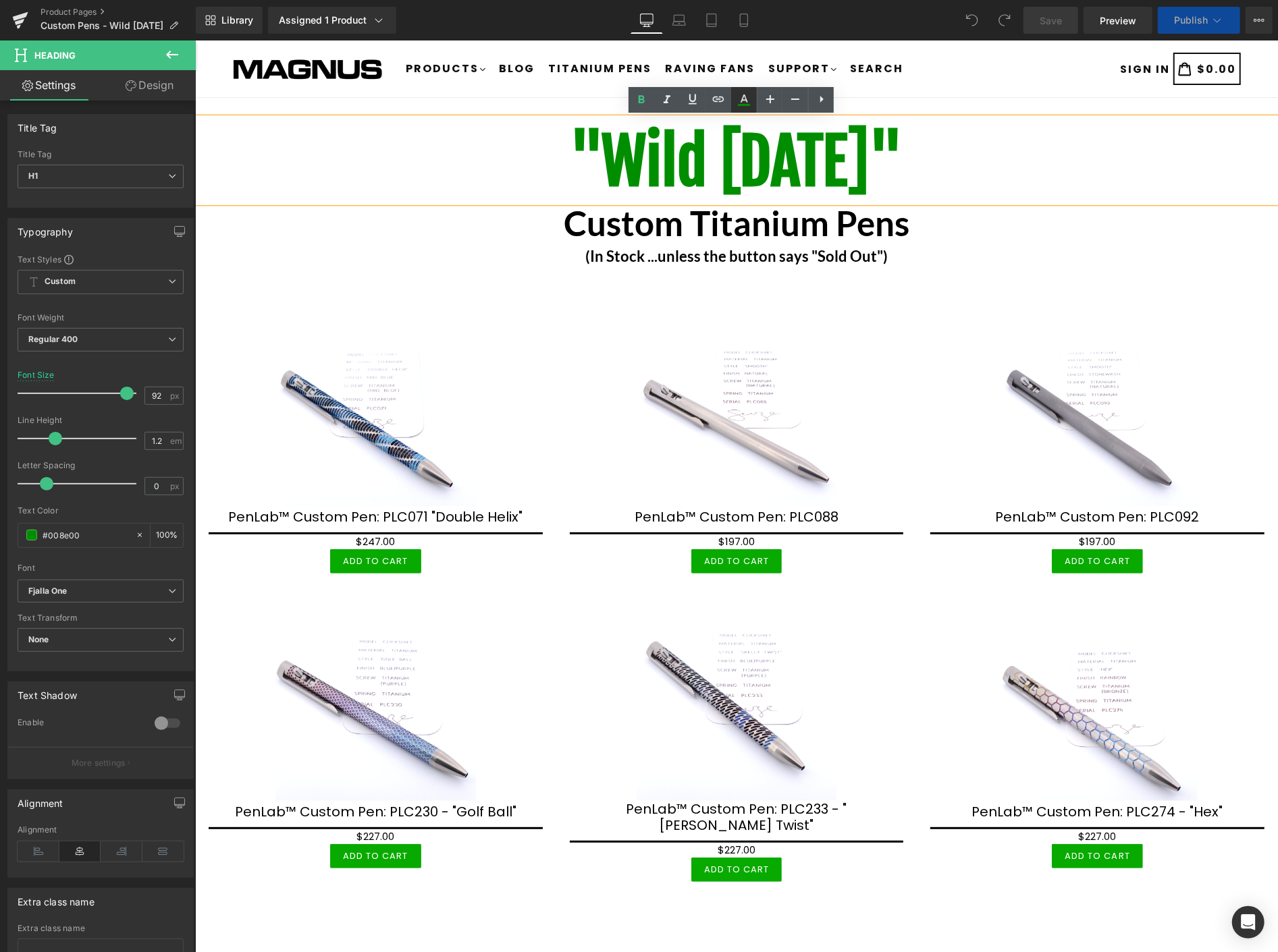
click at [732, 103] on link at bounding box center [744, 100] width 26 height 26
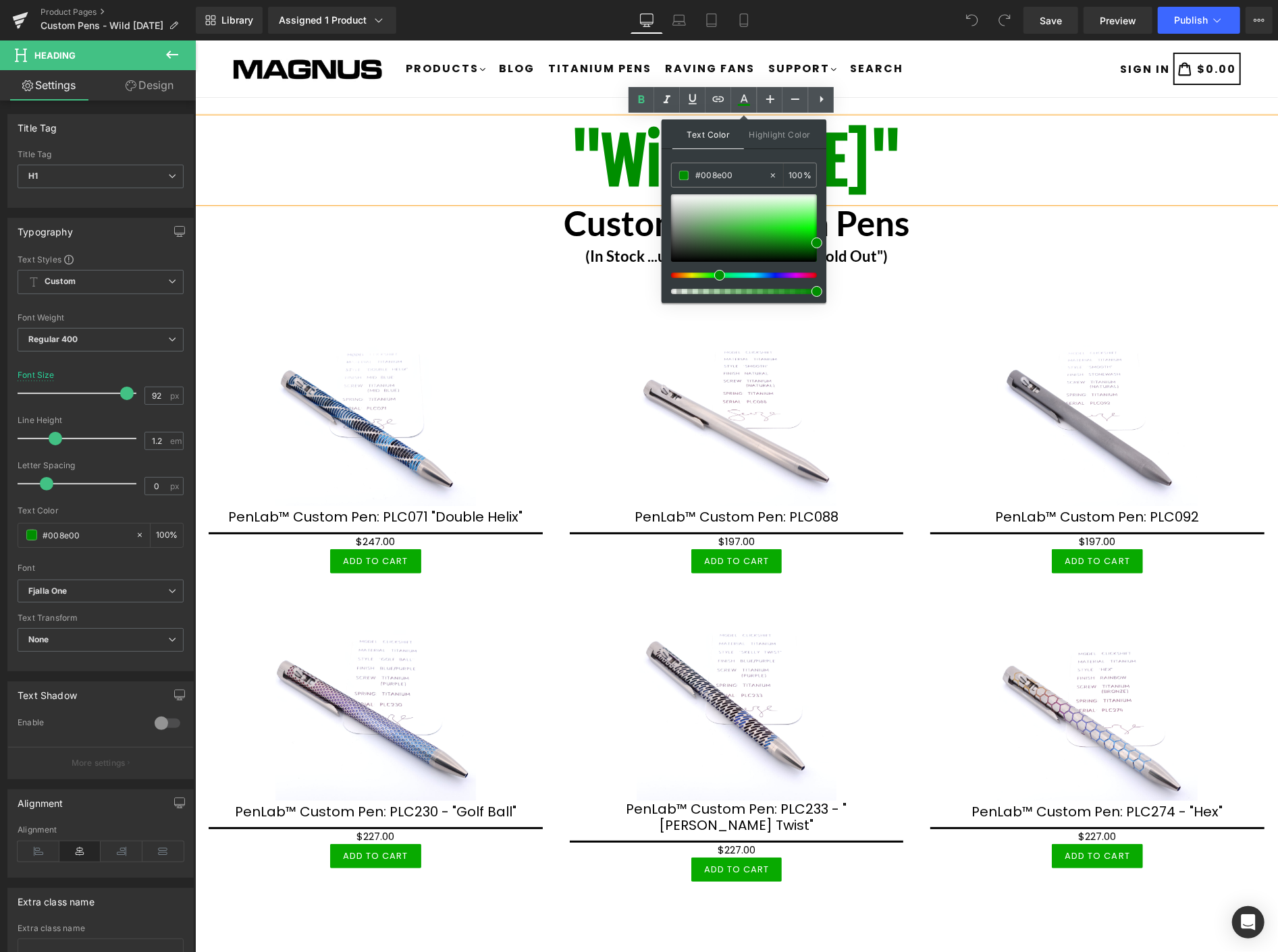
drag, startPoint x: 933, startPoint y: 216, endPoint x: 657, endPoint y: 178, distance: 278.6
click at [1204, 138] on h1 ""Wild [DATE]"" at bounding box center [736, 161] width 1083 height 75
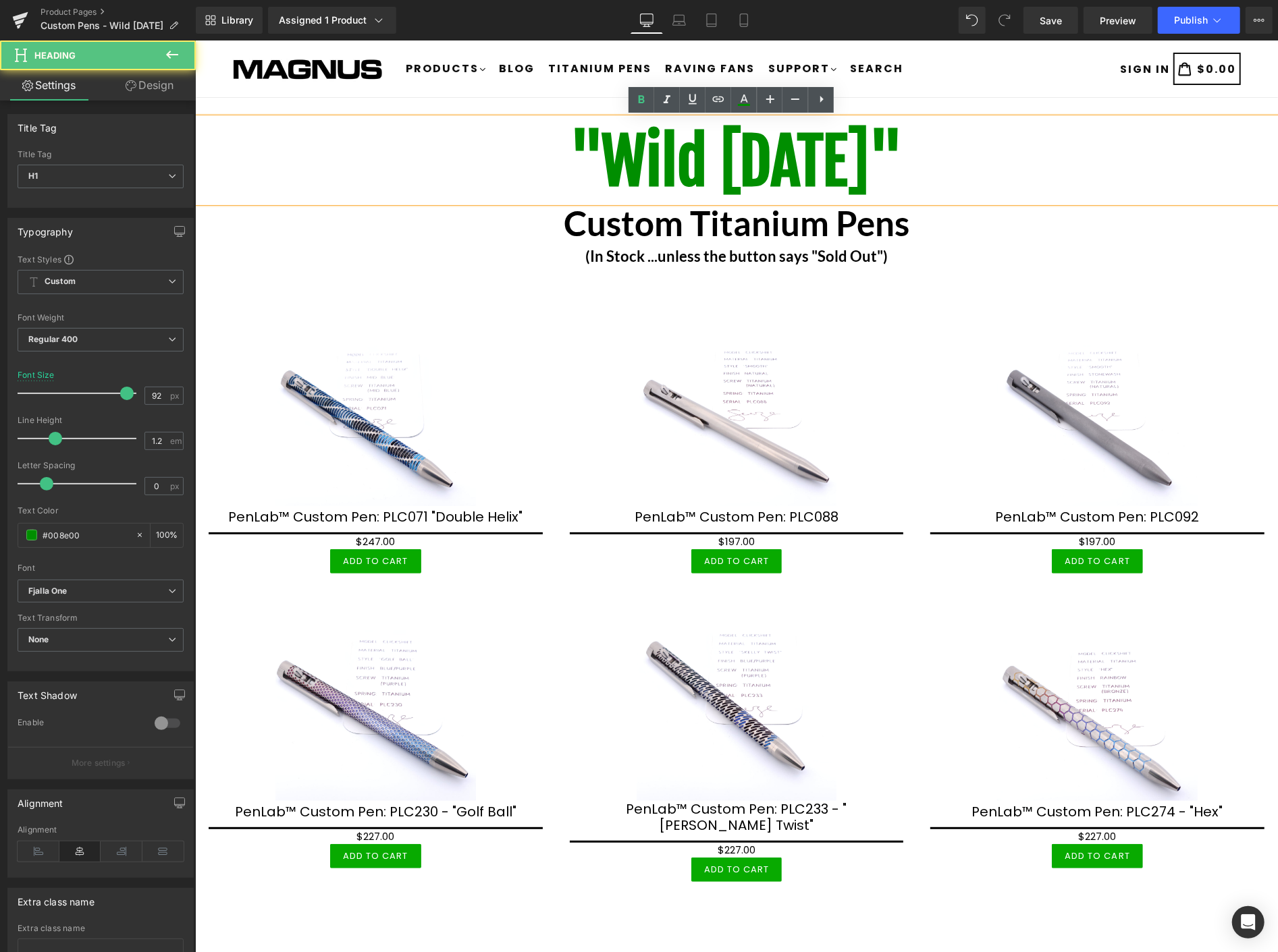
click at [1017, 76] on div "SIGN IN Cart Cart 0 $0.00" at bounding box center [1114, 68] width 253 height 33
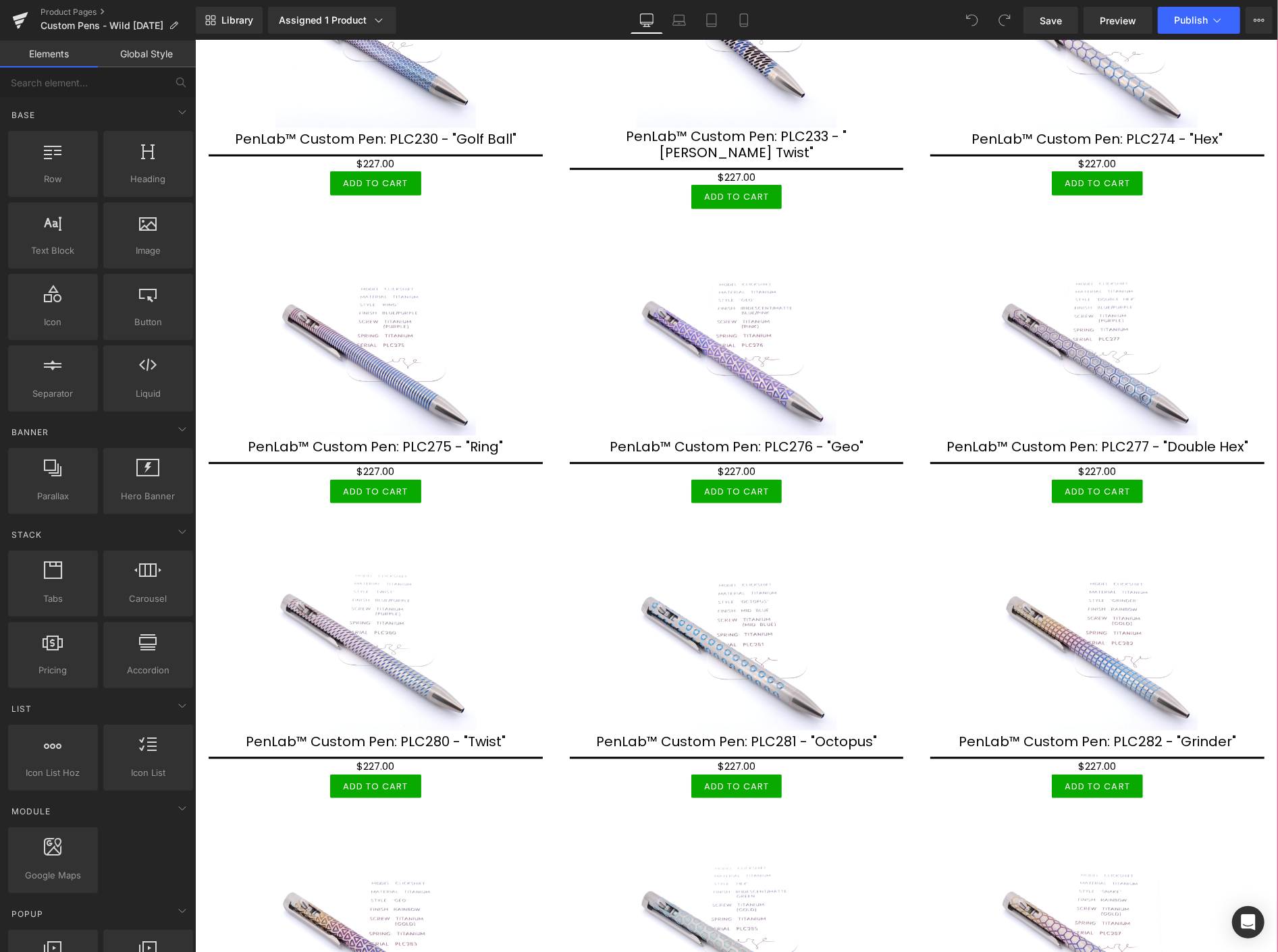
scroll to position [675, 0]
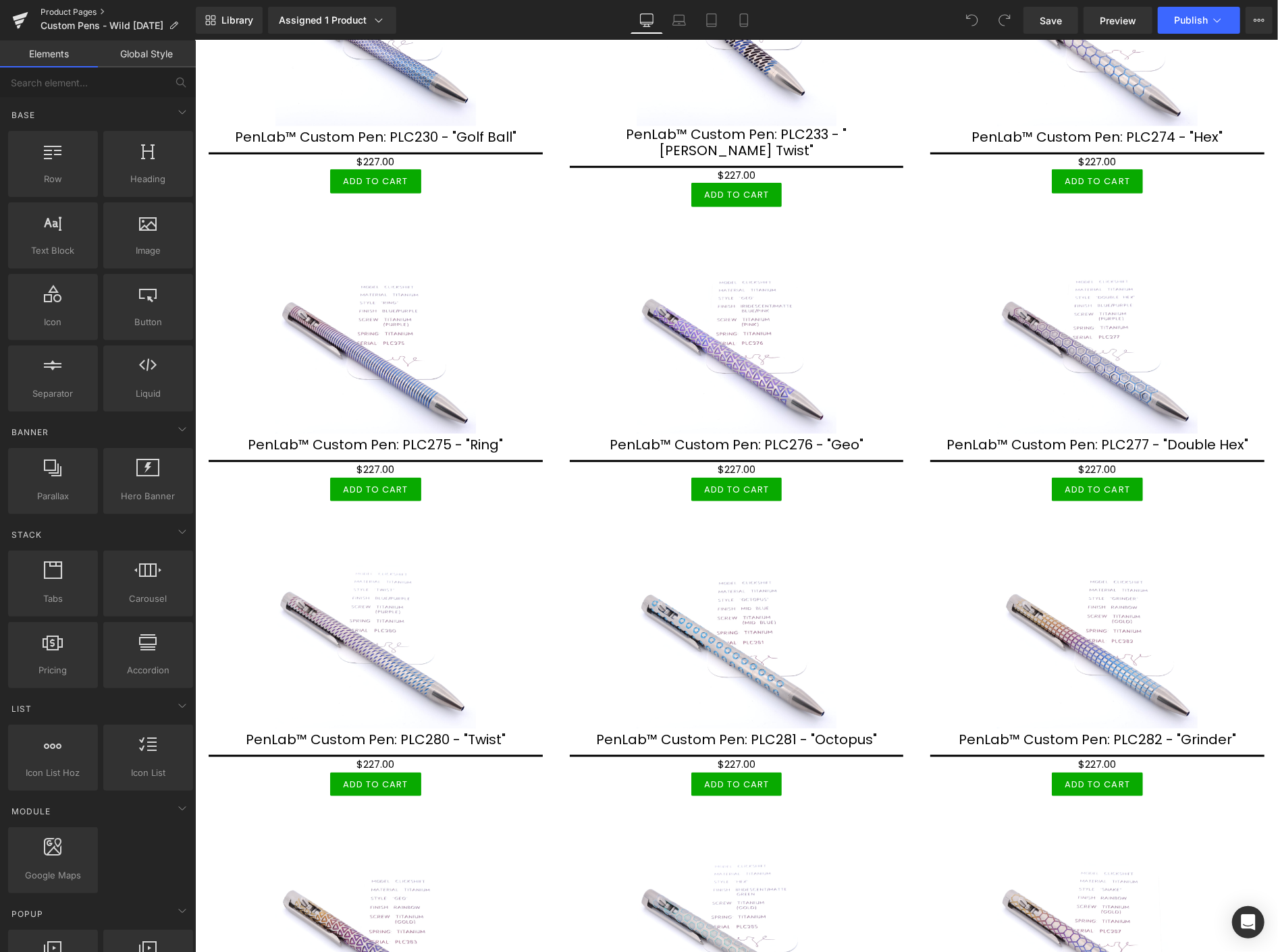
click at [58, 12] on link "Product Pages" at bounding box center [119, 11] width 156 height 10
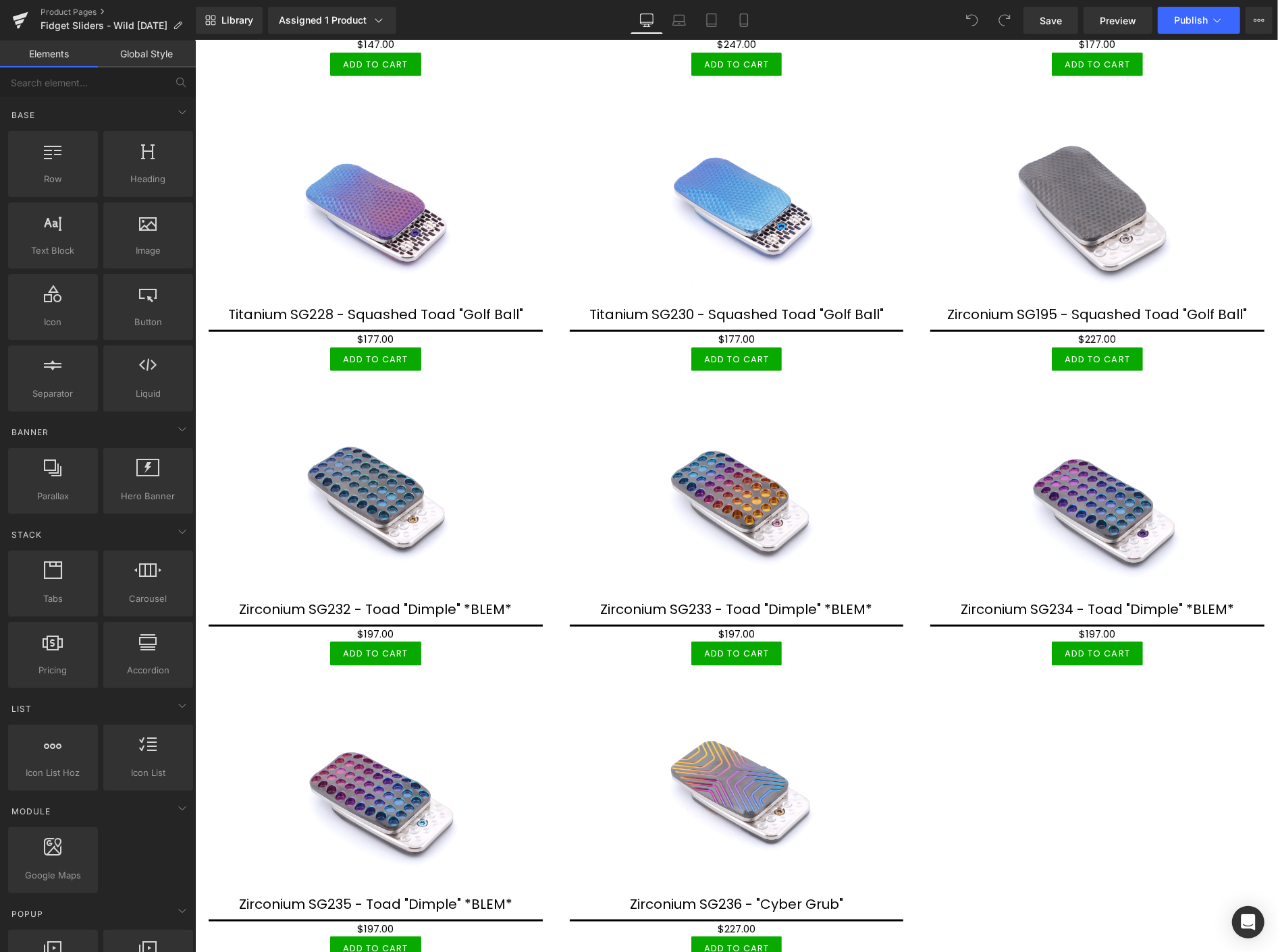
scroll to position [900, 0]
